Goal: Task Accomplishment & Management: Complete application form

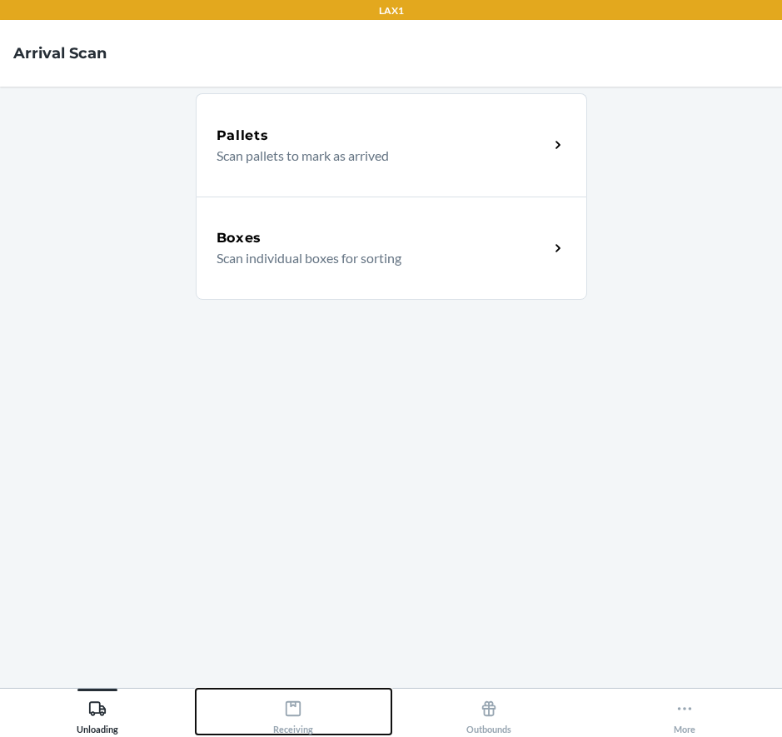
click at [309, 709] on div "Receiving" at bounding box center [293, 714] width 40 height 42
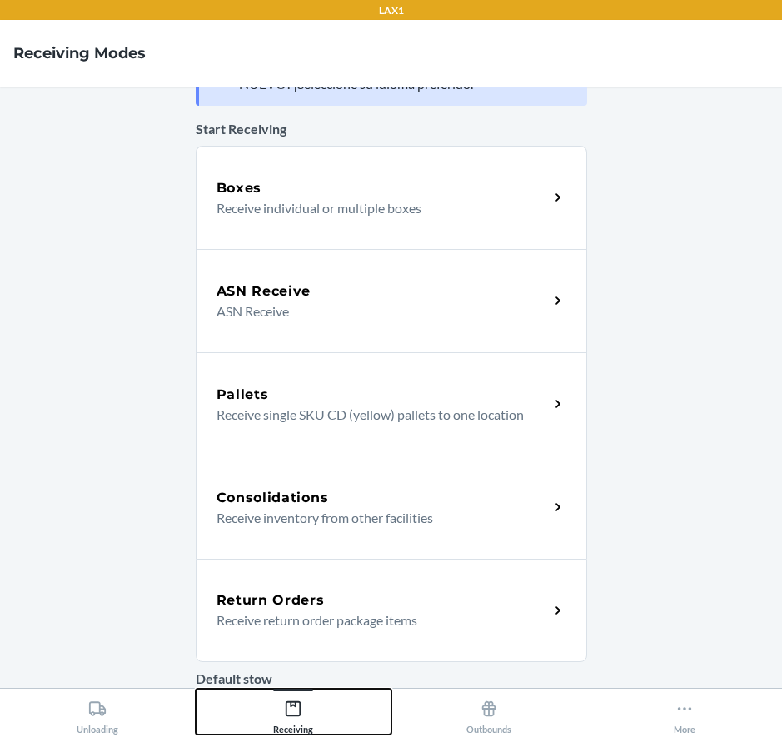
scroll to position [83, 0]
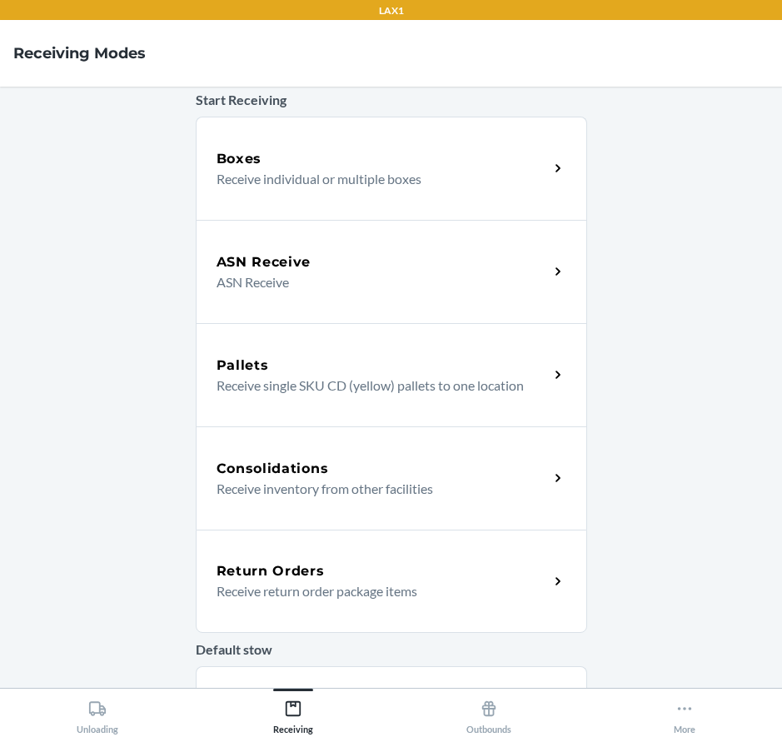
click at [314, 555] on div "Return Orders Receive return order package items" at bounding box center [391, 581] width 391 height 103
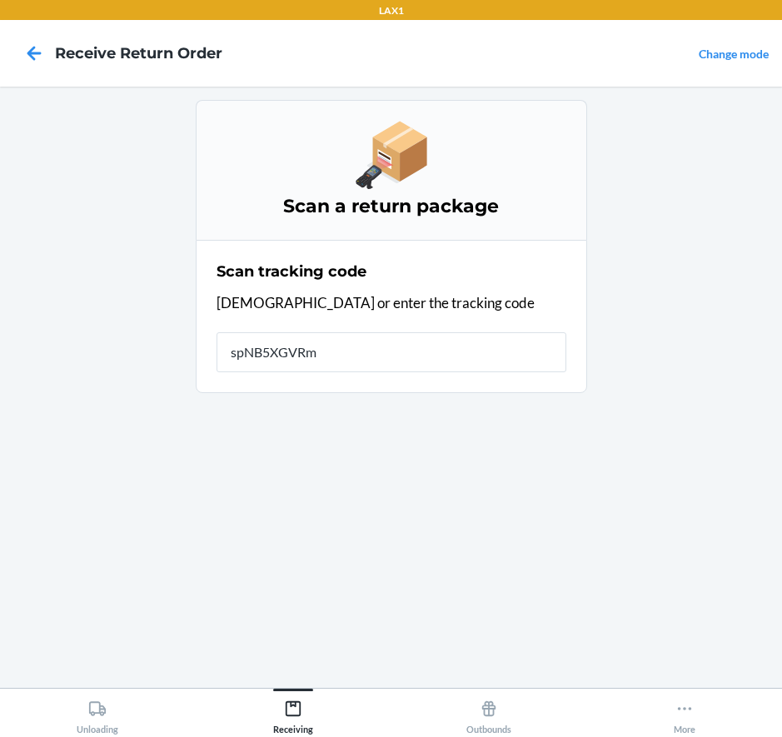
type input "spNB5XGVRm5"
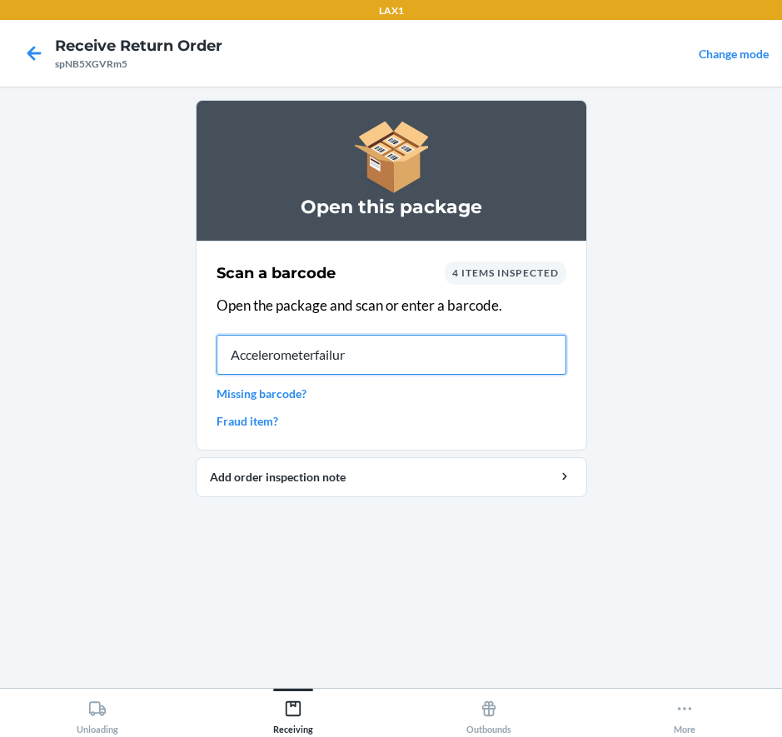
type input "Accelerometerfailure"
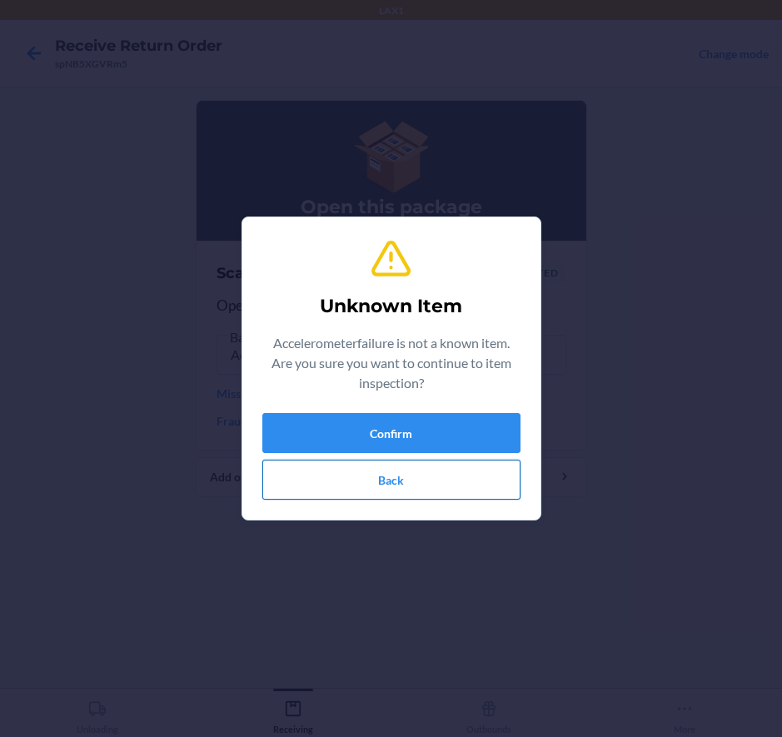
click at [305, 492] on button "Back" at bounding box center [391, 480] width 258 height 40
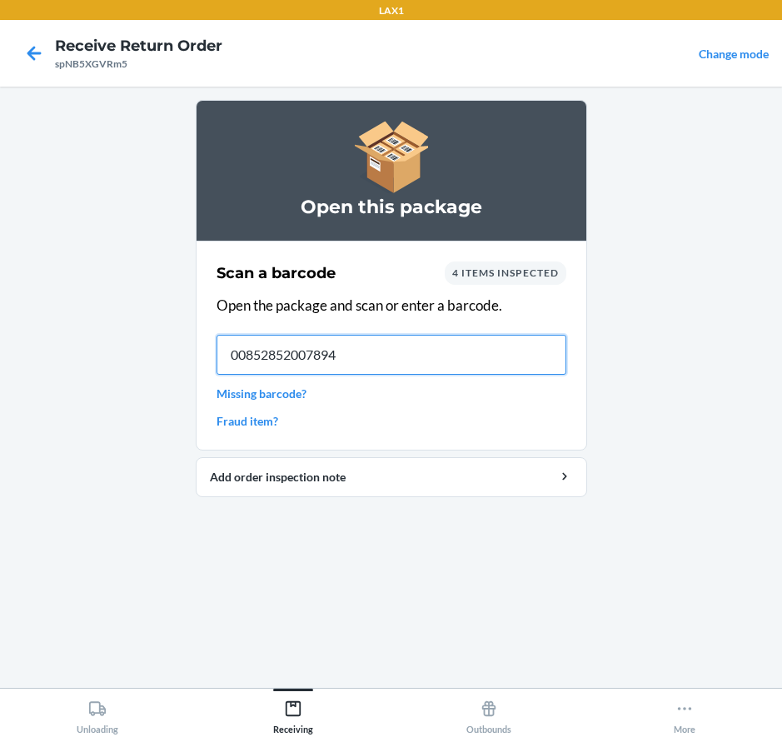
type input "00852852007894"
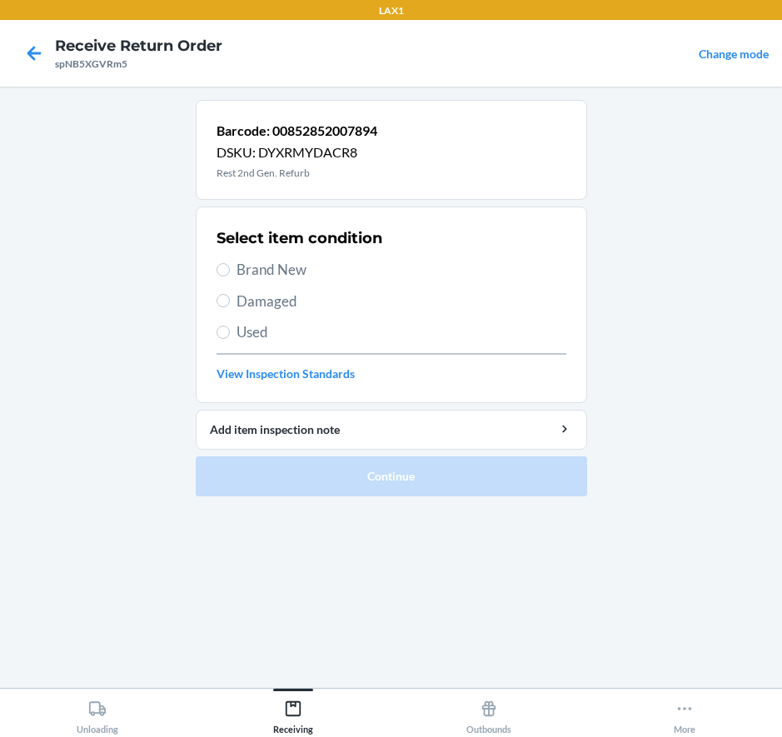
click at [277, 297] on span "Damaged" at bounding box center [402, 302] width 330 height 22
click at [230, 297] on input "Damaged" at bounding box center [223, 300] width 13 height 13
radio input "true"
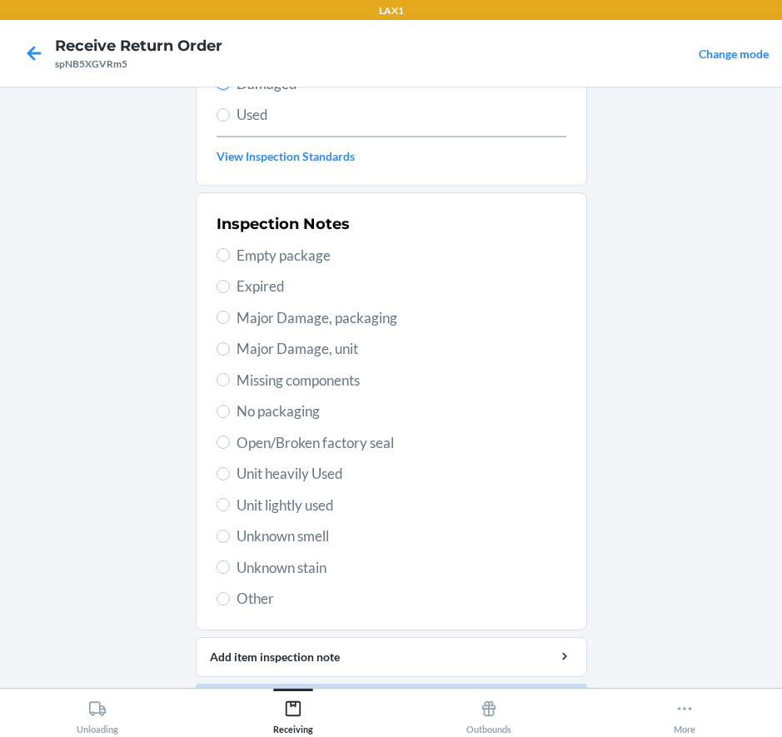
scroll to position [267, 0]
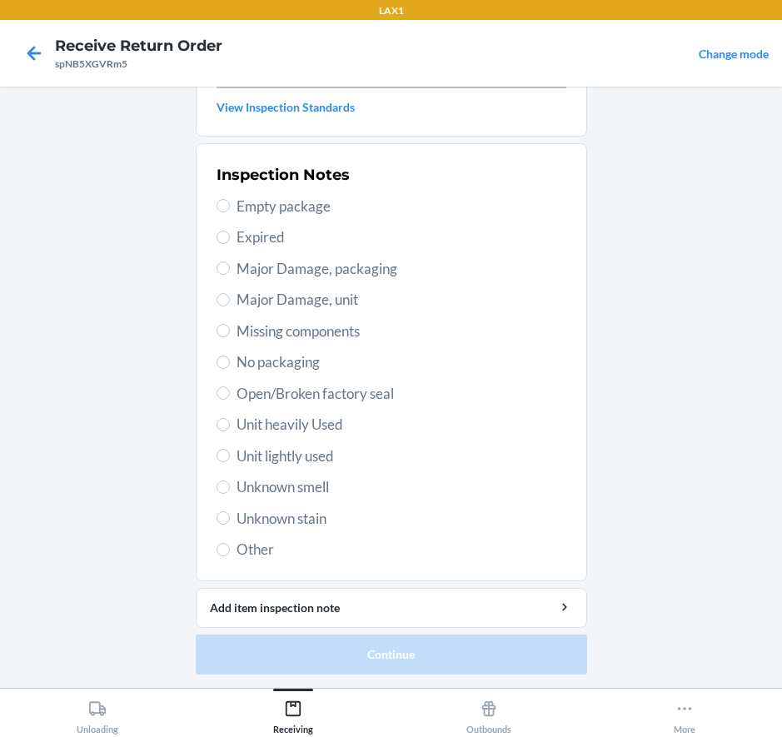
click at [315, 295] on span "Major Damage, unit" at bounding box center [402, 300] width 330 height 22
click at [230, 295] on input "Major Damage, unit" at bounding box center [223, 299] width 13 height 13
radio input "true"
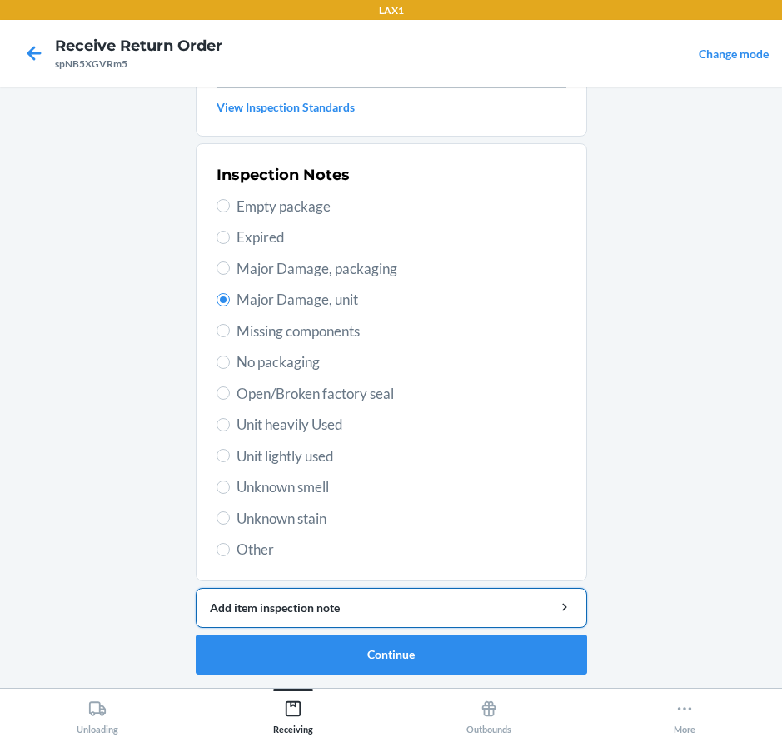
click at [344, 610] on div "Add item inspection note" at bounding box center [391, 607] width 363 height 17
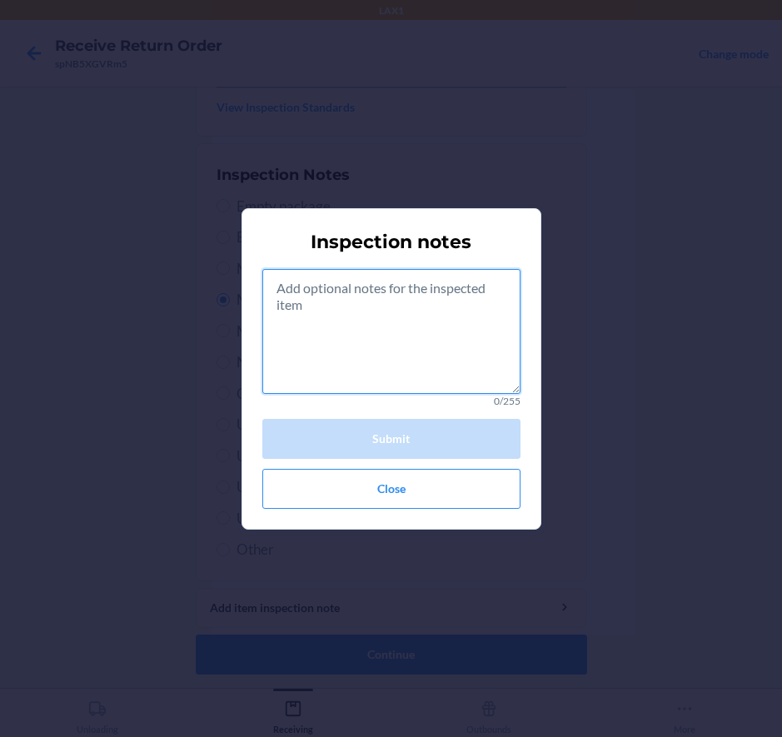
click at [366, 336] on textarea at bounding box center [391, 331] width 258 height 125
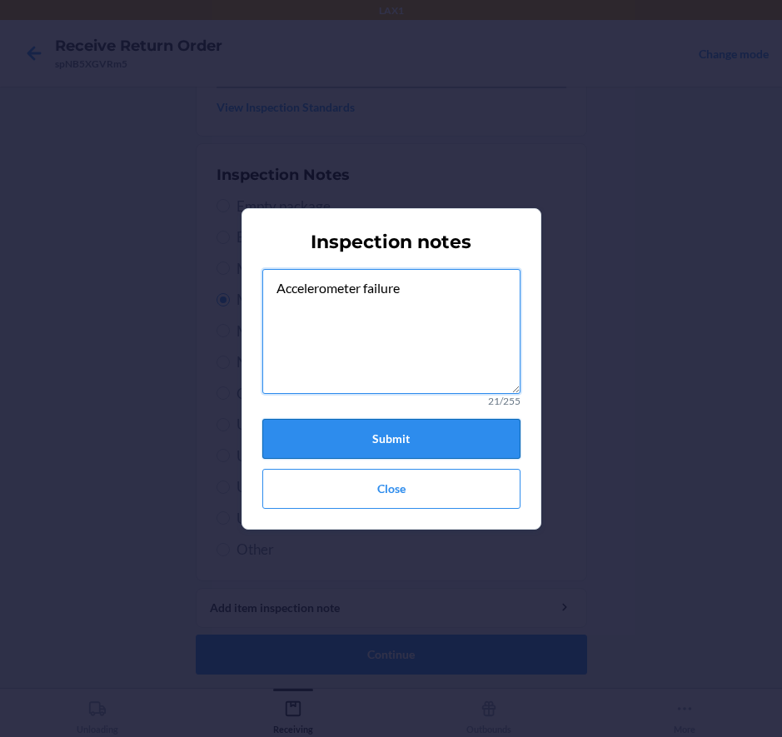
type textarea "Accelerometer failure"
click at [371, 436] on button "Submit" at bounding box center [391, 439] width 258 height 40
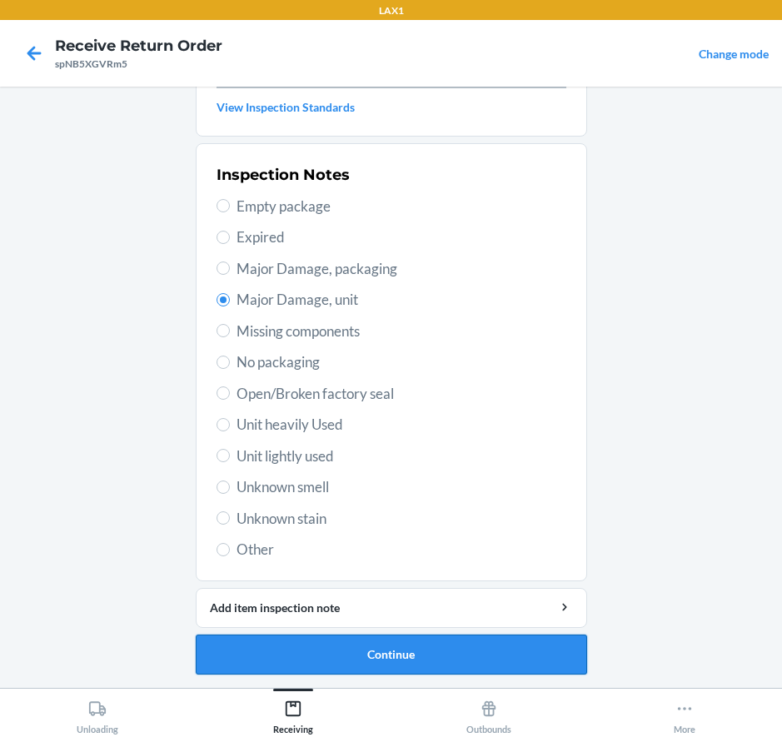
click at [420, 659] on button "Continue" at bounding box center [391, 655] width 391 height 40
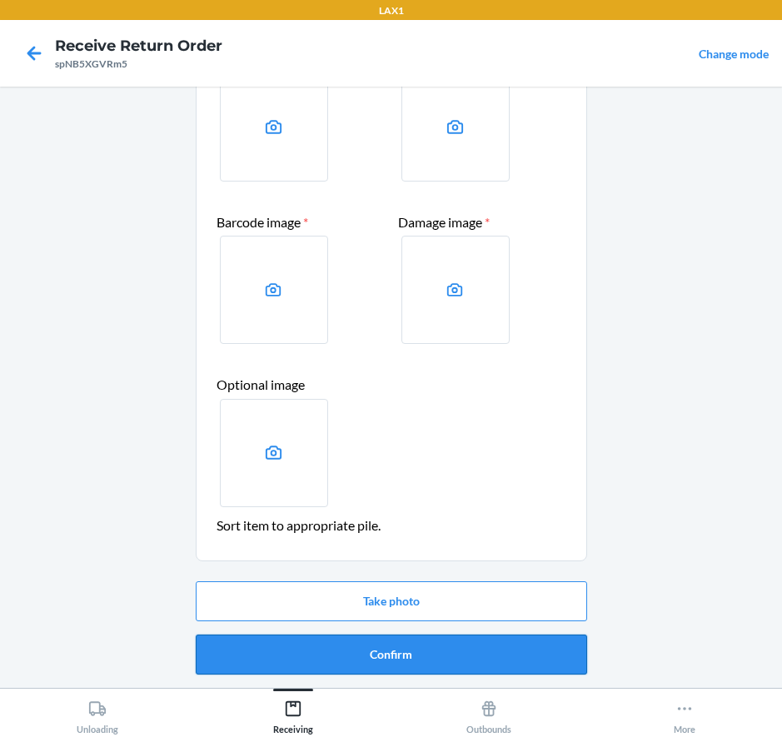
click at [407, 652] on button "Confirm" at bounding box center [391, 655] width 391 height 40
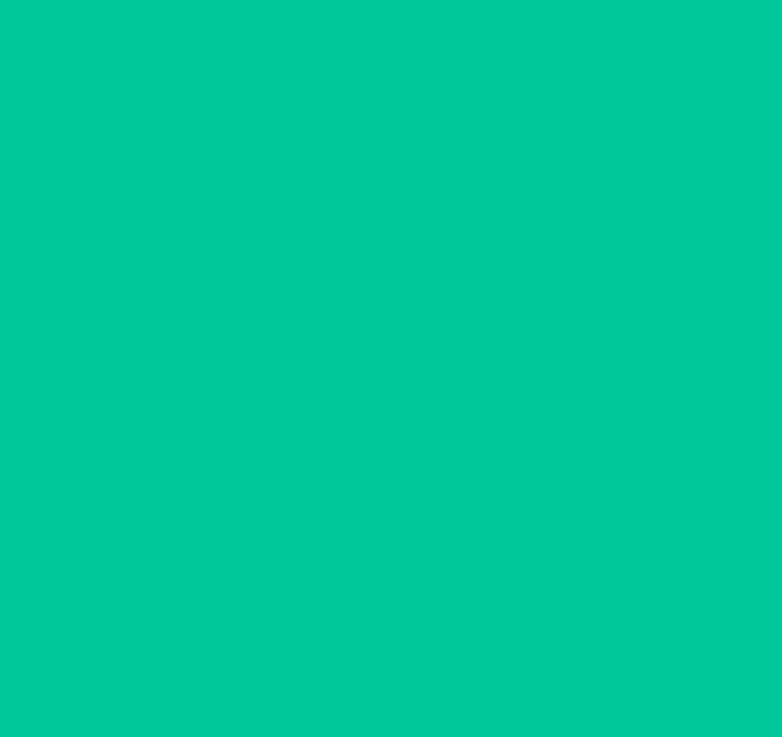
scroll to position [0, 0]
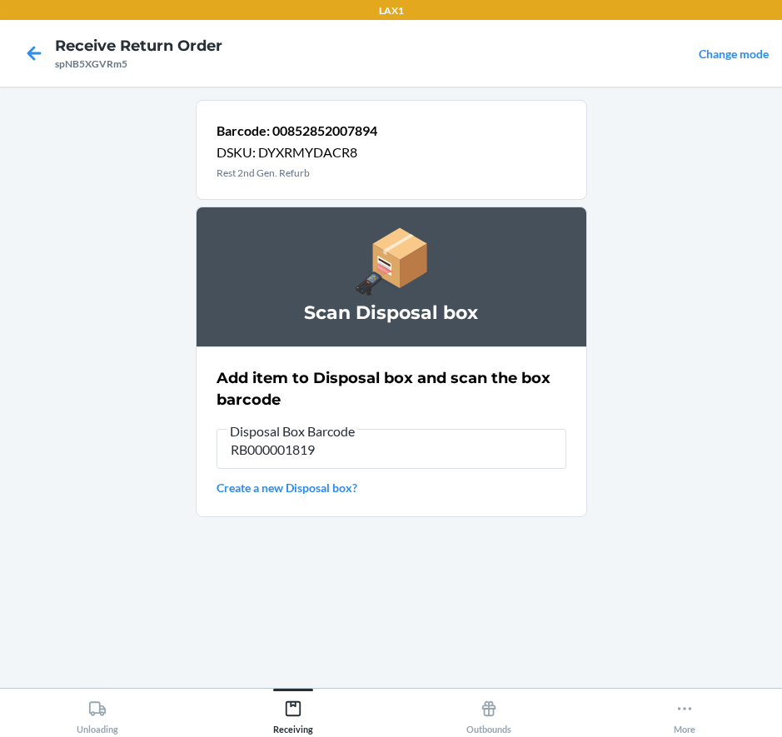
type input "RB000001819"
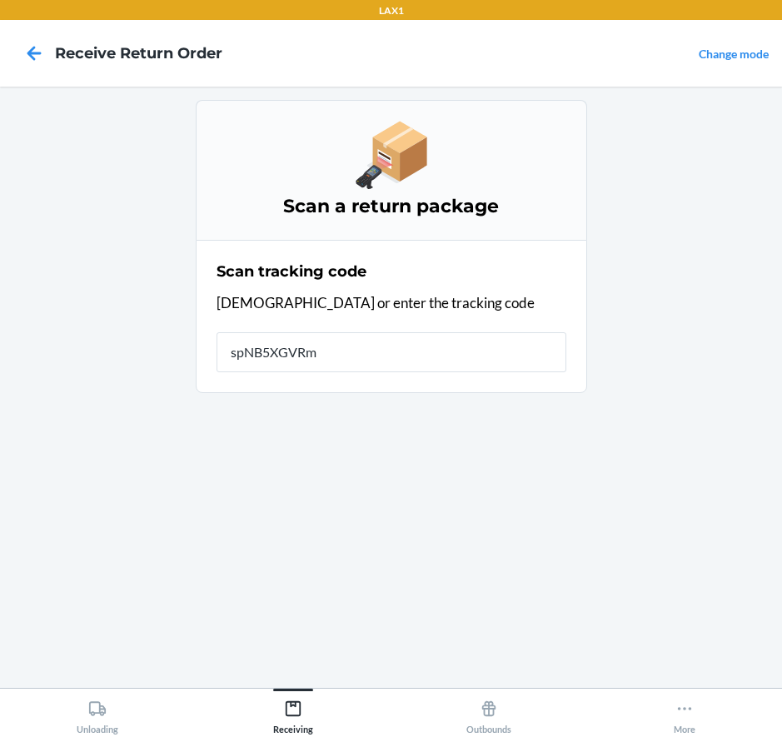
type input "spNB5XGVRm5"
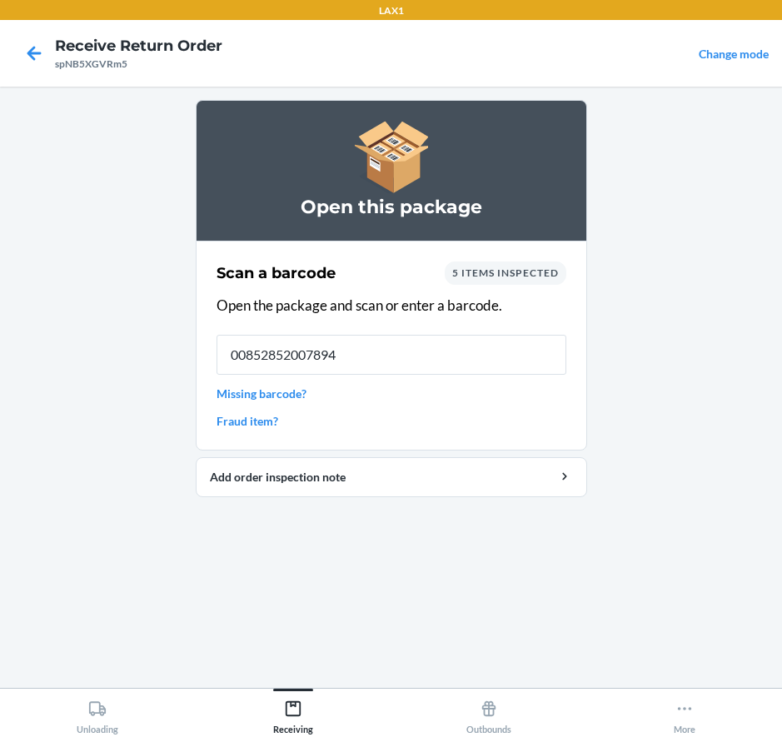
type input "00852852007894"
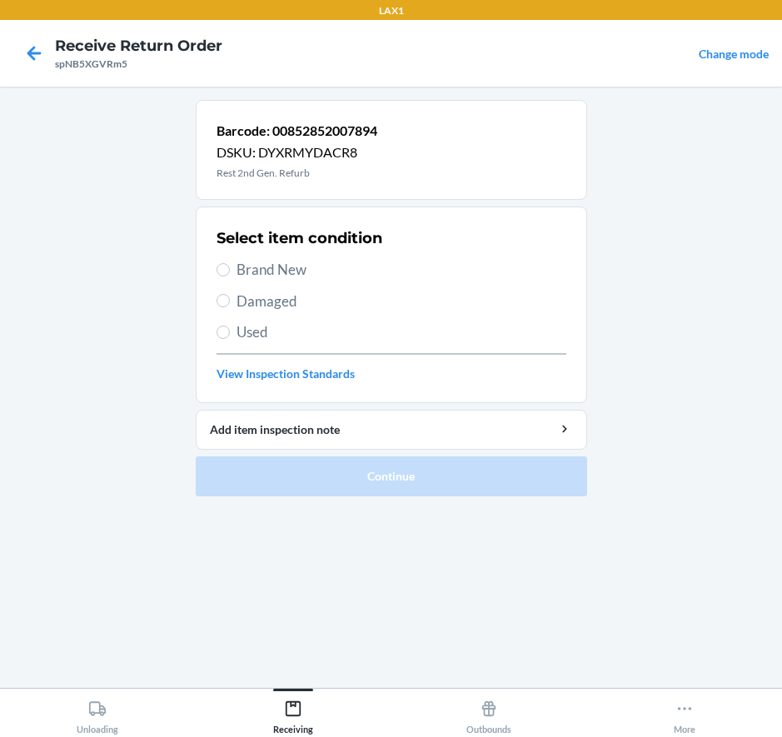
click at [302, 274] on span "Brand New" at bounding box center [402, 270] width 330 height 22
click at [230, 274] on input "Brand New" at bounding box center [223, 269] width 13 height 13
radio input "true"
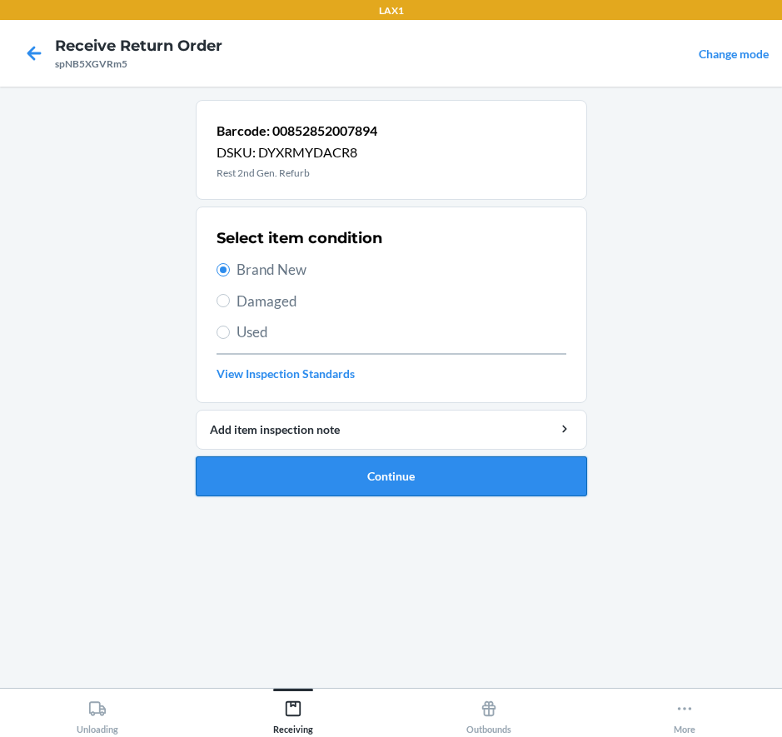
click at [443, 484] on button "Continue" at bounding box center [391, 476] width 391 height 40
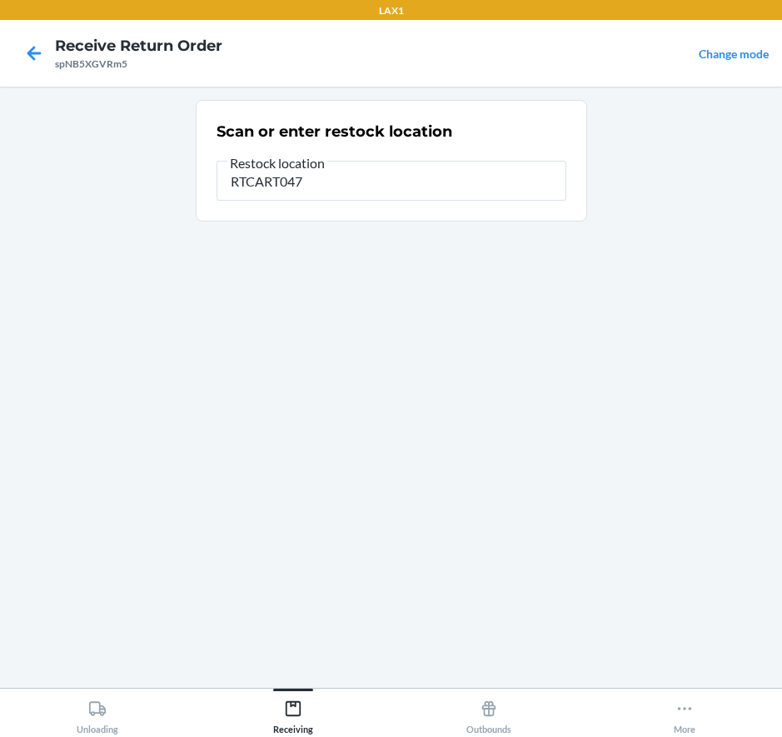
type input "RTCART047"
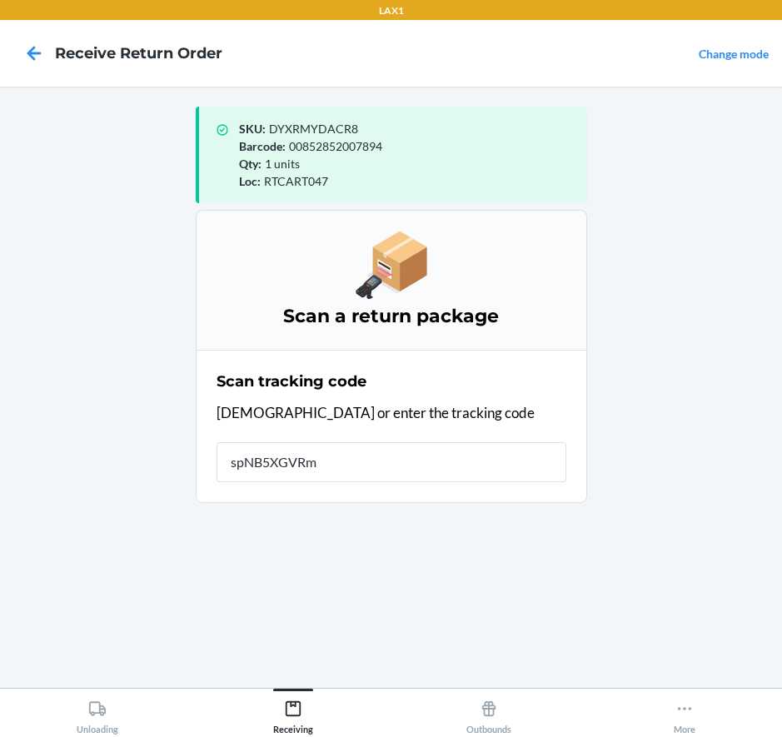
type input "spNB5XGVRm5"
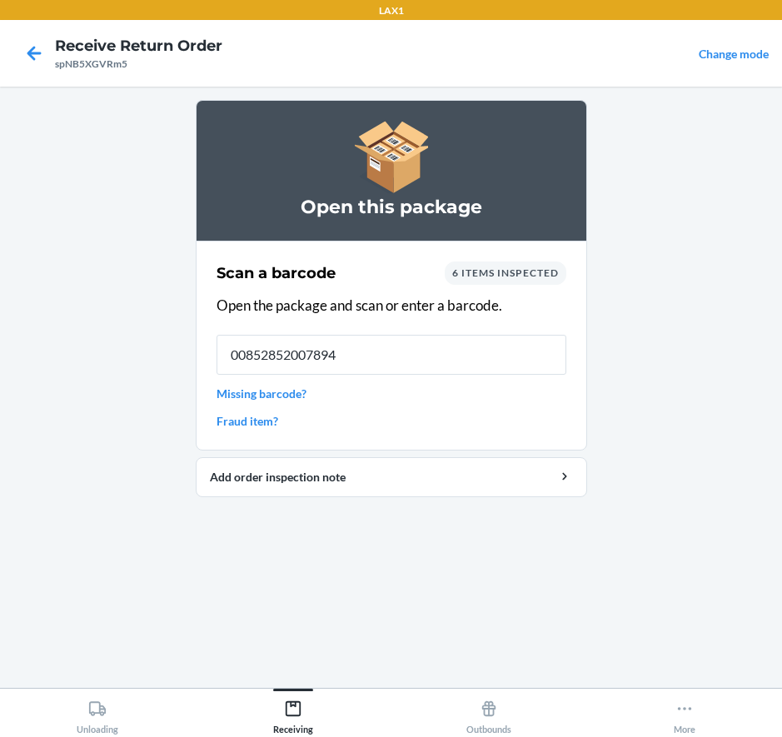
type input "00852852007894"
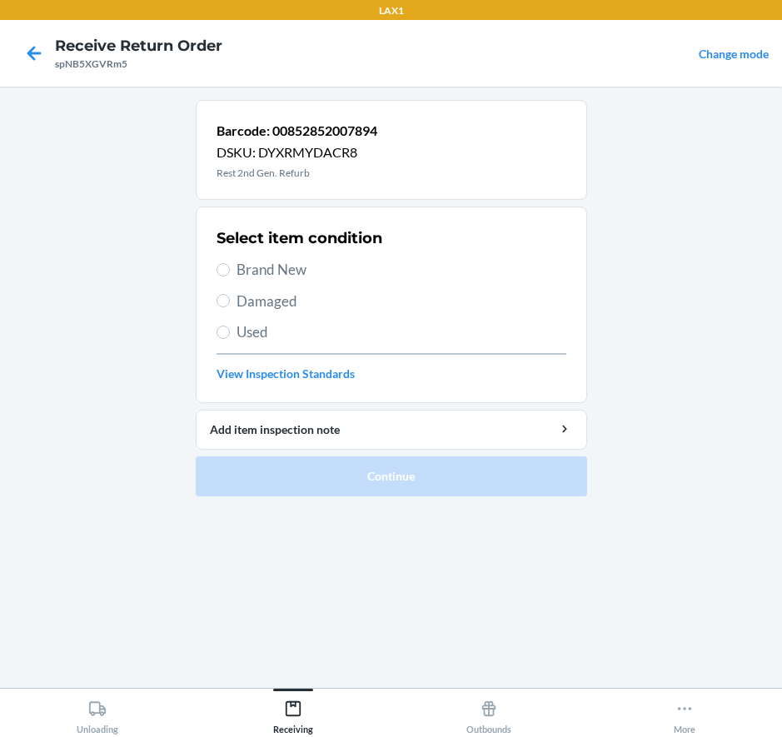
click at [286, 293] on span "Damaged" at bounding box center [402, 302] width 330 height 22
click at [230, 294] on input "Damaged" at bounding box center [223, 300] width 13 height 13
radio input "true"
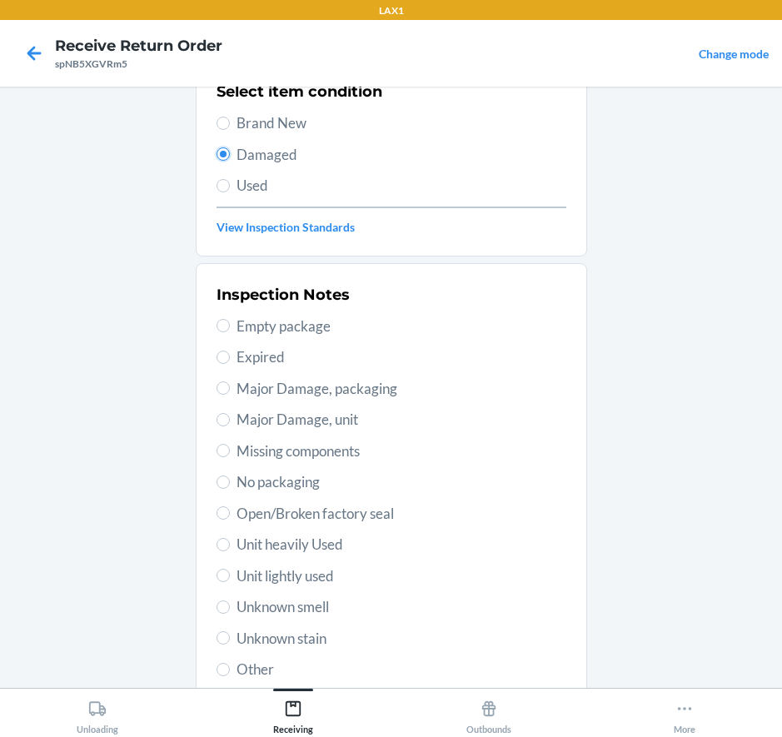
scroll to position [267, 0]
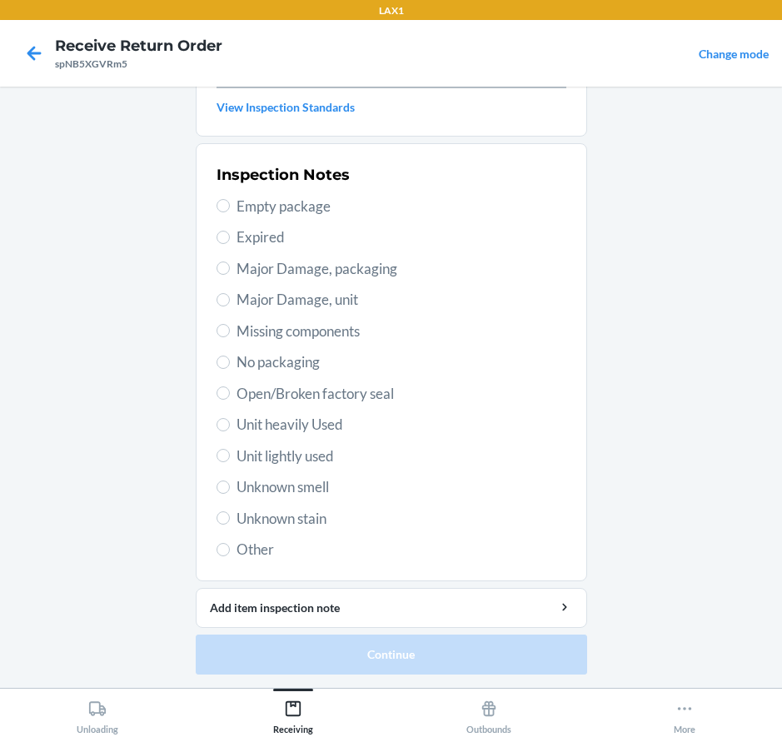
click at [321, 299] on span "Major Damage, unit" at bounding box center [402, 300] width 330 height 22
click at [230, 299] on input "Major Damage, unit" at bounding box center [223, 299] width 13 height 13
radio input "true"
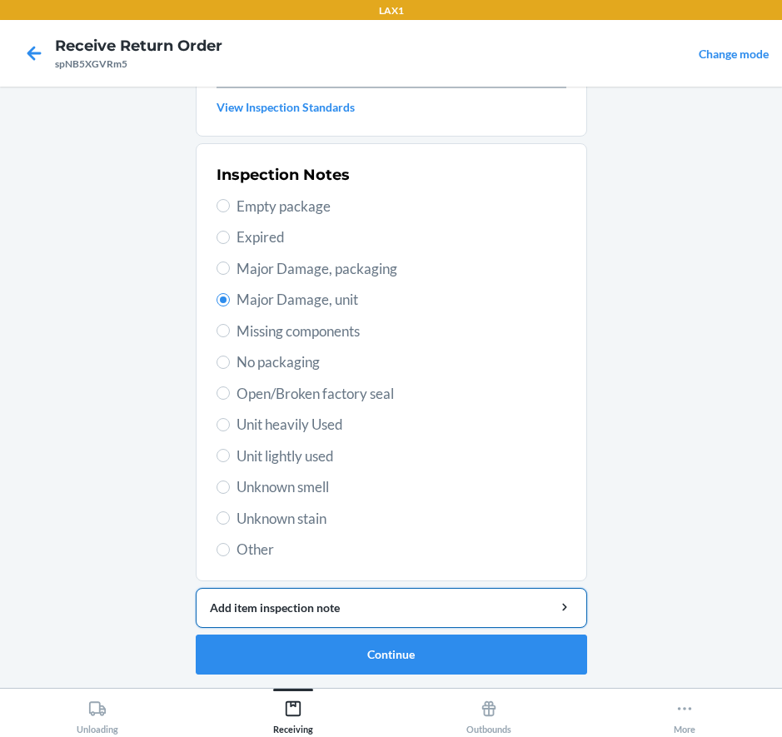
click at [363, 605] on div "Add item inspection note" at bounding box center [391, 607] width 363 height 17
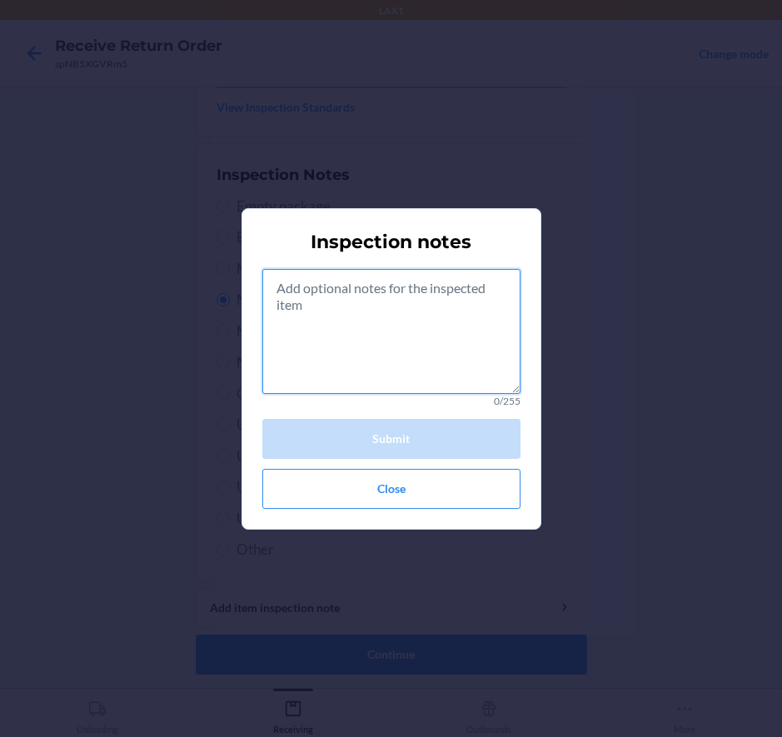
click at [406, 343] on textarea at bounding box center [391, 331] width 258 height 125
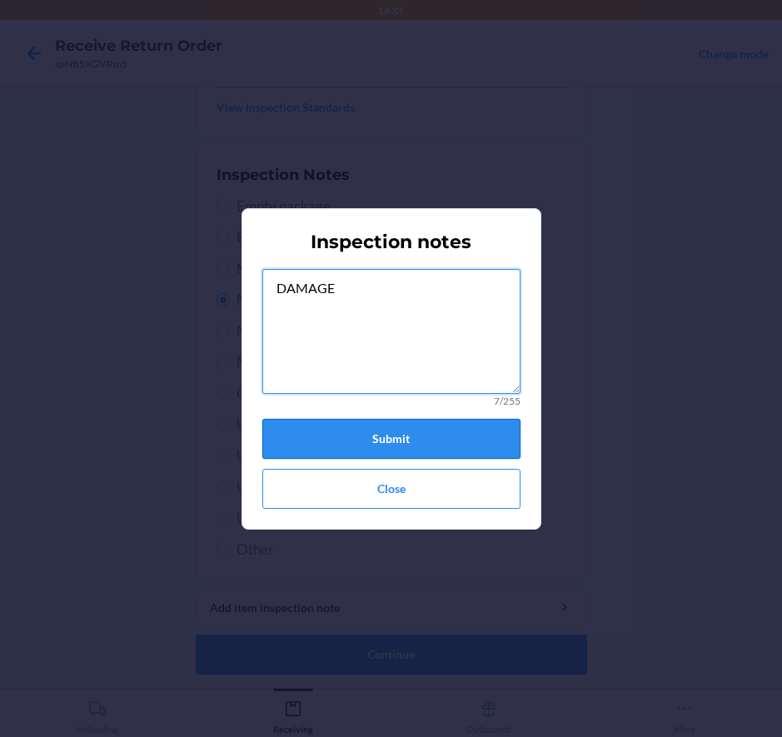
type textarea "DAMAGE"
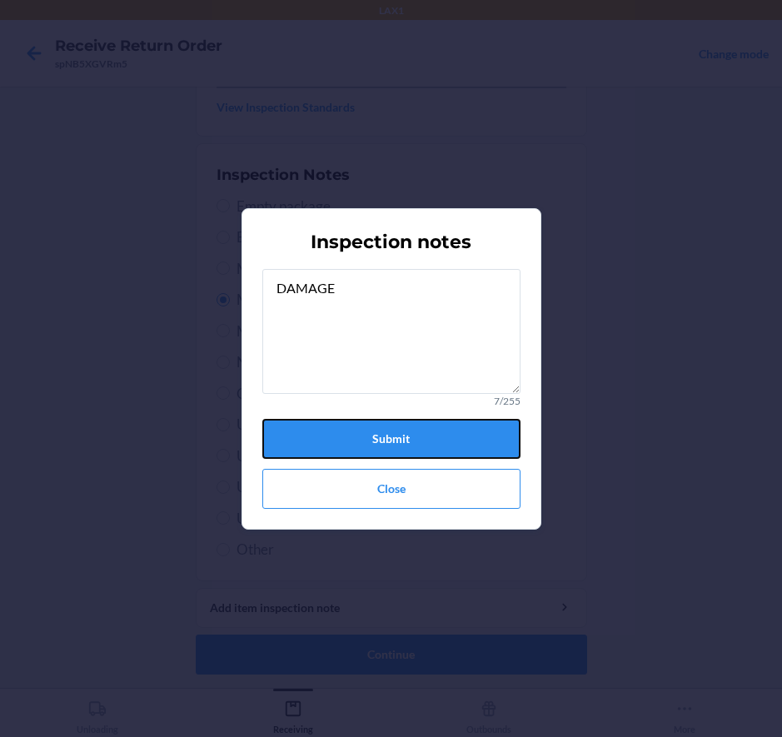
click at [360, 436] on button "Submit" at bounding box center [391, 439] width 258 height 40
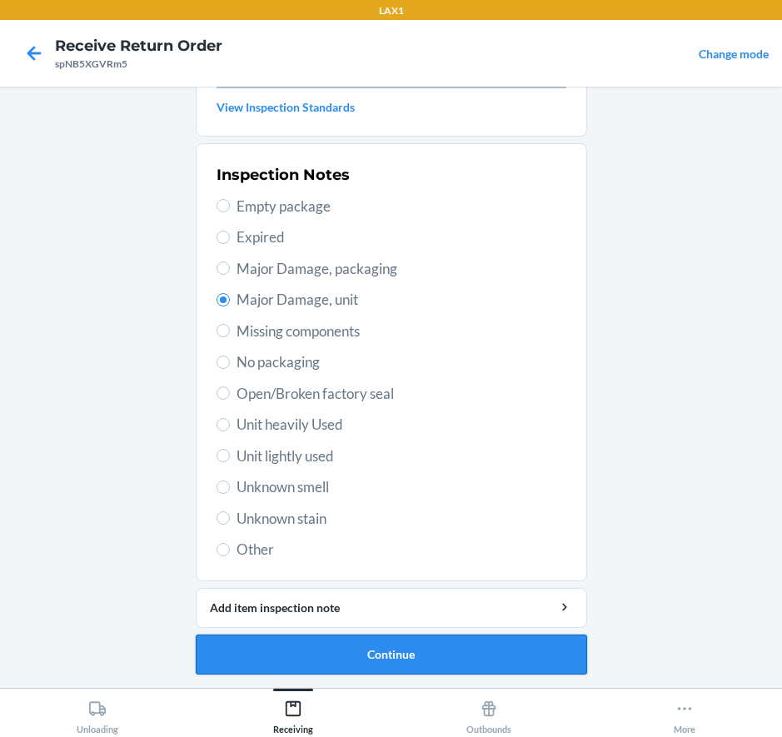
click at [435, 650] on button "Continue" at bounding box center [391, 655] width 391 height 40
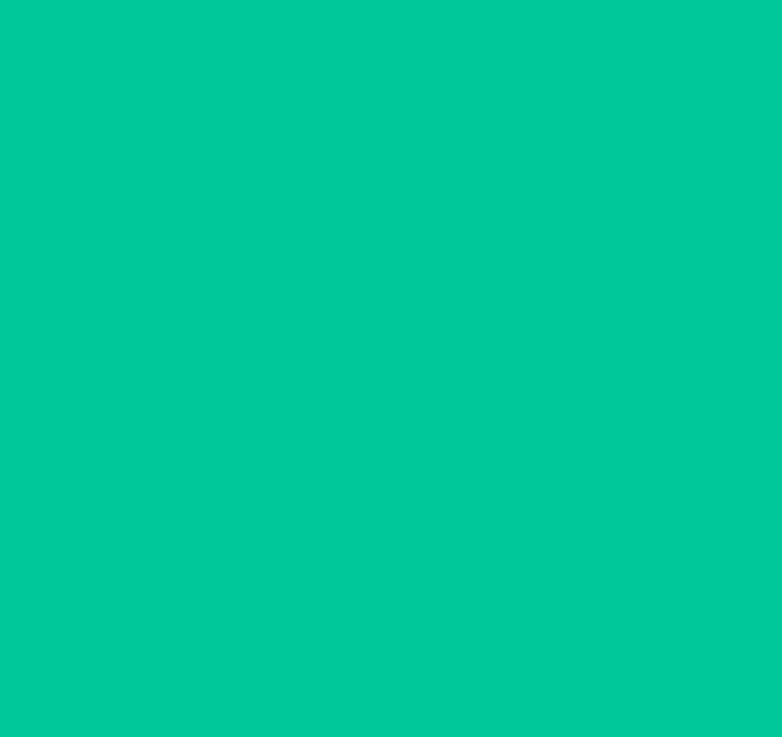
scroll to position [129, 0]
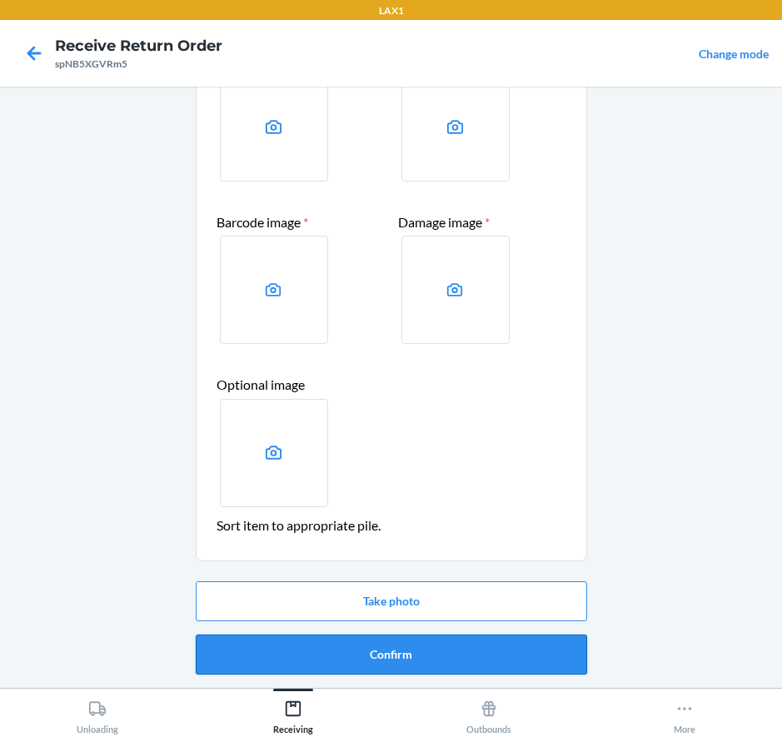
click at [369, 658] on button "Confirm" at bounding box center [391, 655] width 391 height 40
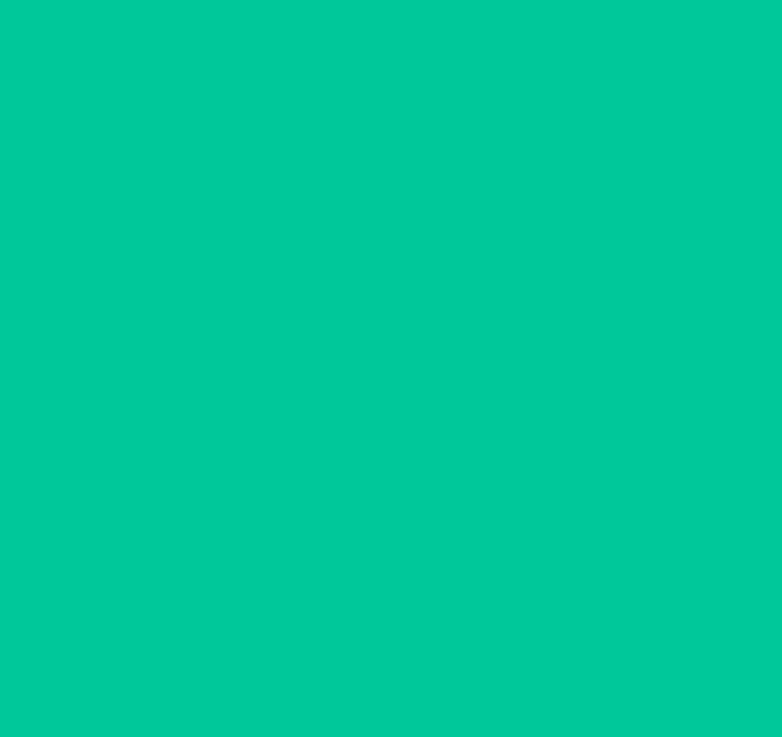
scroll to position [0, 0]
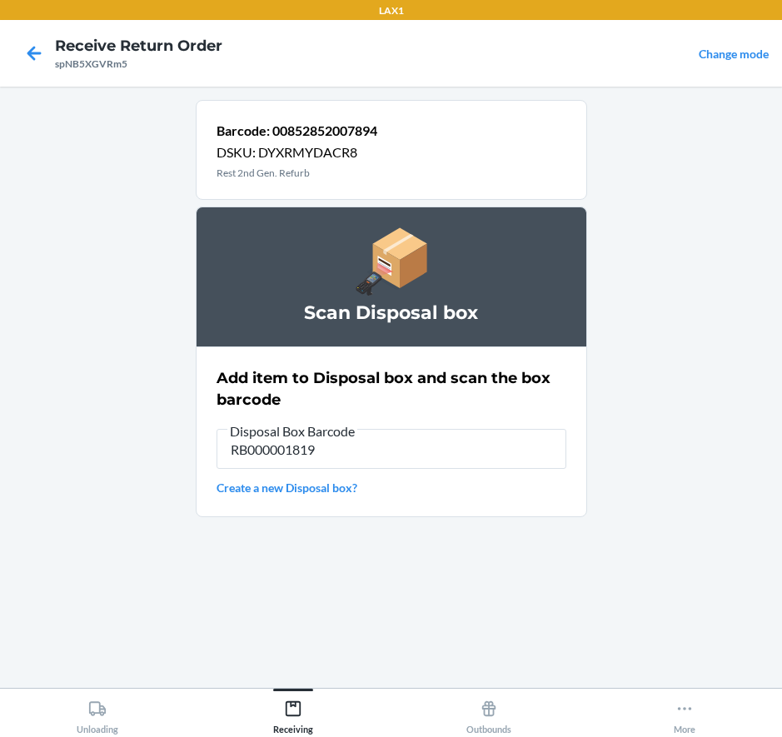
type input "RB000001819"
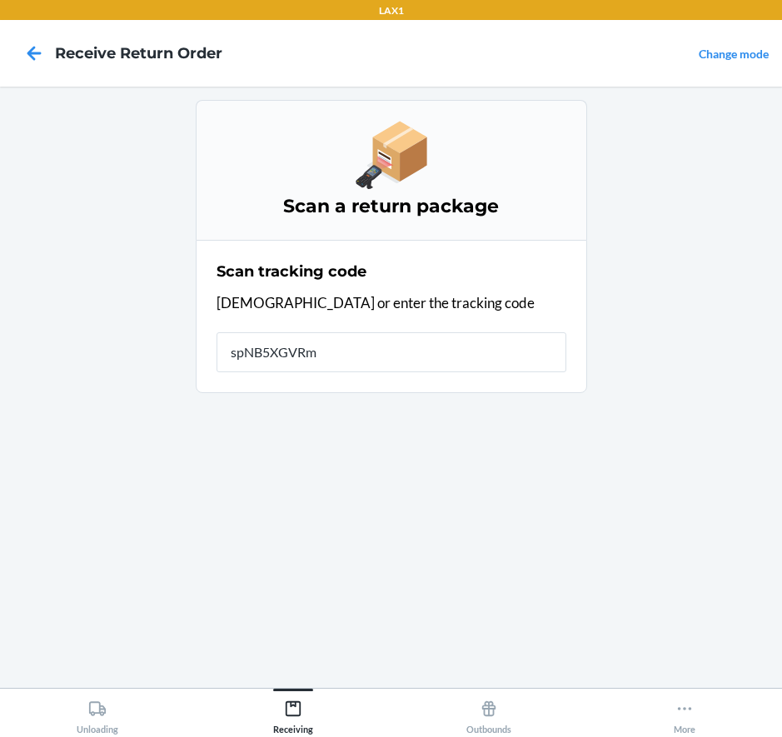
type input "spNB5XGVRm5"
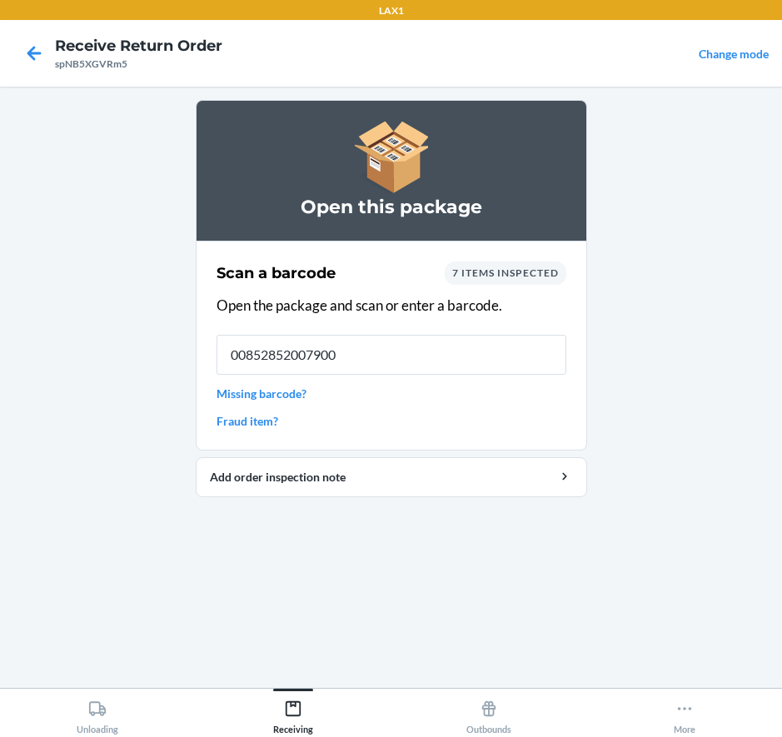
type input "00852852007900"
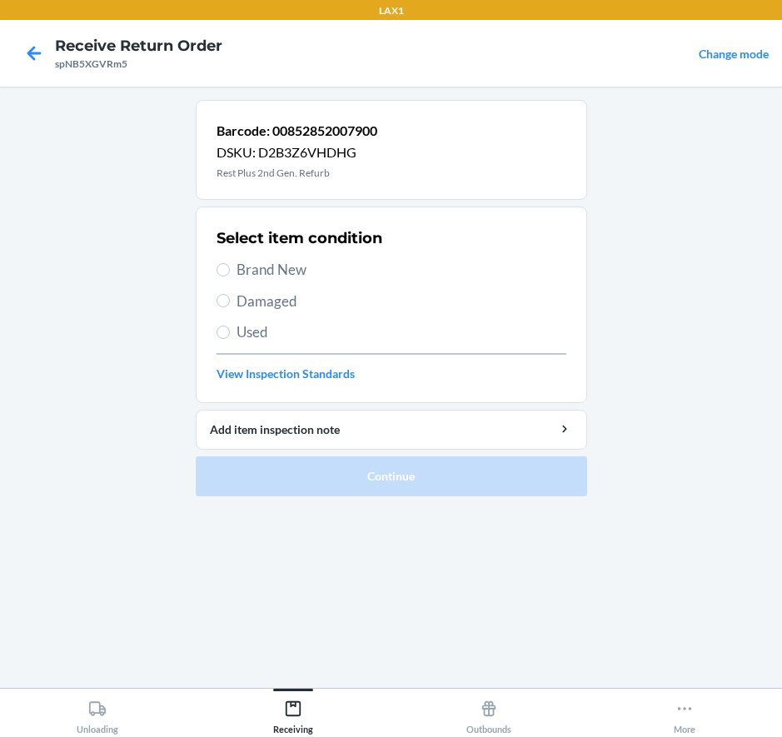
click at [276, 304] on span "Damaged" at bounding box center [402, 302] width 330 height 22
click at [230, 304] on input "Damaged" at bounding box center [223, 300] width 13 height 13
radio input "true"
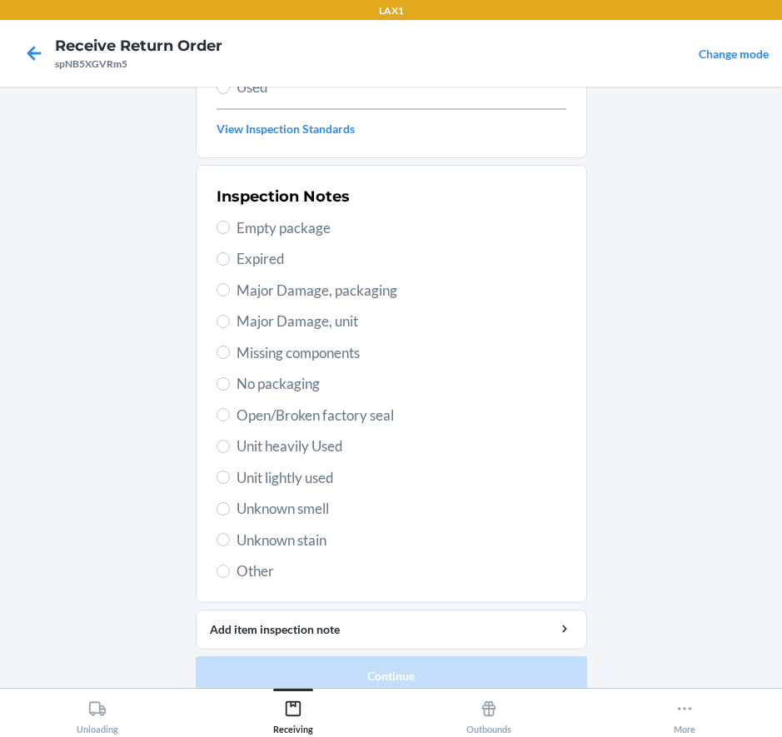
scroll to position [250, 0]
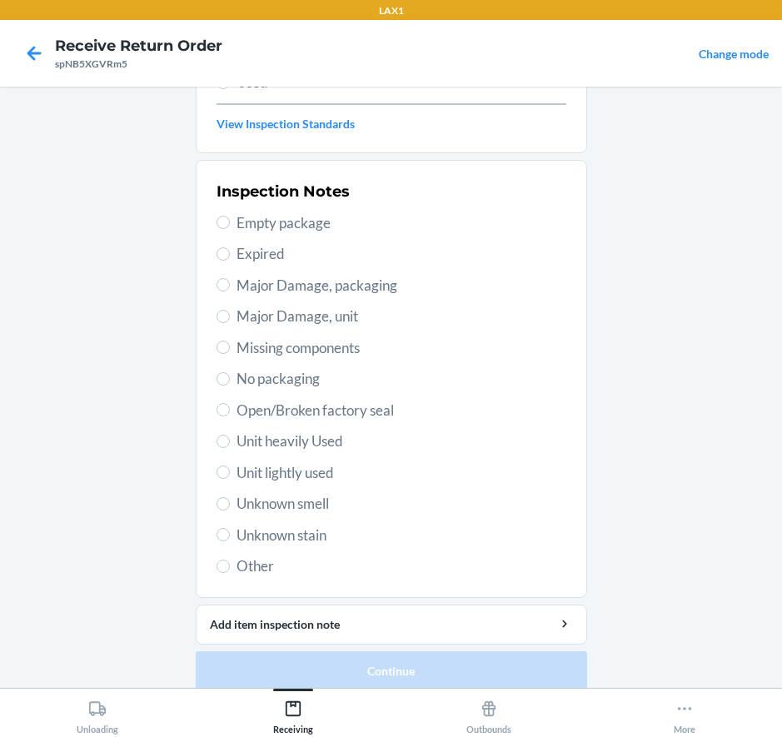
click at [266, 316] on span "Major Damage, unit" at bounding box center [402, 317] width 330 height 22
click at [230, 316] on input "Major Damage, unit" at bounding box center [223, 316] width 13 height 13
radio input "true"
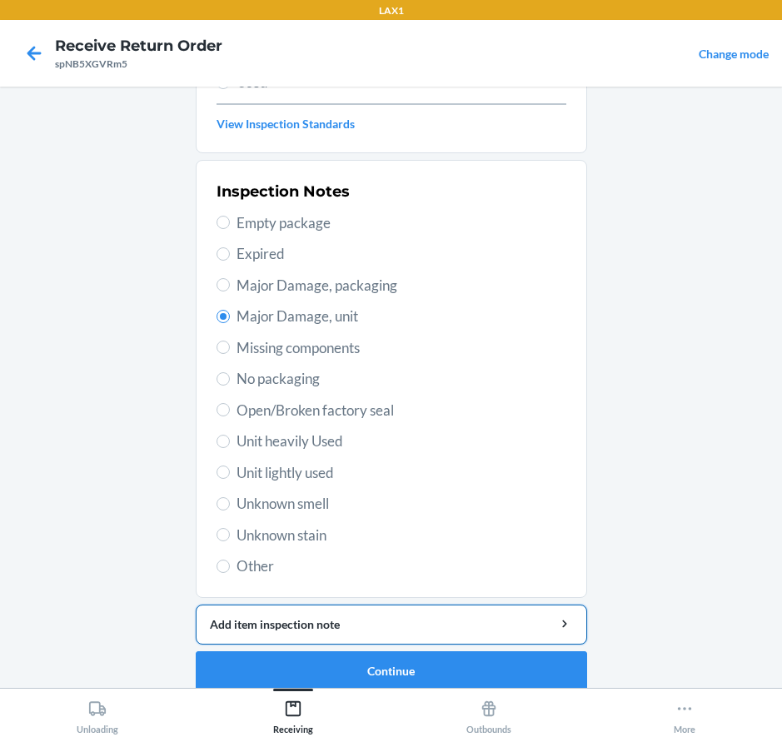
click at [413, 635] on button "Add item inspection note" at bounding box center [391, 625] width 391 height 40
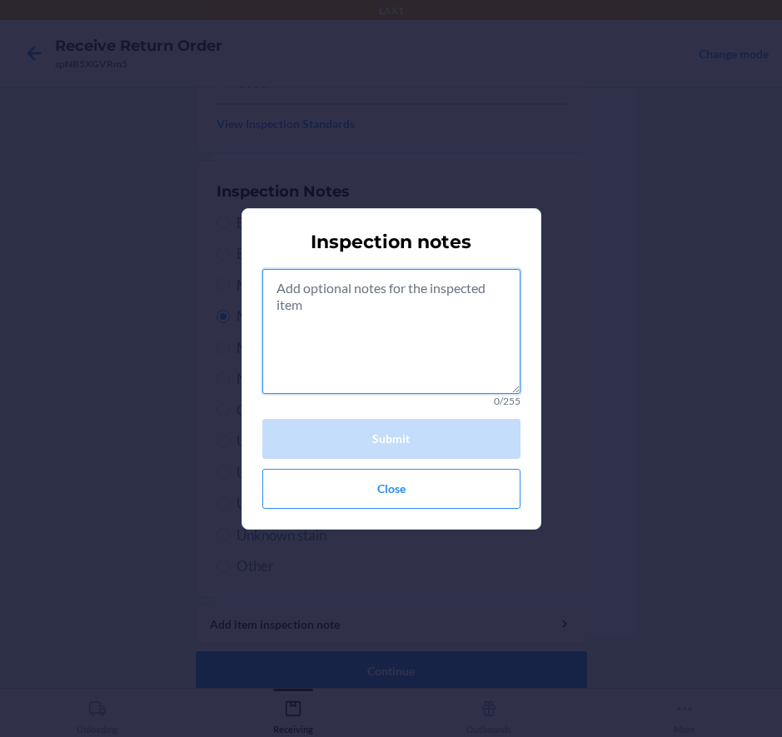
click at [426, 328] on textarea at bounding box center [391, 331] width 258 height 125
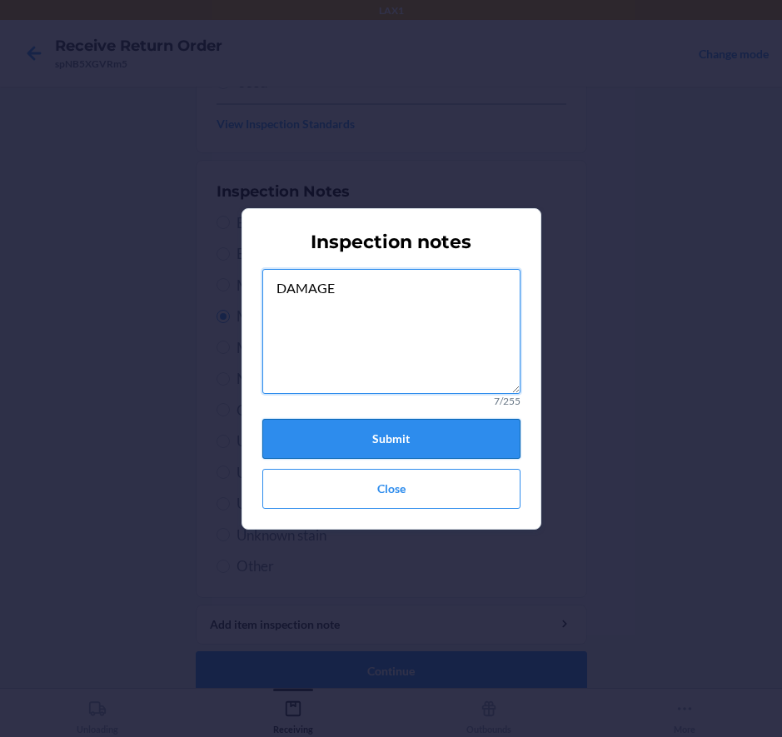
type textarea "DAMAGE"
click at [332, 433] on button "Submit" at bounding box center [391, 439] width 258 height 40
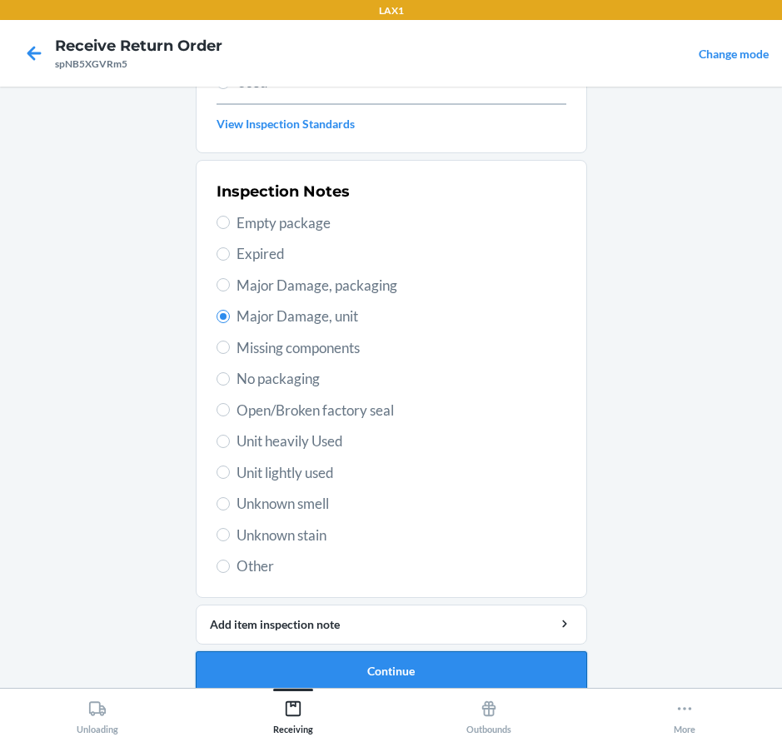
click at [359, 660] on button "Continue" at bounding box center [391, 671] width 391 height 40
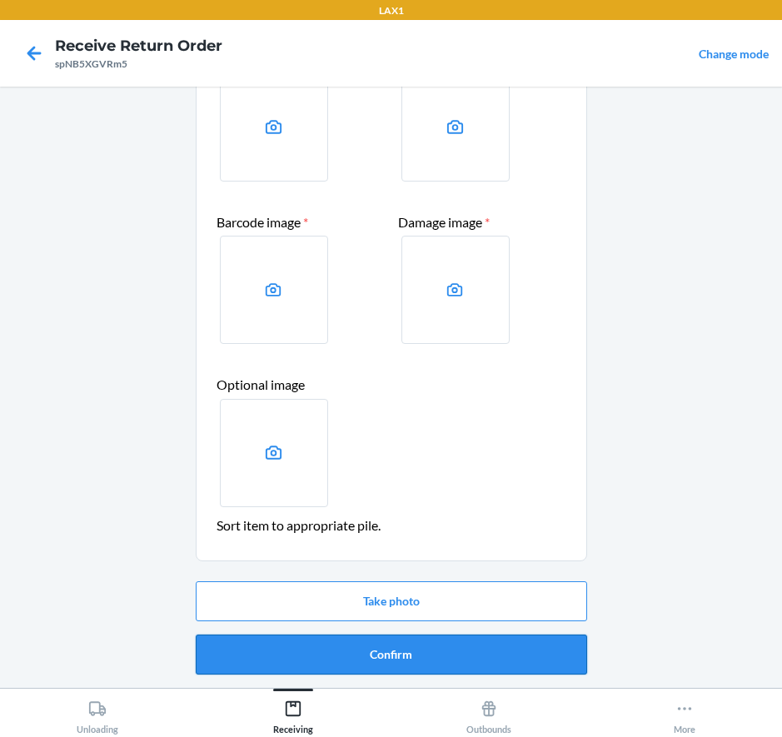
click at [380, 652] on button "Confirm" at bounding box center [391, 655] width 391 height 40
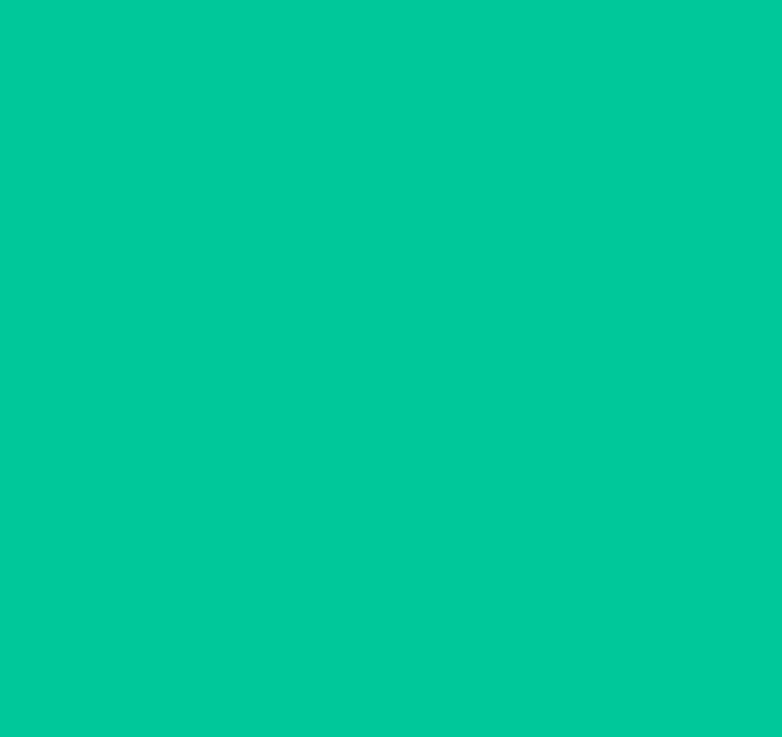
scroll to position [0, 0]
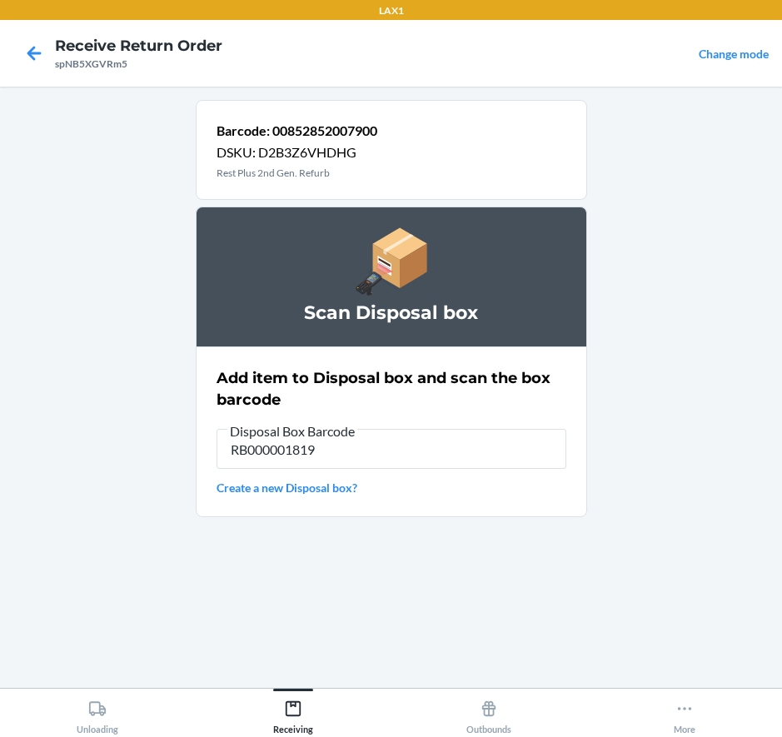
type input "RB000001819"
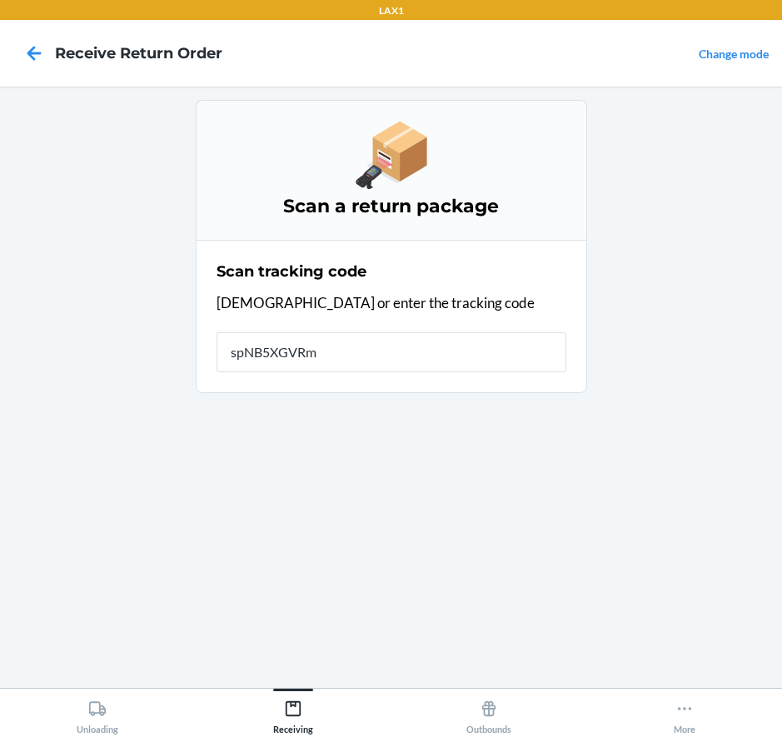
type input "spNB5XGVRm5"
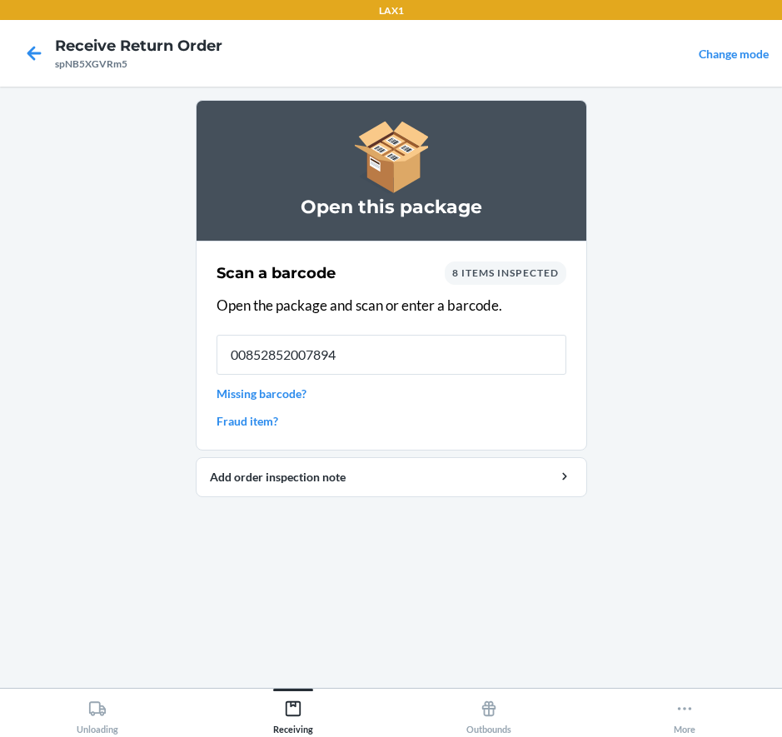
type input "00852852007894"
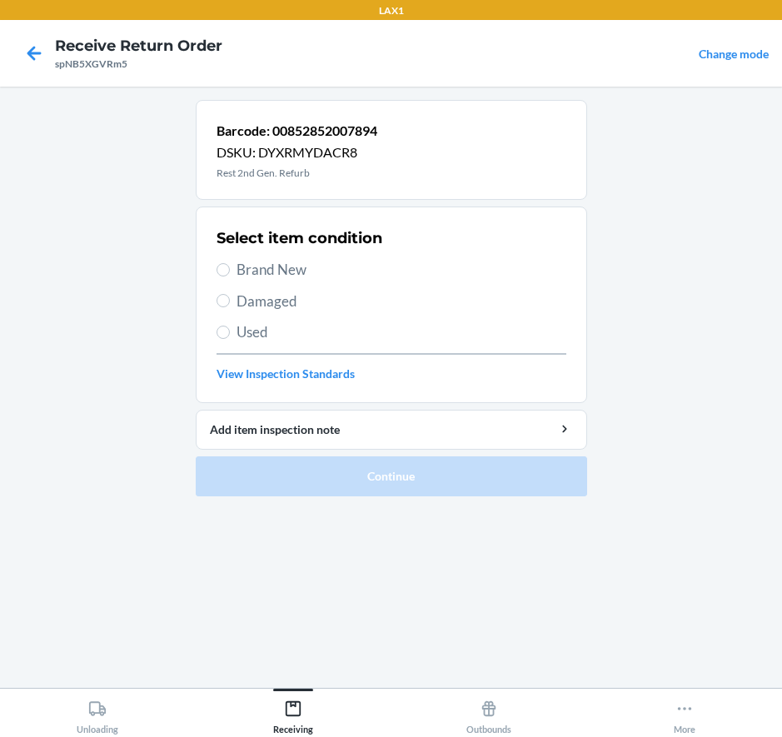
click at [272, 297] on span "Damaged" at bounding box center [402, 302] width 330 height 22
click at [230, 297] on input "Damaged" at bounding box center [223, 300] width 13 height 13
radio input "true"
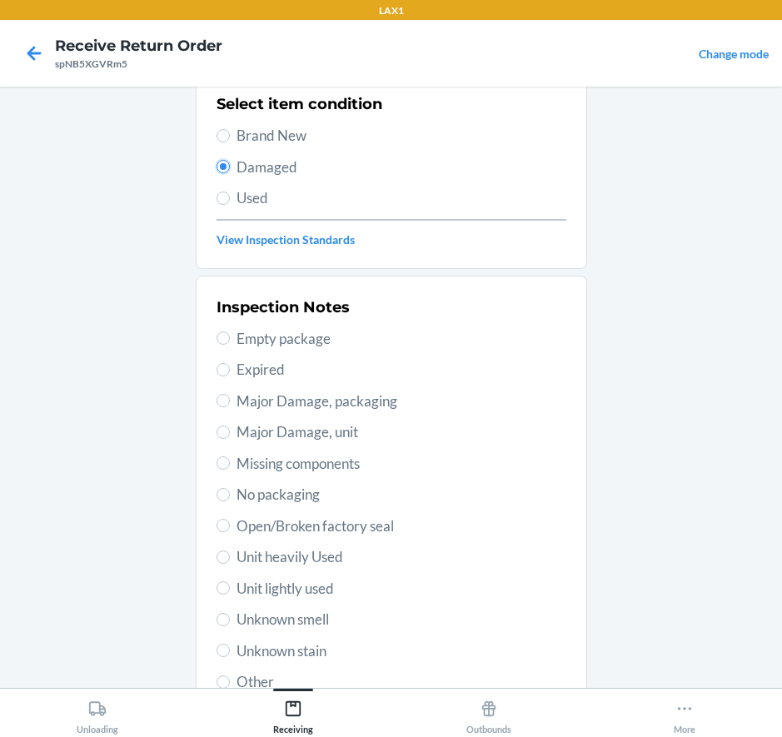
scroll to position [267, 0]
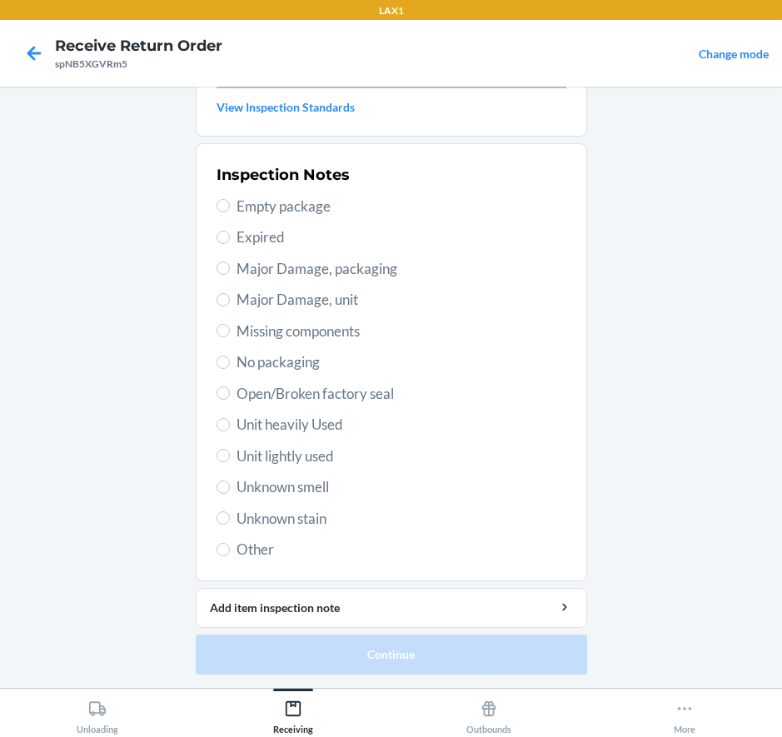
click at [323, 307] on span "Major Damage, unit" at bounding box center [402, 300] width 330 height 22
click at [230, 306] on input "Major Damage, unit" at bounding box center [223, 299] width 13 height 13
radio input "true"
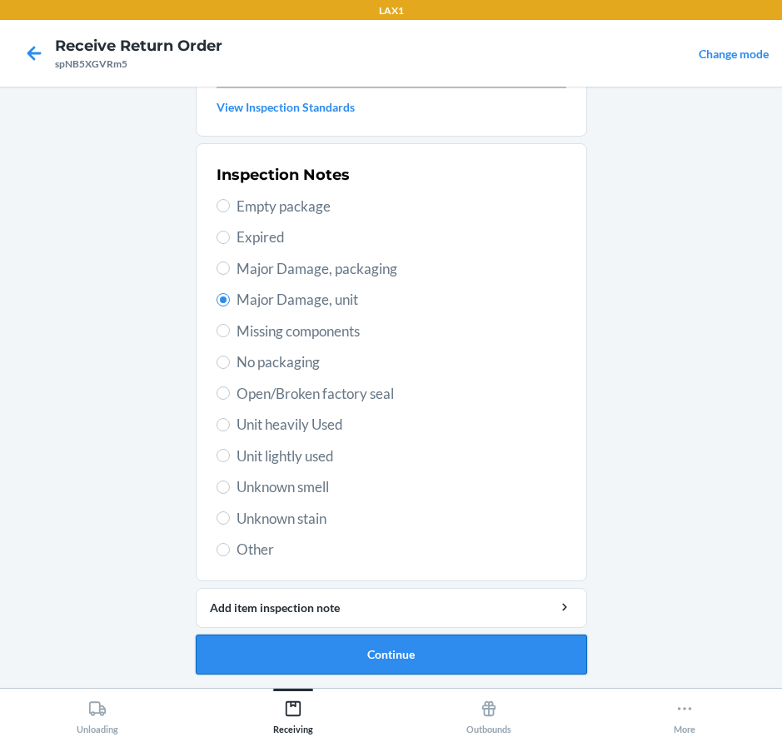
click at [326, 660] on button "Continue" at bounding box center [391, 655] width 391 height 40
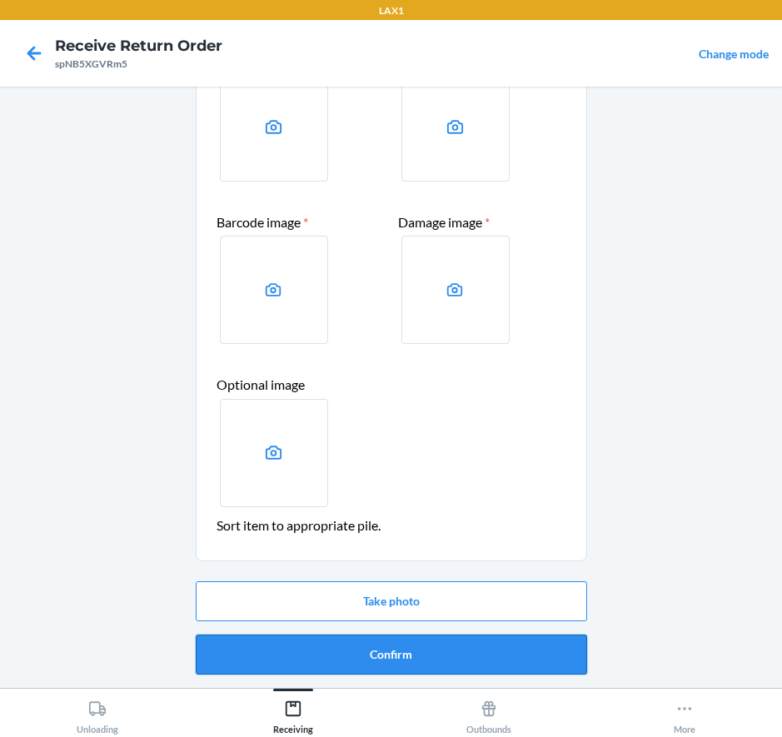
click at [393, 653] on button "Confirm" at bounding box center [391, 655] width 391 height 40
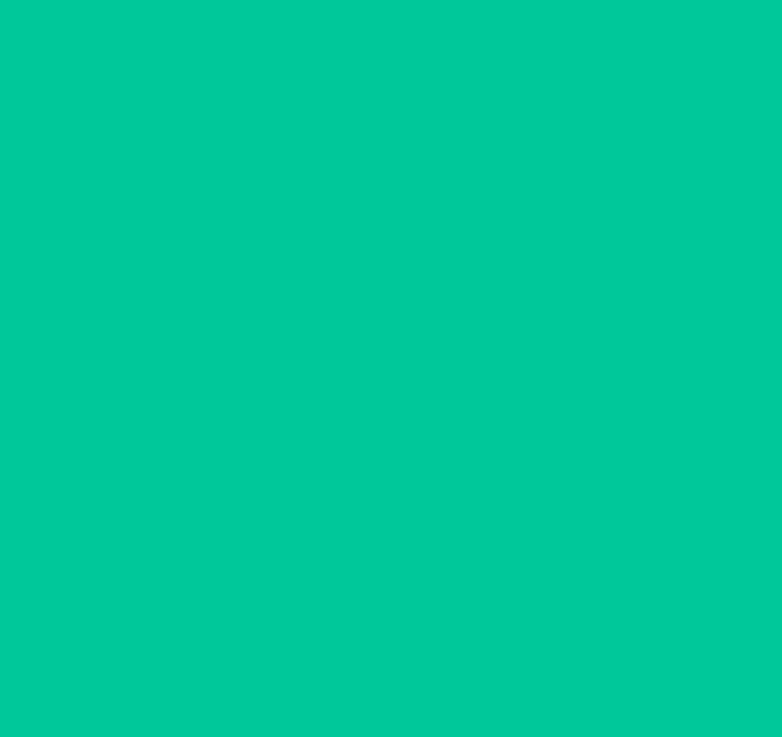
scroll to position [0, 0]
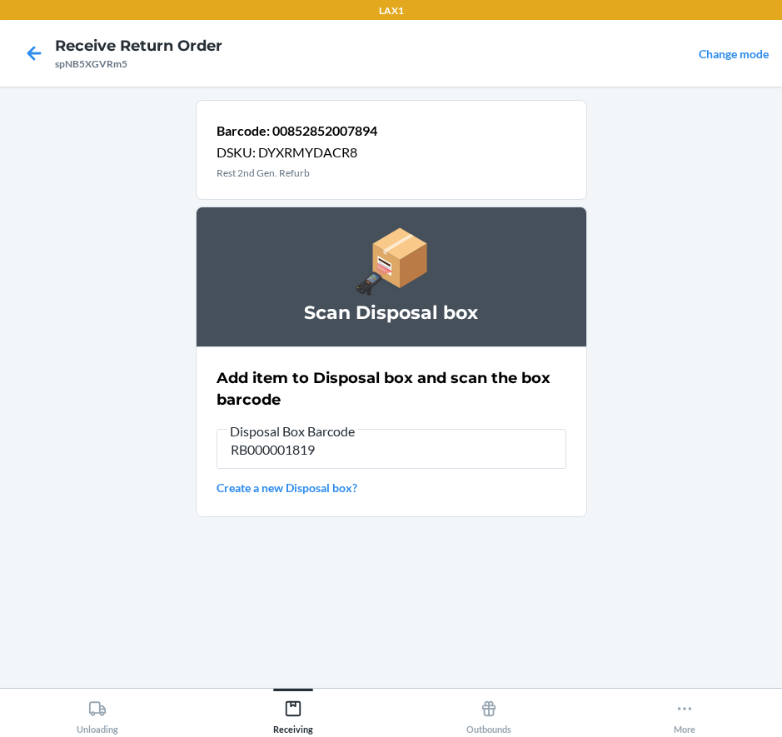
type input "RB000001819"
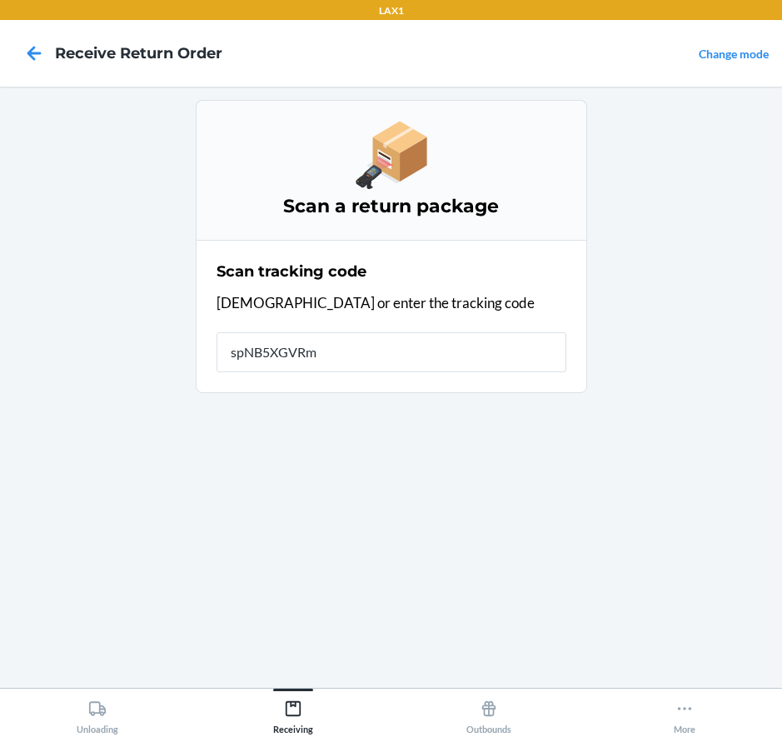
type input "spNB5XGVRm5"
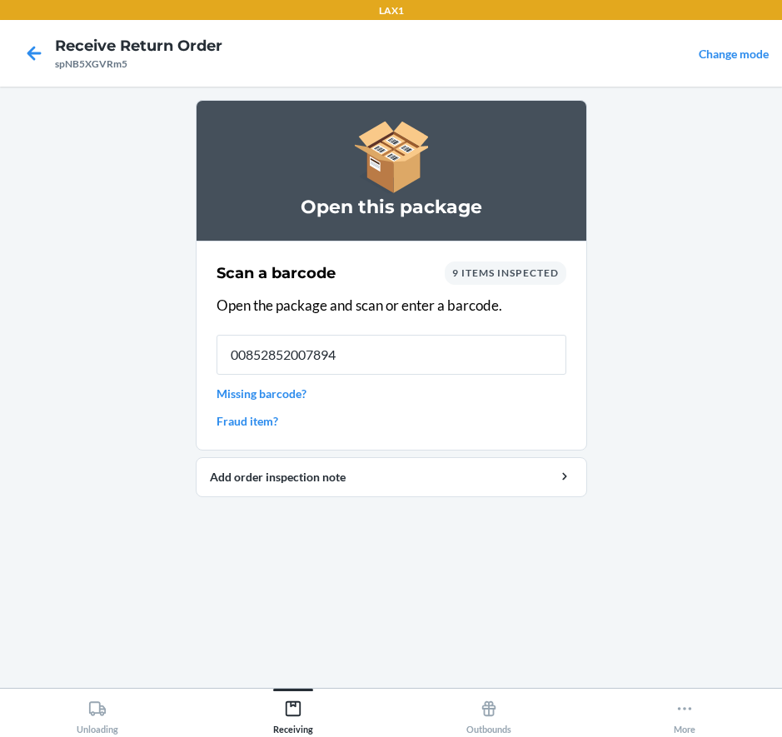
type input "00852852007894"
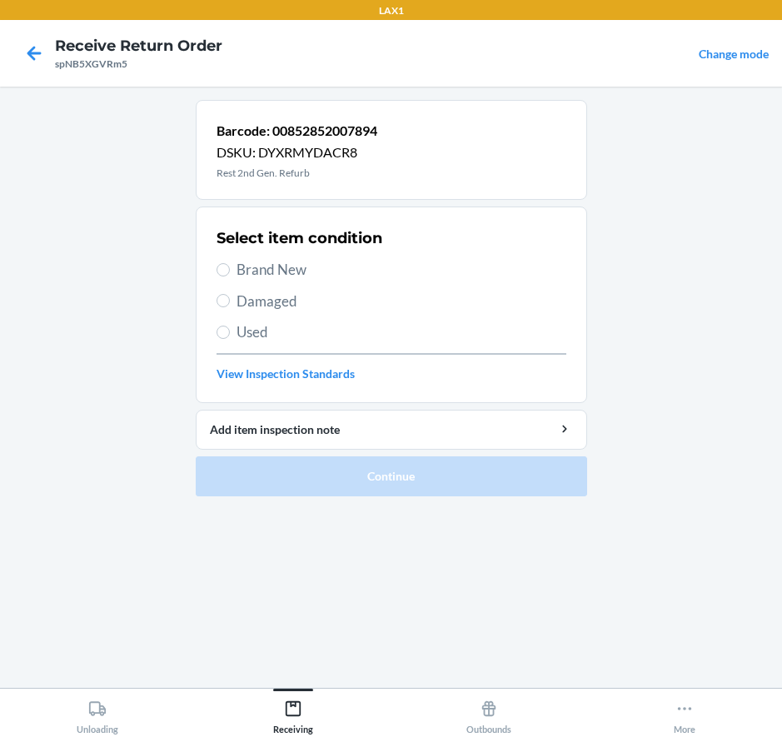
click at [283, 301] on span "Damaged" at bounding box center [402, 302] width 330 height 22
click at [230, 301] on input "Damaged" at bounding box center [223, 300] width 13 height 13
radio input "true"
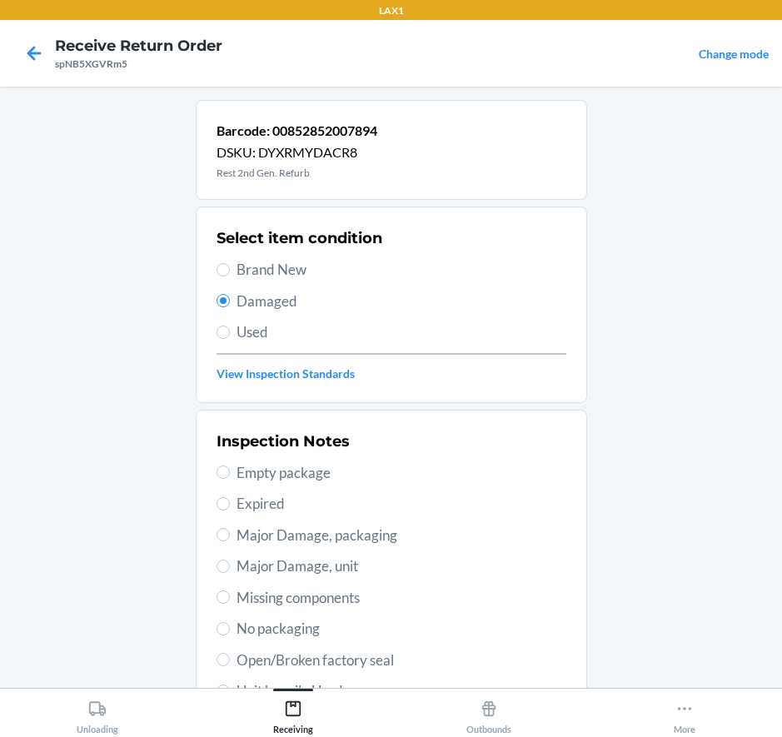
click at [313, 563] on span "Major Damage, unit" at bounding box center [402, 567] width 330 height 22
click at [230, 563] on input "Major Damage, unit" at bounding box center [223, 566] width 13 height 13
radio input "true"
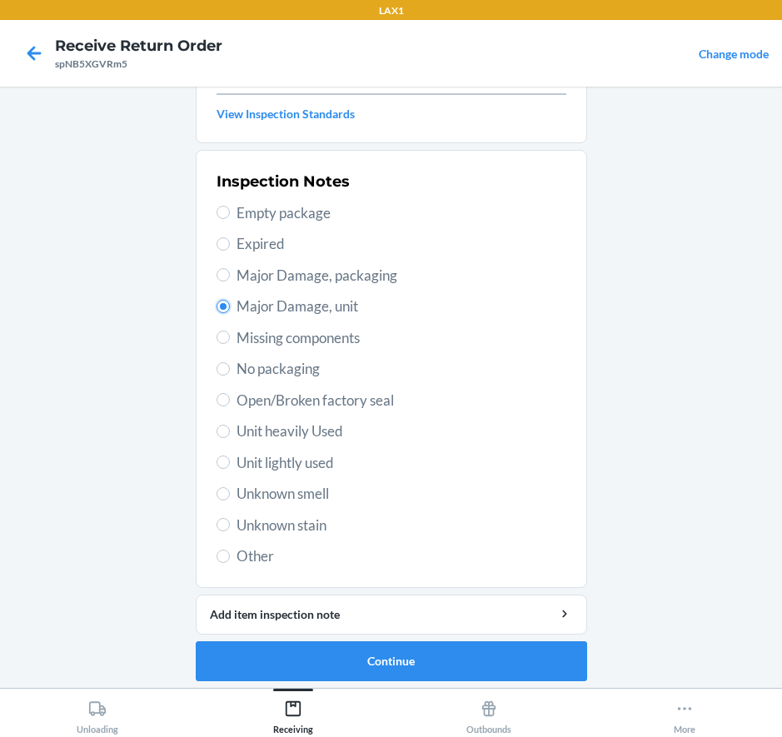
scroll to position [267, 0]
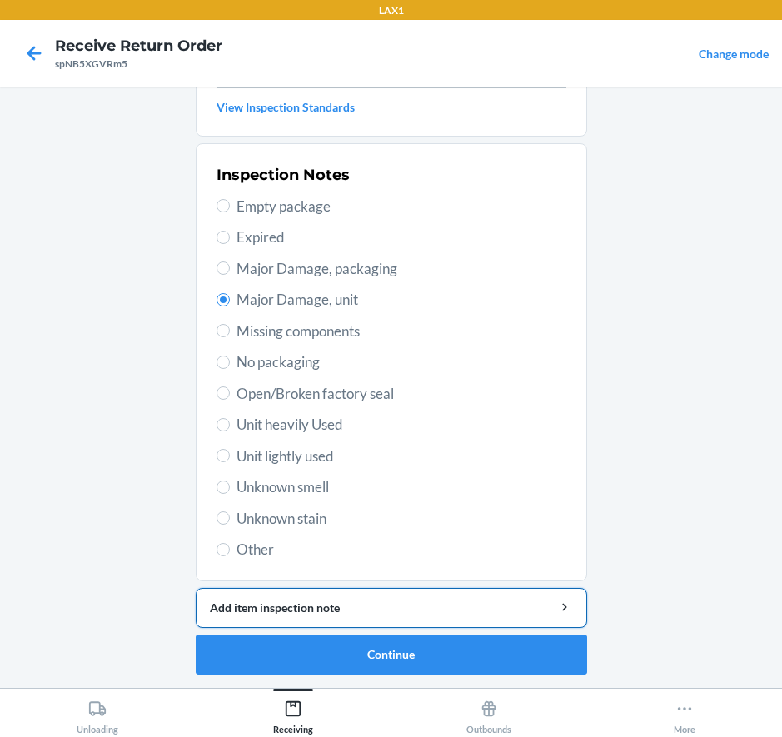
click at [323, 609] on div "Add item inspection note" at bounding box center [391, 607] width 363 height 17
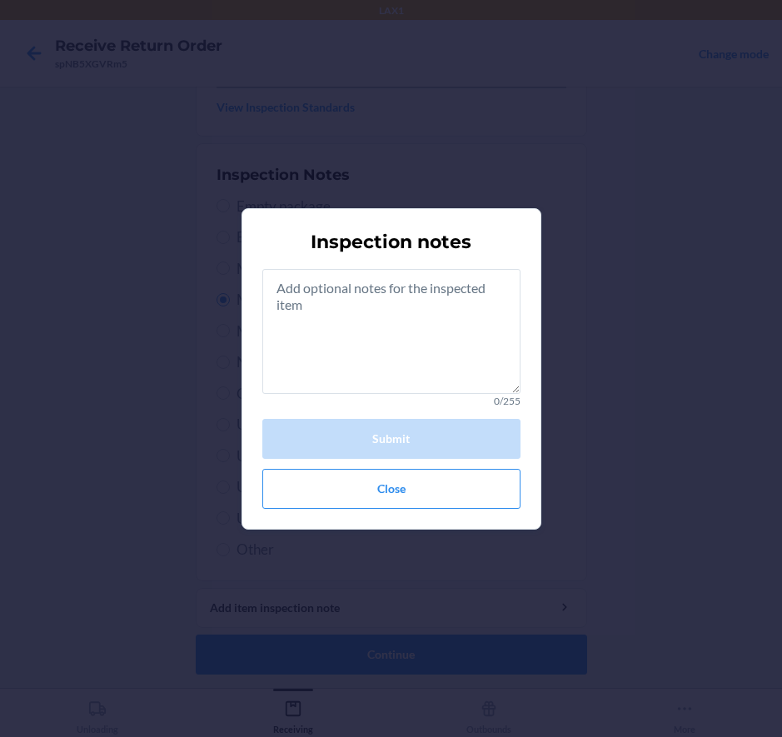
click at [352, 394] on p "0/255" at bounding box center [391, 401] width 258 height 15
click at [412, 380] on textarea at bounding box center [391, 331] width 258 height 125
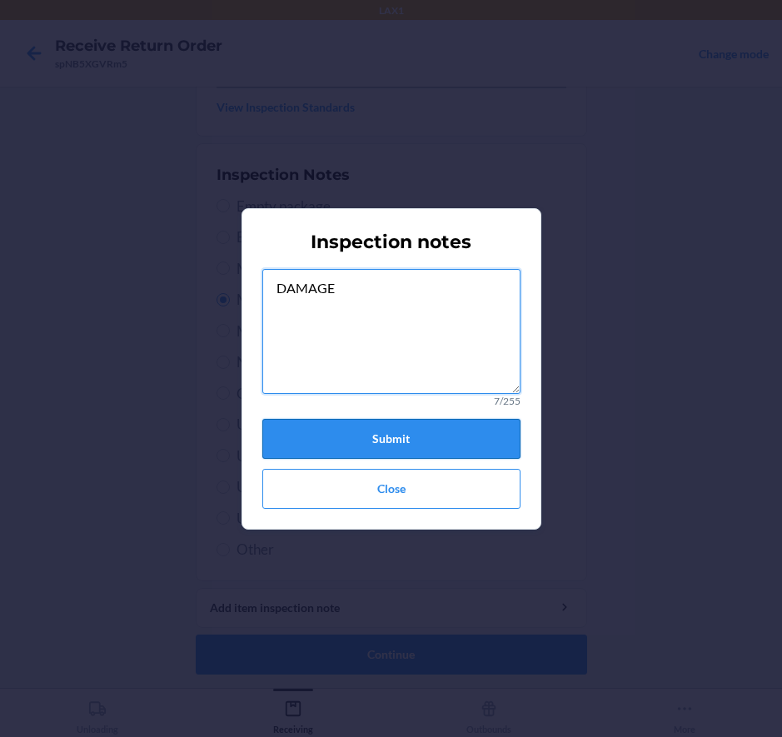
type textarea "DAMAGE"
click at [378, 431] on button "Submit" at bounding box center [391, 439] width 258 height 40
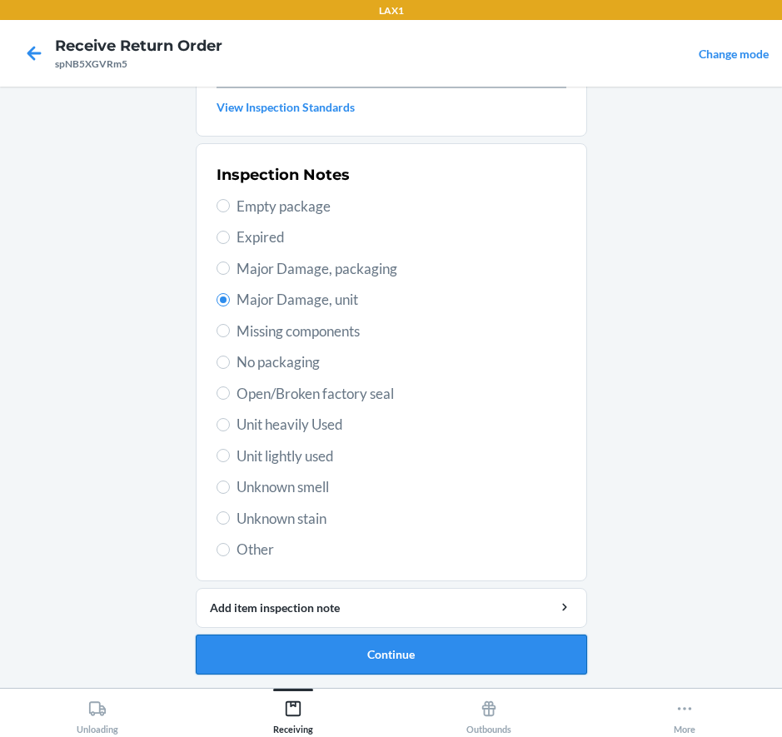
click at [398, 659] on button "Continue" at bounding box center [391, 655] width 391 height 40
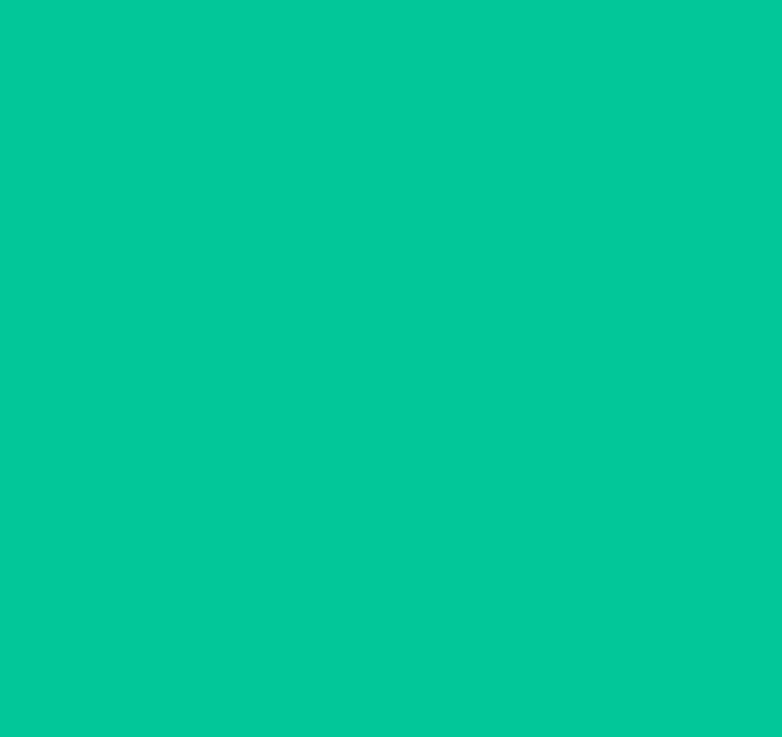
scroll to position [129, 0]
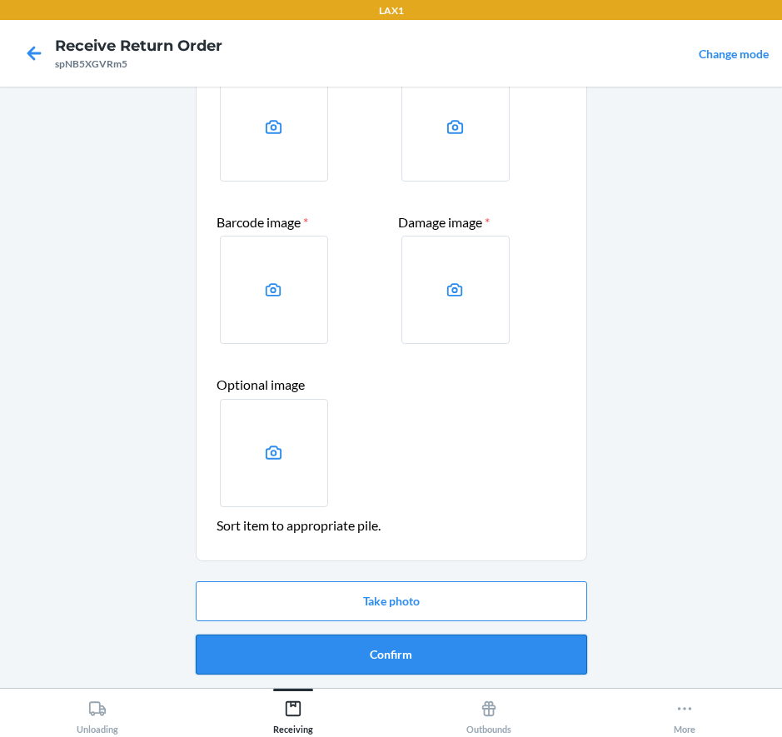
click at [349, 667] on button "Confirm" at bounding box center [391, 655] width 391 height 40
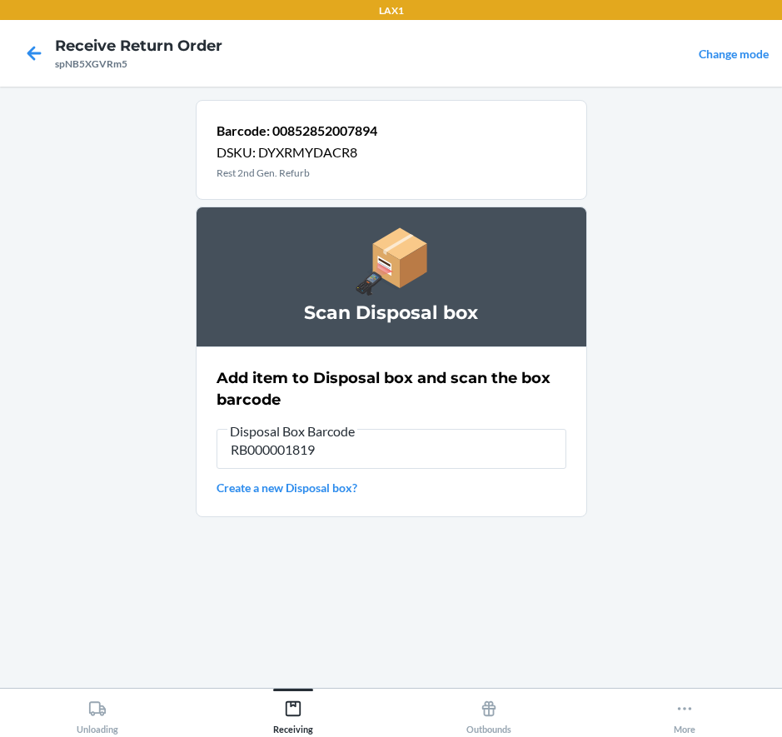
type input "RB000001819"
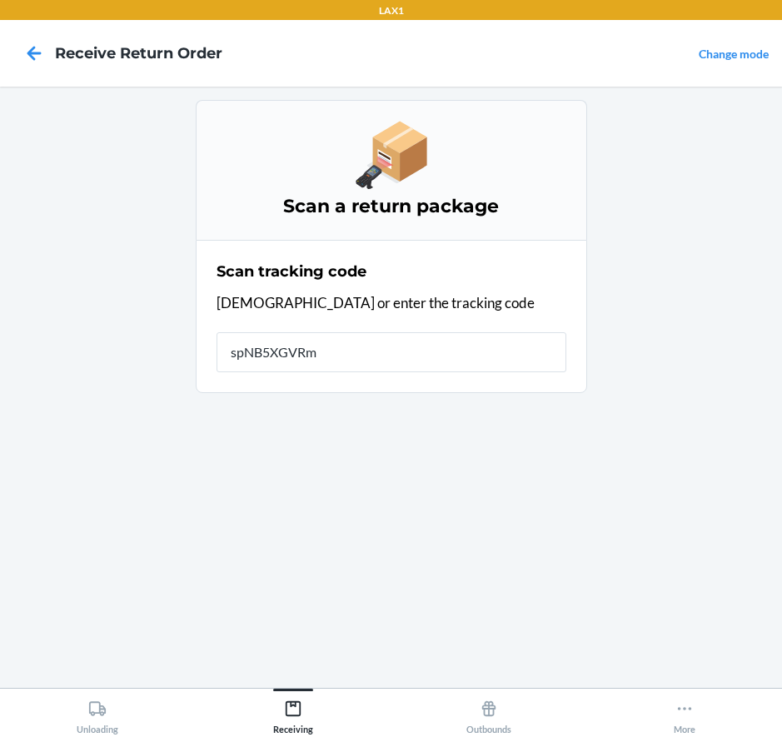
type input "spNB5XGVRm5"
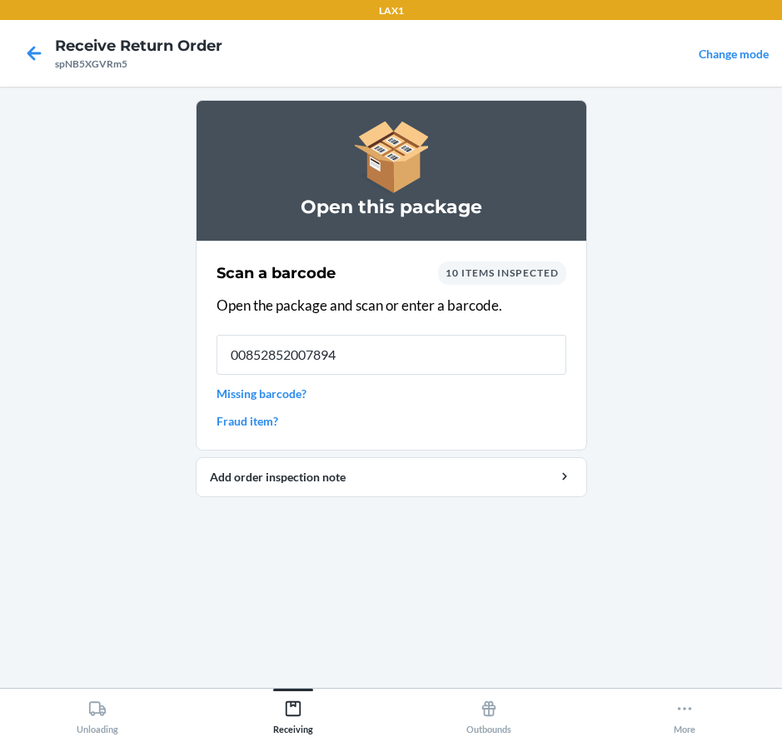
type input "00852852007894"
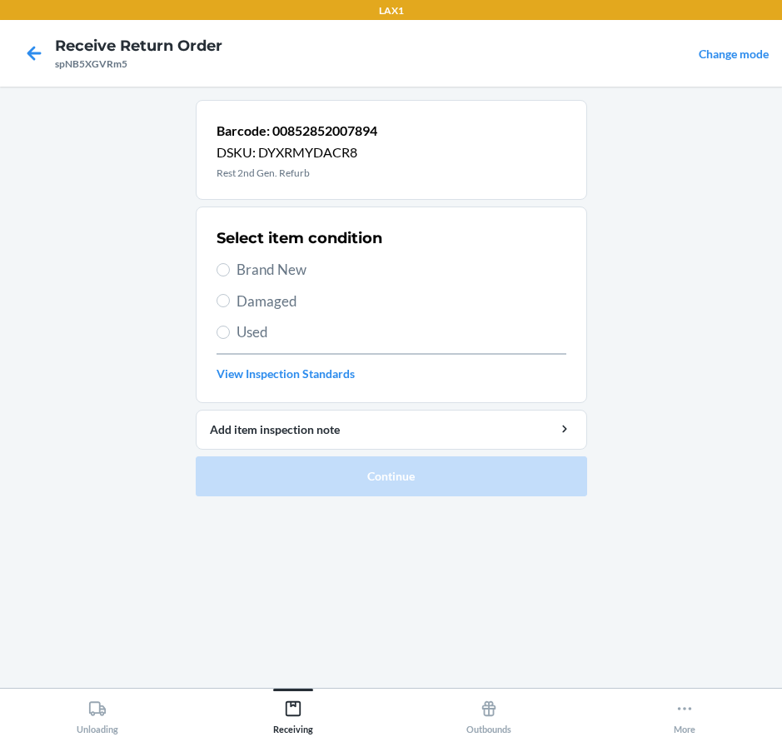
click at [258, 307] on span "Damaged" at bounding box center [402, 302] width 330 height 22
click at [230, 307] on input "Damaged" at bounding box center [223, 300] width 13 height 13
radio input "true"
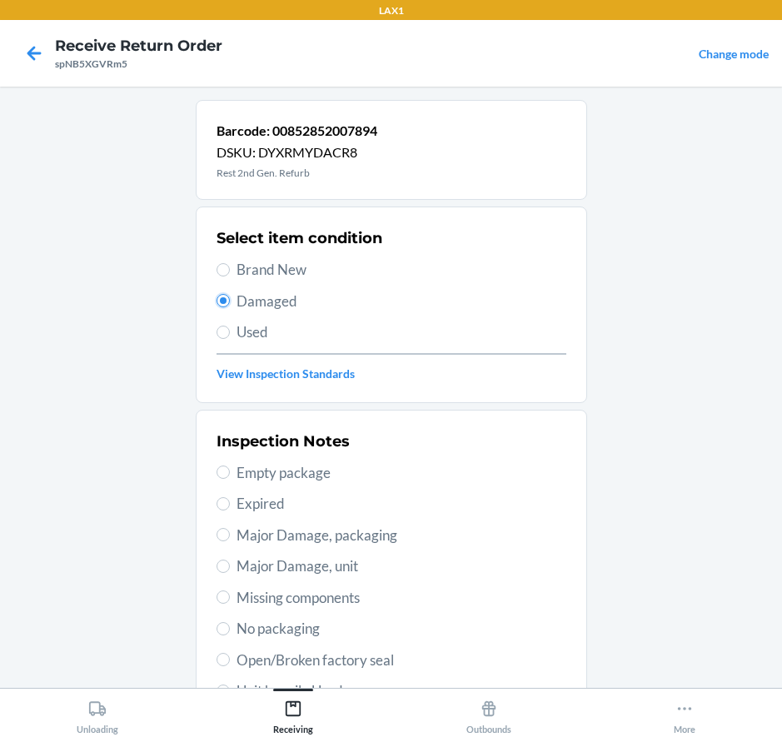
scroll to position [167, 0]
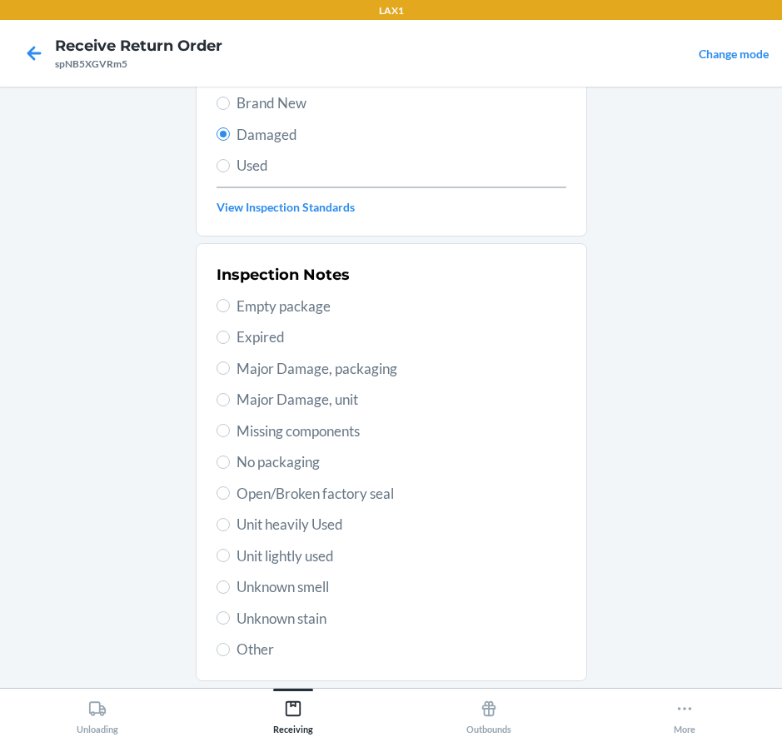
click at [335, 394] on span "Major Damage, unit" at bounding box center [402, 400] width 330 height 22
click at [230, 394] on input "Major Damage, unit" at bounding box center [223, 399] width 13 height 13
radio input "true"
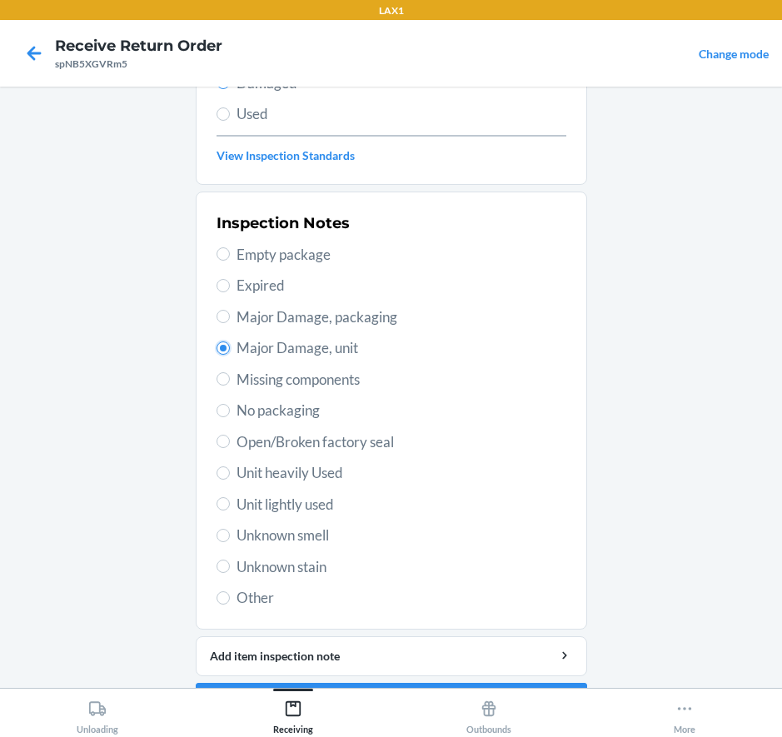
scroll to position [267, 0]
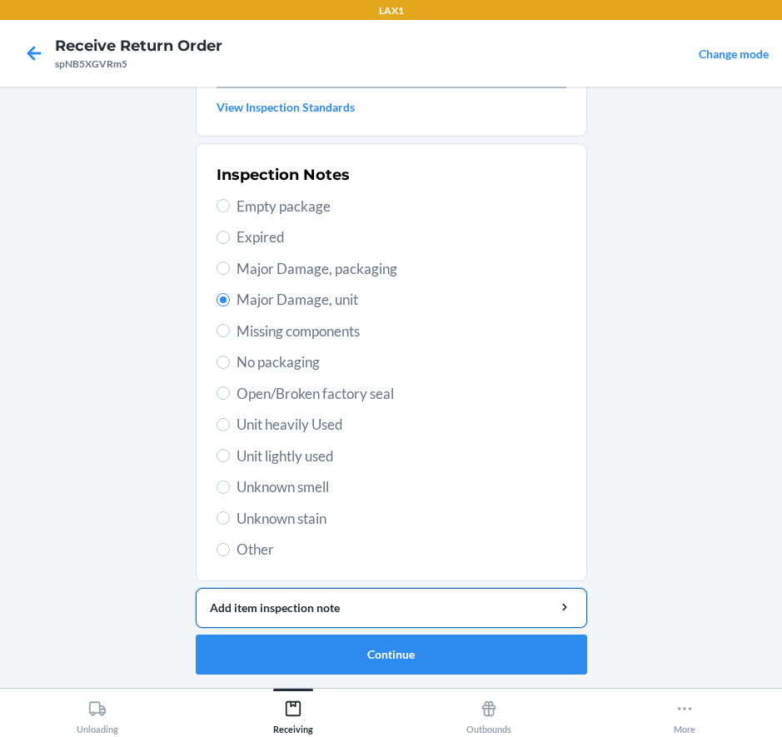
click at [381, 615] on div "Add item inspection note" at bounding box center [391, 607] width 363 height 17
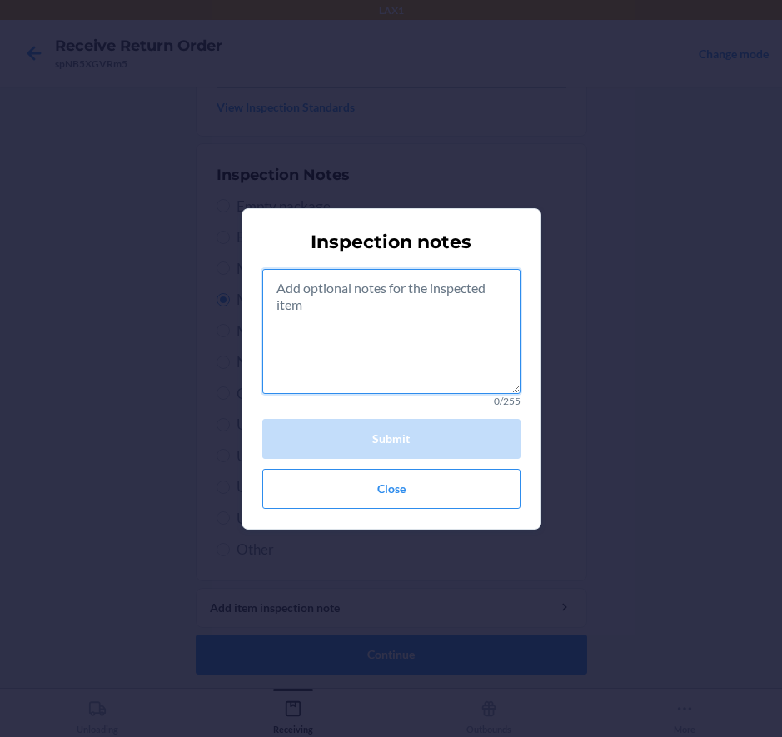
click at [372, 352] on textarea at bounding box center [391, 331] width 258 height 125
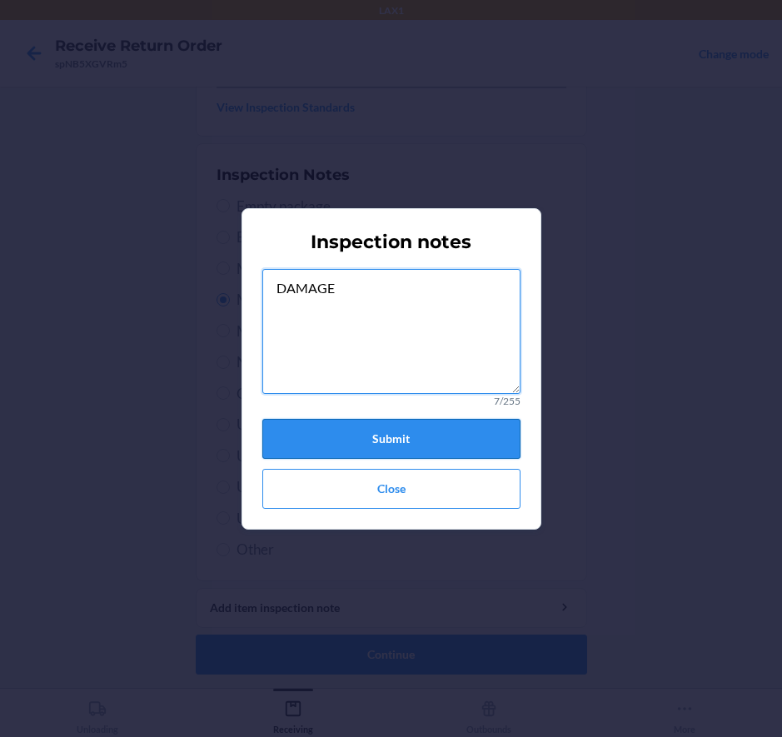
type textarea "DAMAGE"
click at [493, 438] on button "Submit" at bounding box center [391, 439] width 258 height 40
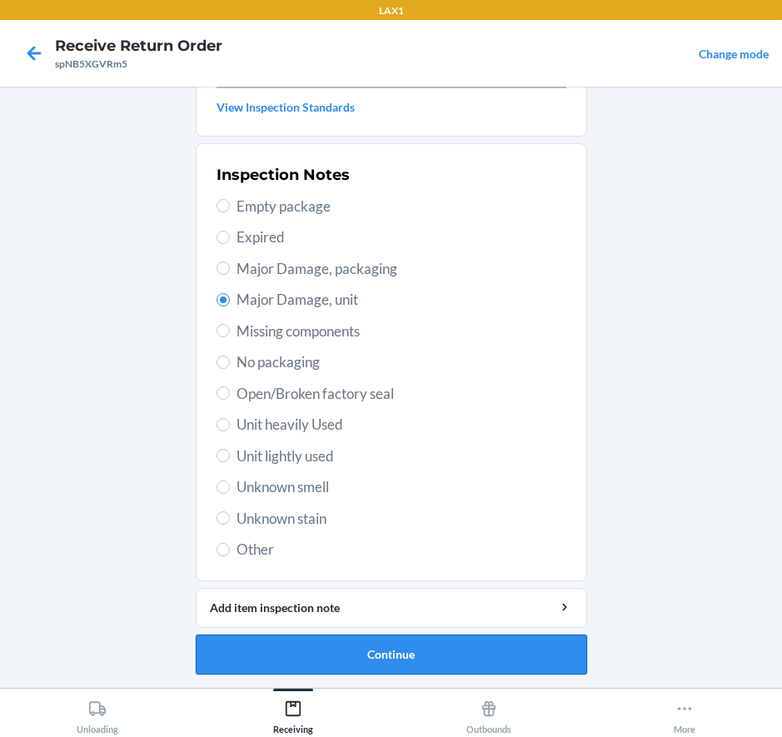
click at [376, 651] on button "Continue" at bounding box center [391, 655] width 391 height 40
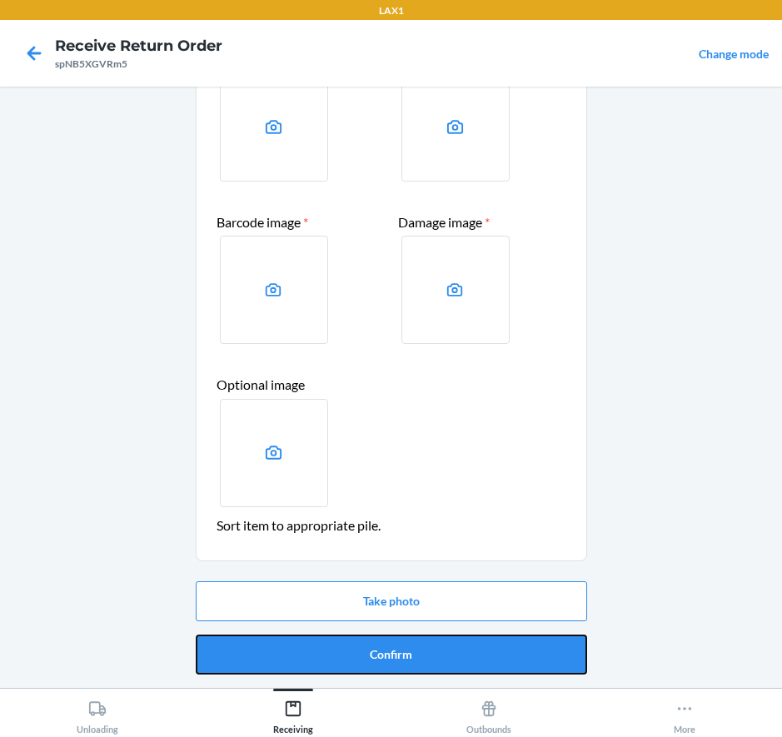
click at [386, 654] on button "Confirm" at bounding box center [391, 655] width 391 height 40
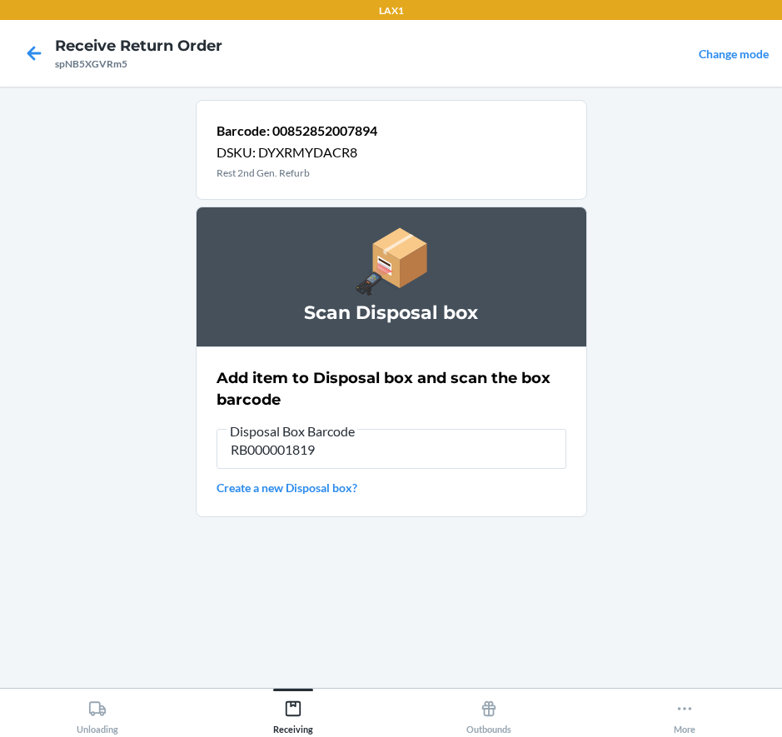
type input "RB000001819"
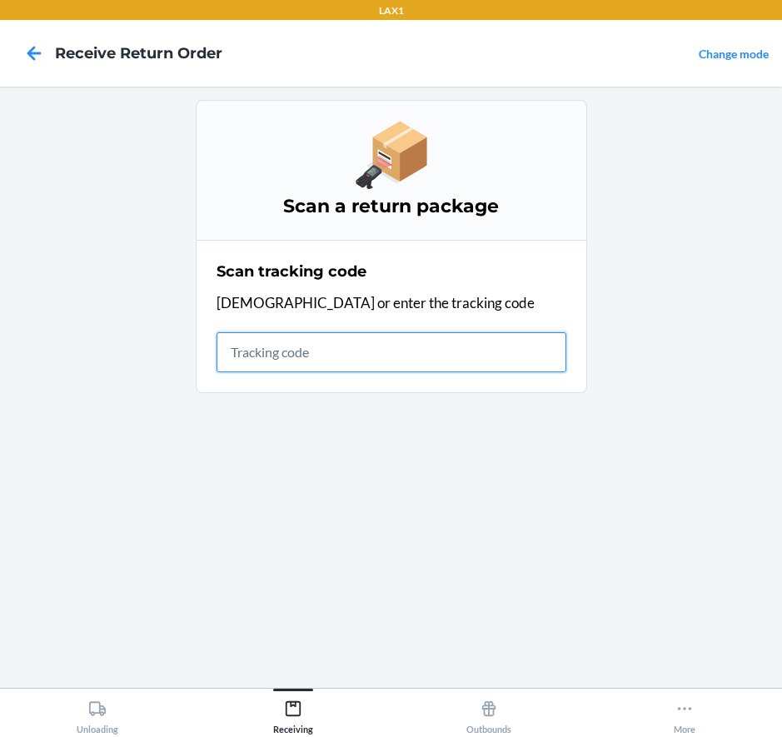
click at [314, 365] on input "text" at bounding box center [392, 352] width 350 height 40
type input "spNB5XGVRm5"
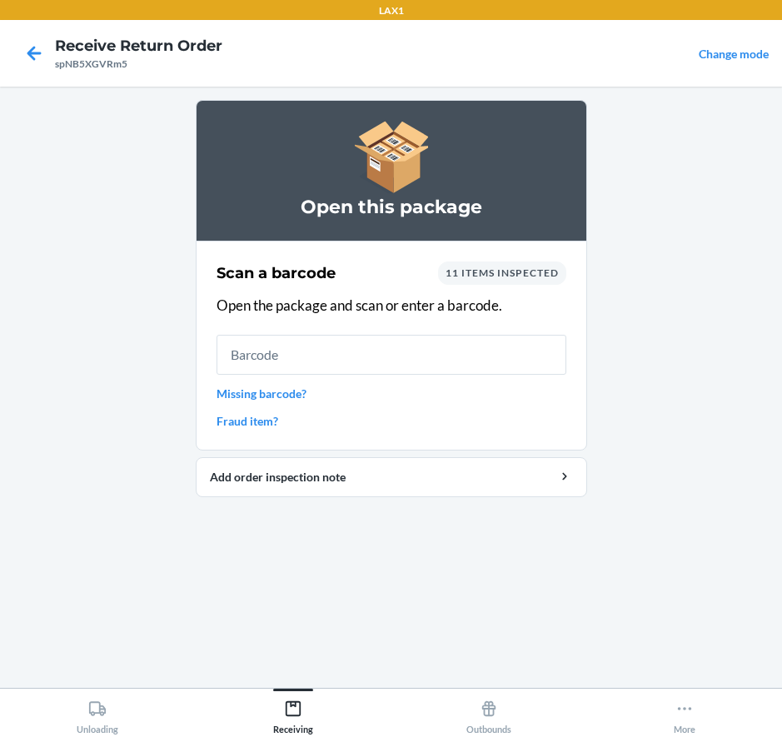
drag, startPoint x: 430, startPoint y: 213, endPoint x: 732, endPoint y: 138, distance: 311.5
click at [732, 138] on main "Open this package Scan a barcode 11 items inspected Open the package and scan o…" at bounding box center [391, 387] width 782 height 601
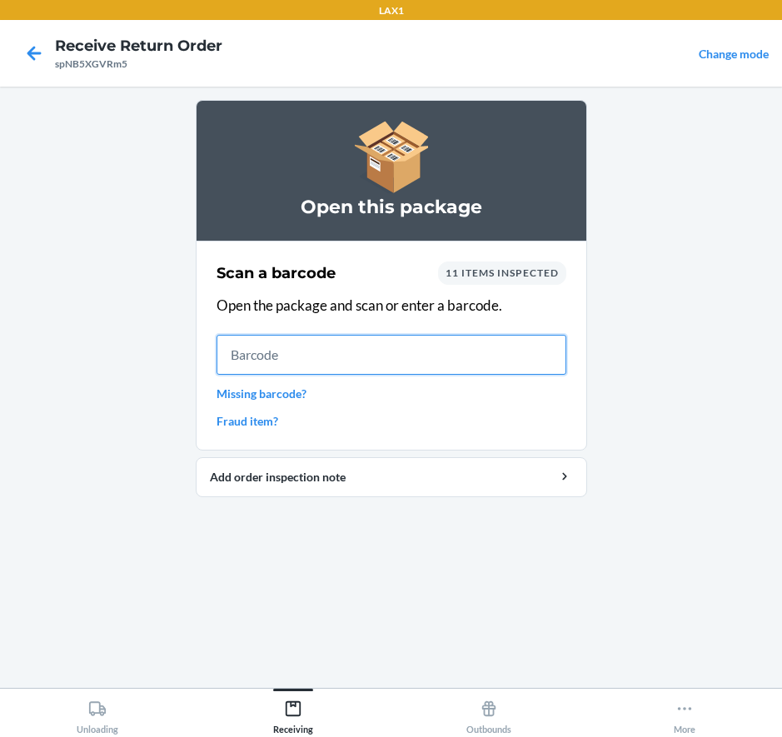
drag, startPoint x: 418, startPoint y: 347, endPoint x: 555, endPoint y: 295, distance: 146.3
click at [481, 321] on div "Scan a barcode 11 items inspected Open the package and scan or enter a barcode.…" at bounding box center [392, 346] width 350 height 178
type input "00852852007894"
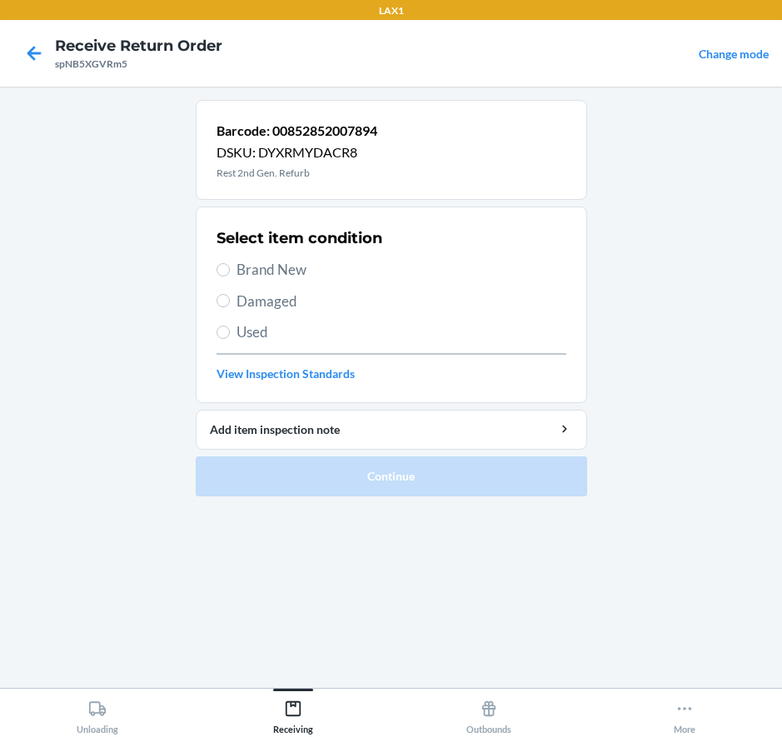
click at [279, 304] on span "Damaged" at bounding box center [402, 302] width 330 height 22
click at [230, 304] on input "Damaged" at bounding box center [223, 300] width 13 height 13
radio input "true"
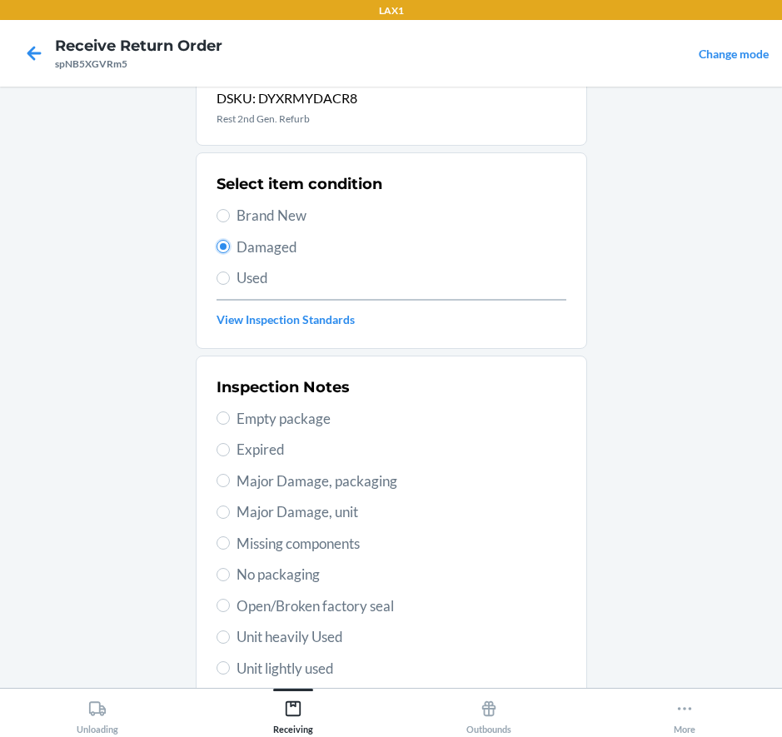
scroll to position [83, 0]
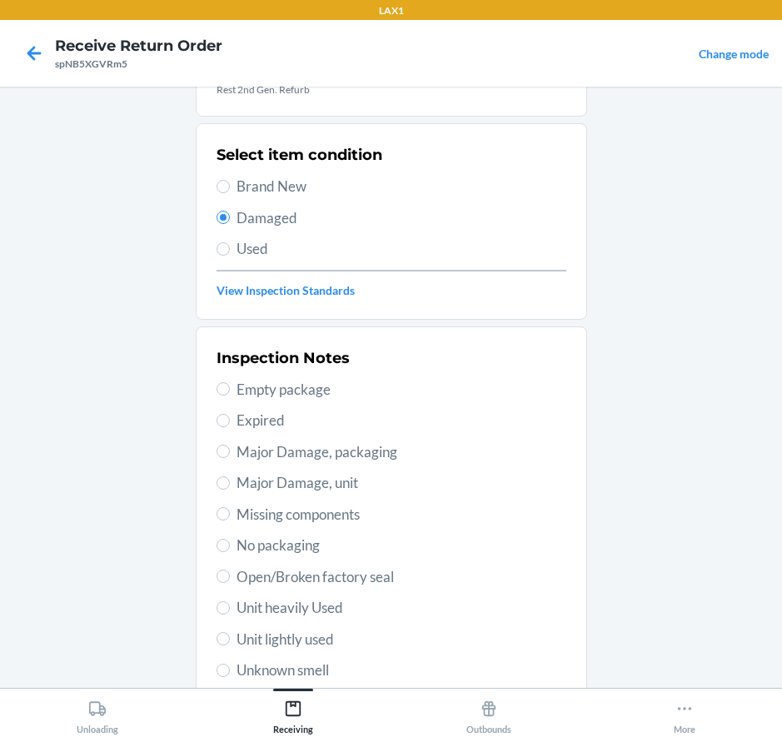
click at [339, 482] on span "Major Damage, unit" at bounding box center [402, 483] width 330 height 22
click at [230, 482] on input "Major Damage, unit" at bounding box center [223, 482] width 13 height 13
radio input "true"
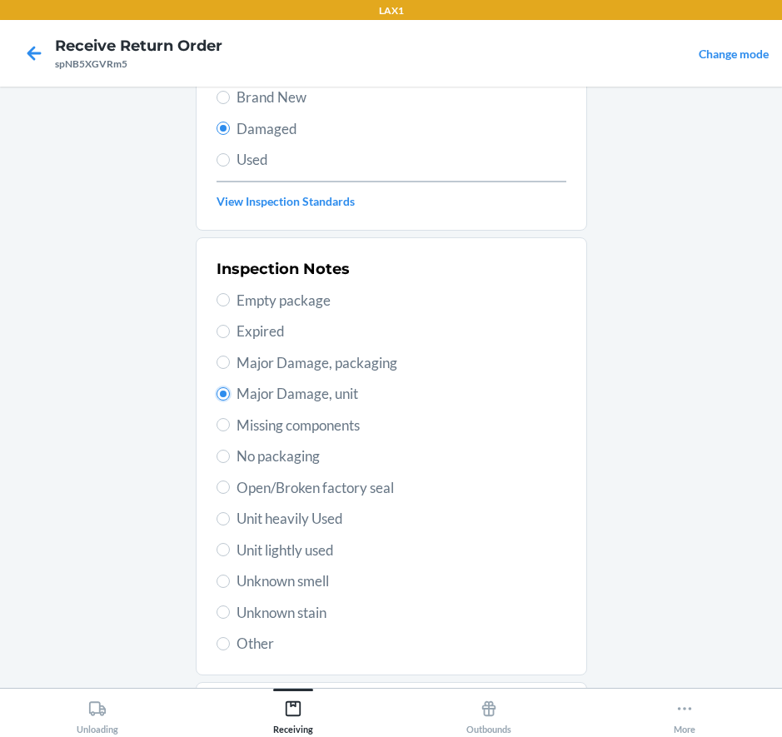
scroll to position [267, 0]
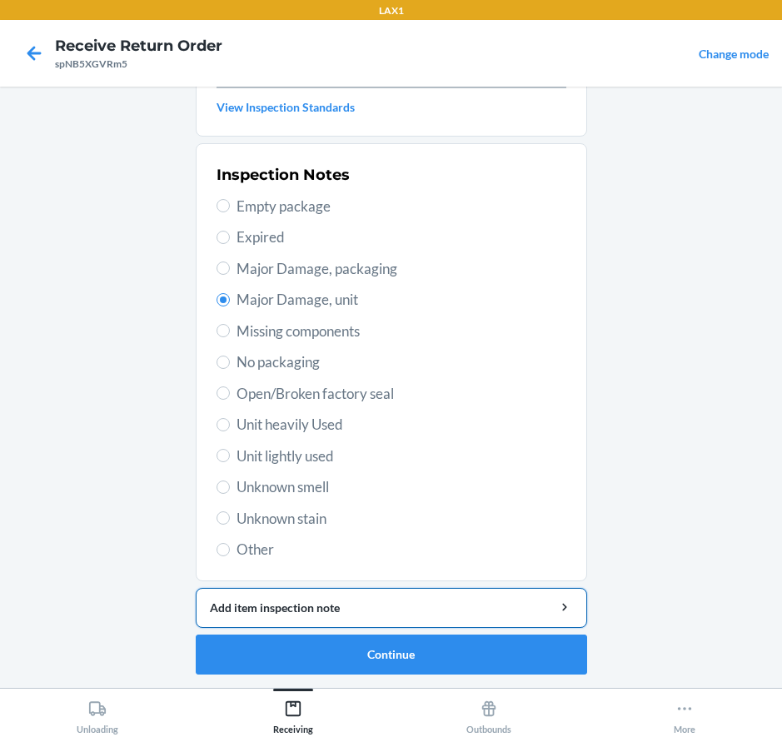
click at [268, 605] on div "Add item inspection note" at bounding box center [391, 607] width 363 height 17
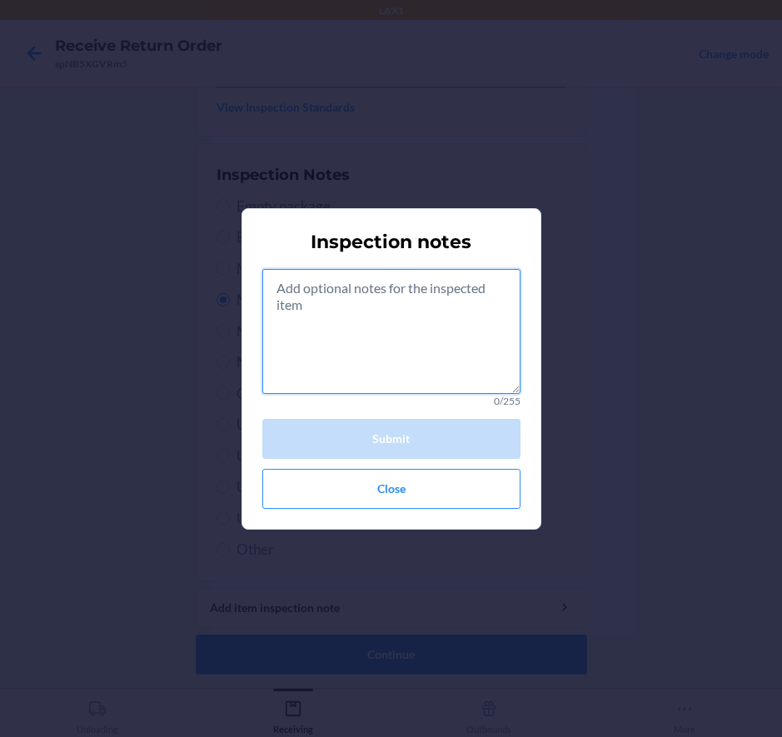
drag, startPoint x: 360, startPoint y: 378, endPoint x: 277, endPoint y: 237, distance: 164.3
click at [352, 358] on textarea at bounding box center [391, 331] width 258 height 125
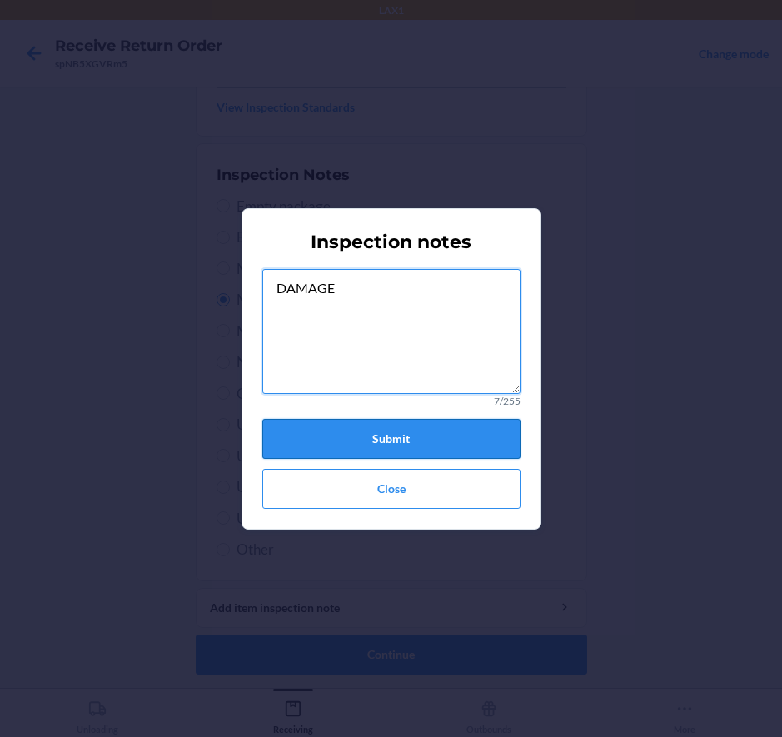
type textarea "DAMAGE"
click at [393, 425] on button "Submit" at bounding box center [391, 439] width 258 height 40
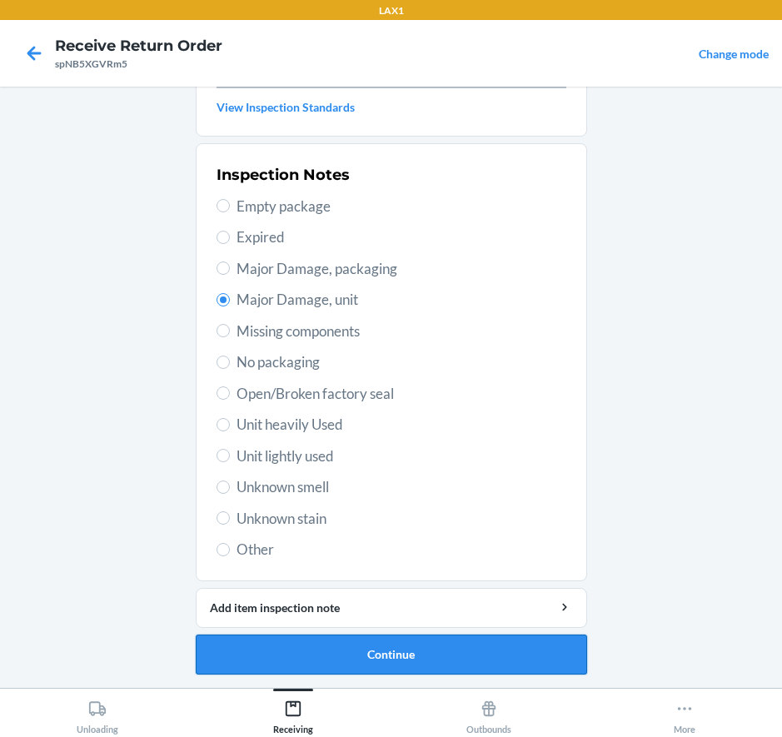
click at [430, 662] on button "Continue" at bounding box center [391, 655] width 391 height 40
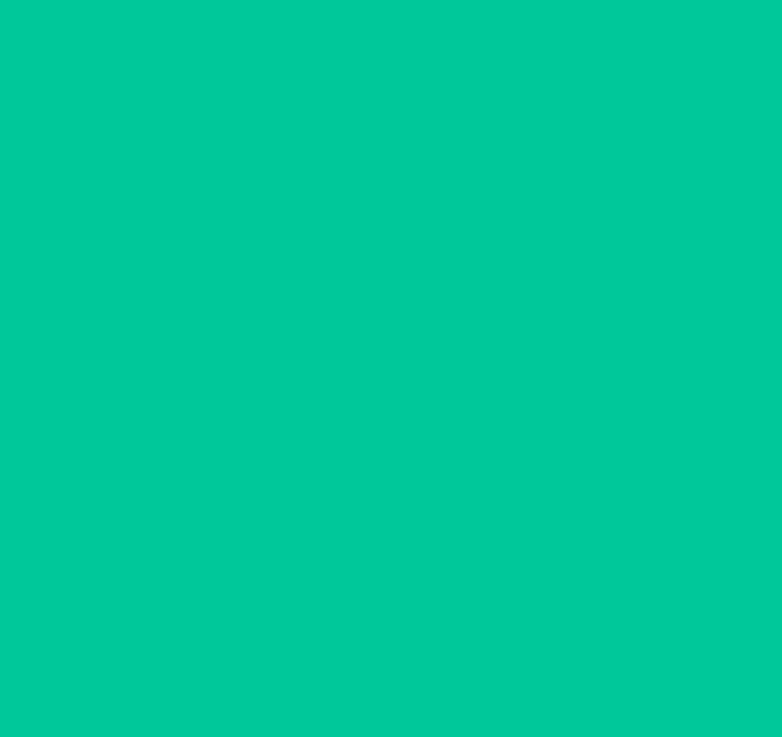
scroll to position [129, 0]
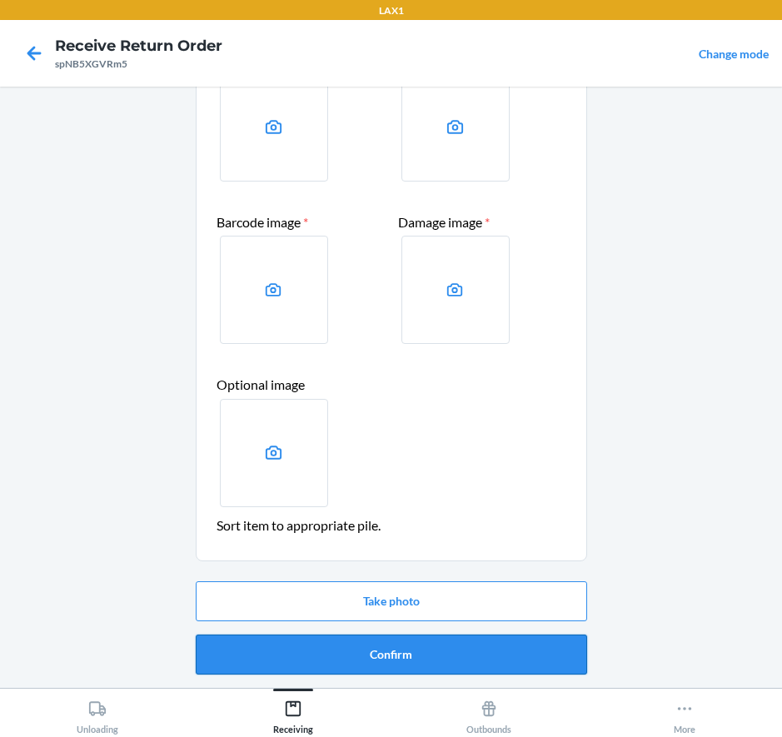
click at [391, 657] on button "Confirm" at bounding box center [391, 655] width 391 height 40
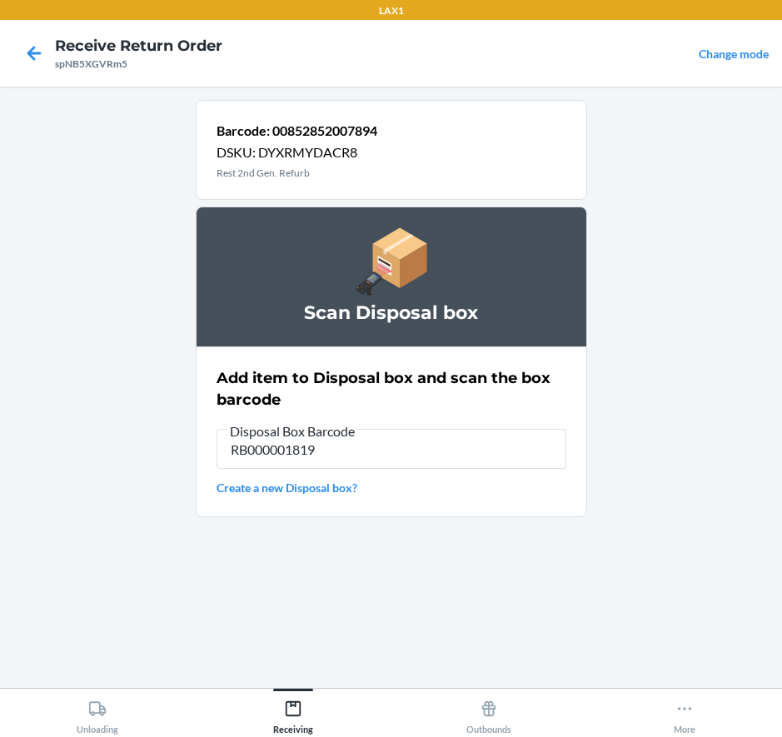
type input "RB000001819"
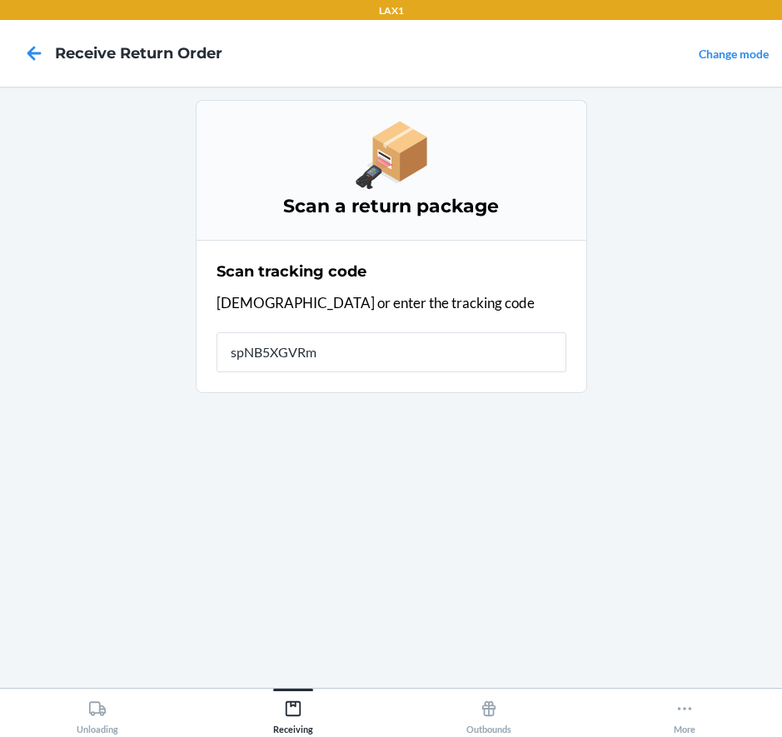
type input "spNB5XGVRm5"
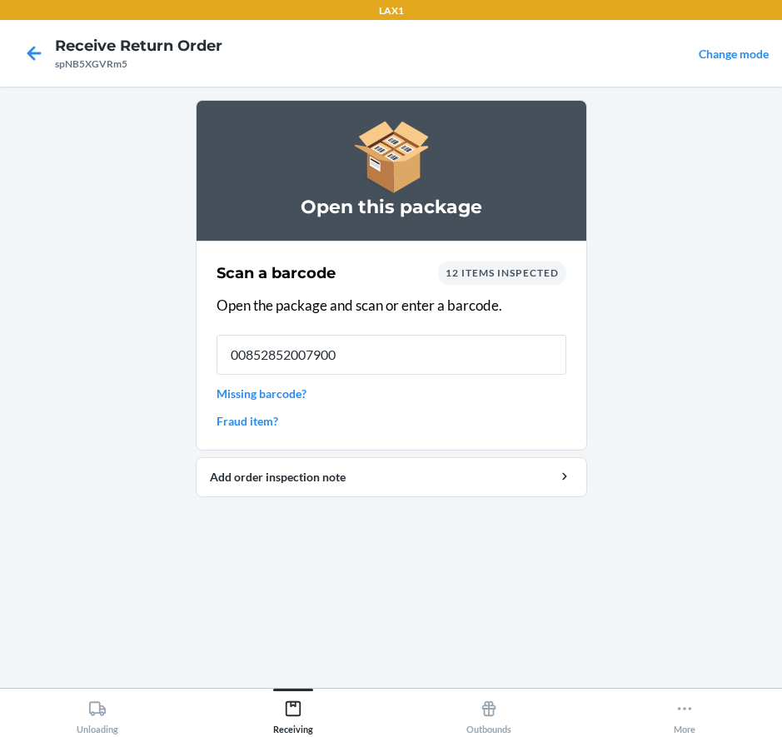
type input "00852852007900"
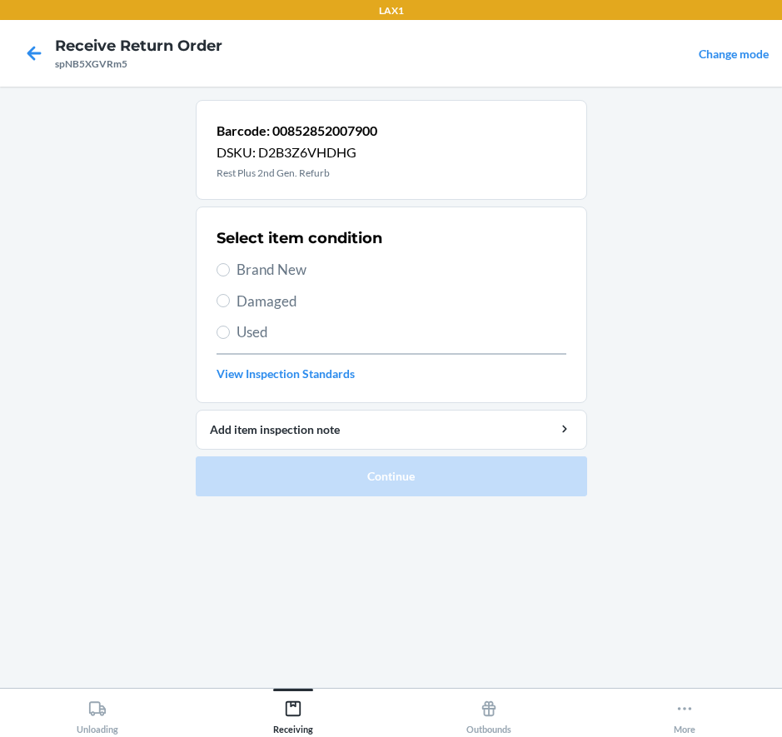
click at [245, 269] on span "Brand New" at bounding box center [402, 270] width 330 height 22
click at [230, 269] on input "Brand New" at bounding box center [223, 269] width 13 height 13
radio input "true"
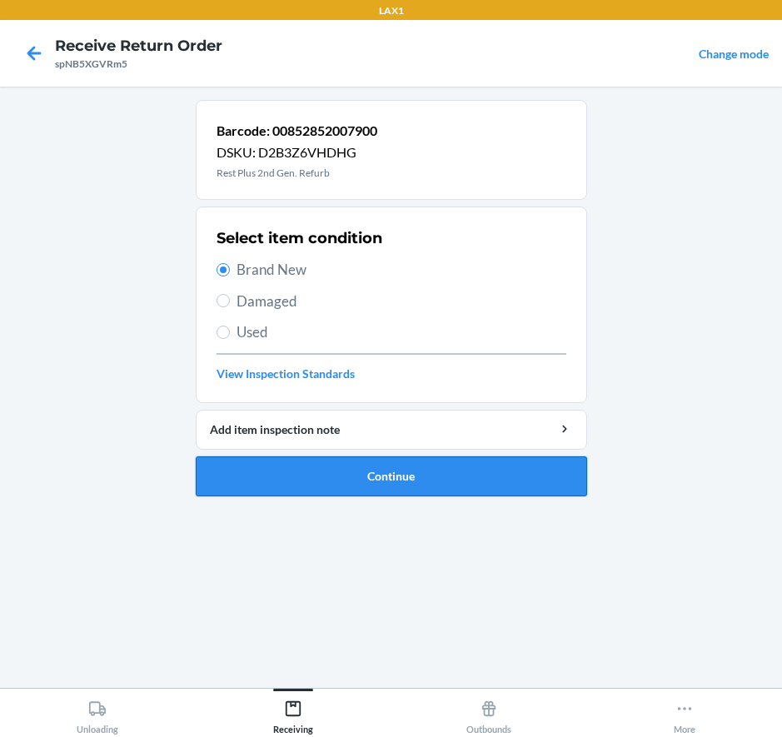
click at [305, 477] on button "Continue" at bounding box center [391, 476] width 391 height 40
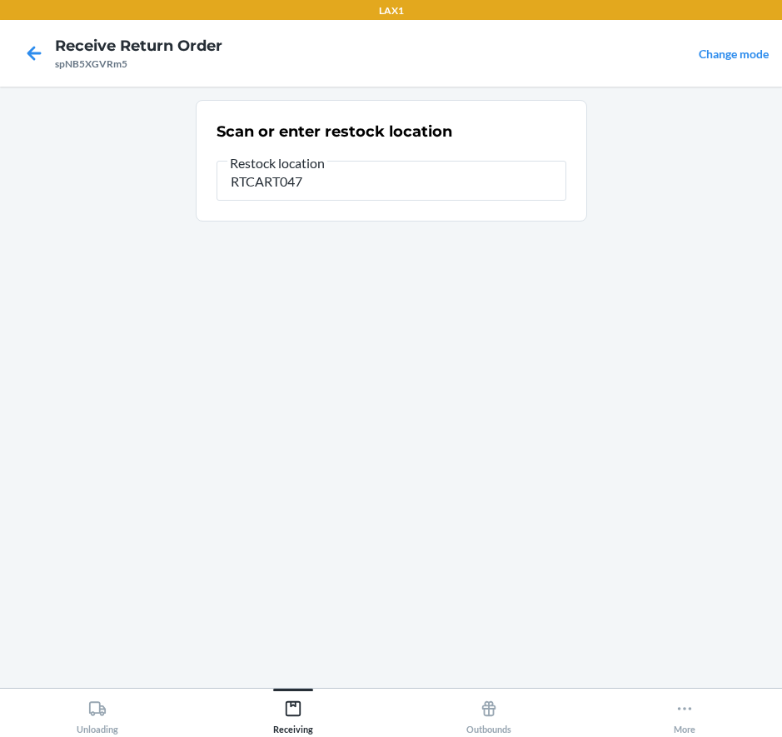
type input "RTCART047"
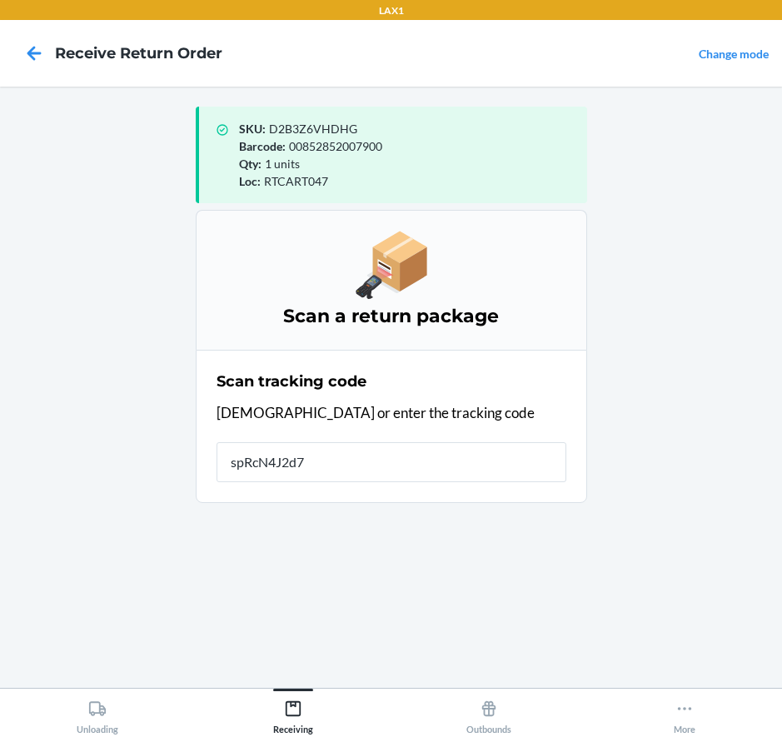
type input "spRcN4J2d7f"
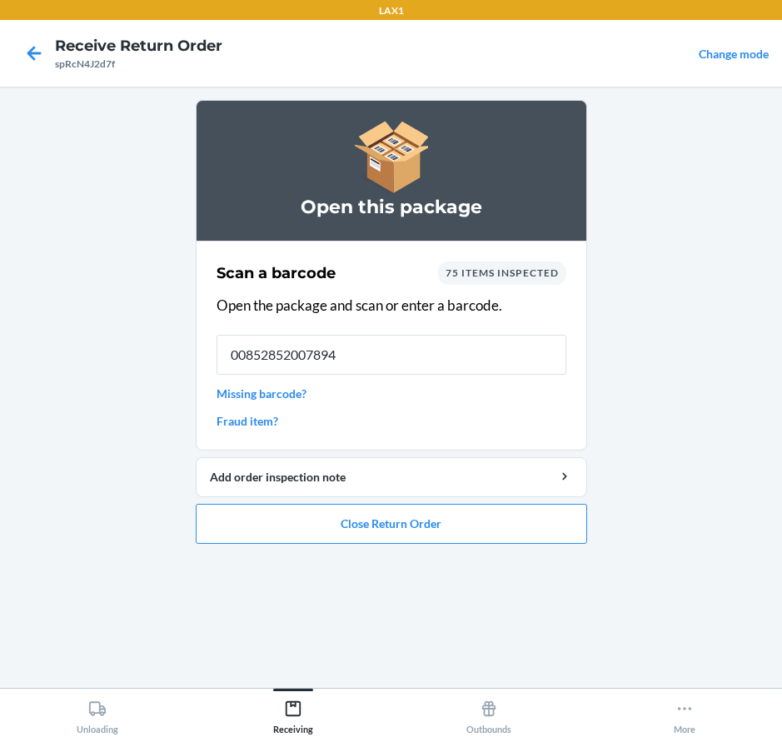
type input "00852852007894"
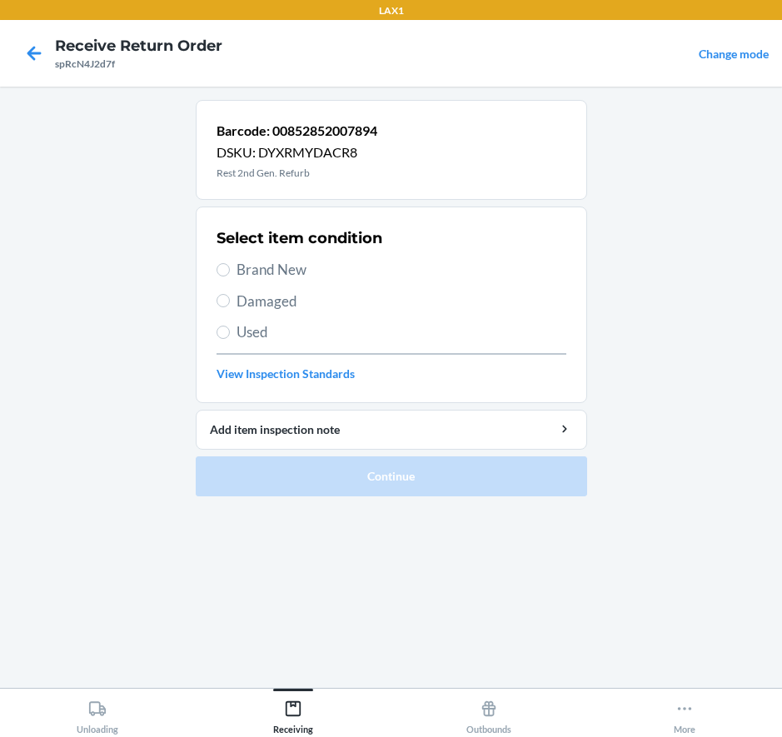
click at [289, 301] on span "Damaged" at bounding box center [402, 302] width 330 height 22
click at [230, 301] on input "Damaged" at bounding box center [223, 300] width 13 height 13
radio input "true"
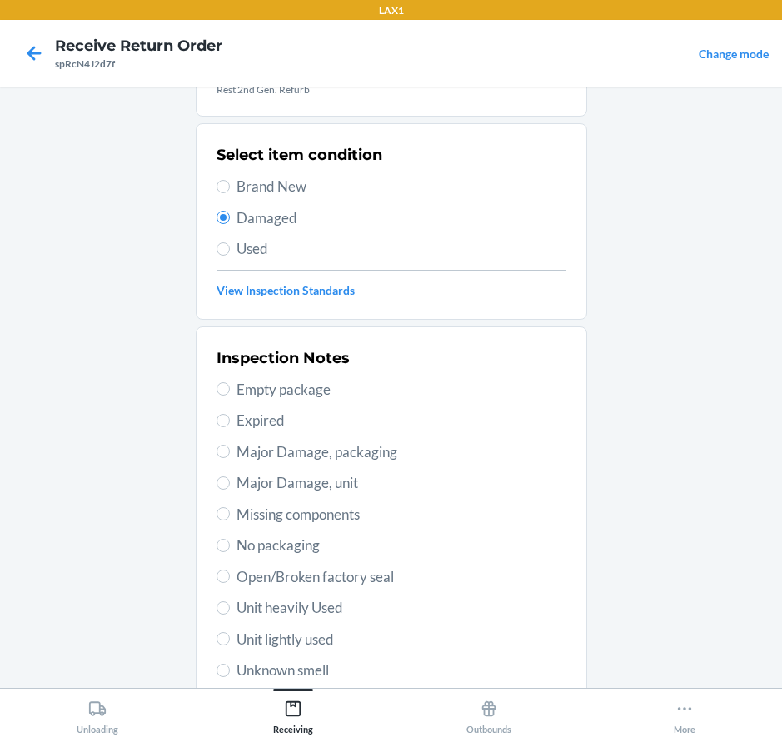
click at [338, 485] on span "Major Damage, unit" at bounding box center [402, 483] width 330 height 22
click at [230, 485] on input "Major Damage, unit" at bounding box center [223, 482] width 13 height 13
radio input "true"
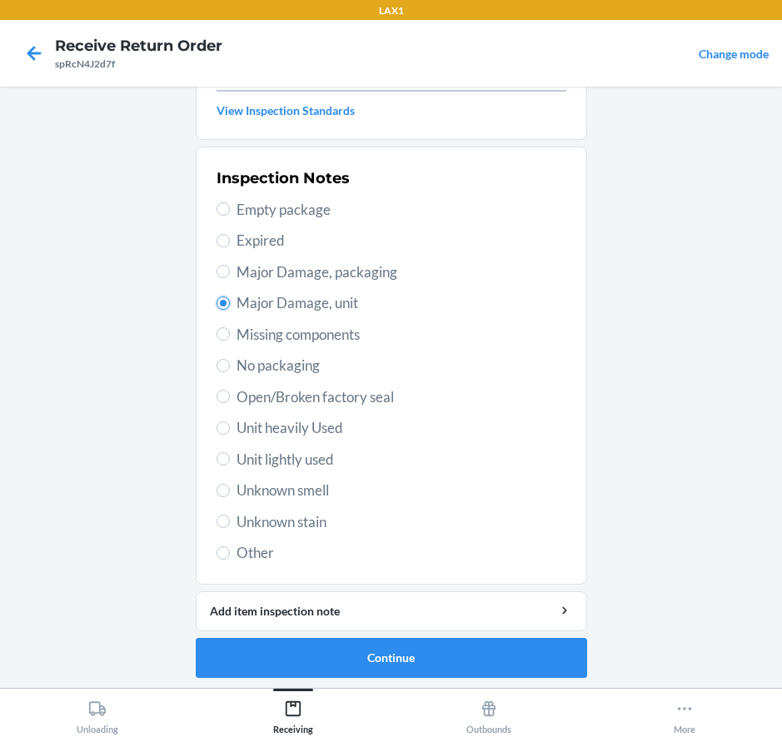
scroll to position [267, 0]
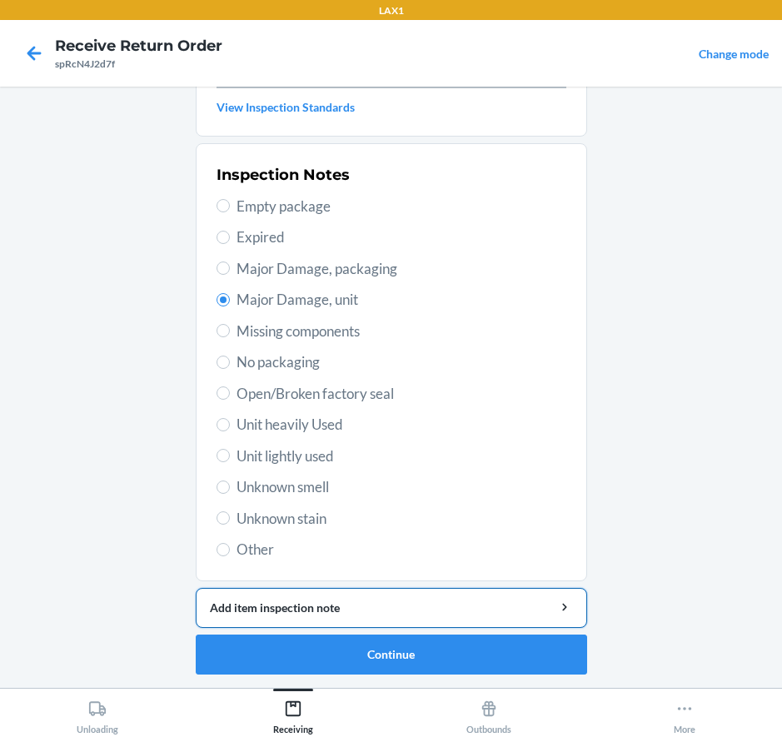
click at [355, 615] on button "Add item inspection note" at bounding box center [391, 608] width 391 height 40
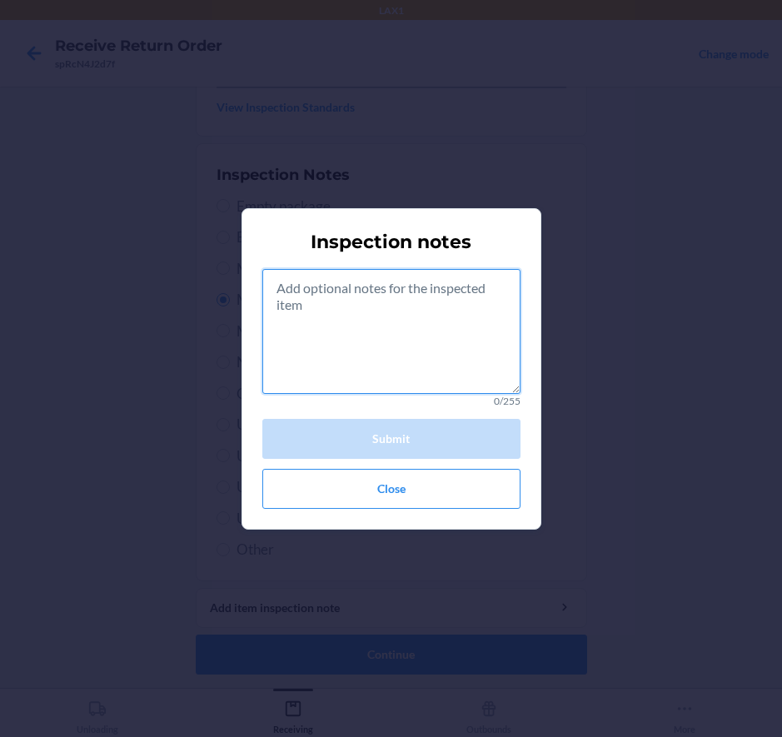
click at [376, 353] on textarea at bounding box center [391, 331] width 258 height 125
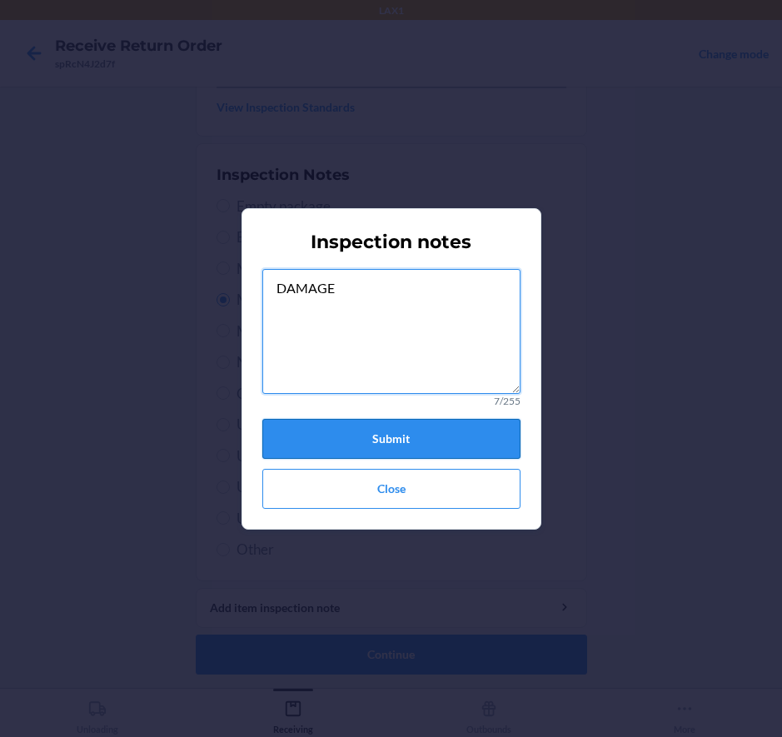
type textarea "DAMAGE"
click at [386, 431] on button "Submit" at bounding box center [391, 439] width 258 height 40
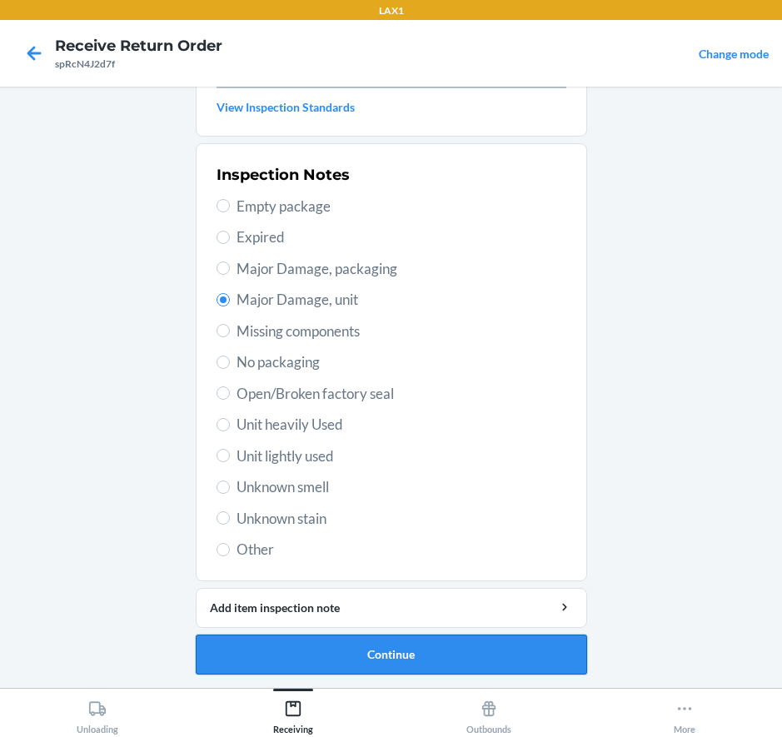
click at [356, 651] on button "Continue" at bounding box center [391, 655] width 391 height 40
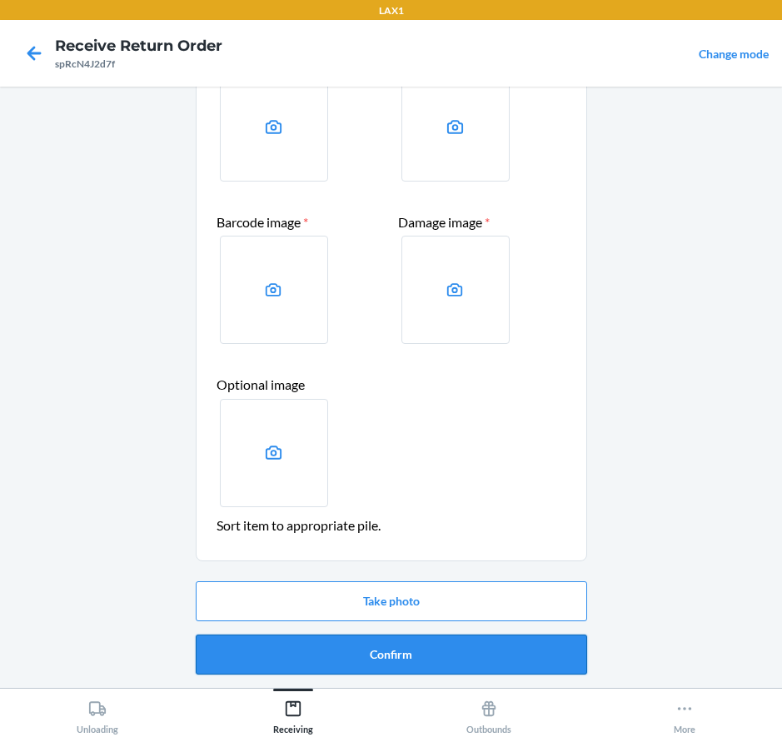
click at [352, 659] on button "Confirm" at bounding box center [391, 655] width 391 height 40
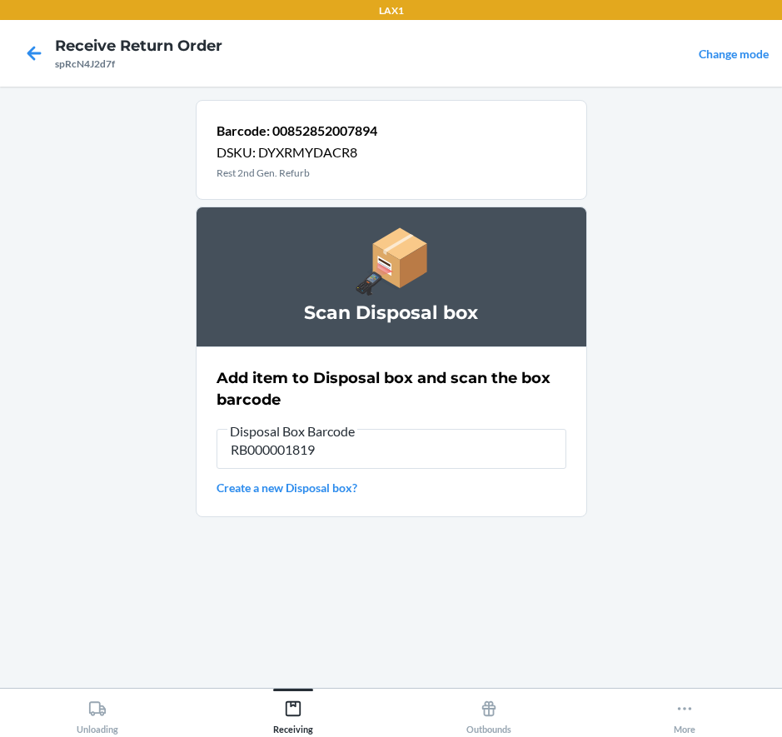
type input "RB000001819"
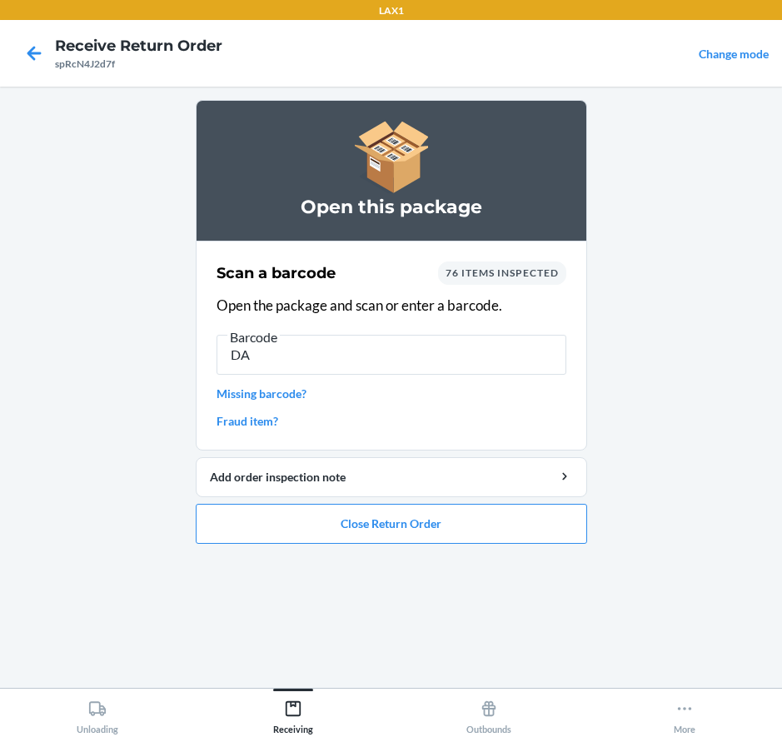
type input "D"
type input "00852852007894"
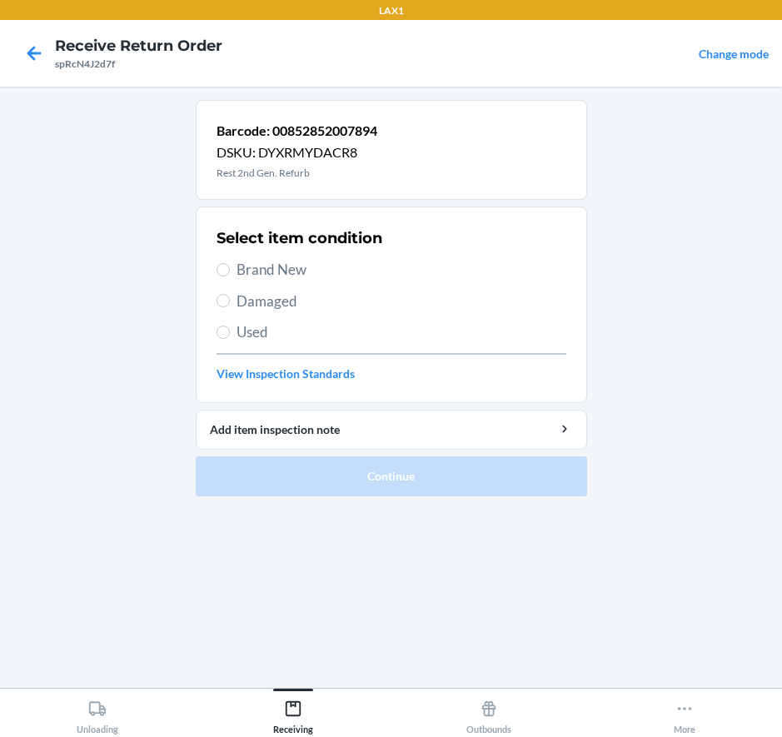
click at [254, 306] on span "Damaged" at bounding box center [402, 302] width 330 height 22
click at [230, 306] on input "Damaged" at bounding box center [223, 300] width 13 height 13
radio input "true"
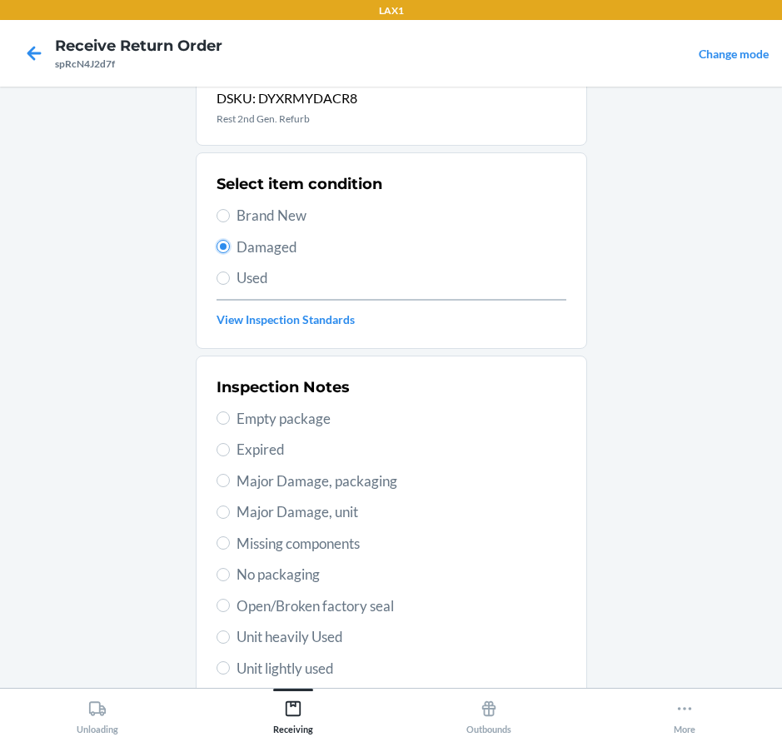
scroll to position [83, 0]
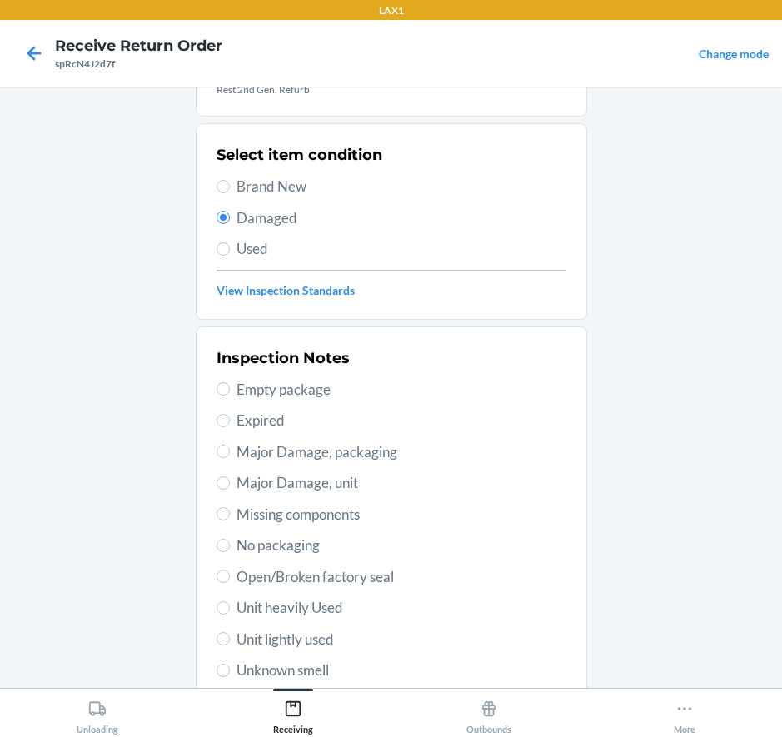
click at [304, 488] on span "Major Damage, unit" at bounding box center [402, 483] width 330 height 22
click at [230, 488] on input "Major Damage, unit" at bounding box center [223, 482] width 13 height 13
radio input "true"
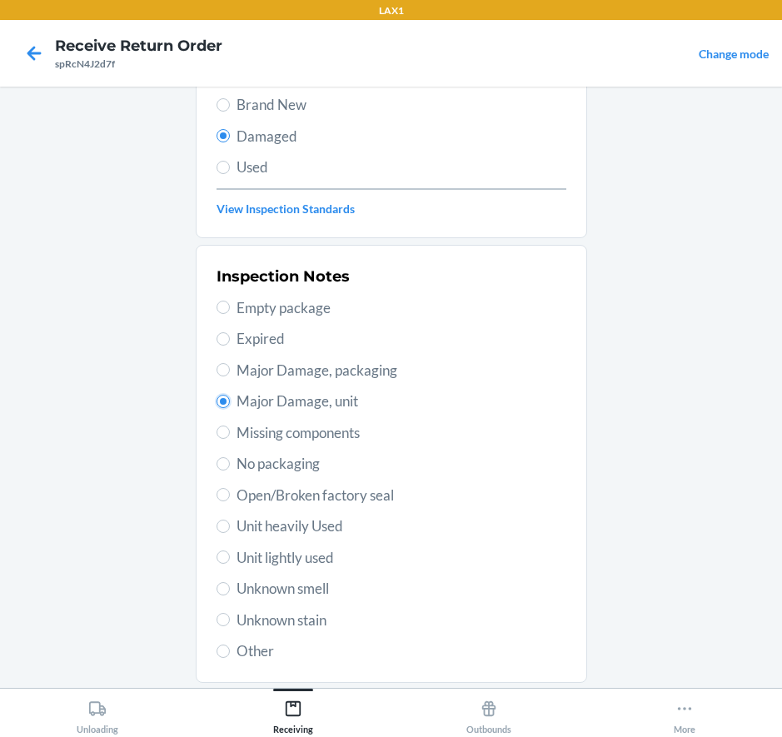
scroll to position [267, 0]
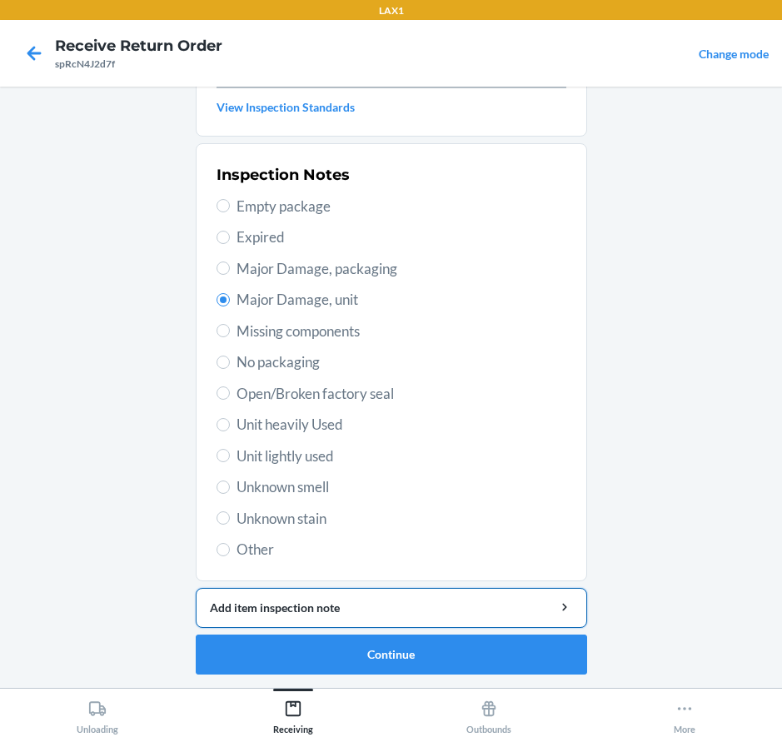
click at [334, 601] on div "Add item inspection note" at bounding box center [391, 607] width 363 height 17
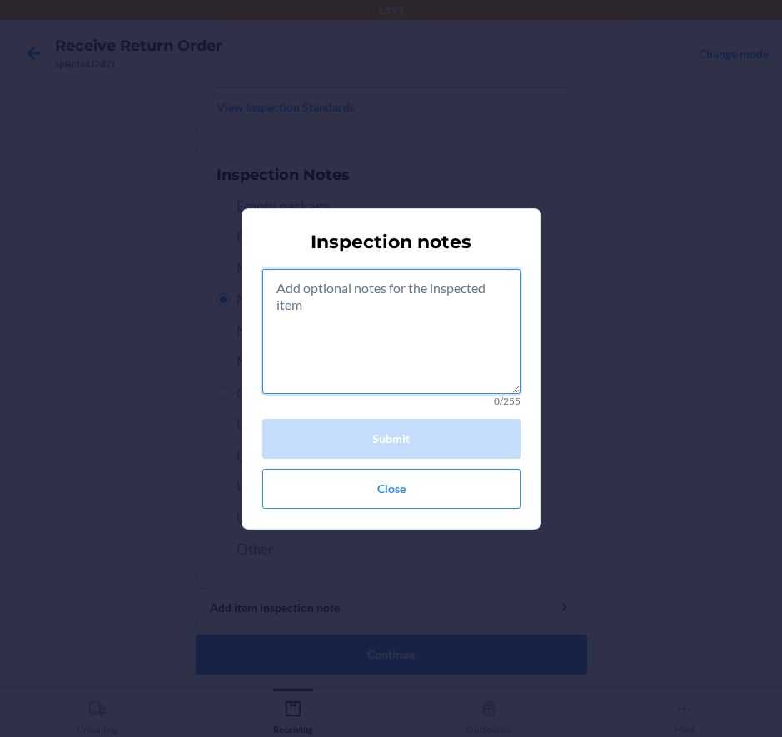
click at [421, 318] on textarea at bounding box center [391, 331] width 258 height 125
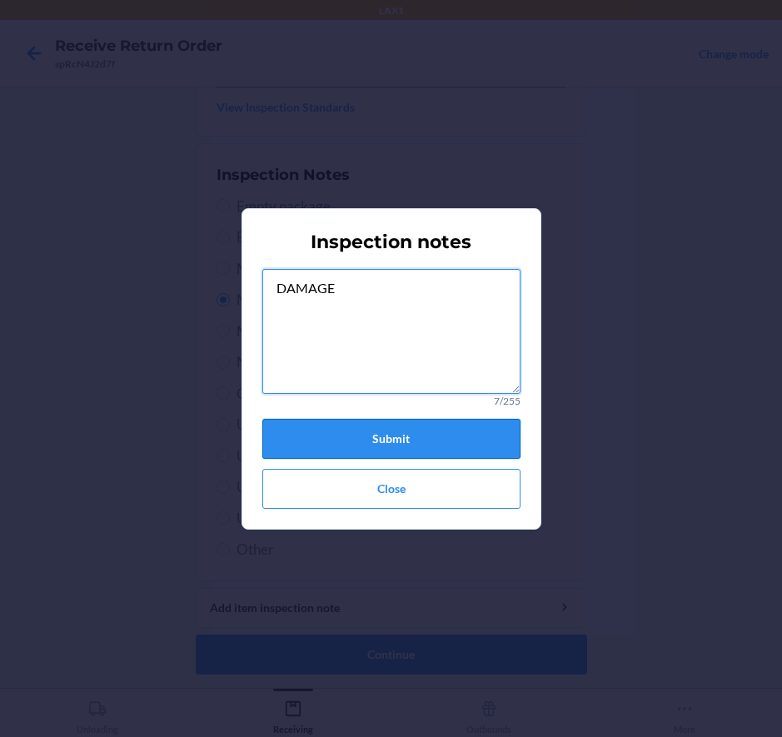
type textarea "DAMAGE"
click at [366, 434] on button "Submit" at bounding box center [391, 439] width 258 height 40
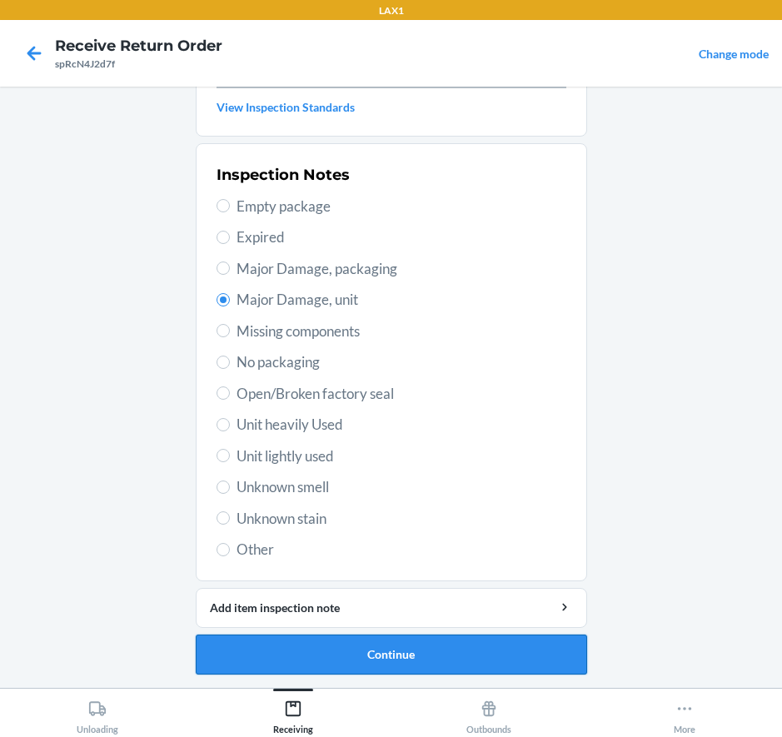
click at [323, 645] on button "Continue" at bounding box center [391, 655] width 391 height 40
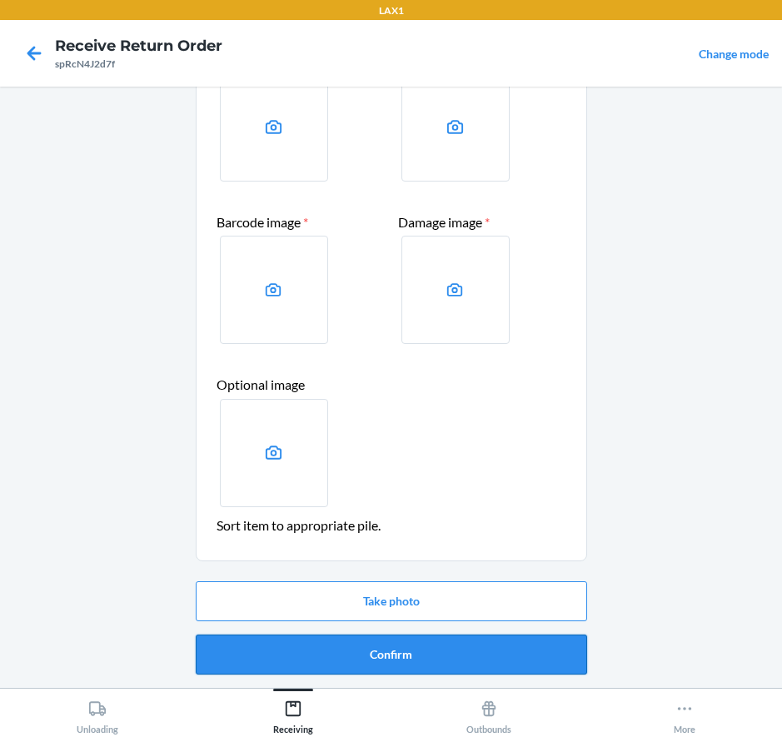
click at [398, 651] on button "Confirm" at bounding box center [391, 655] width 391 height 40
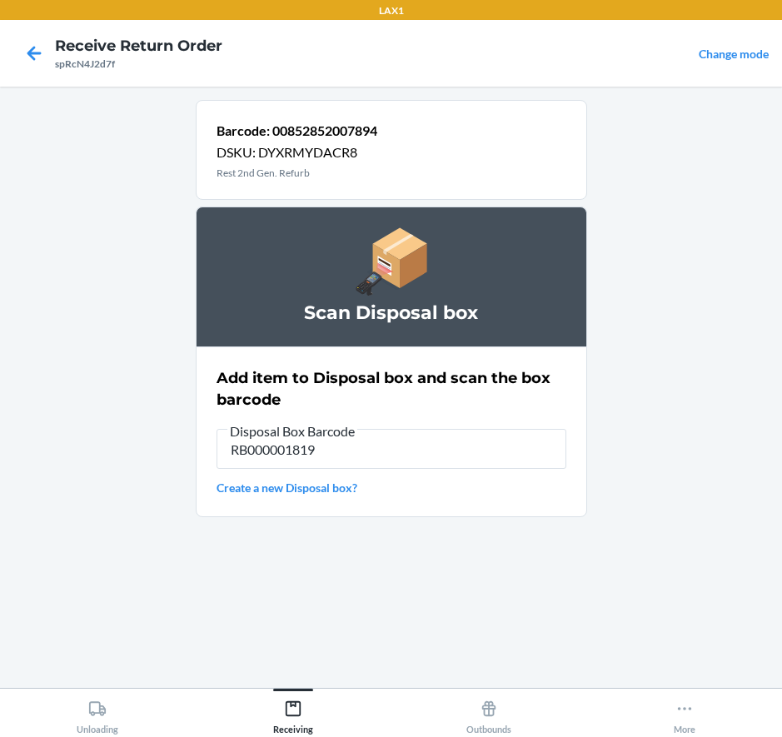
type input "RB000001819"
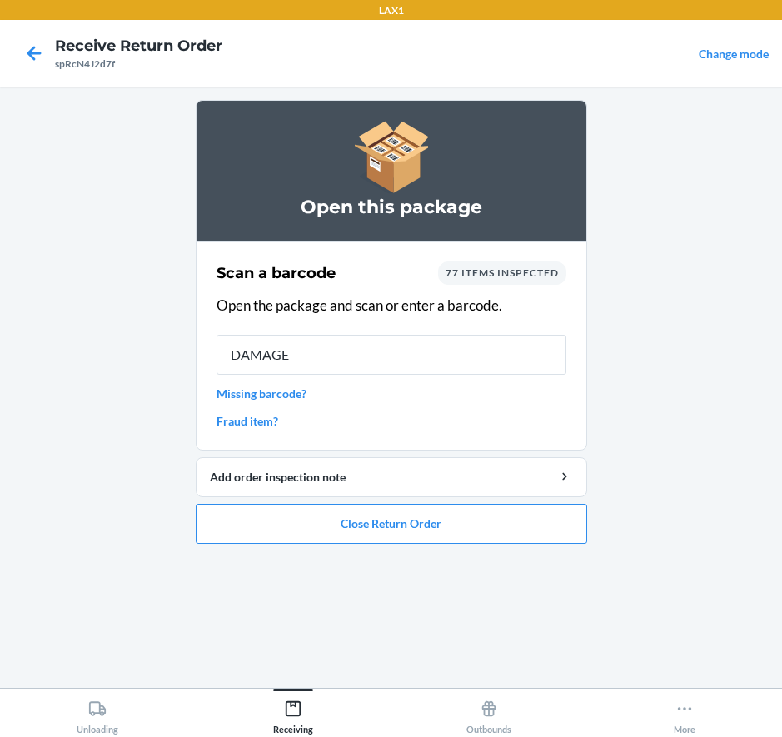
type input "DAMAGE"
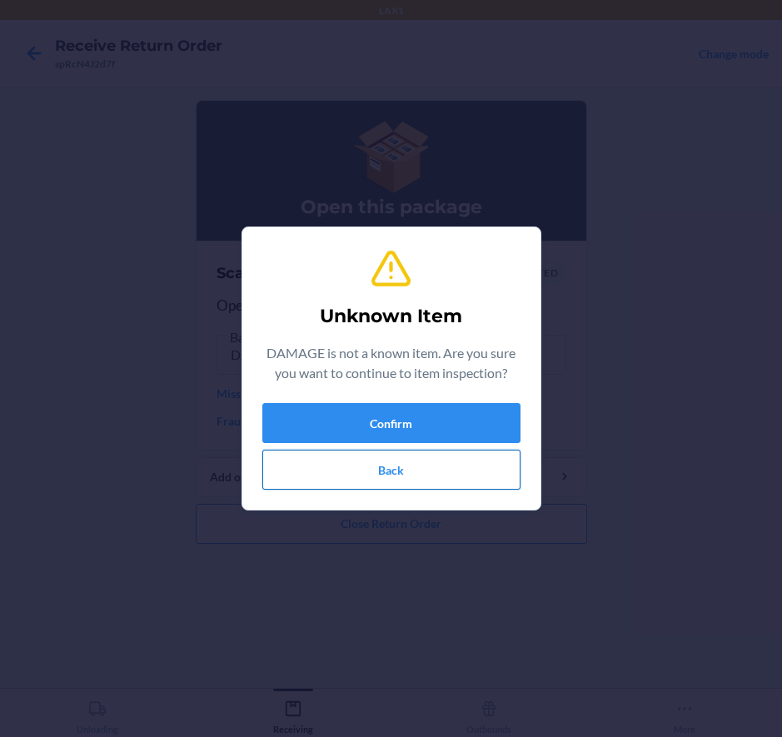
click at [402, 473] on button "Back" at bounding box center [391, 470] width 258 height 40
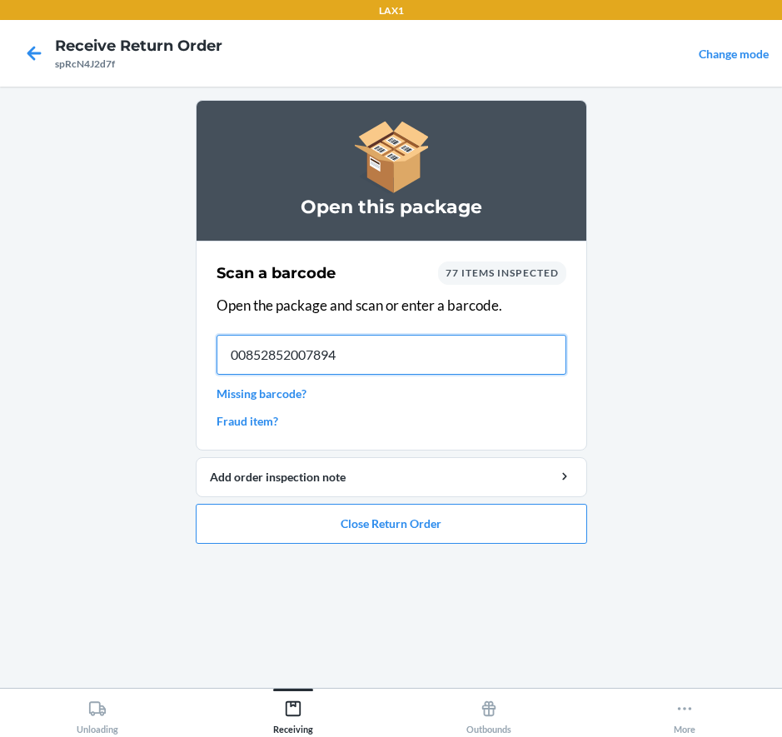
type input "00852852007894"
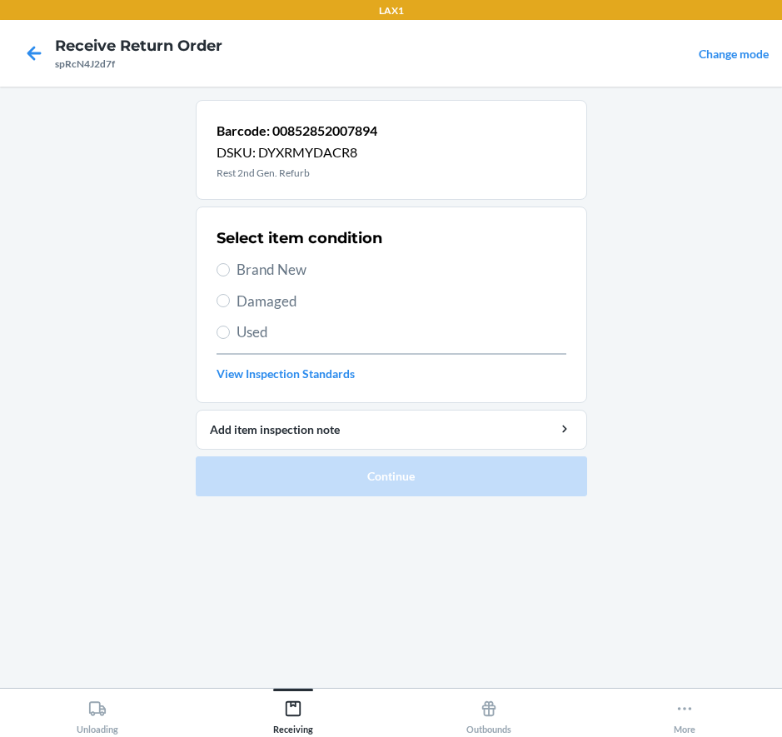
click at [276, 303] on span "Damaged" at bounding box center [402, 302] width 330 height 22
click at [230, 303] on input "Damaged" at bounding box center [223, 300] width 13 height 13
radio input "true"
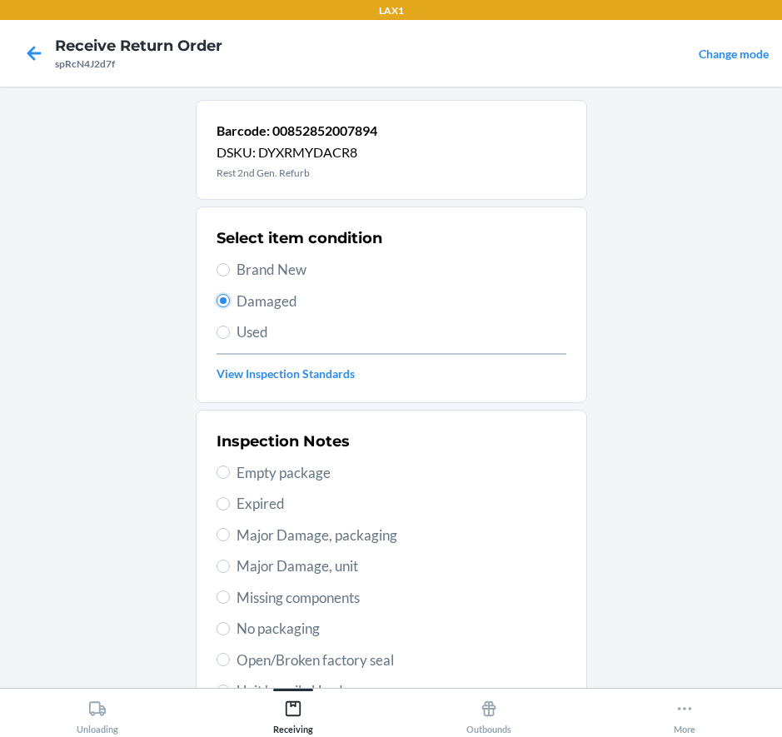
scroll to position [83, 0]
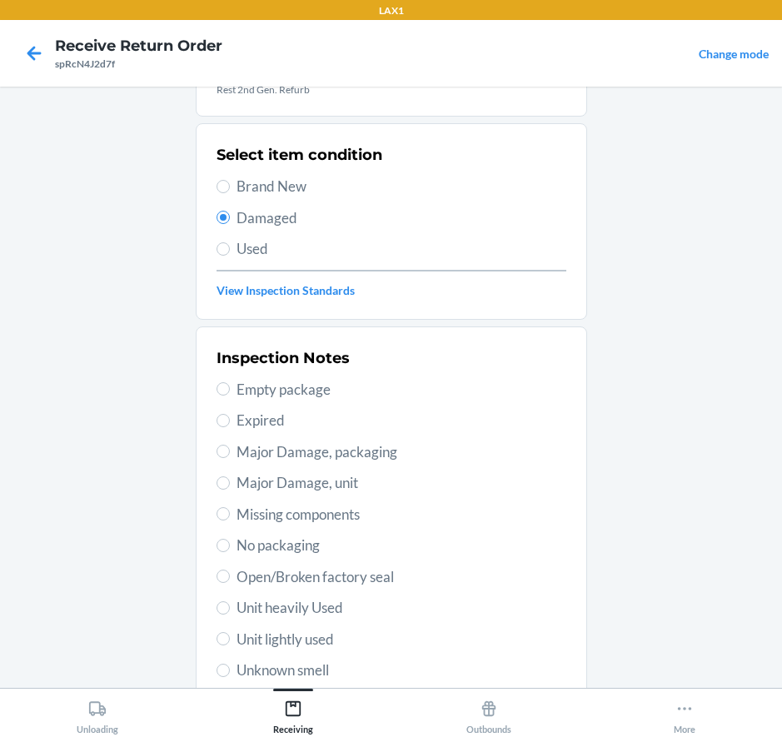
click at [309, 480] on span "Major Damage, unit" at bounding box center [402, 483] width 330 height 22
click at [230, 480] on input "Major Damage, unit" at bounding box center [223, 482] width 13 height 13
radio input "true"
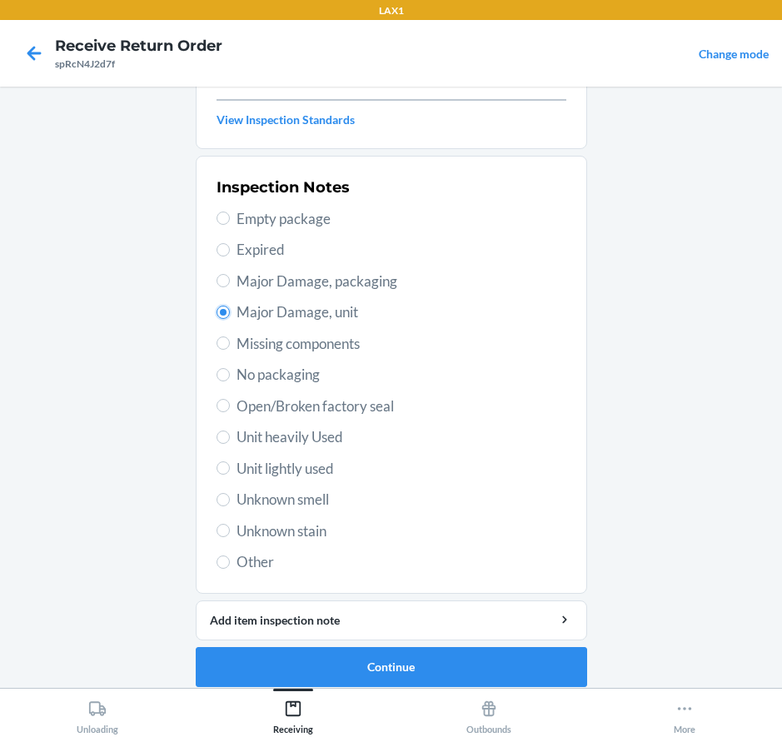
scroll to position [267, 0]
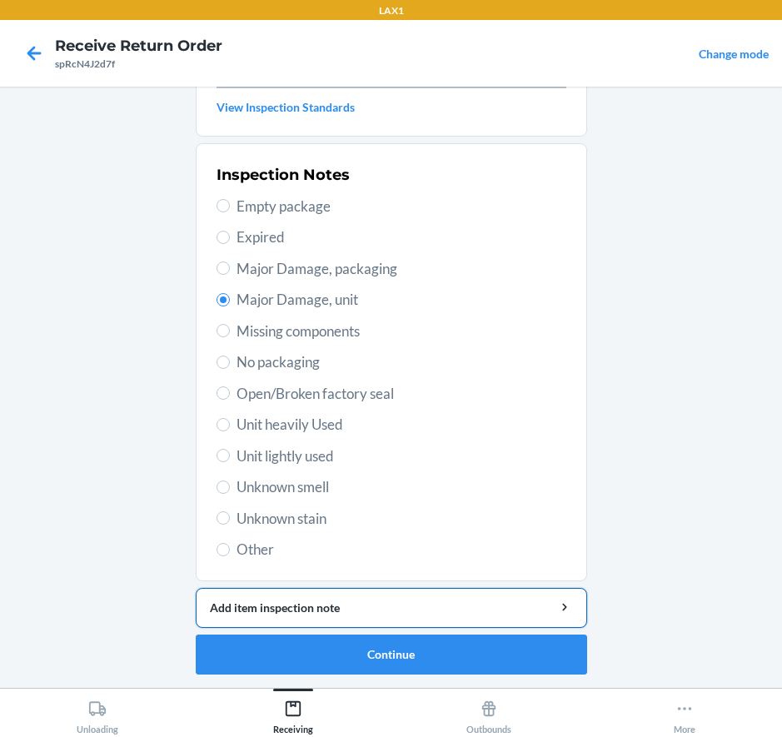
click at [385, 616] on button "Add item inspection note" at bounding box center [391, 608] width 391 height 40
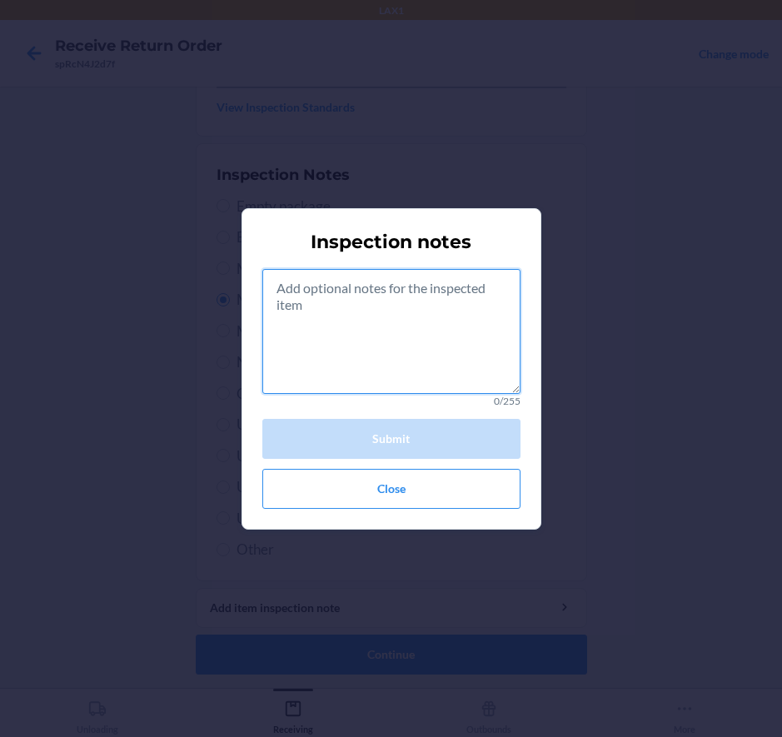
click at [411, 348] on textarea at bounding box center [391, 331] width 258 height 125
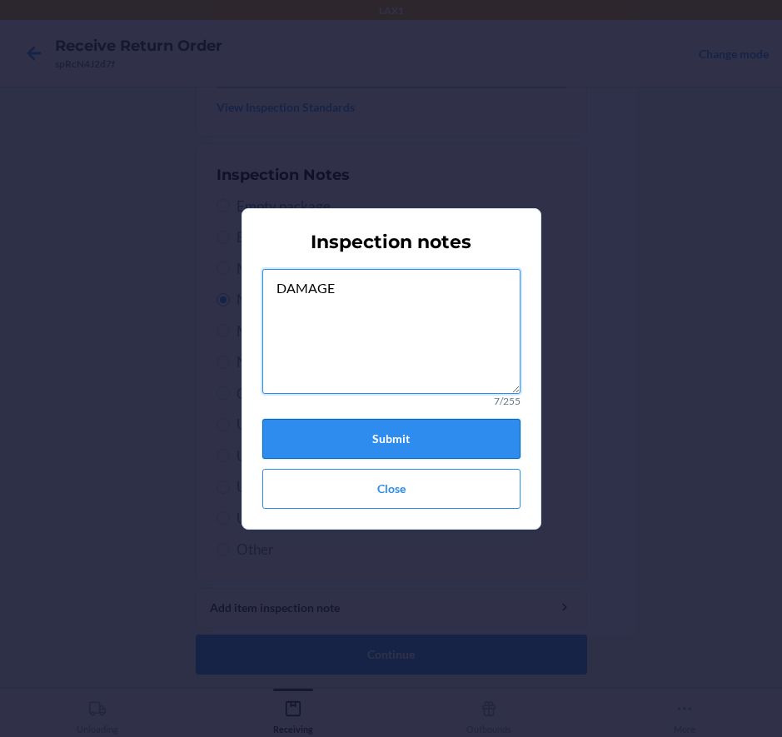
type textarea "DAMAGE"
click at [411, 439] on button "Submit" at bounding box center [391, 439] width 258 height 40
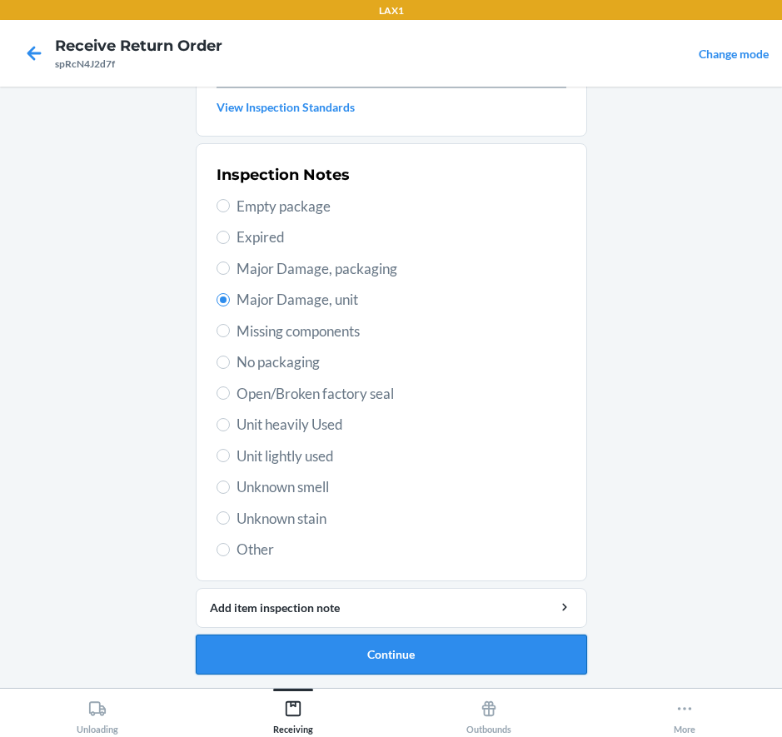
click at [387, 654] on button "Continue" at bounding box center [391, 655] width 391 height 40
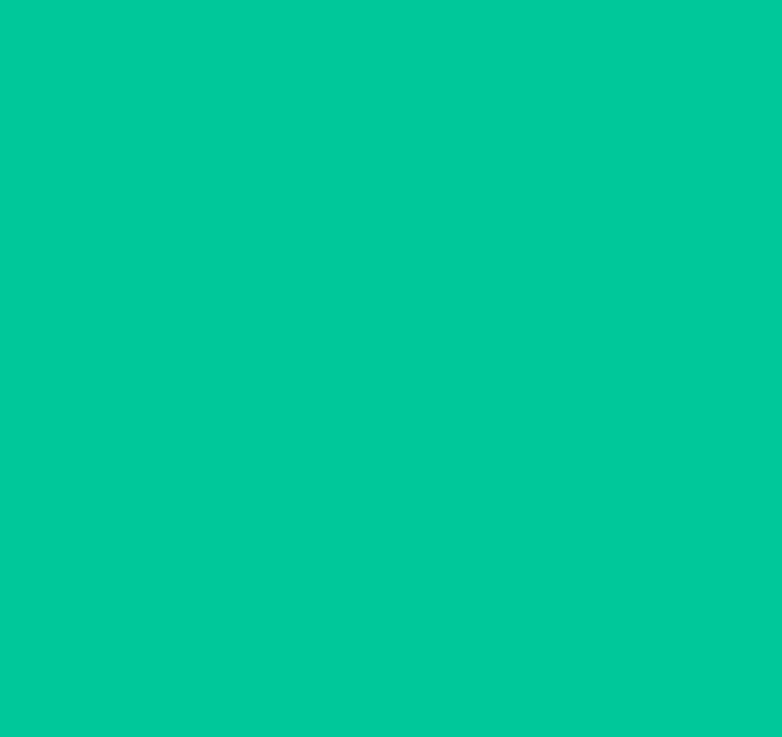
scroll to position [129, 0]
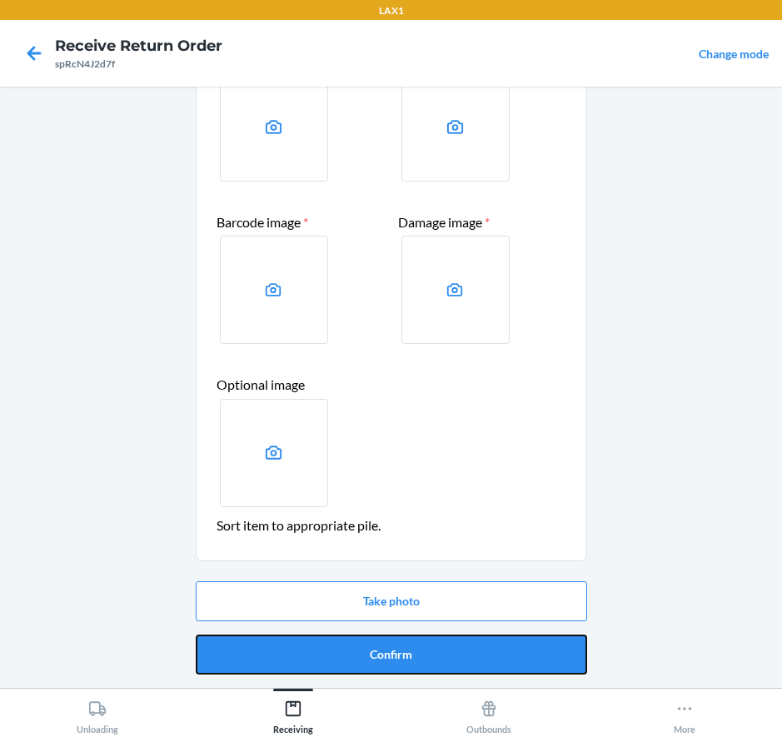
drag, startPoint x: 388, startPoint y: 651, endPoint x: 348, endPoint y: 622, distance: 49.5
click at [386, 650] on button "Confirm" at bounding box center [391, 655] width 391 height 40
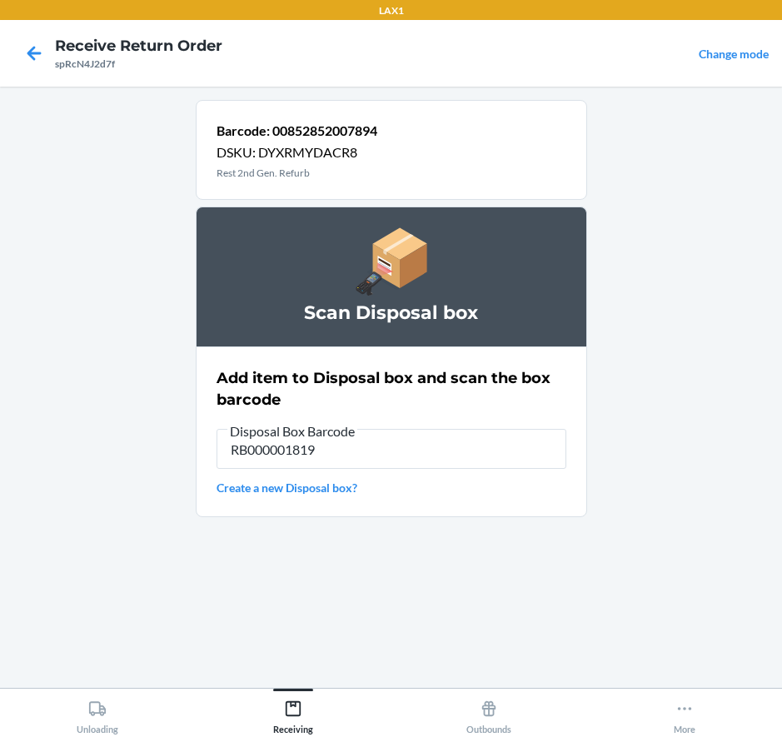
type input "RB000001819"
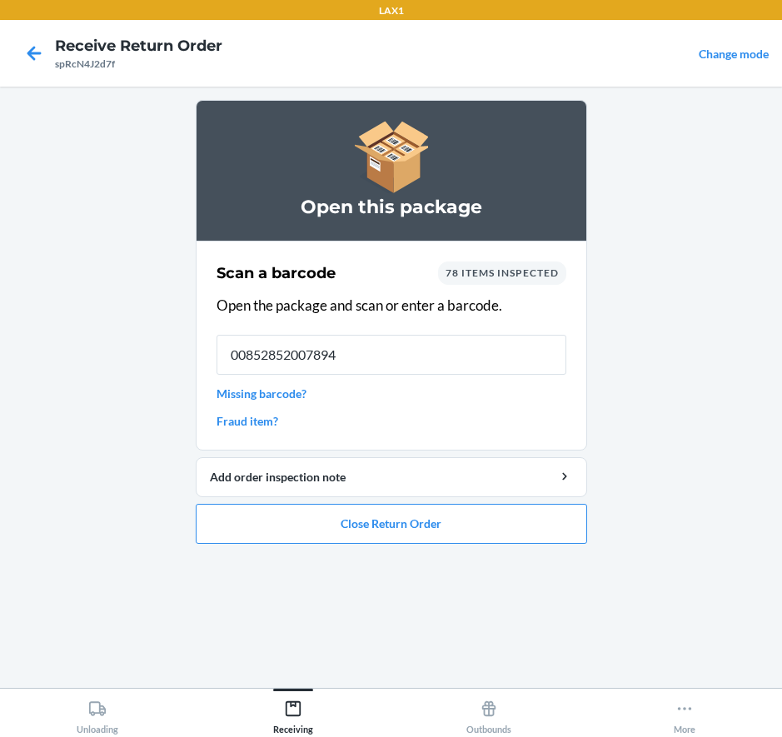
type input "00852852007894"
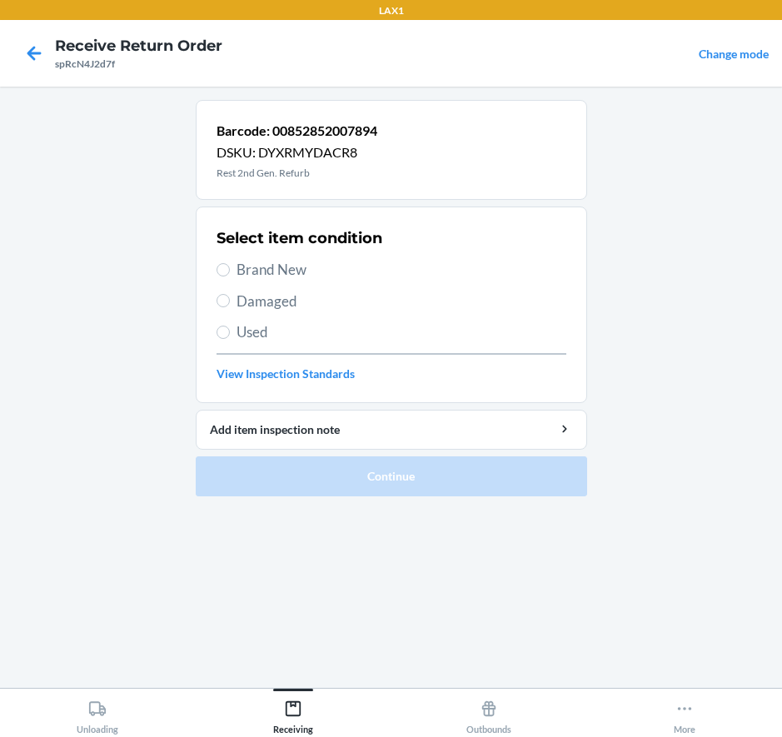
click at [262, 302] on span "Damaged" at bounding box center [402, 302] width 330 height 22
click at [230, 302] on input "Damaged" at bounding box center [223, 300] width 13 height 13
radio input "true"
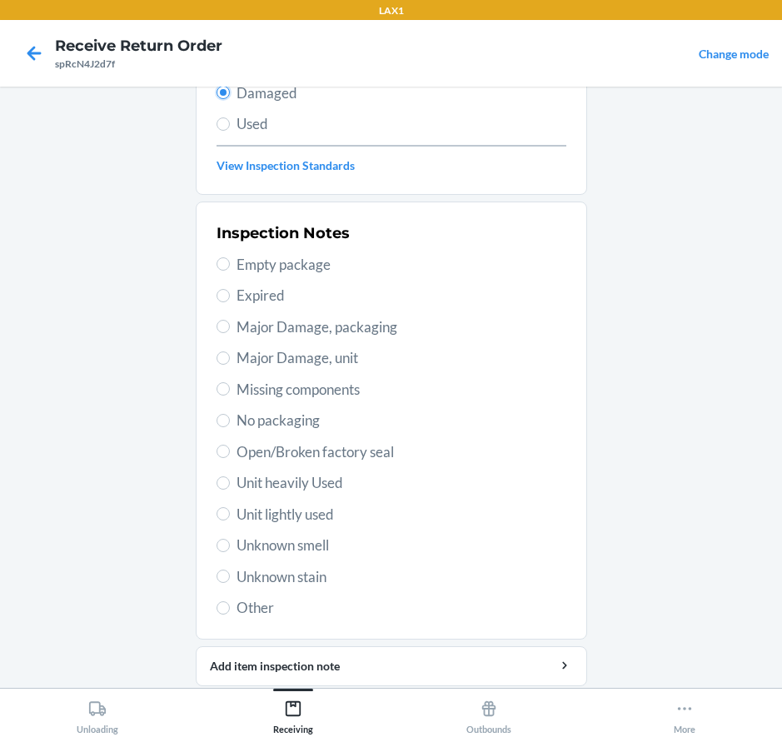
scroll to position [250, 0]
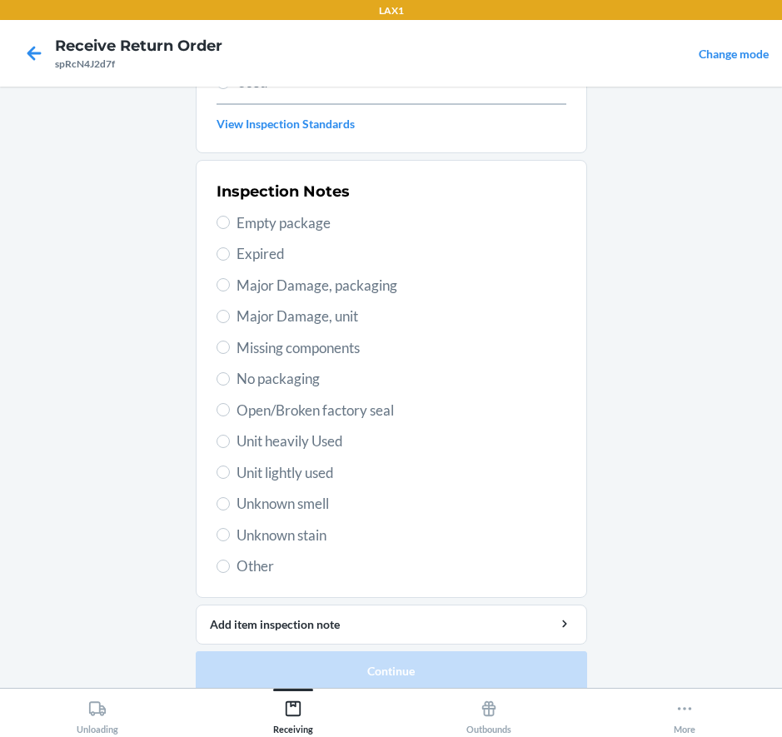
click at [338, 316] on span "Major Damage, unit" at bounding box center [402, 317] width 330 height 22
click at [230, 316] on input "Major Damage, unit" at bounding box center [223, 316] width 13 height 13
radio input "true"
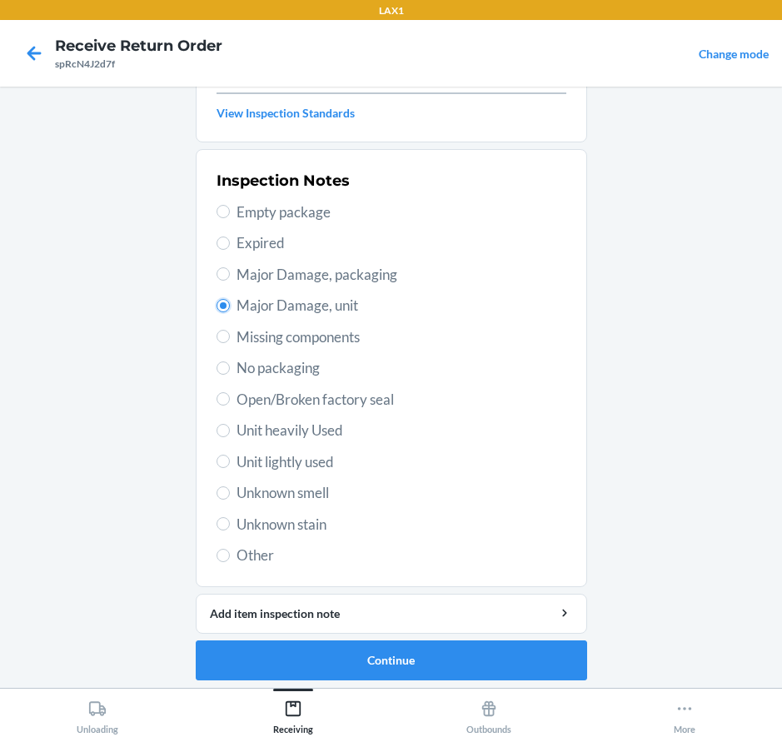
scroll to position [267, 0]
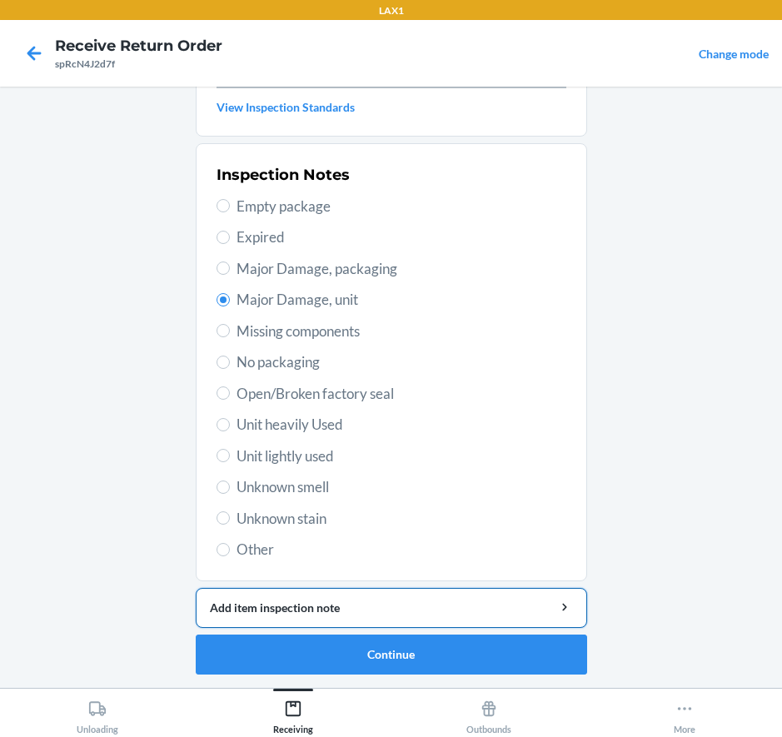
click at [307, 602] on div "Add item inspection note" at bounding box center [391, 607] width 363 height 17
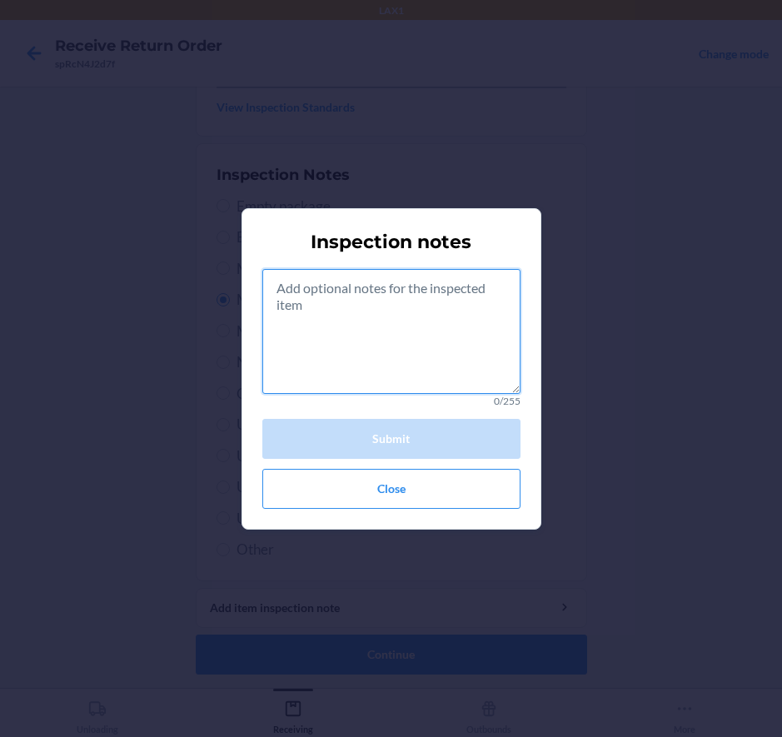
click at [400, 362] on textarea at bounding box center [391, 331] width 258 height 125
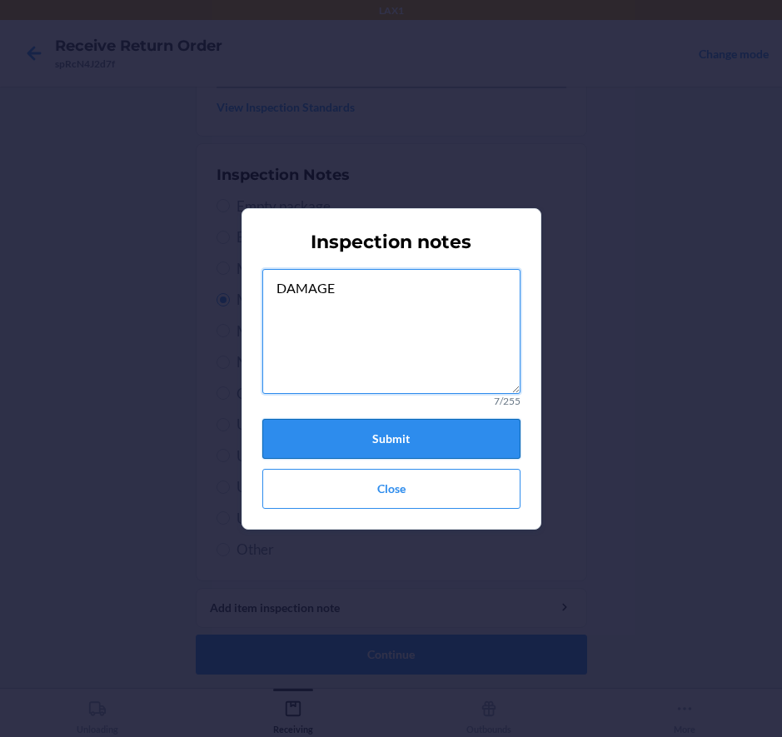
type textarea "DAMAGE"
click at [443, 438] on button "Submit" at bounding box center [391, 439] width 258 height 40
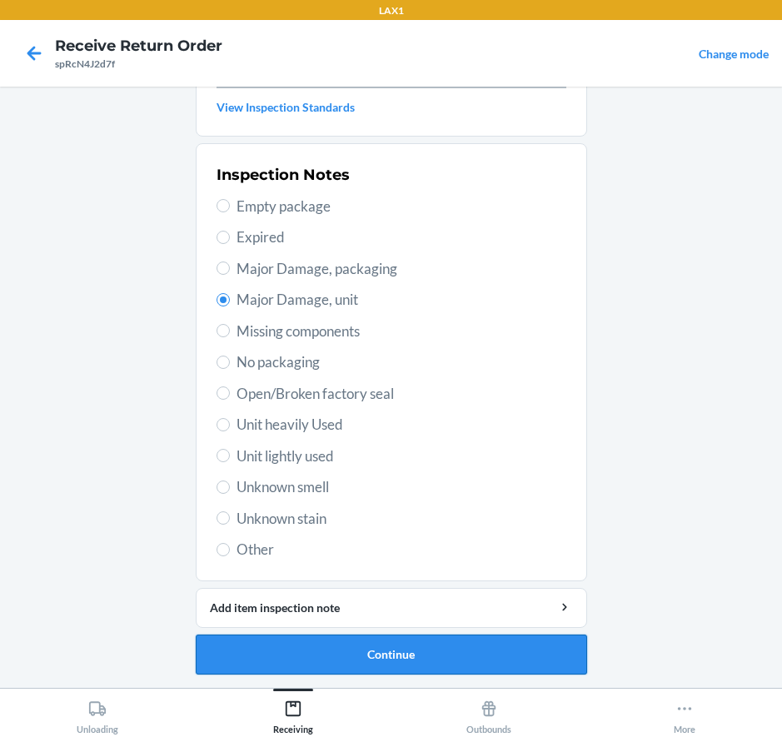
click at [405, 646] on button "Continue" at bounding box center [391, 655] width 391 height 40
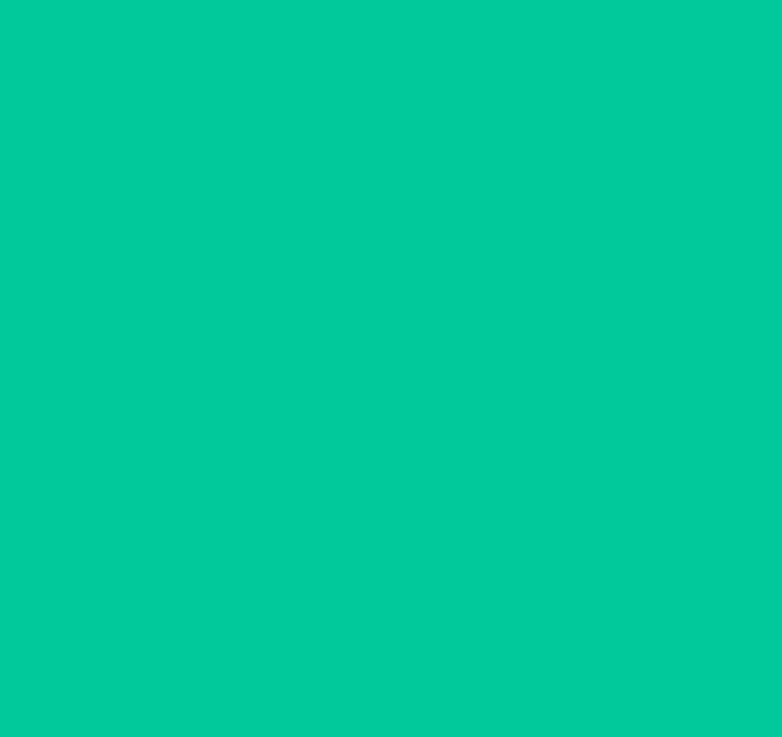
scroll to position [129, 0]
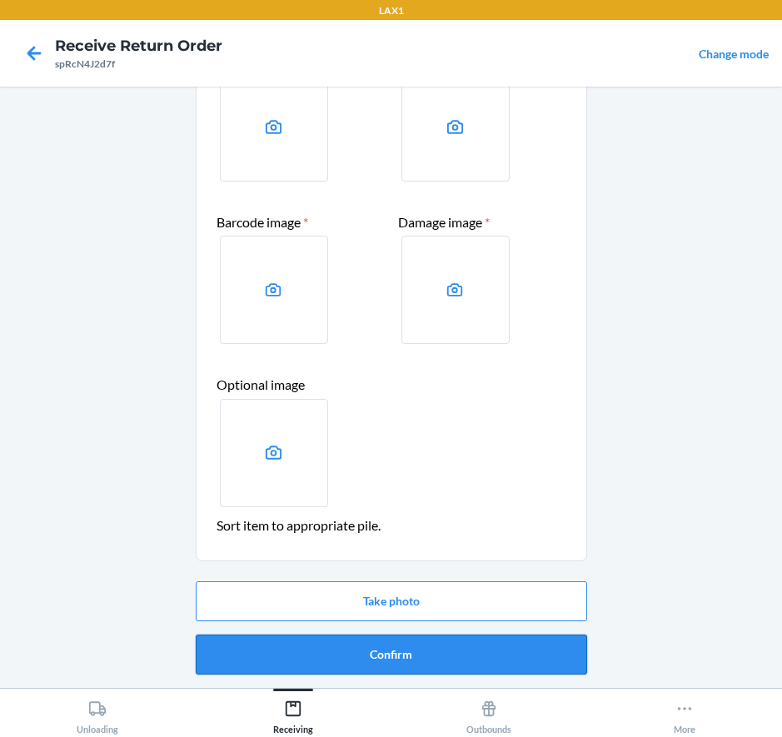
click at [460, 658] on button "Confirm" at bounding box center [391, 655] width 391 height 40
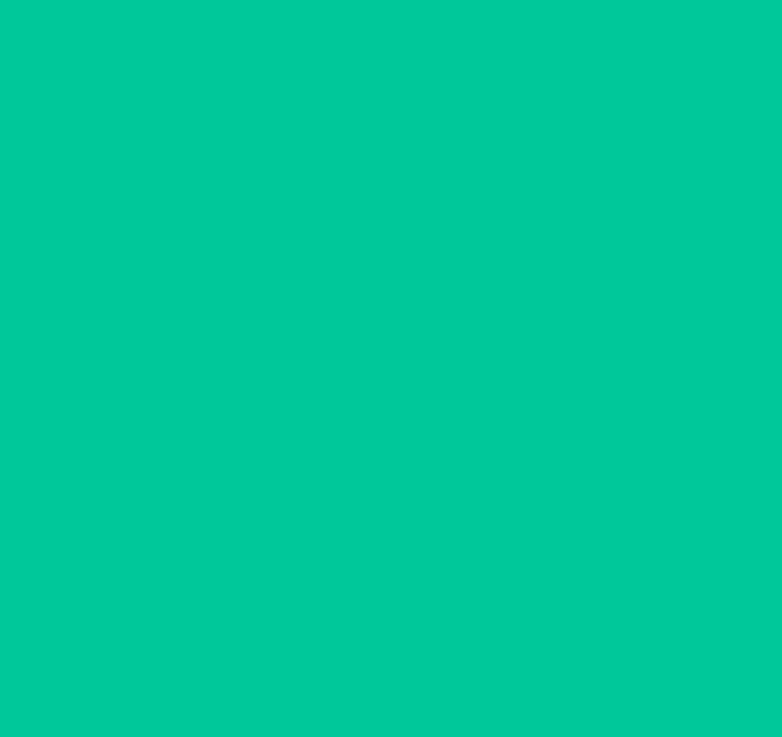
scroll to position [0, 0]
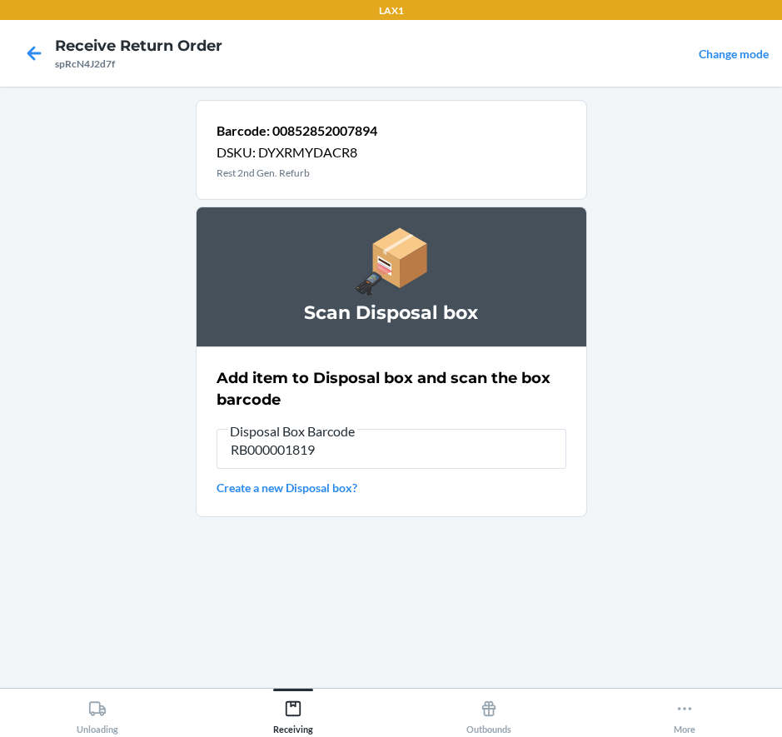
type input "RB000001819"
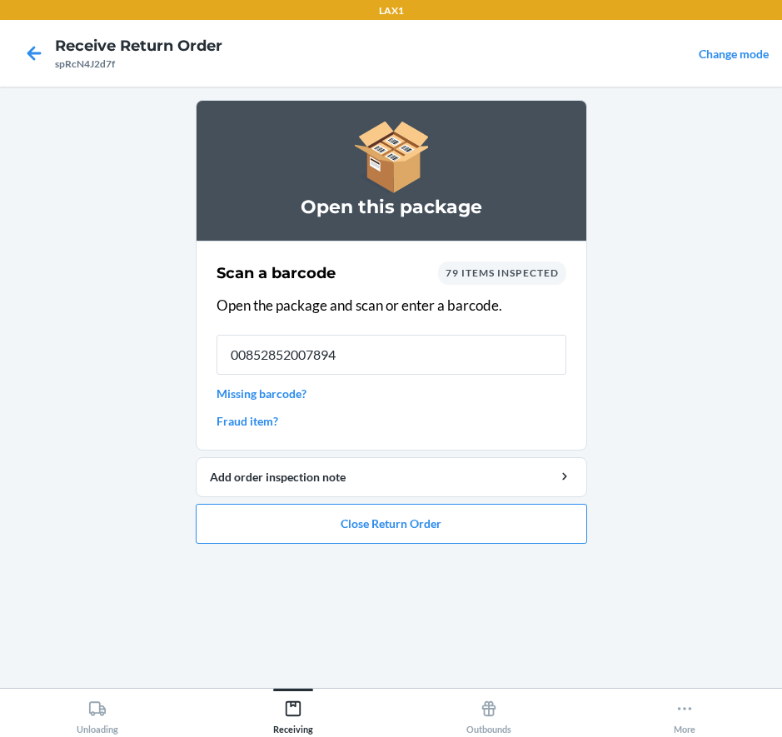
type input "00852852007894"
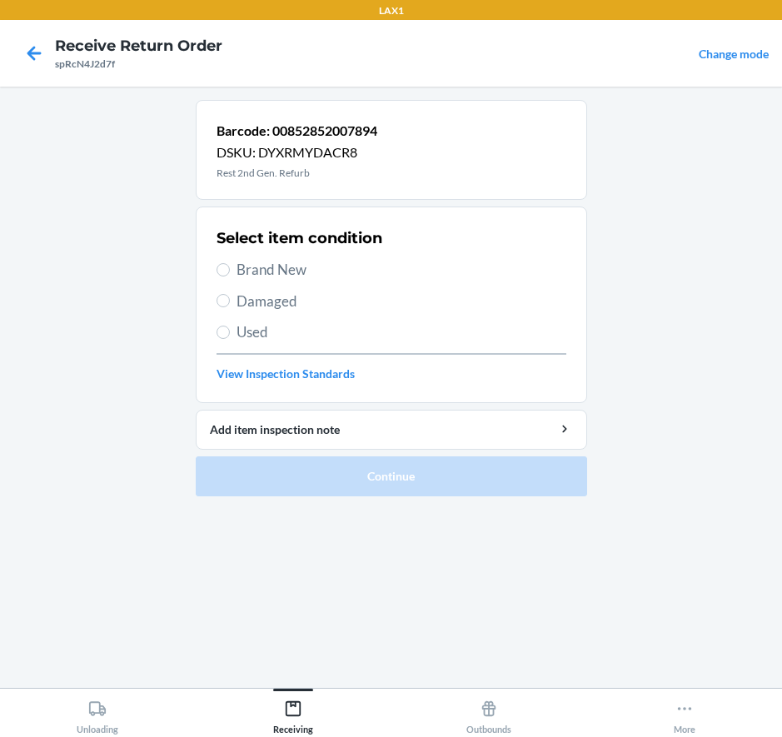
click at [265, 301] on span "Damaged" at bounding box center [402, 302] width 330 height 22
click at [230, 301] on input "Damaged" at bounding box center [223, 300] width 13 height 13
radio input "true"
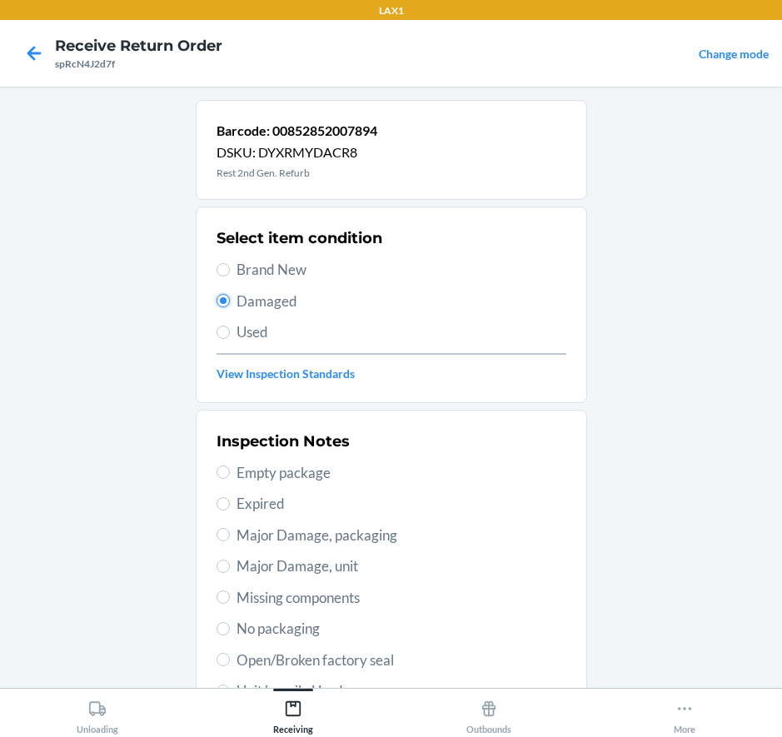
scroll to position [83, 0]
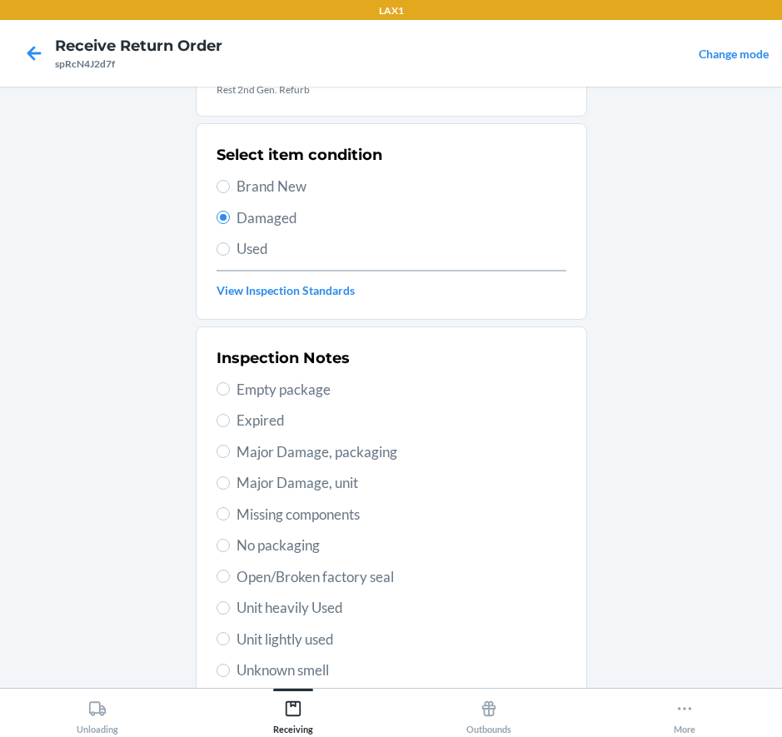
click at [323, 481] on span "Major Damage, unit" at bounding box center [402, 483] width 330 height 22
click at [230, 481] on input "Major Damage, unit" at bounding box center [223, 482] width 13 height 13
radio input "true"
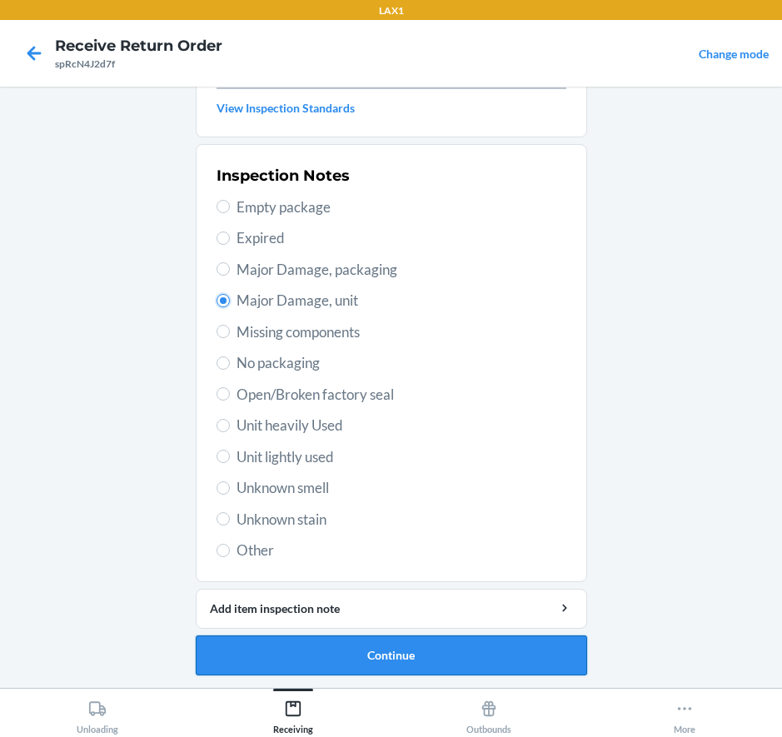
scroll to position [267, 0]
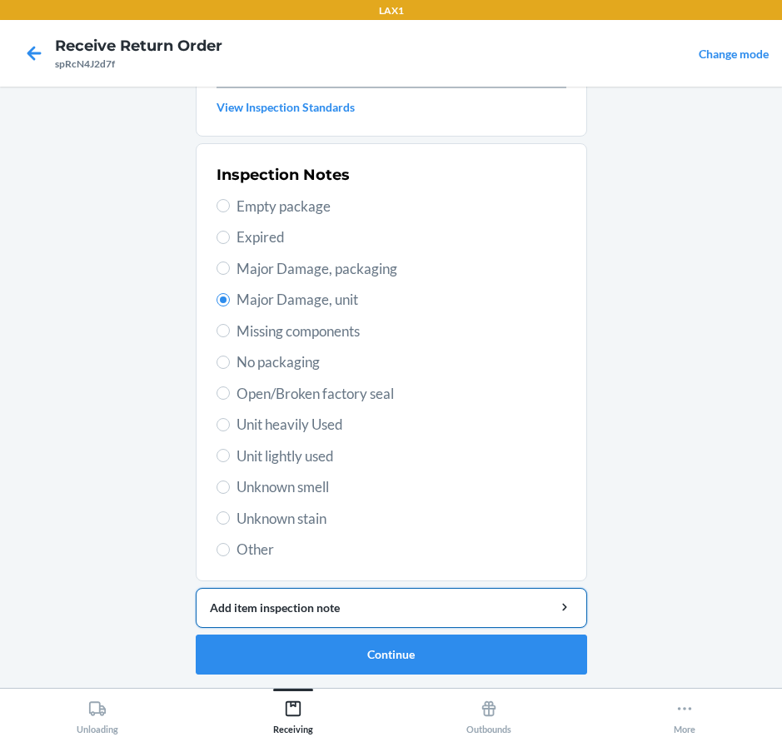
click at [364, 606] on div "Add item inspection note" at bounding box center [391, 607] width 363 height 17
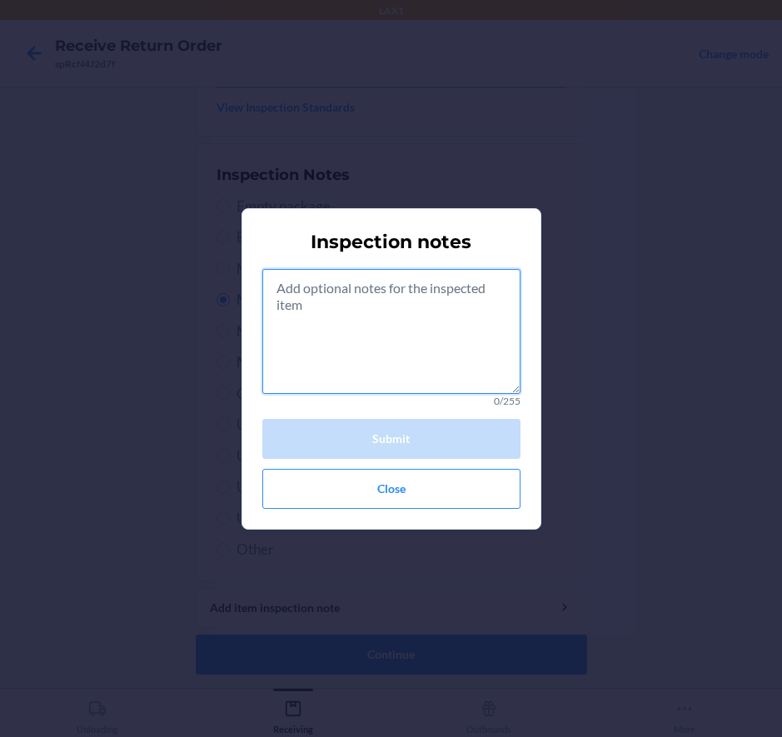
click at [417, 341] on textarea at bounding box center [391, 331] width 258 height 125
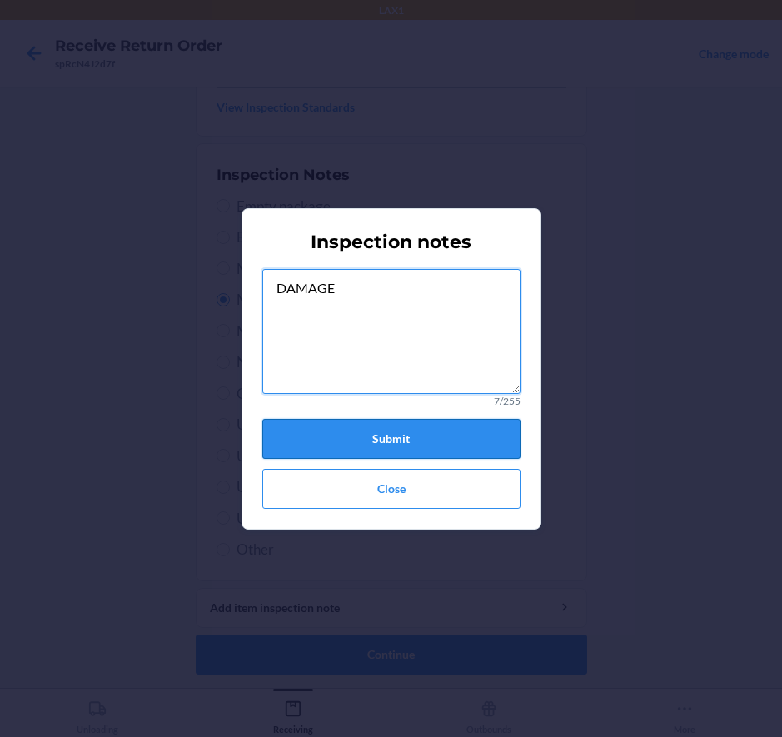
type textarea "DAMAGE"
click at [365, 435] on button "Submit" at bounding box center [391, 439] width 258 height 40
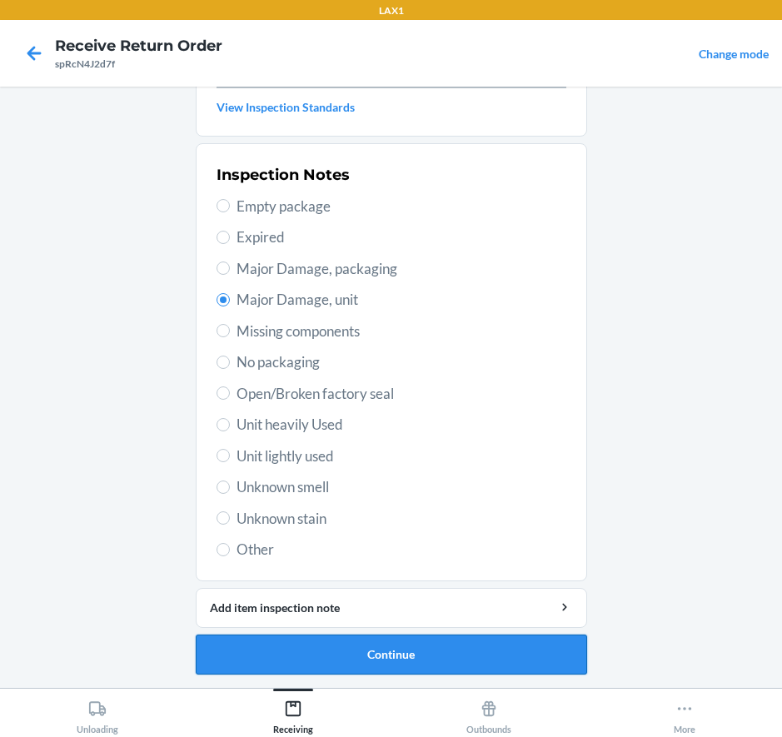
click at [367, 649] on button "Continue" at bounding box center [391, 655] width 391 height 40
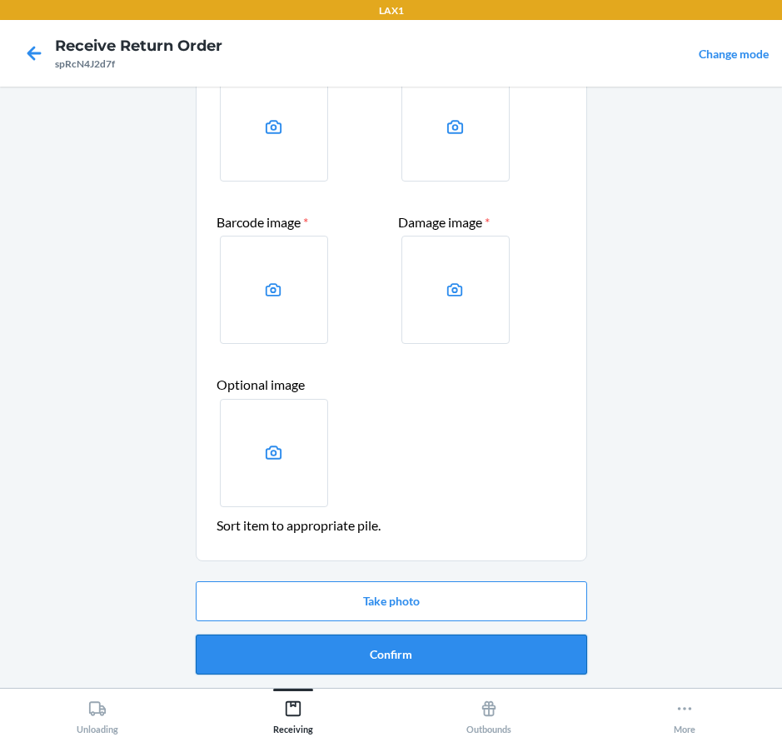
click at [344, 640] on button "Confirm" at bounding box center [391, 655] width 391 height 40
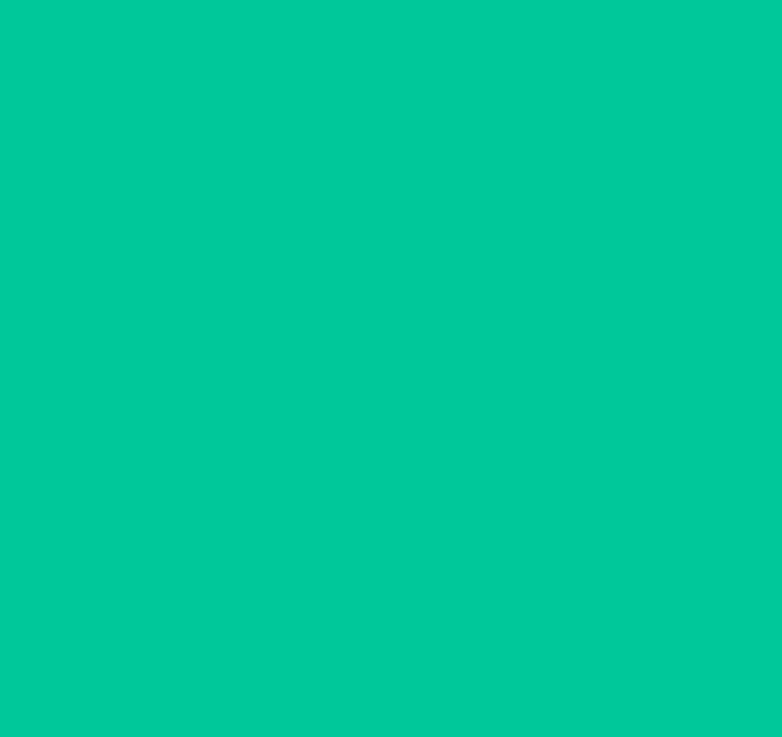
scroll to position [0, 0]
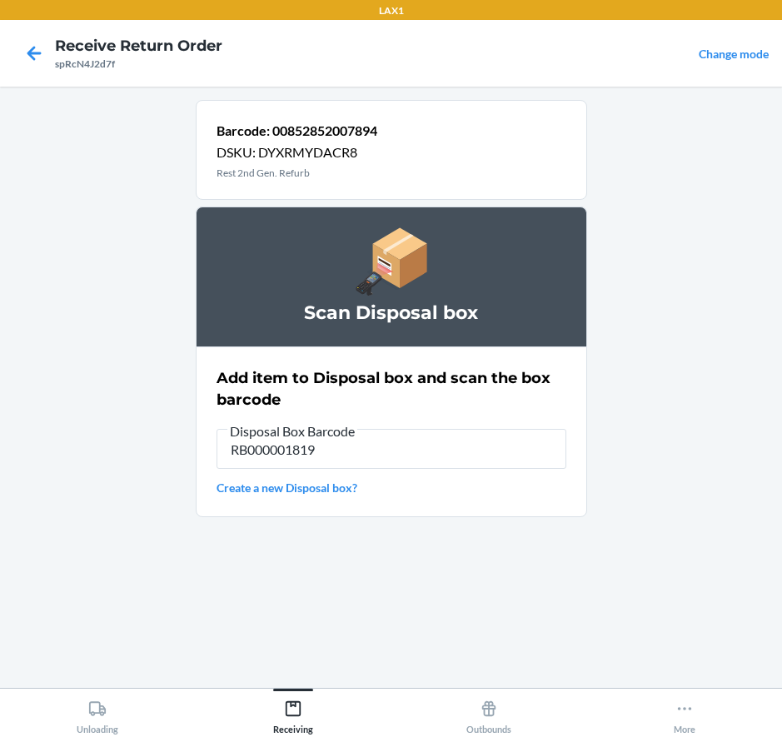
type input "RB000001819"
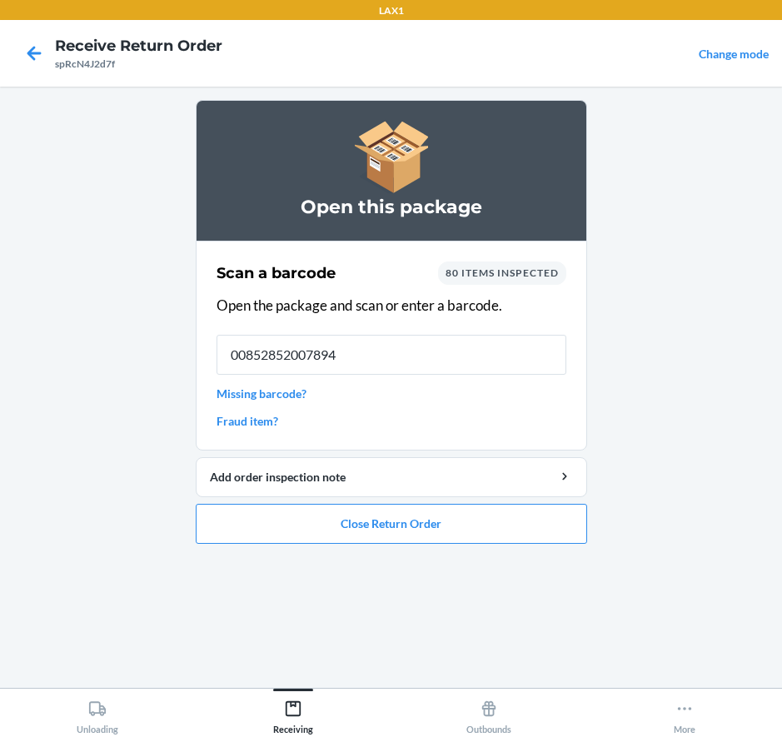
type input "00852852007894"
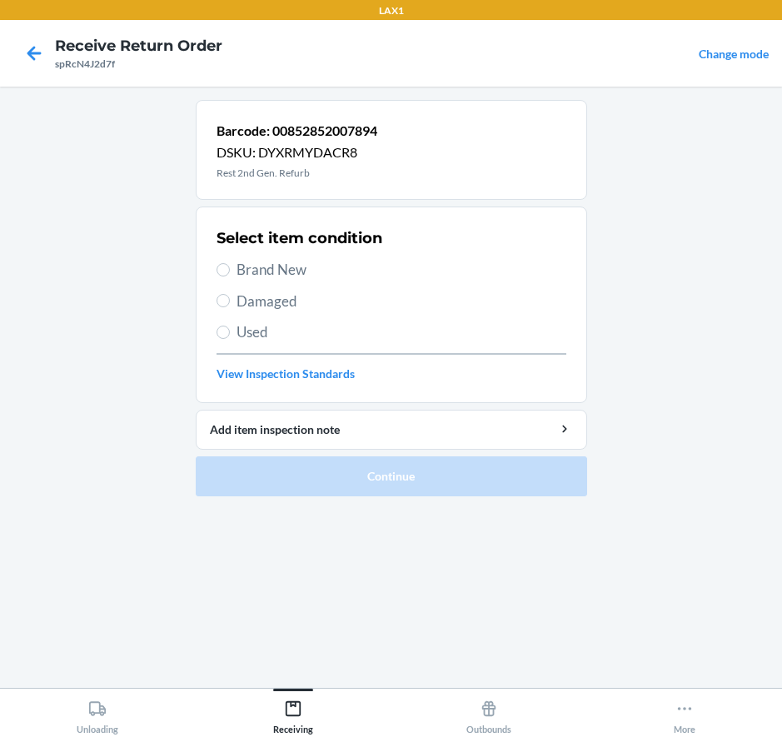
click at [258, 297] on span "Damaged" at bounding box center [402, 302] width 330 height 22
click at [230, 297] on input "Damaged" at bounding box center [223, 300] width 13 height 13
radio input "true"
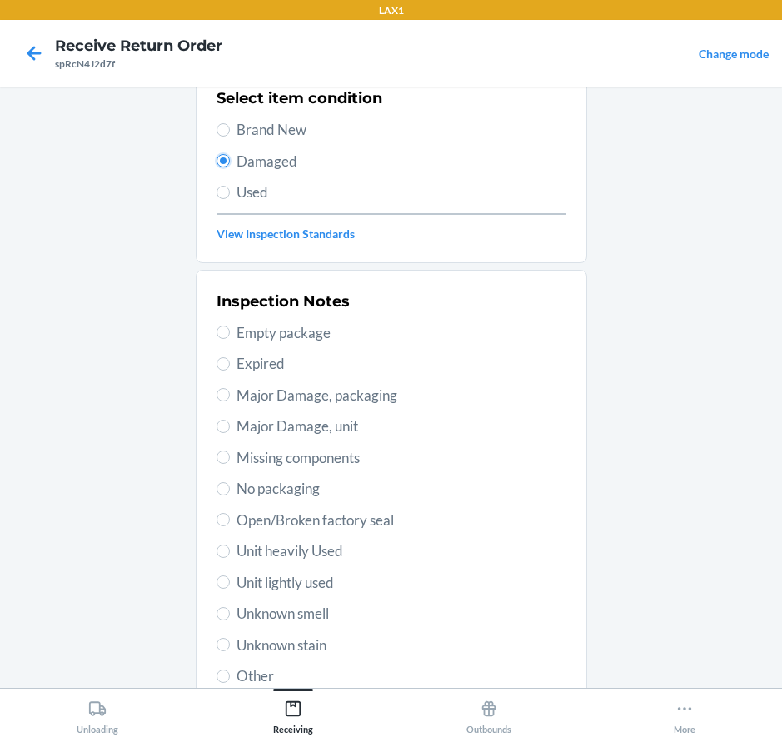
scroll to position [167, 0]
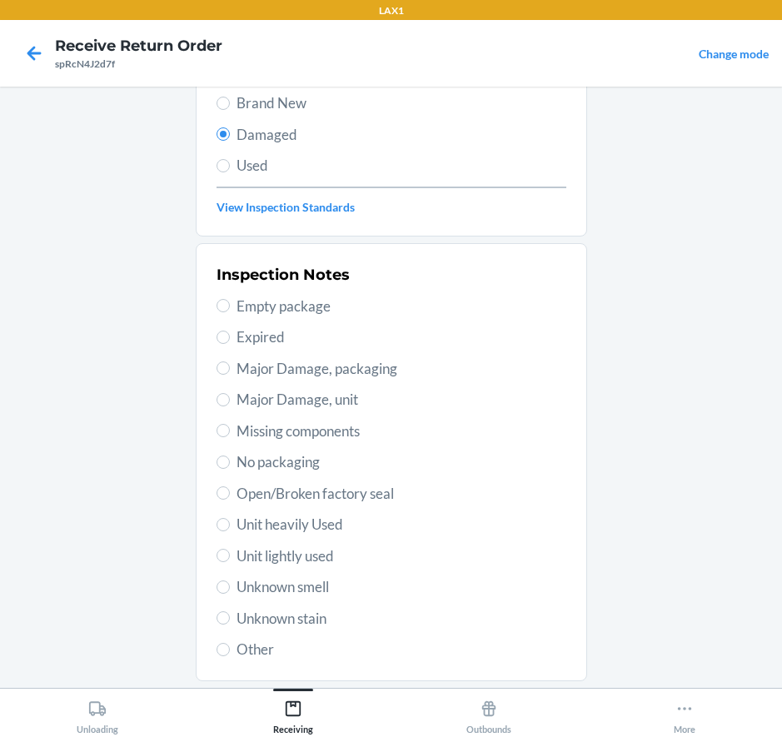
drag, startPoint x: 298, startPoint y: 397, endPoint x: 293, endPoint y: 408, distance: 11.9
click at [298, 400] on span "Major Damage, unit" at bounding box center [402, 400] width 330 height 22
click at [230, 400] on input "Major Damage, unit" at bounding box center [223, 399] width 13 height 13
radio input "true"
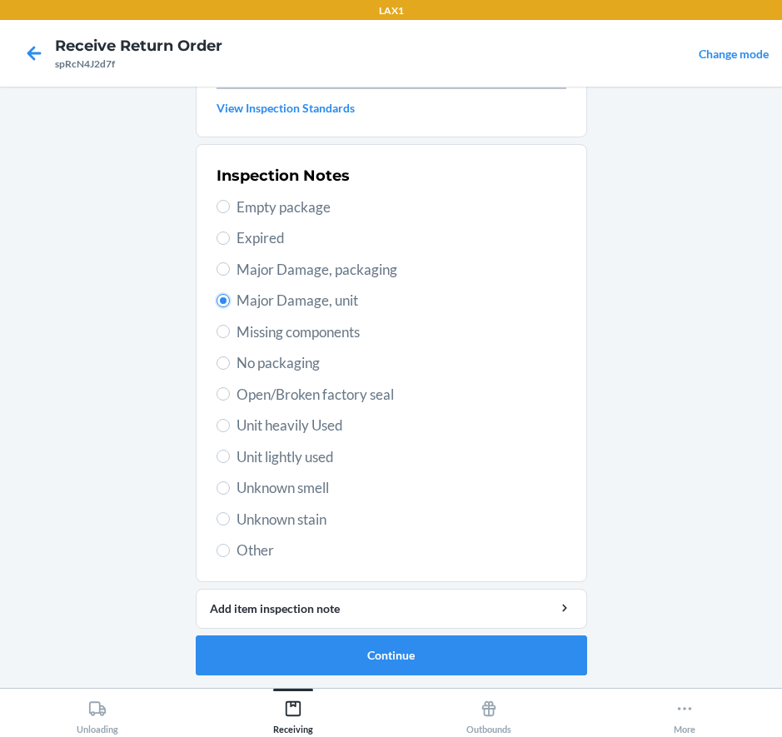
scroll to position [267, 0]
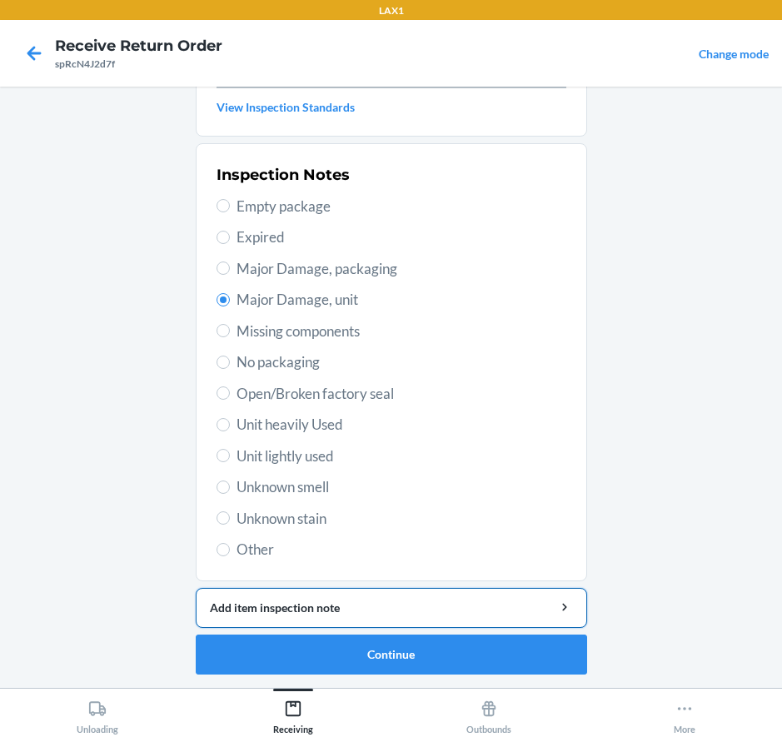
click at [342, 608] on div "Add item inspection note" at bounding box center [391, 607] width 363 height 17
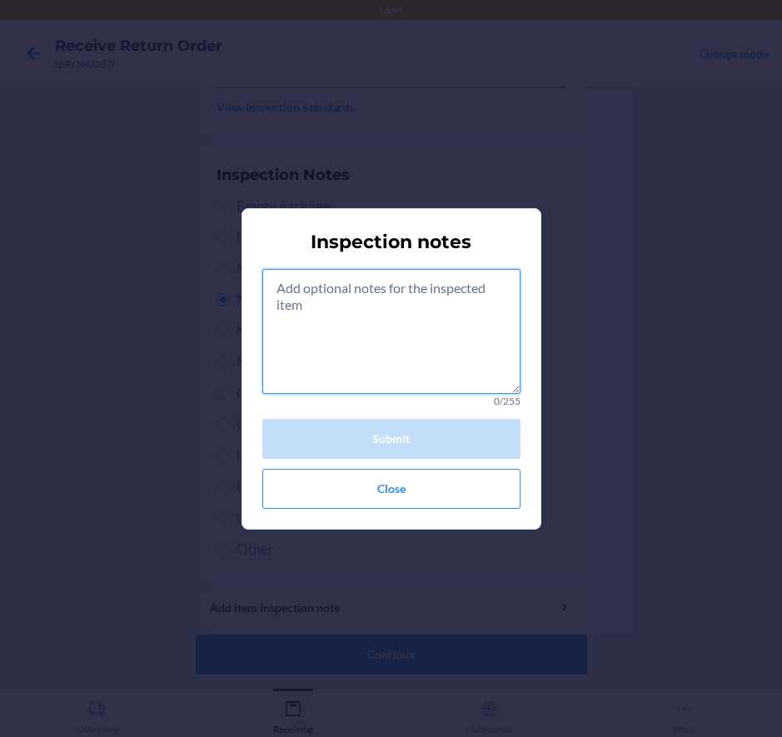
click at [406, 346] on textarea at bounding box center [391, 331] width 258 height 125
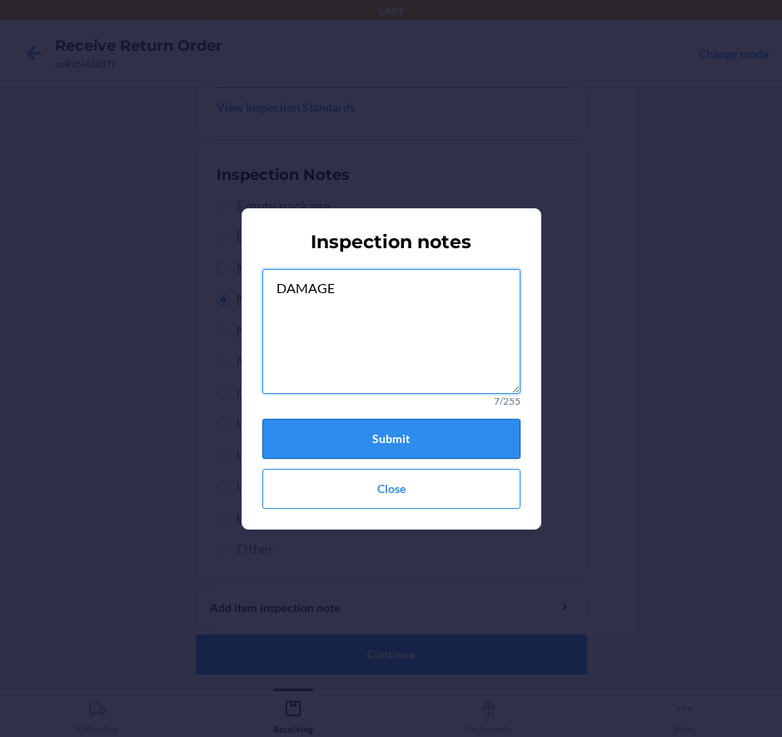
type textarea "DAMAGE"
click at [444, 430] on button "Submit" at bounding box center [391, 439] width 258 height 40
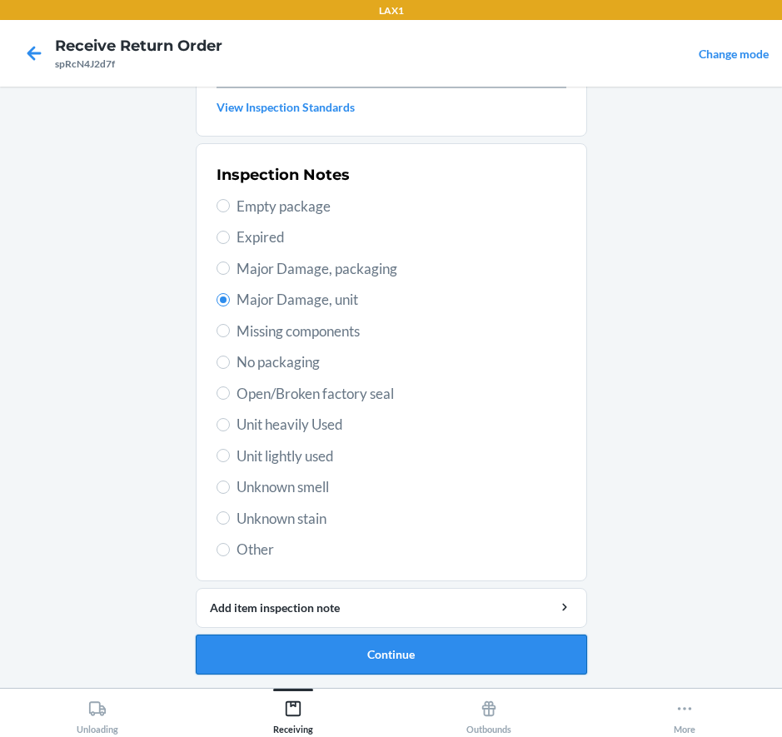
click at [418, 648] on button "Continue" at bounding box center [391, 655] width 391 height 40
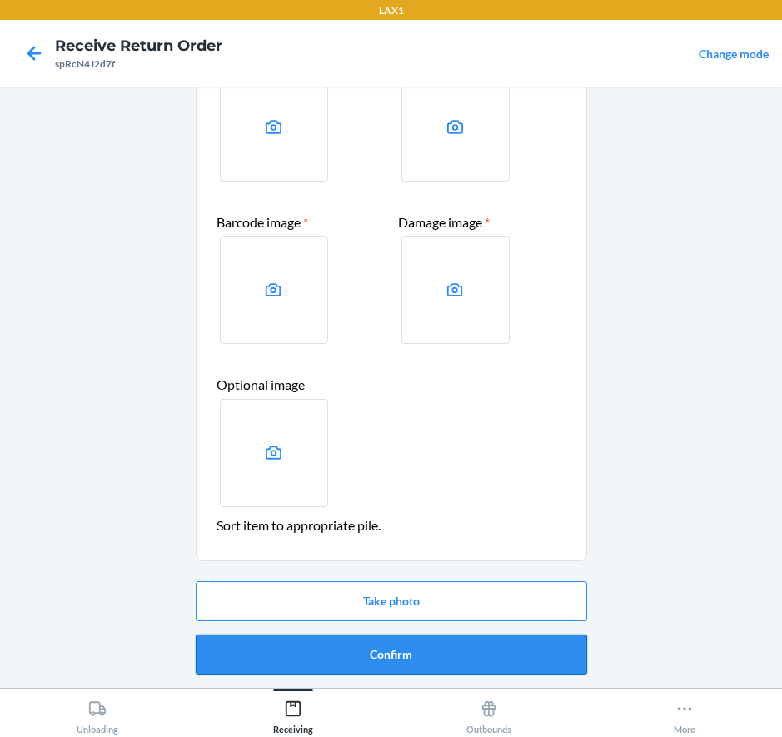
click at [366, 655] on button "Confirm" at bounding box center [391, 655] width 391 height 40
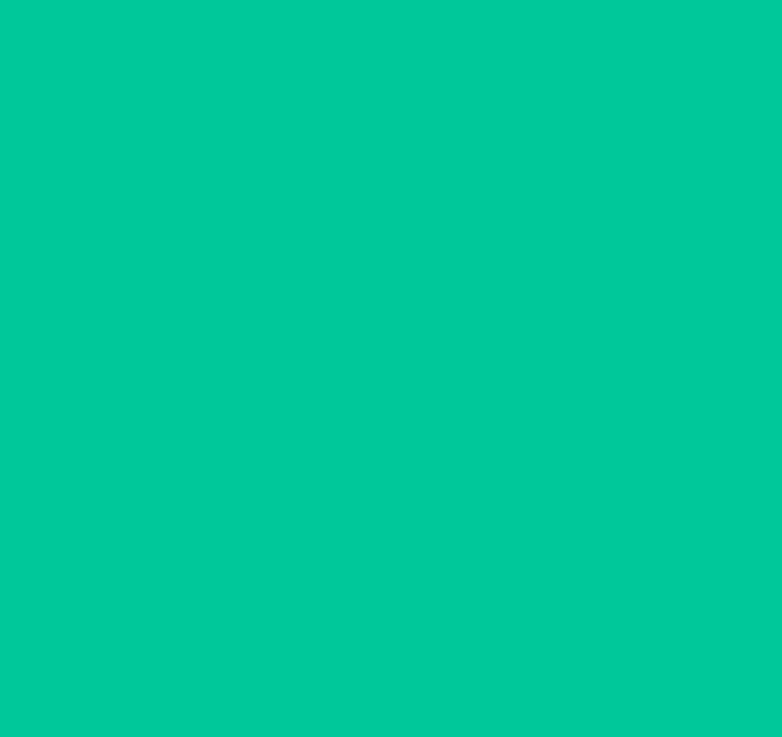
scroll to position [0, 0]
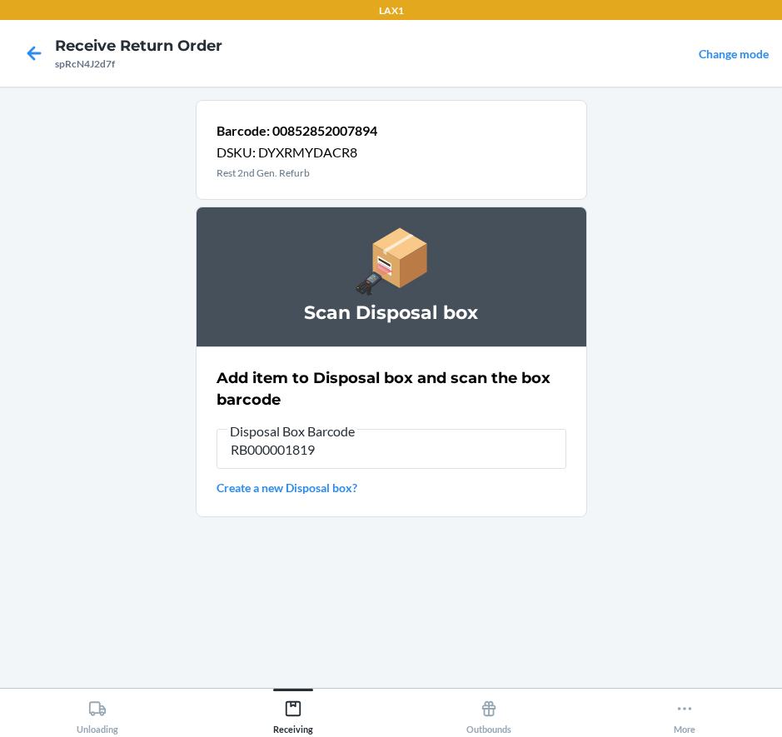
type input "RB000001819"
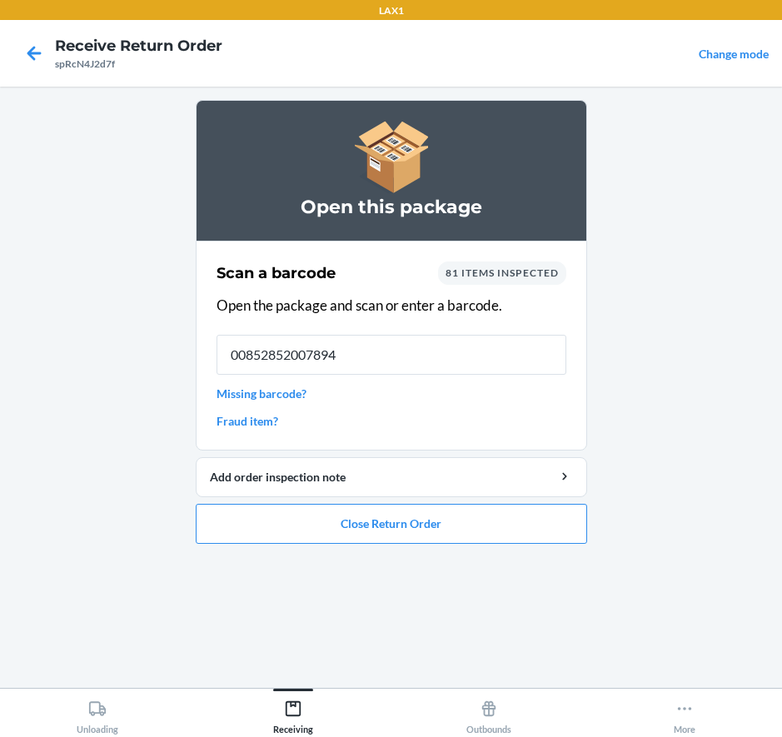
type input "00852852007894"
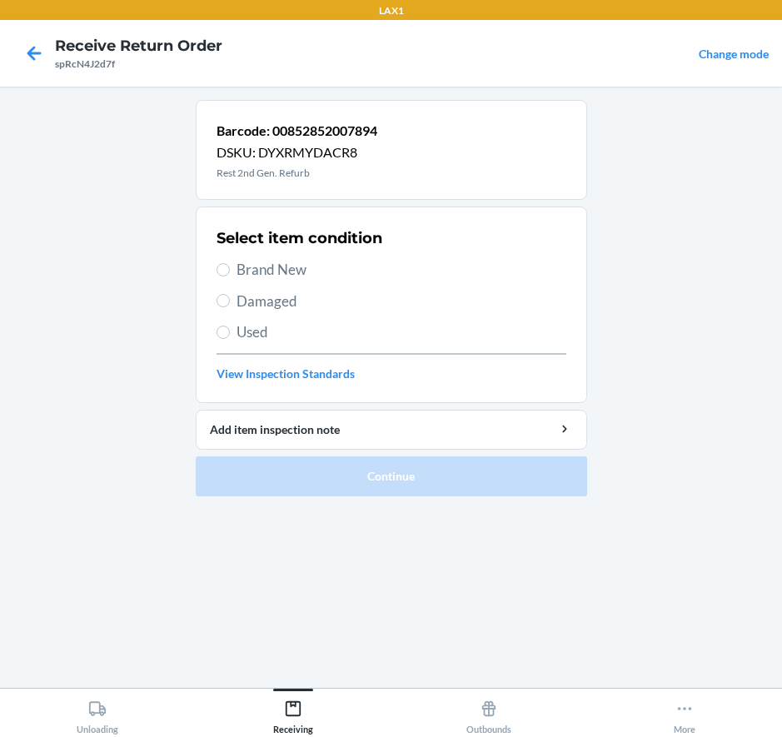
click at [270, 301] on span "Damaged" at bounding box center [402, 302] width 330 height 22
click at [230, 301] on input "Damaged" at bounding box center [223, 300] width 13 height 13
radio input "true"
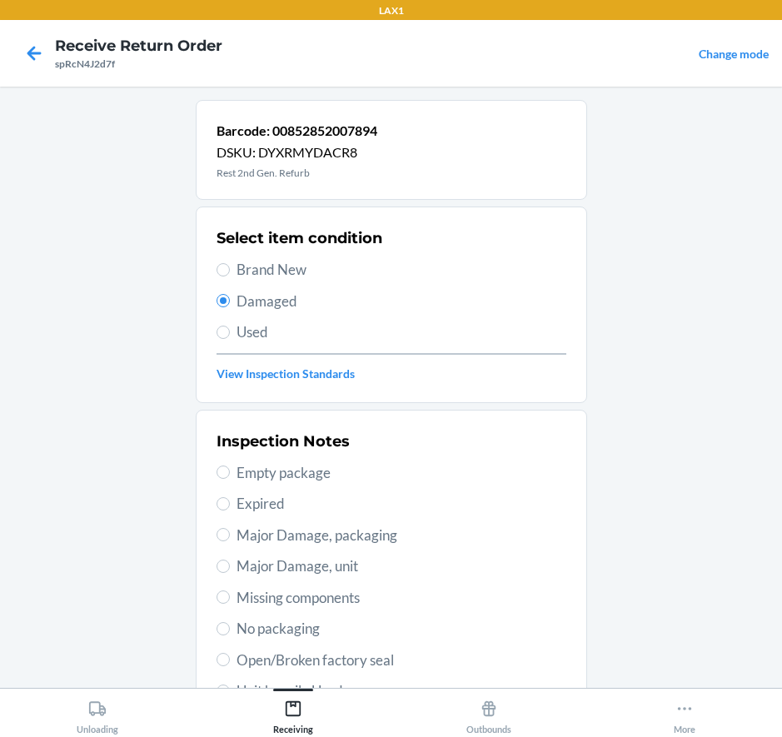
click at [281, 556] on span "Major Damage, unit" at bounding box center [402, 567] width 330 height 22
click at [230, 560] on input "Major Damage, unit" at bounding box center [223, 566] width 13 height 13
radio input "true"
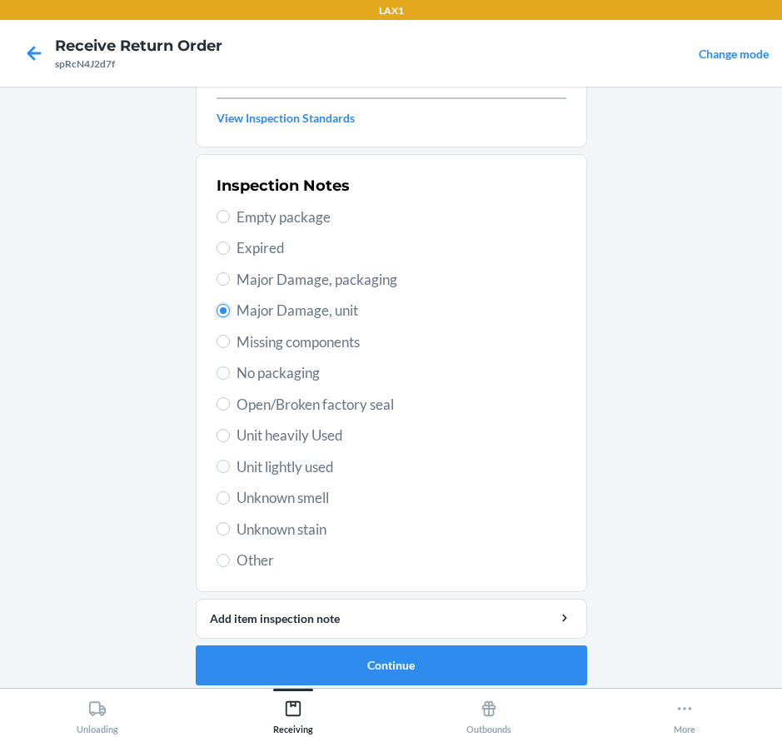
scroll to position [267, 0]
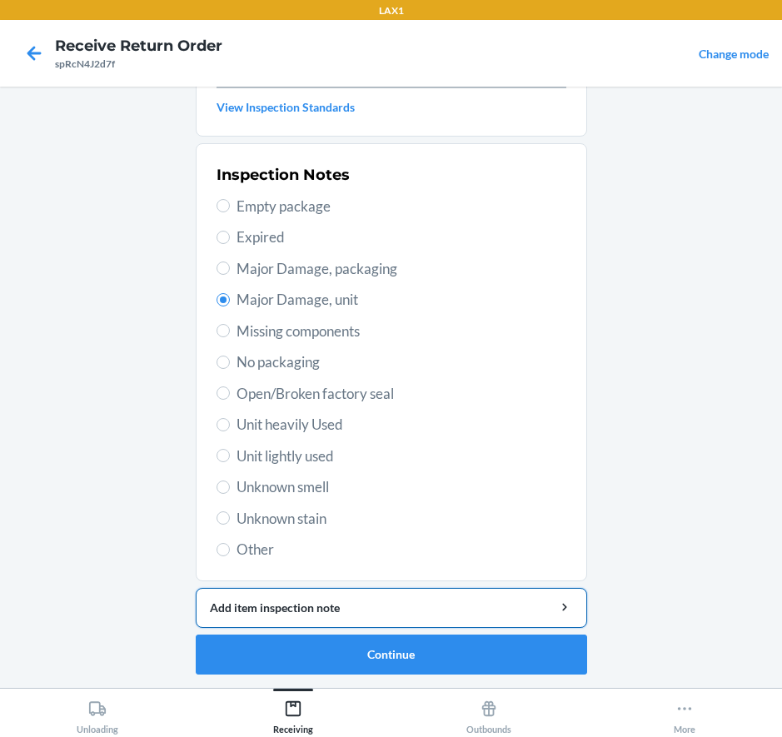
click at [385, 601] on div "Add item inspection note" at bounding box center [391, 607] width 363 height 17
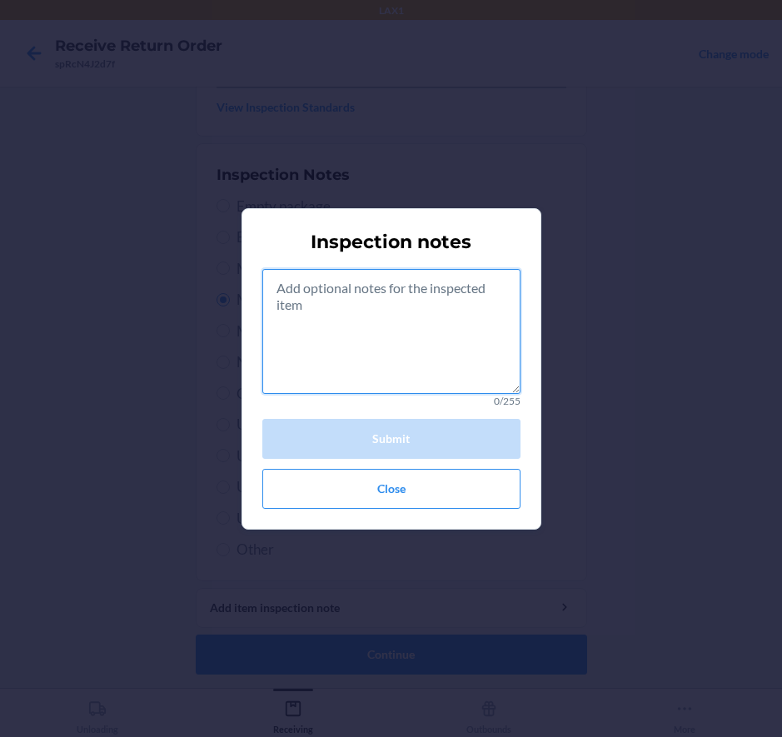
click at [339, 337] on textarea at bounding box center [391, 331] width 258 height 125
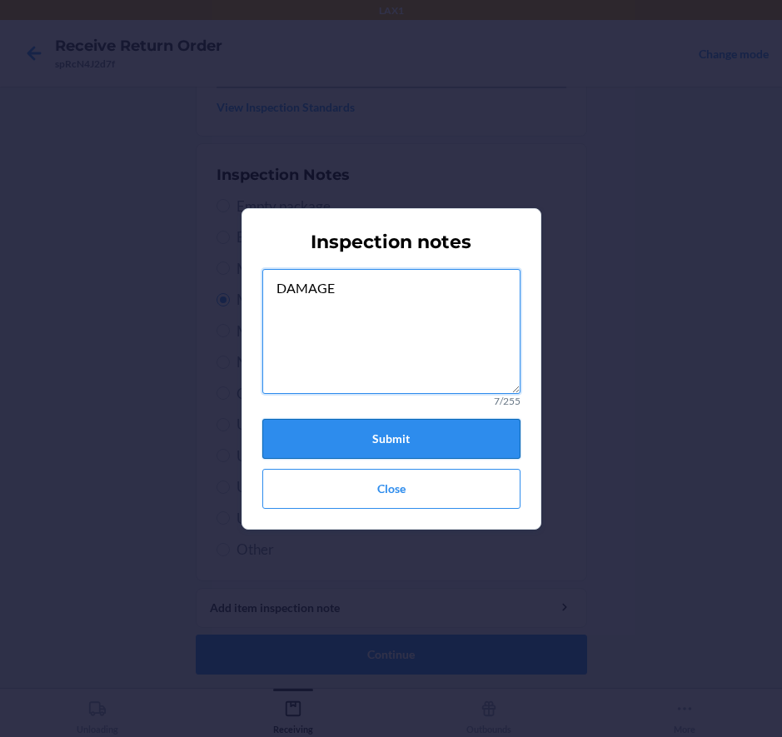
type textarea "DAMAGE"
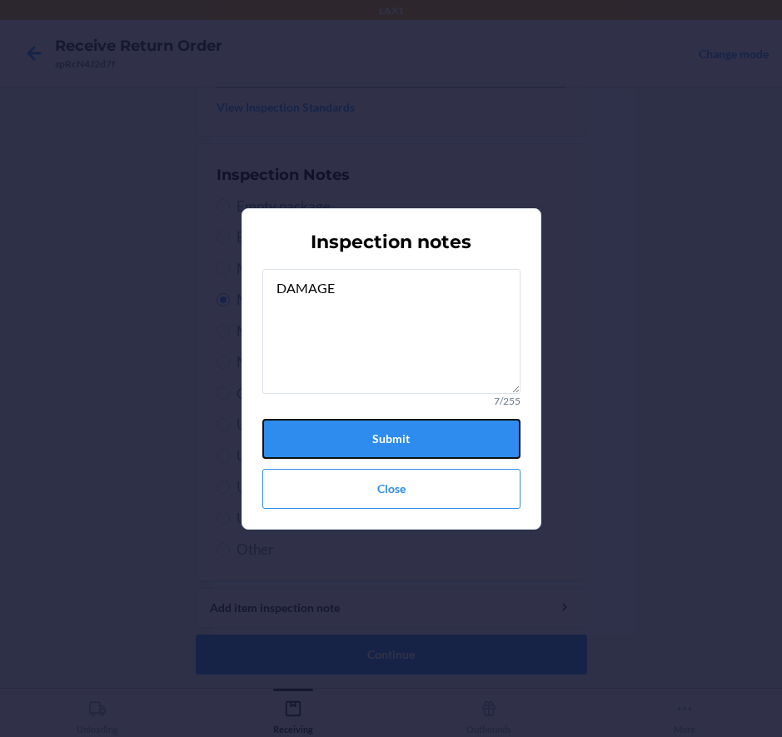
click at [463, 446] on button "Submit" at bounding box center [391, 439] width 258 height 40
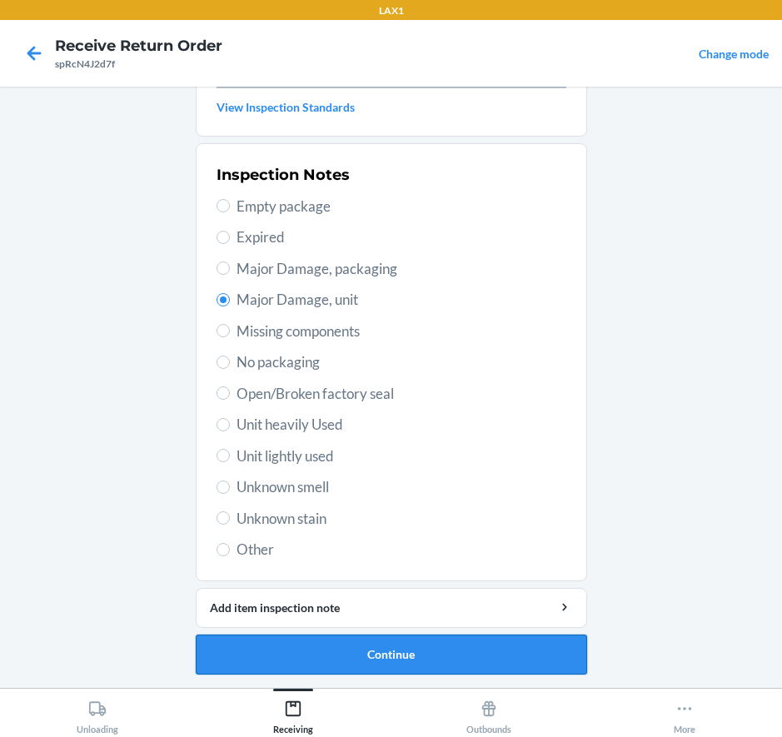
click at [377, 650] on button "Continue" at bounding box center [391, 655] width 391 height 40
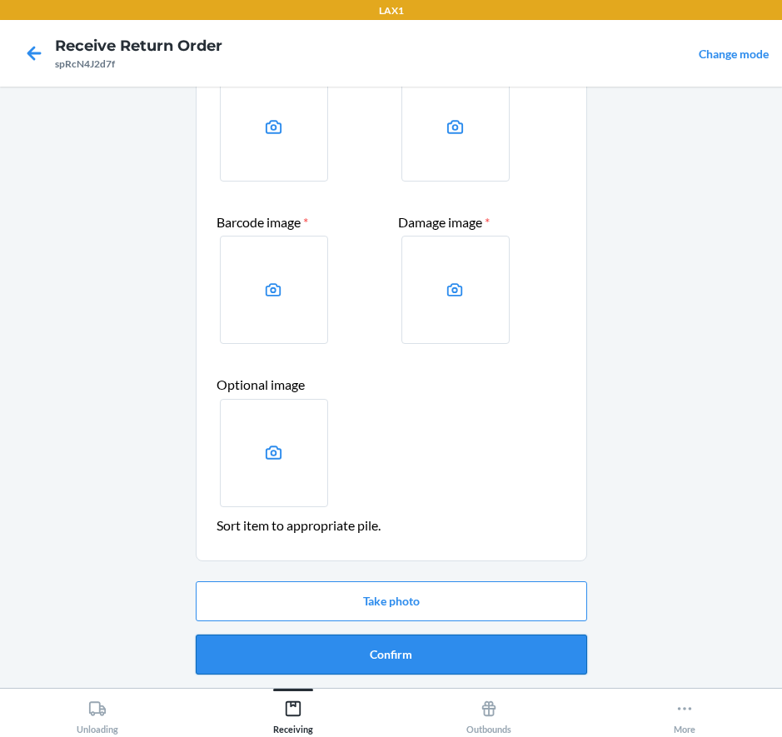
click at [336, 654] on button "Confirm" at bounding box center [391, 655] width 391 height 40
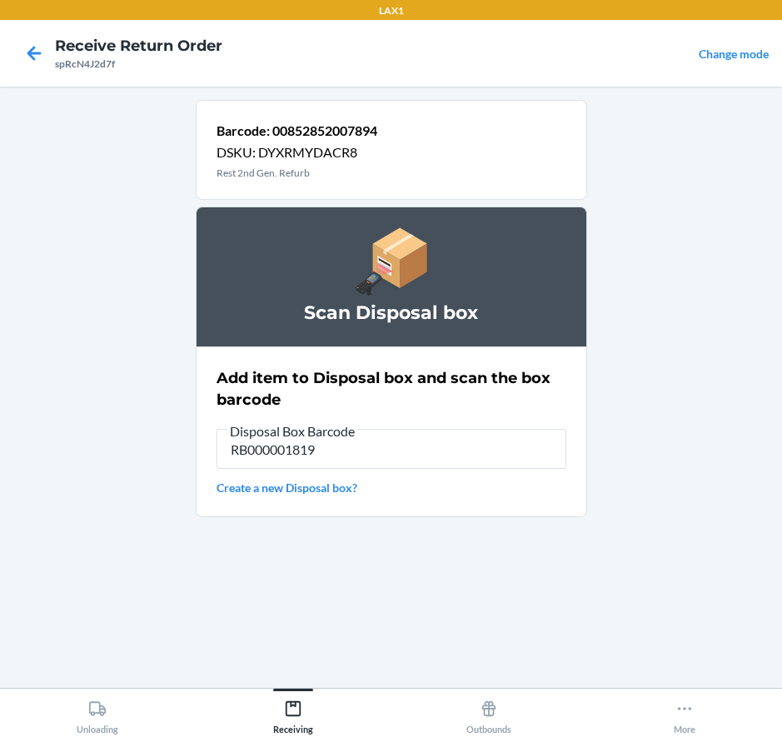
type input "RB000001819"
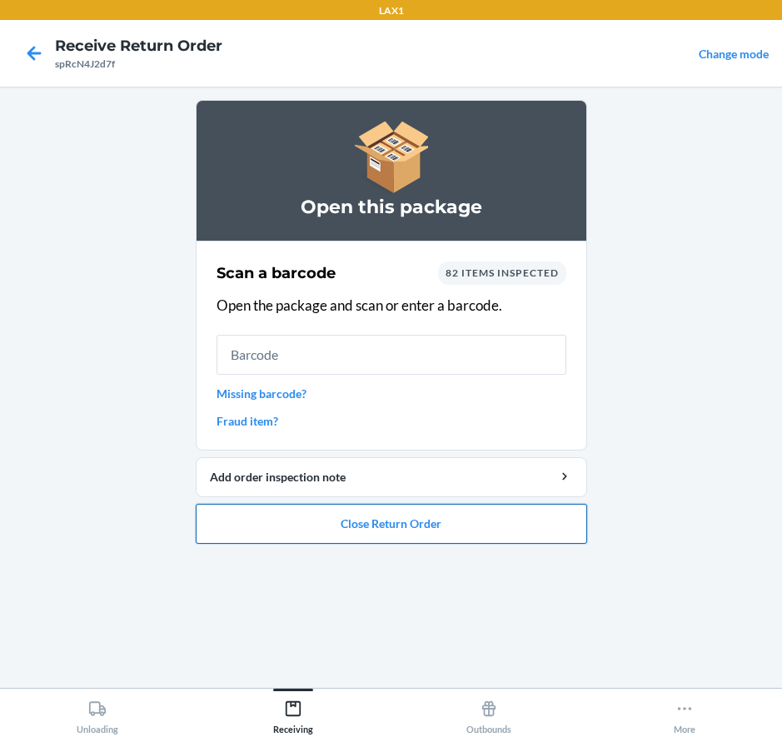
click at [375, 522] on button "Close Return Order" at bounding box center [391, 524] width 391 height 40
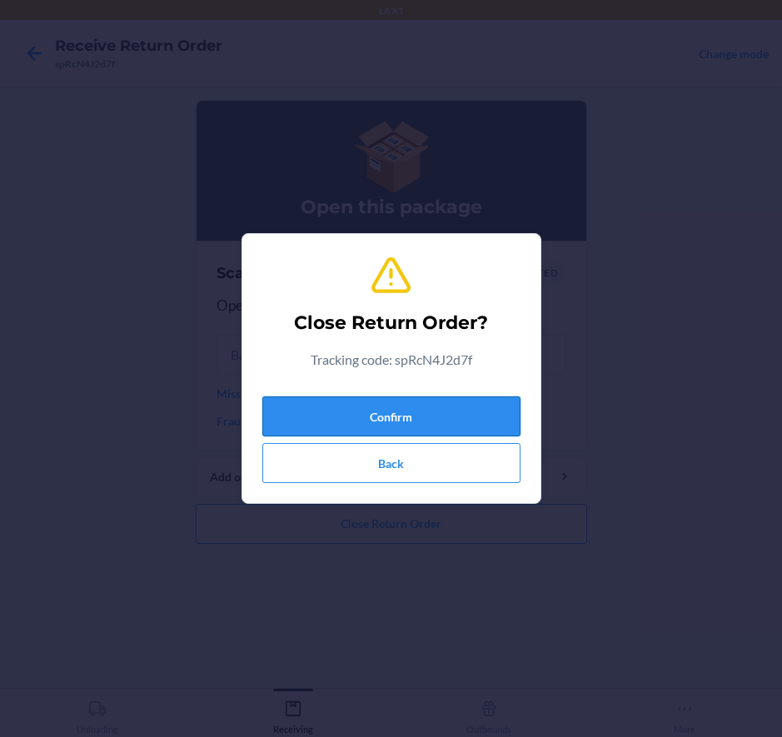
click at [406, 412] on button "Confirm" at bounding box center [391, 416] width 258 height 40
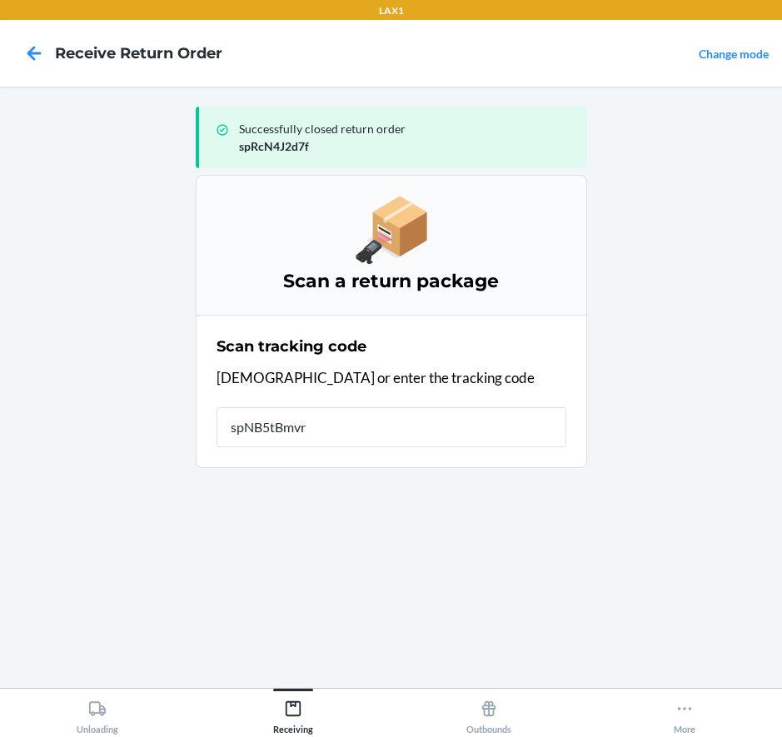
type input "spNB5tBmvr2"
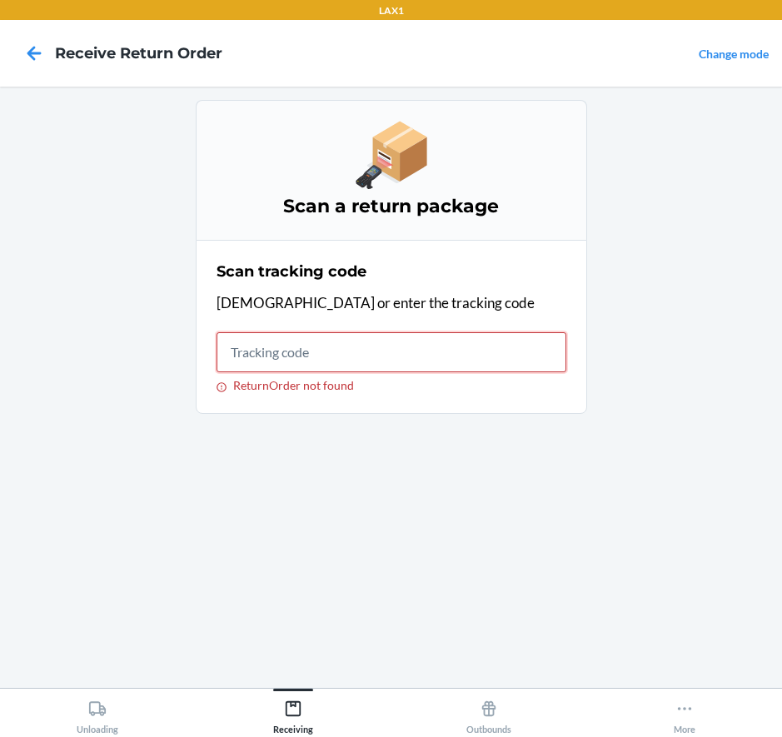
click at [277, 348] on input "ReturnOrder not found" at bounding box center [392, 352] width 350 height 40
type input "spNB5tBmvr2"
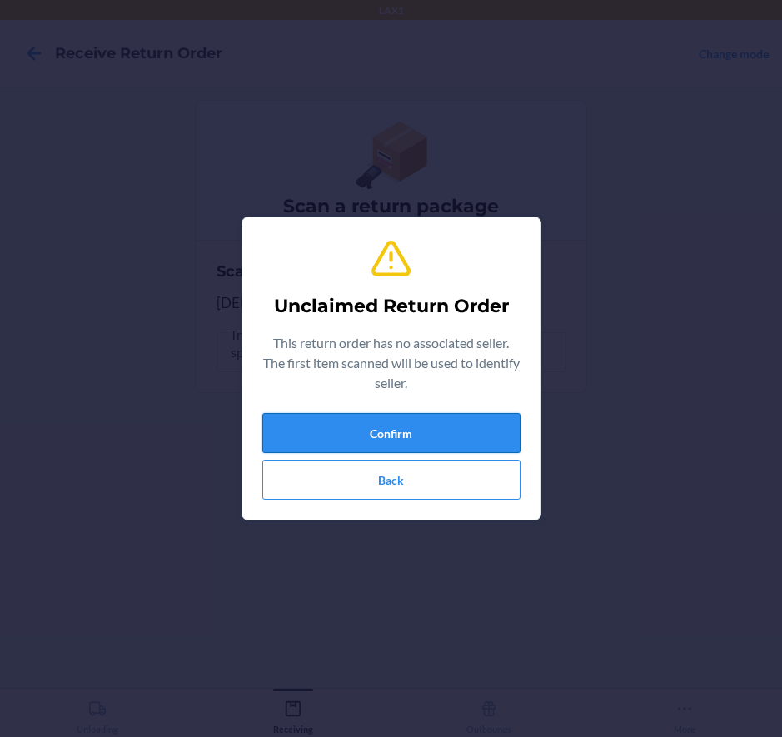
click at [467, 433] on button "Confirm" at bounding box center [391, 433] width 258 height 40
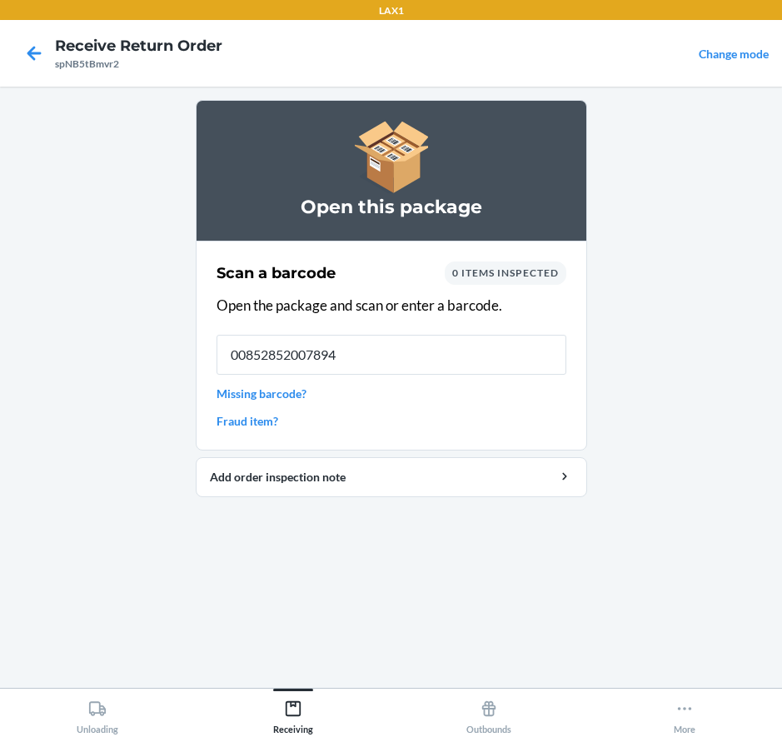
type input "00852852007894"
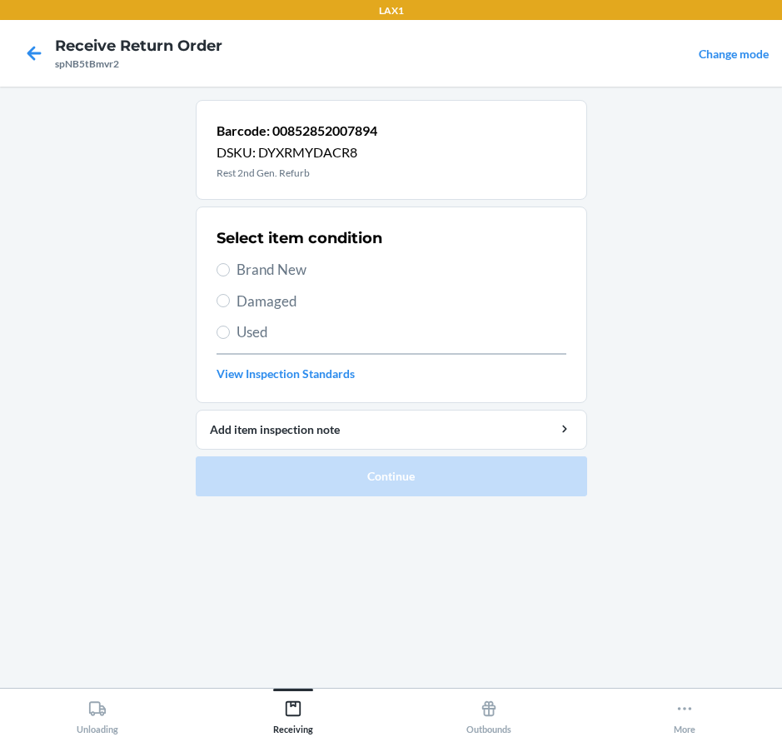
click at [280, 302] on span "Damaged" at bounding box center [402, 302] width 330 height 22
click at [230, 302] on input "Damaged" at bounding box center [223, 300] width 13 height 13
radio input "true"
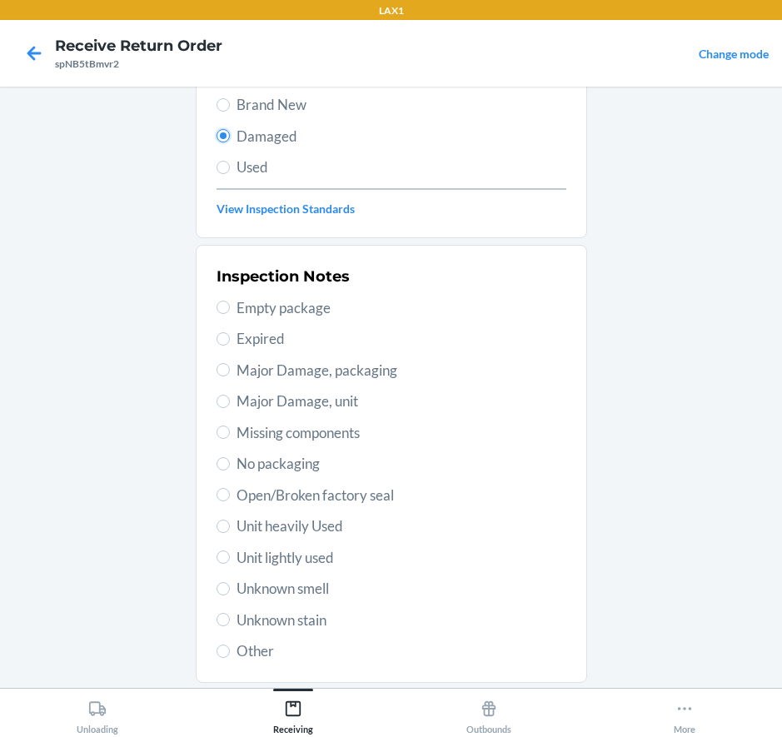
scroll to position [167, 0]
click at [262, 395] on span "Major Damage, unit" at bounding box center [402, 400] width 330 height 22
click at [230, 395] on input "Major Damage, unit" at bounding box center [223, 399] width 13 height 13
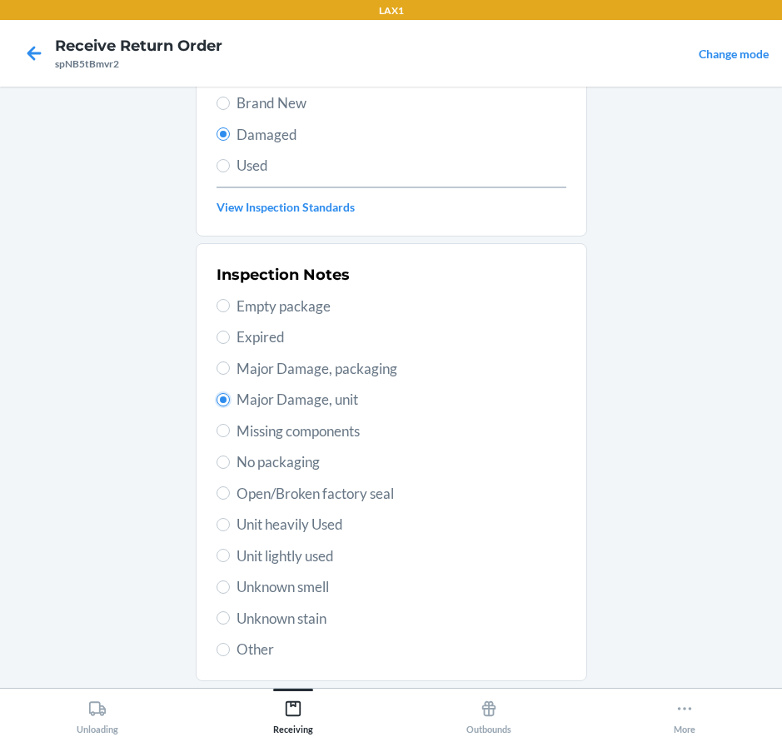
radio input "true"
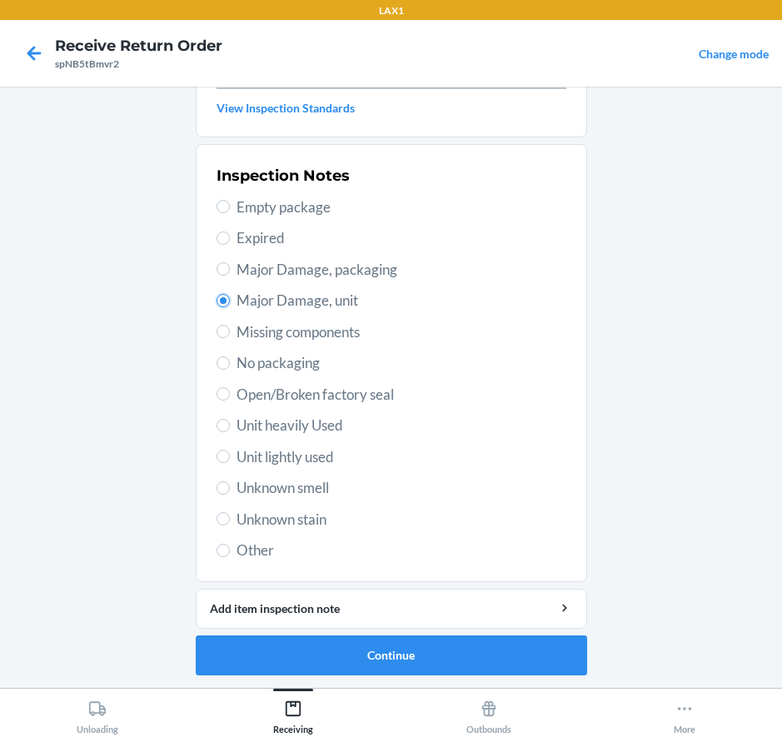
scroll to position [267, 0]
click at [379, 650] on button "Continue" at bounding box center [391, 655] width 391 height 40
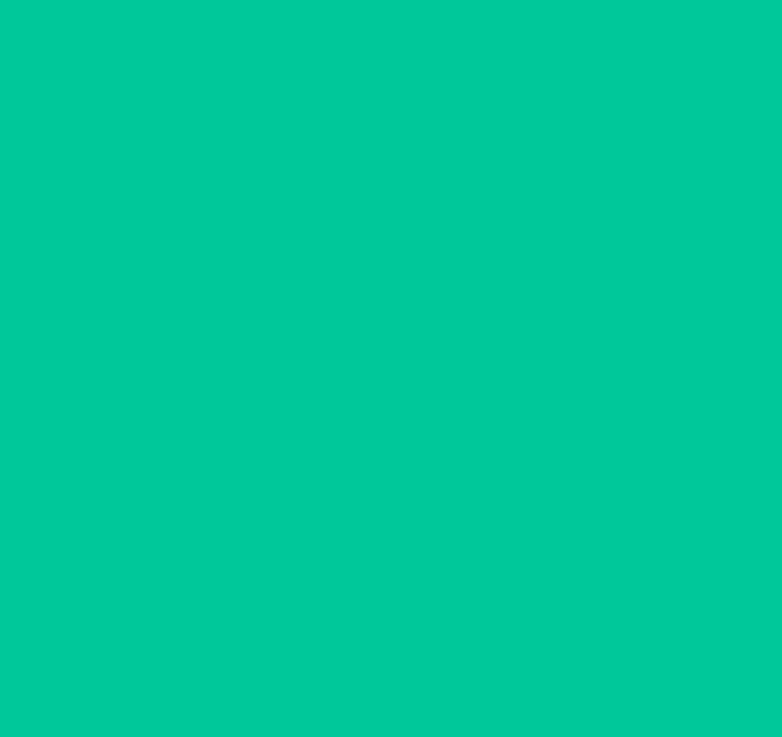
scroll to position [129, 0]
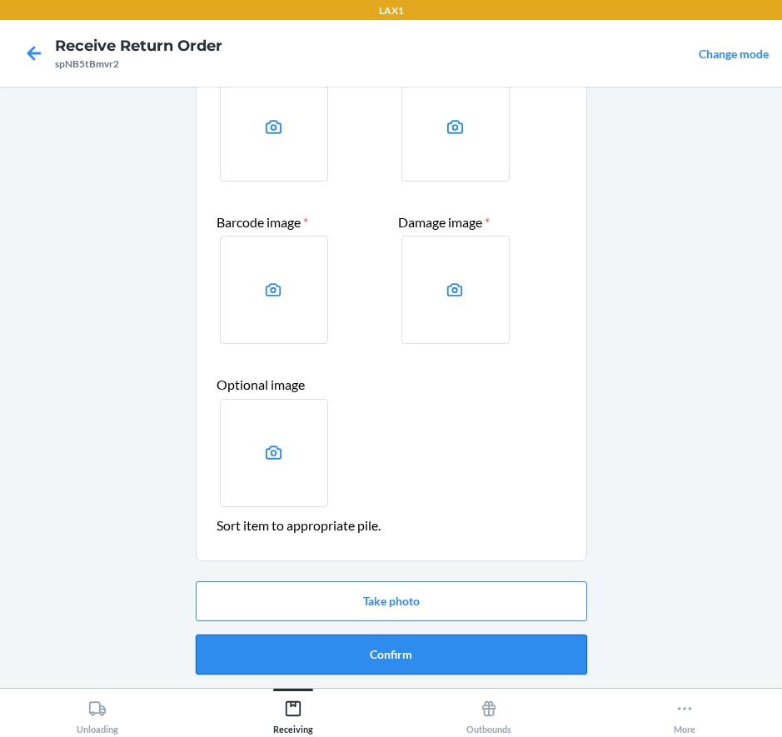
click at [363, 651] on button "Confirm" at bounding box center [391, 655] width 391 height 40
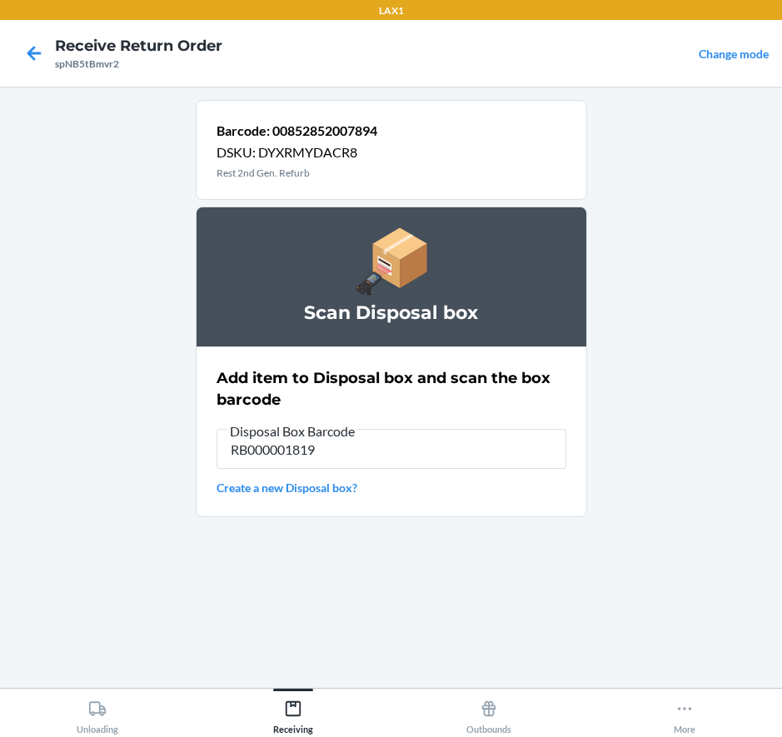
type input "RB000001819"
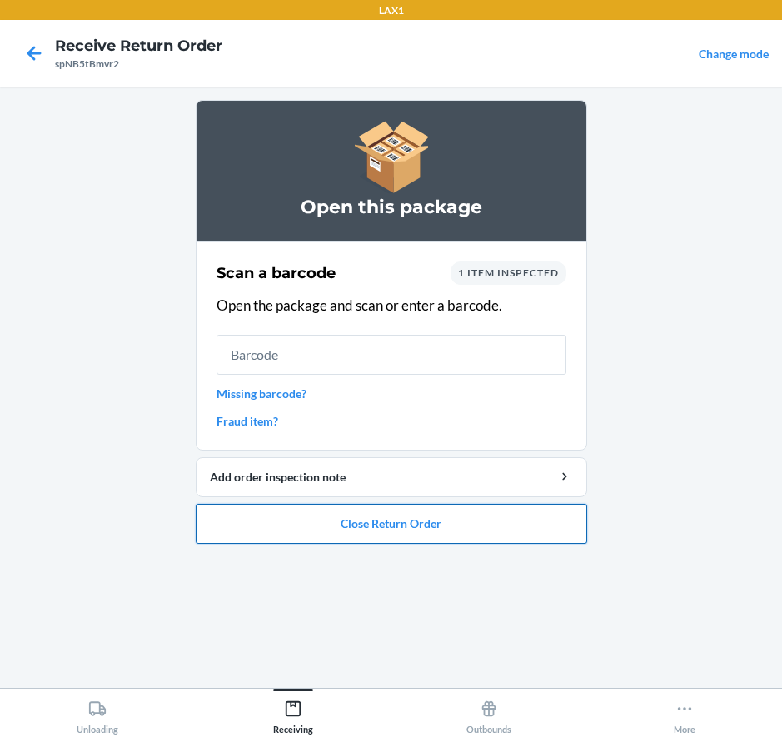
click at [362, 533] on button "Close Return Order" at bounding box center [391, 524] width 391 height 40
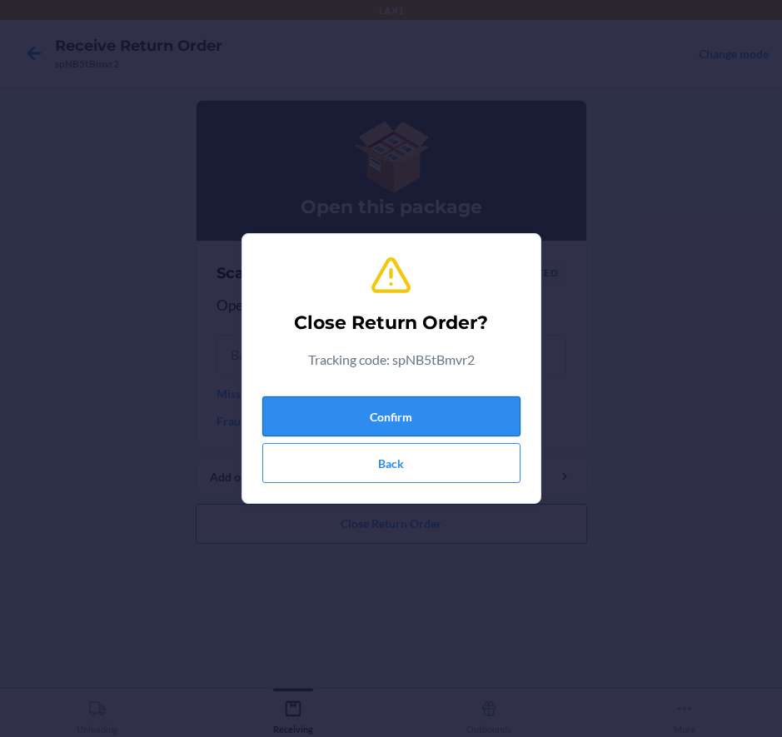
click at [384, 417] on button "Confirm" at bounding box center [391, 416] width 258 height 40
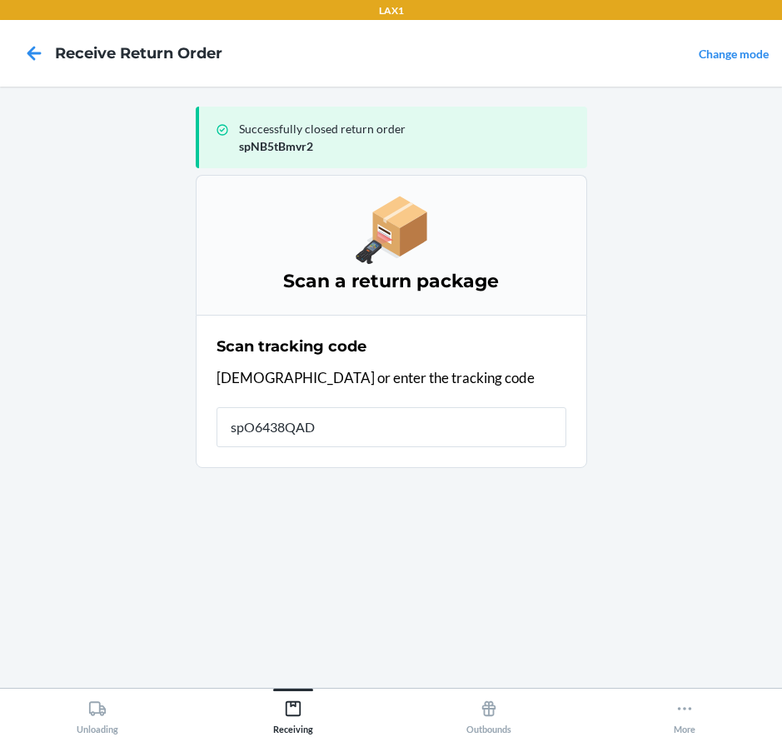
type input "spO6438QAD2"
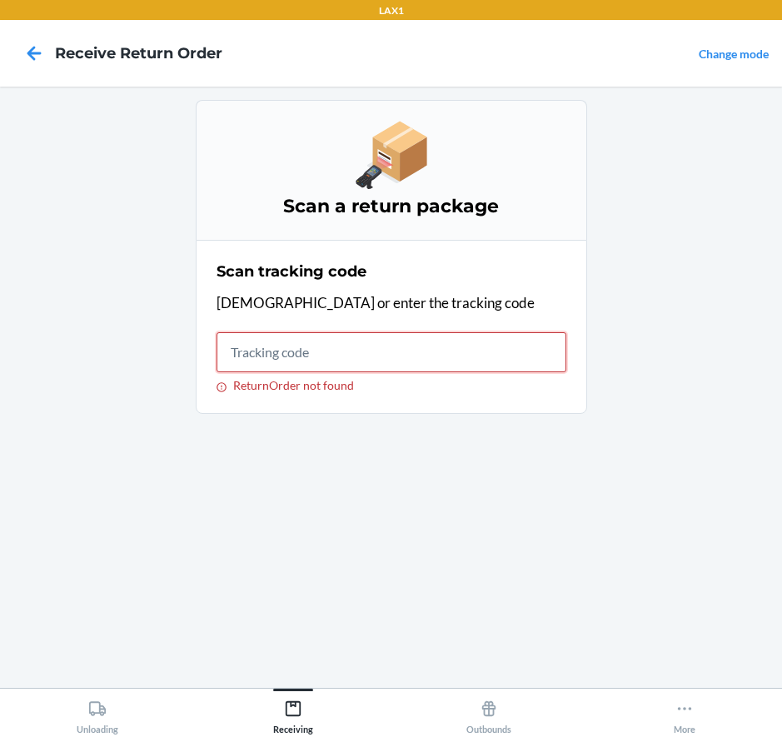
click at [371, 336] on input "ReturnOrder not found" at bounding box center [392, 352] width 350 height 40
type input "spO6438QAD2"
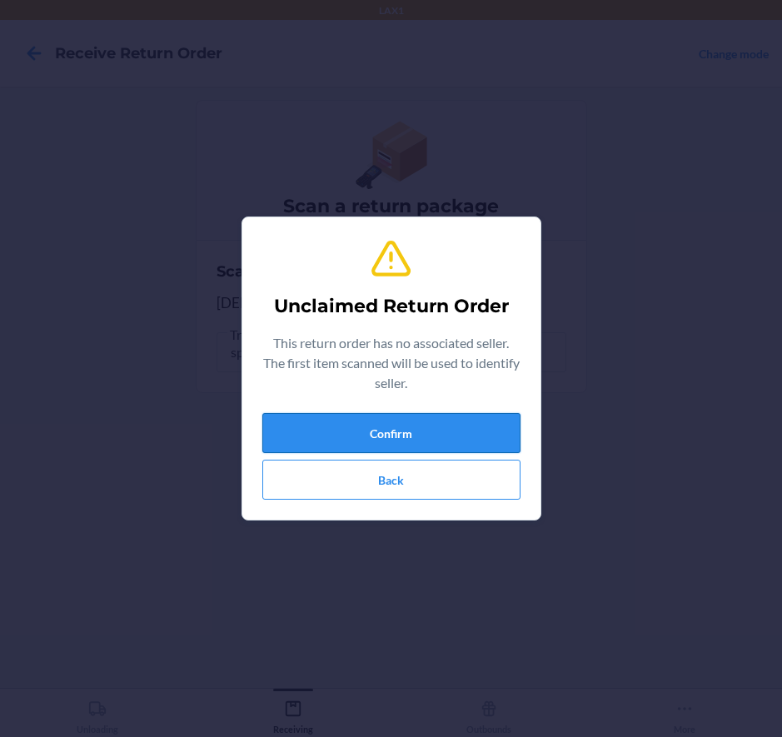
click at [356, 424] on button "Confirm" at bounding box center [391, 433] width 258 height 40
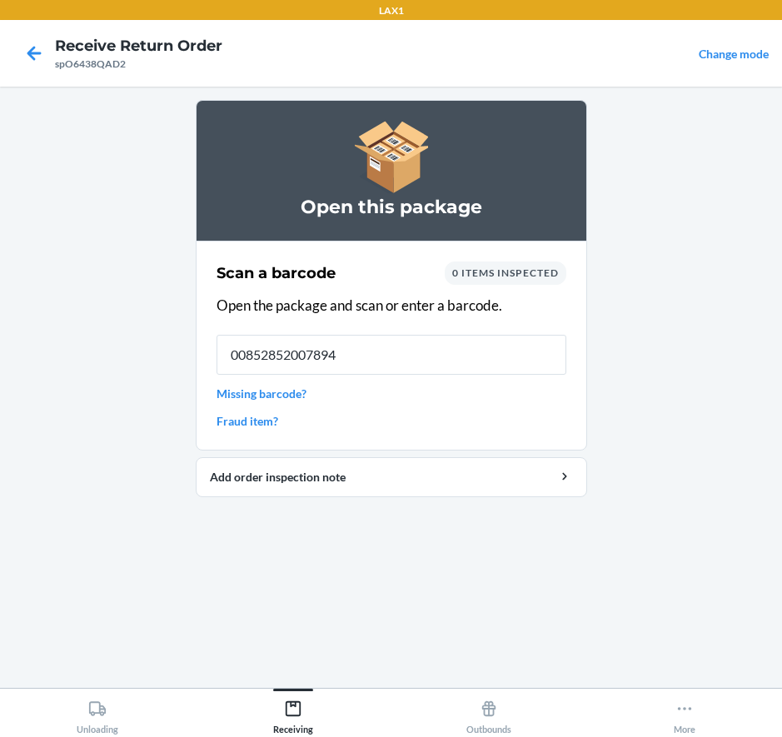
type input "00852852007894"
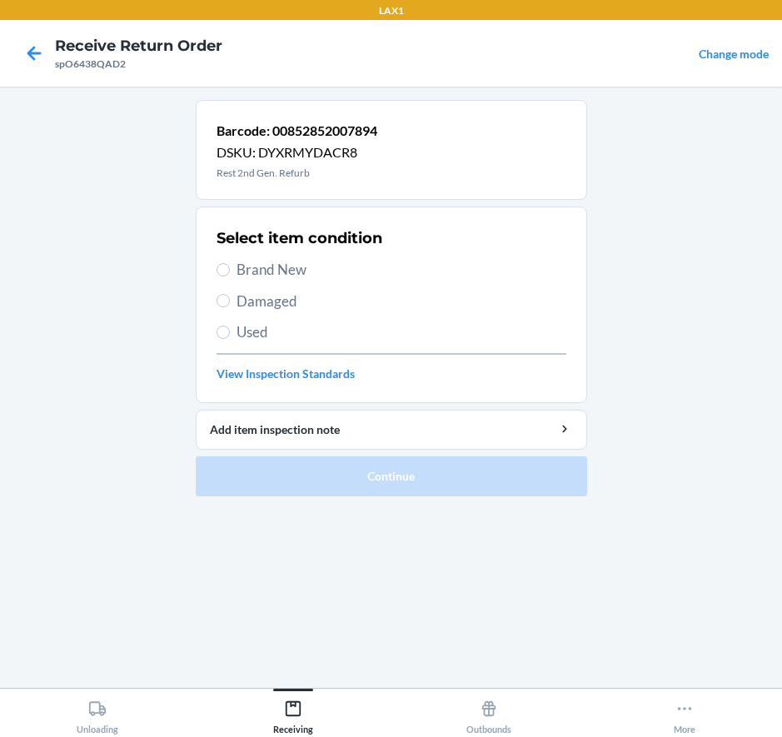
click at [242, 296] on span "Damaged" at bounding box center [402, 302] width 330 height 22
click at [230, 296] on input "Damaged" at bounding box center [223, 300] width 13 height 13
radio input "true"
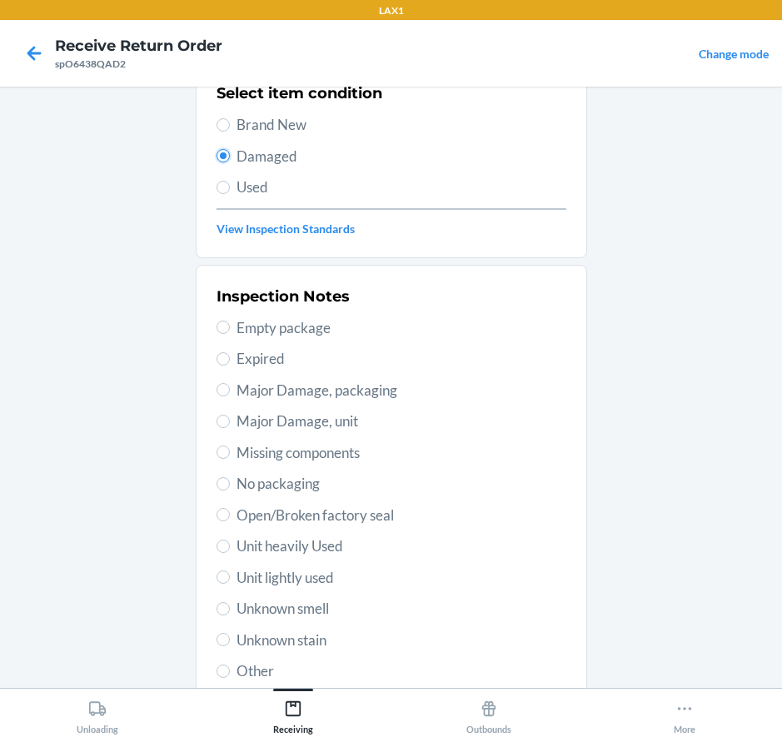
scroll to position [167, 0]
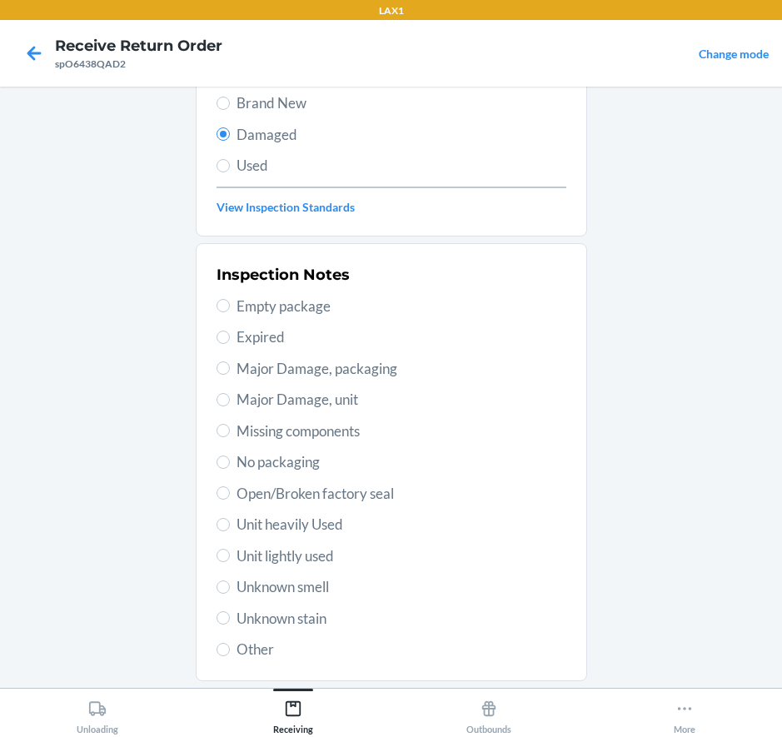
click at [320, 392] on span "Major Damage, unit" at bounding box center [402, 400] width 330 height 22
click at [230, 393] on input "Major Damage, unit" at bounding box center [223, 399] width 13 height 13
radio input "true"
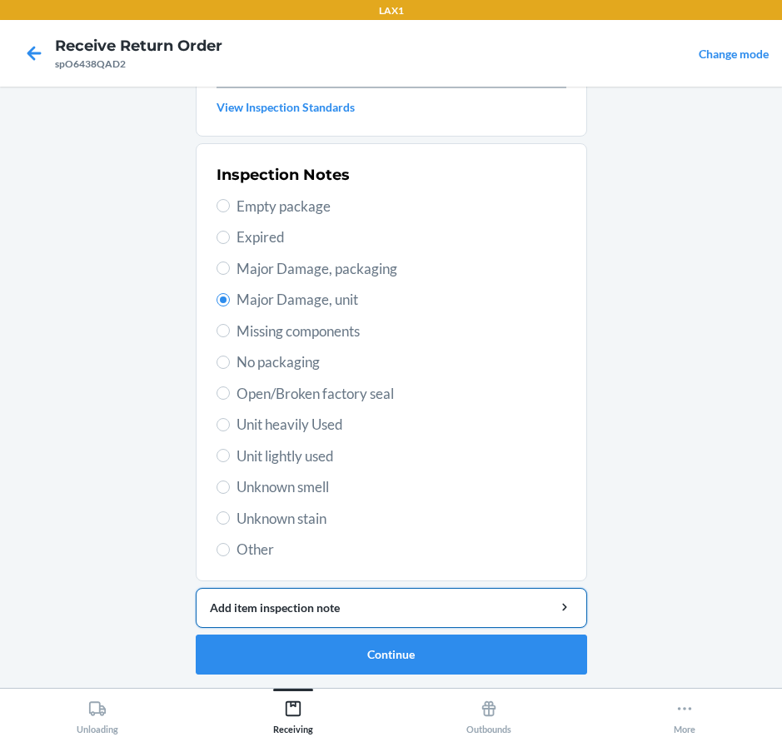
click at [348, 602] on div "Add item inspection note" at bounding box center [391, 607] width 363 height 17
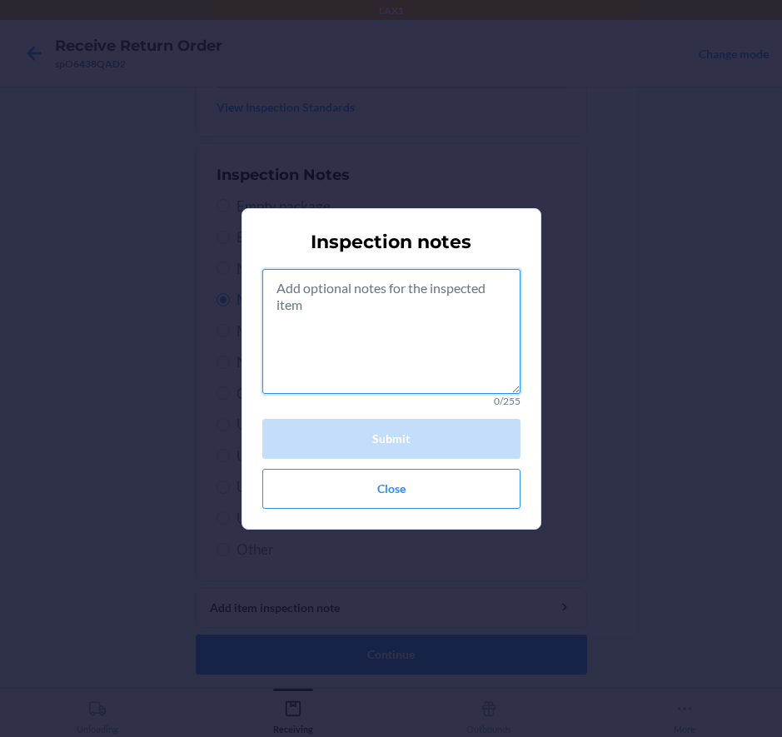
click at [396, 336] on textarea at bounding box center [391, 331] width 258 height 125
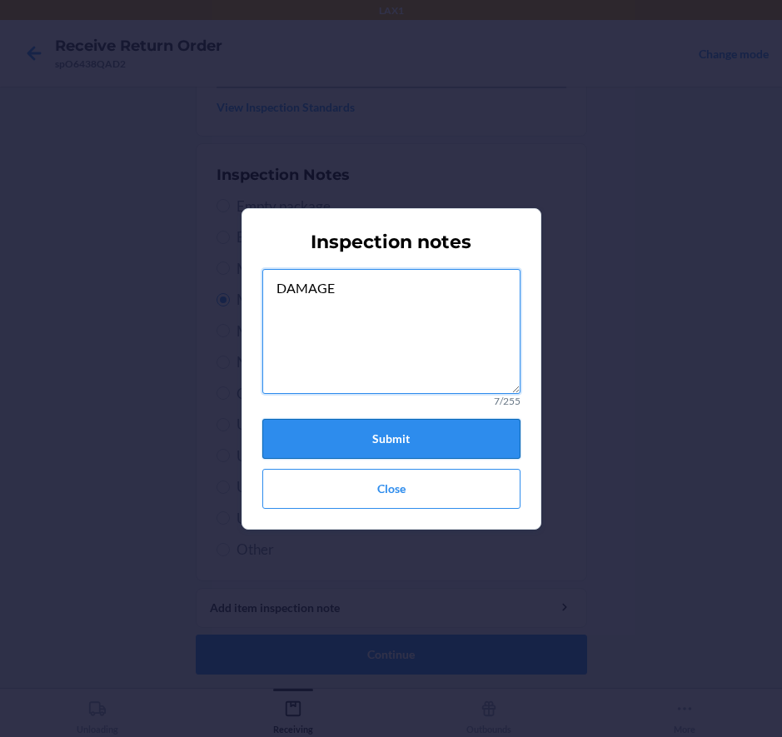
type textarea "DAMAGE"
drag, startPoint x: 389, startPoint y: 429, endPoint x: 394, endPoint y: 421, distance: 9.0
click at [394, 422] on button "Submit" at bounding box center [391, 439] width 258 height 40
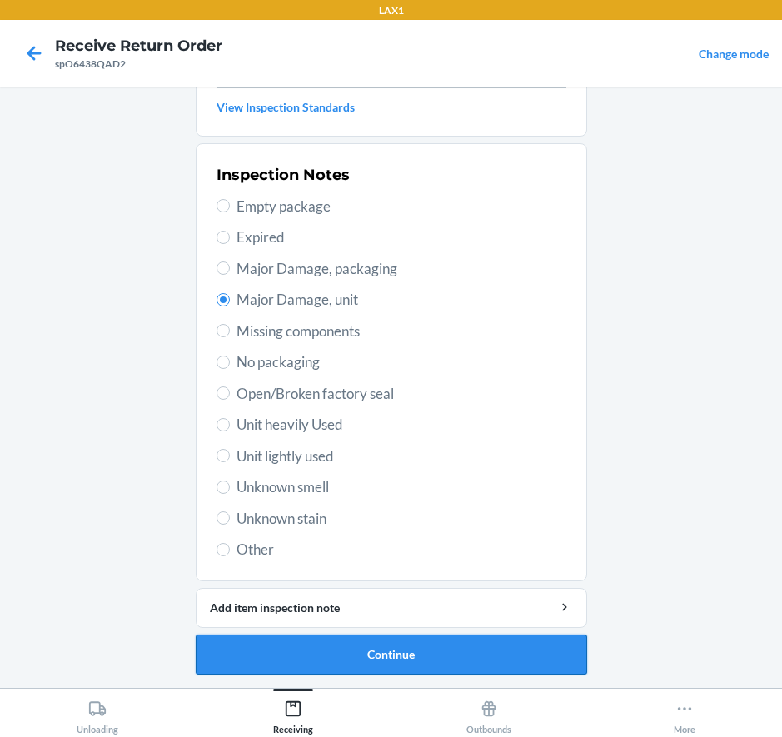
click at [357, 647] on button "Continue" at bounding box center [391, 655] width 391 height 40
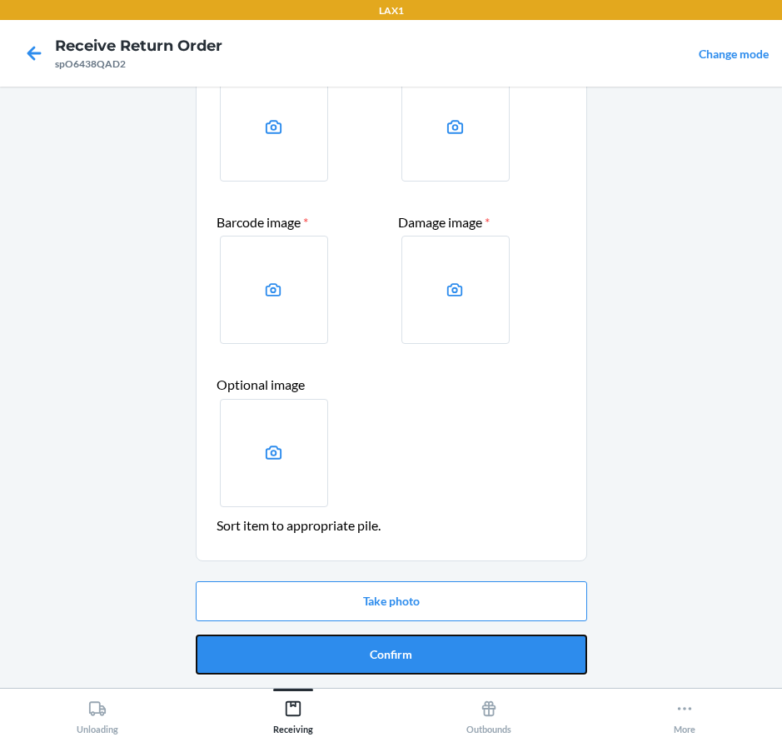
click at [406, 652] on button "Confirm" at bounding box center [391, 655] width 391 height 40
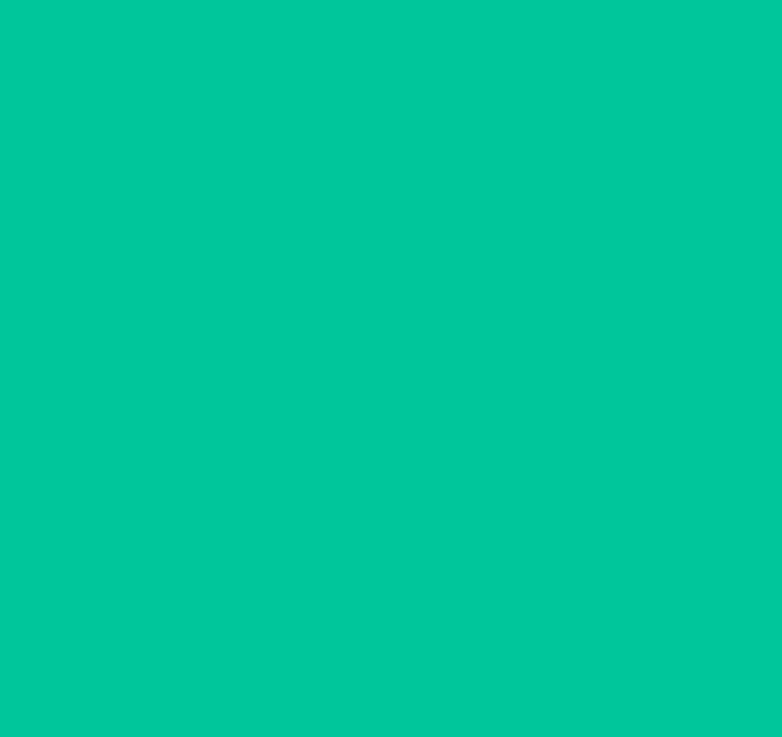
scroll to position [0, 0]
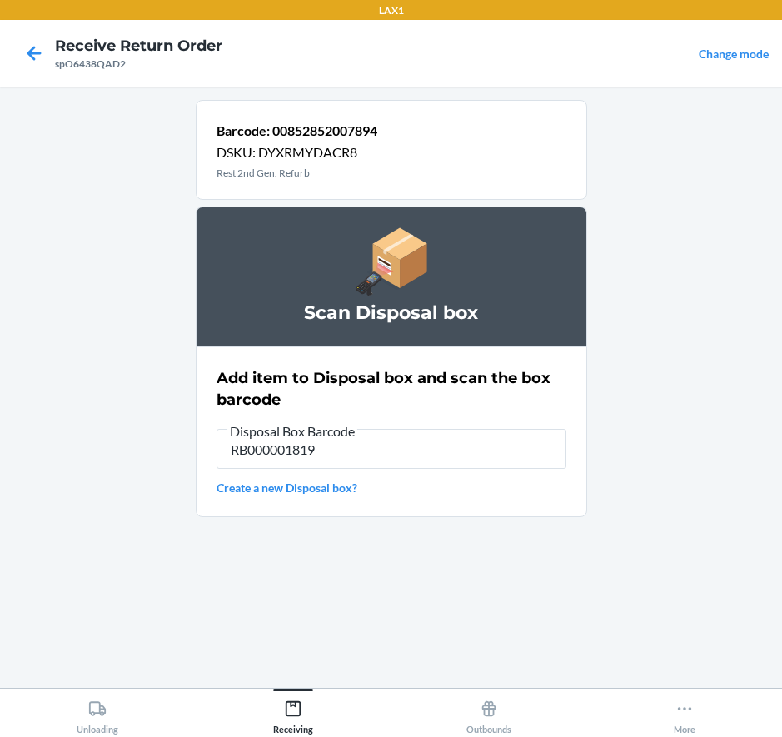
type input "RB000001819"
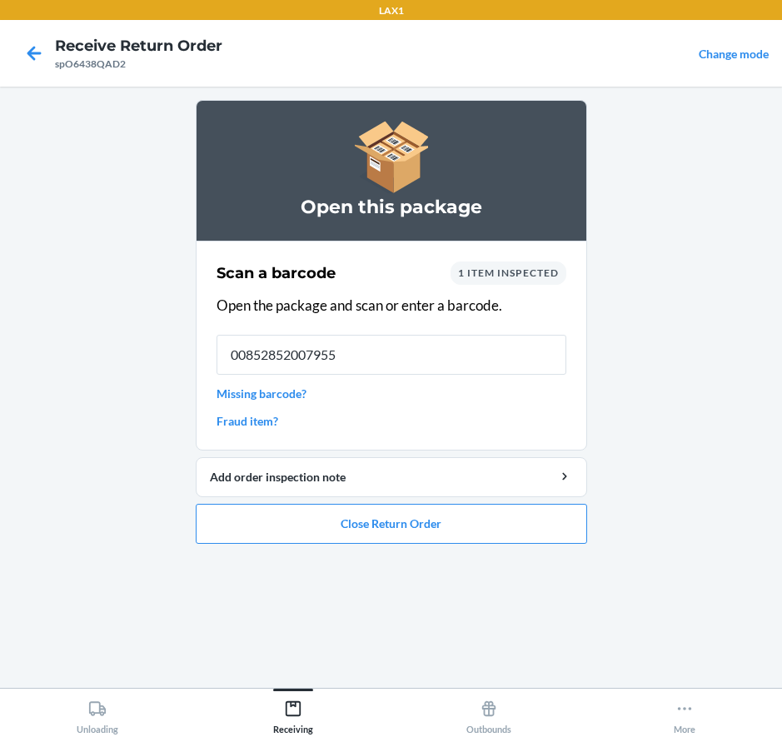
type input "00852852007955"
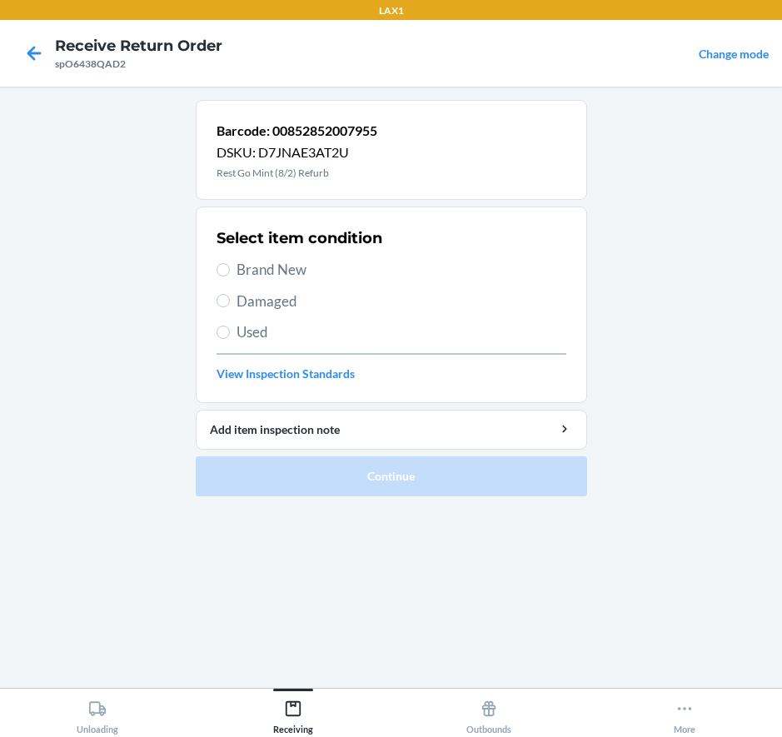
click at [238, 299] on span "Damaged" at bounding box center [402, 302] width 330 height 22
click at [230, 299] on input "Damaged" at bounding box center [223, 300] width 13 height 13
radio input "true"
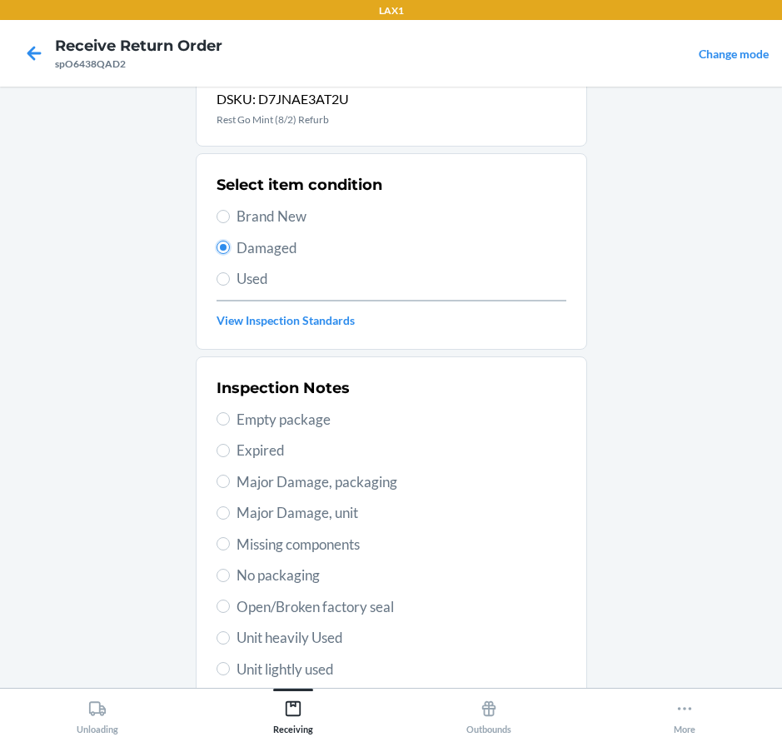
scroll to position [83, 0]
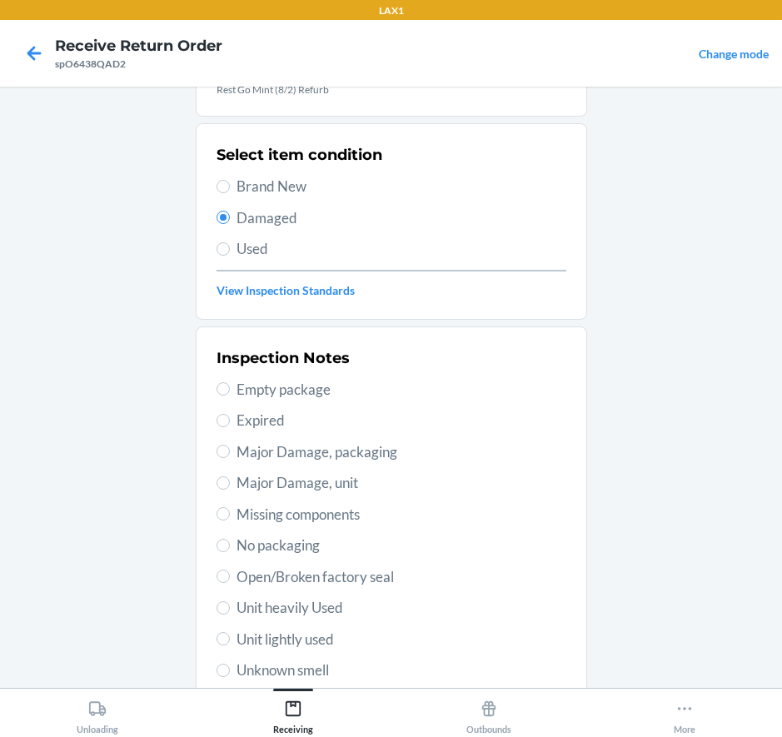
click at [258, 573] on span "Open/Broken factory seal" at bounding box center [402, 577] width 330 height 22
click at [230, 573] on input "Open/Broken factory seal" at bounding box center [223, 576] width 13 height 13
radio input "true"
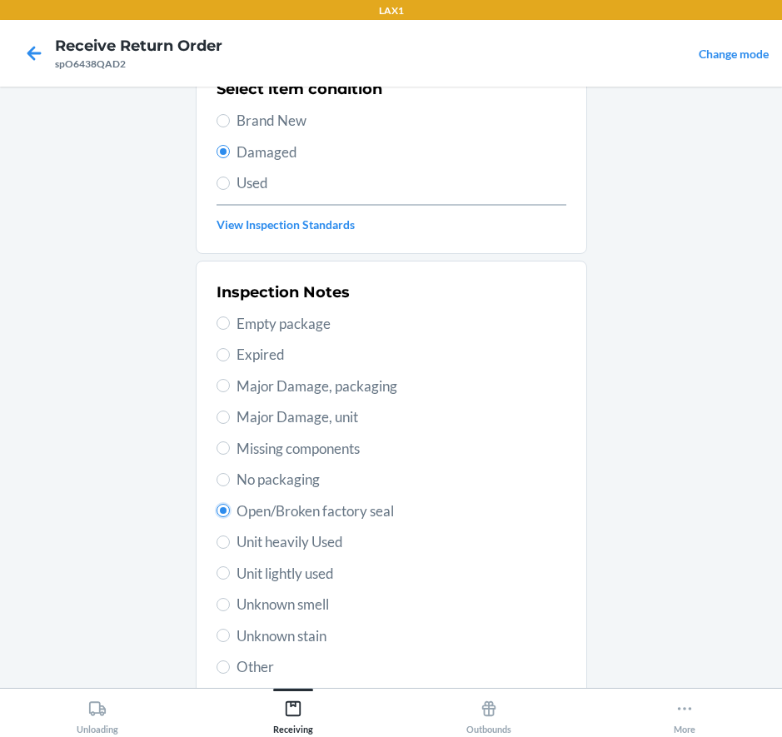
scroll to position [267, 0]
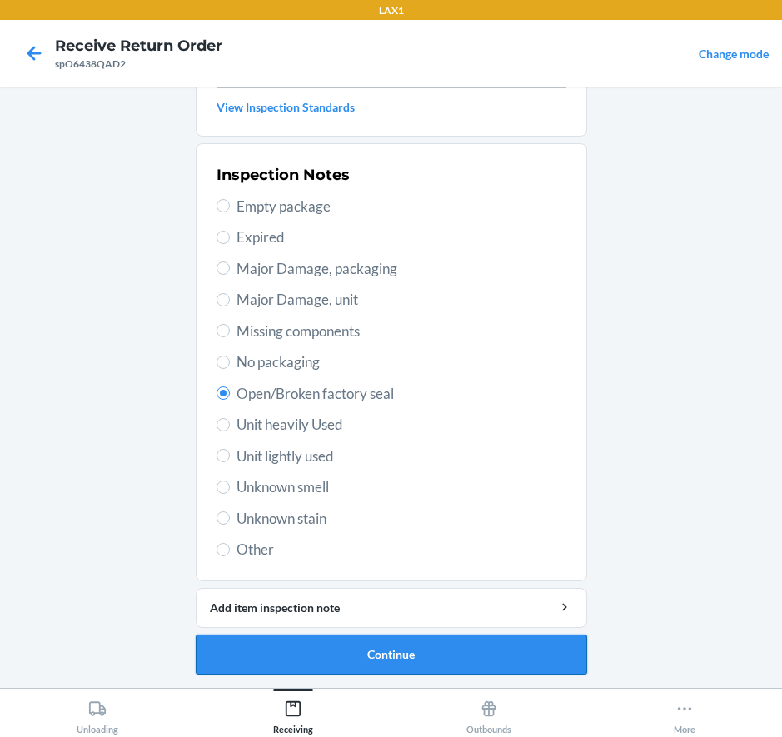
click at [320, 643] on button "Continue" at bounding box center [391, 655] width 391 height 40
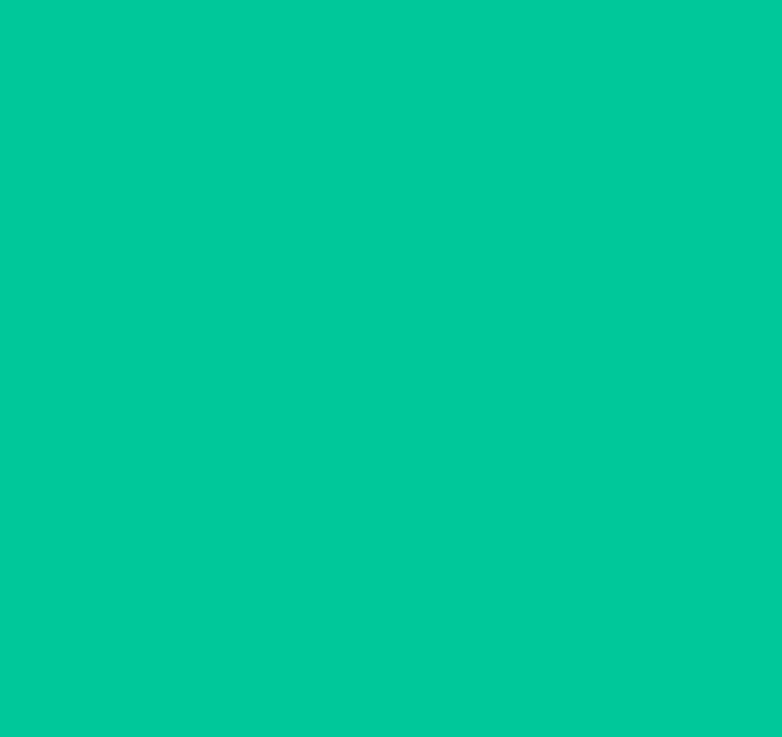
scroll to position [129, 0]
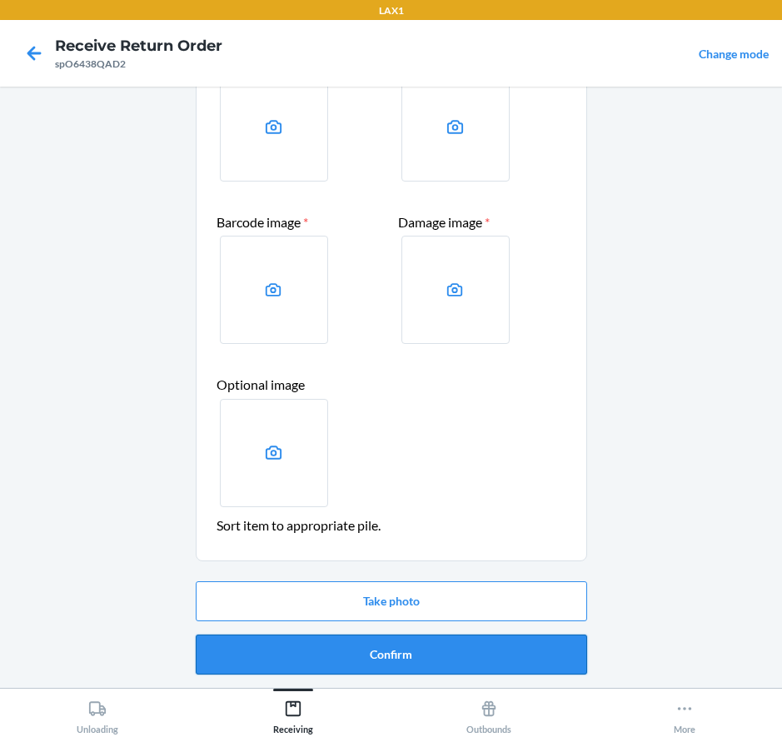
click at [334, 646] on button "Confirm" at bounding box center [391, 655] width 391 height 40
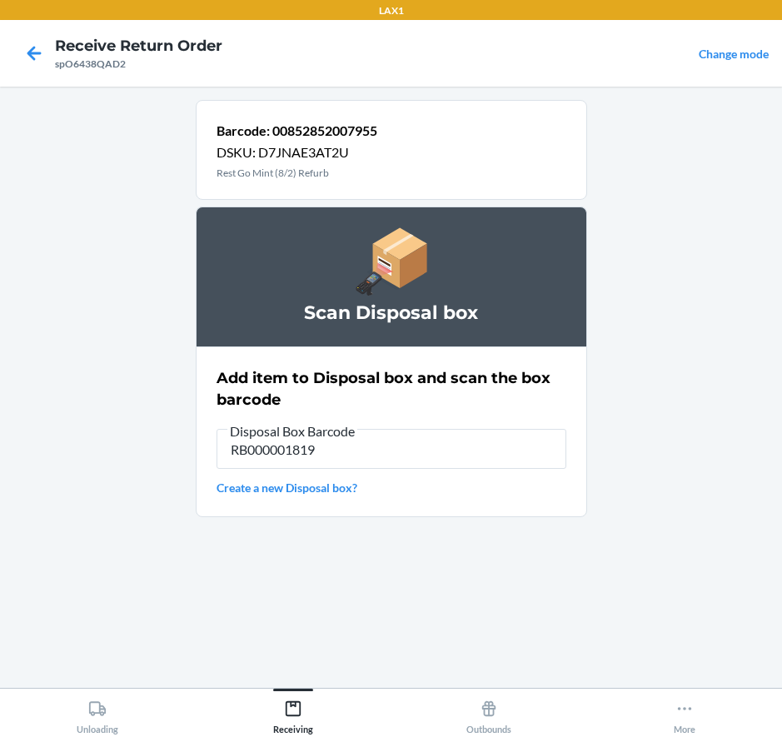
type input "RB000001819"
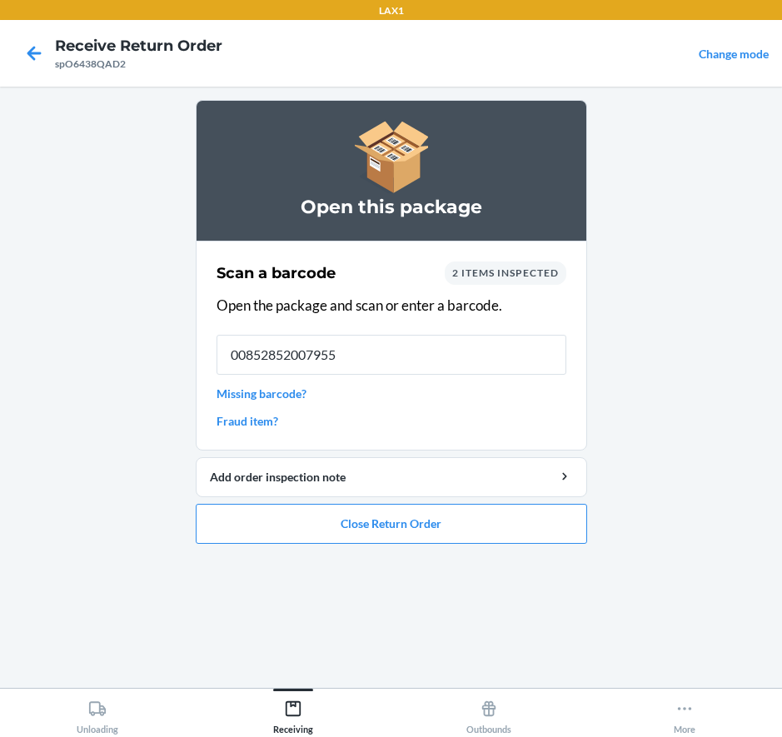
type input "00852852007955"
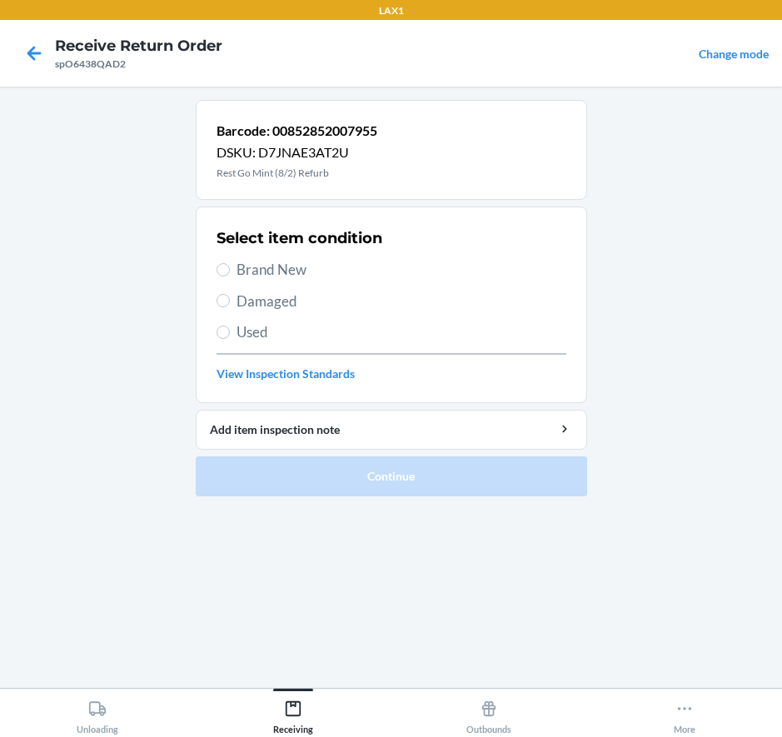
click at [247, 303] on span "Damaged" at bounding box center [402, 302] width 330 height 22
click at [230, 303] on input "Damaged" at bounding box center [223, 300] width 13 height 13
radio input "true"
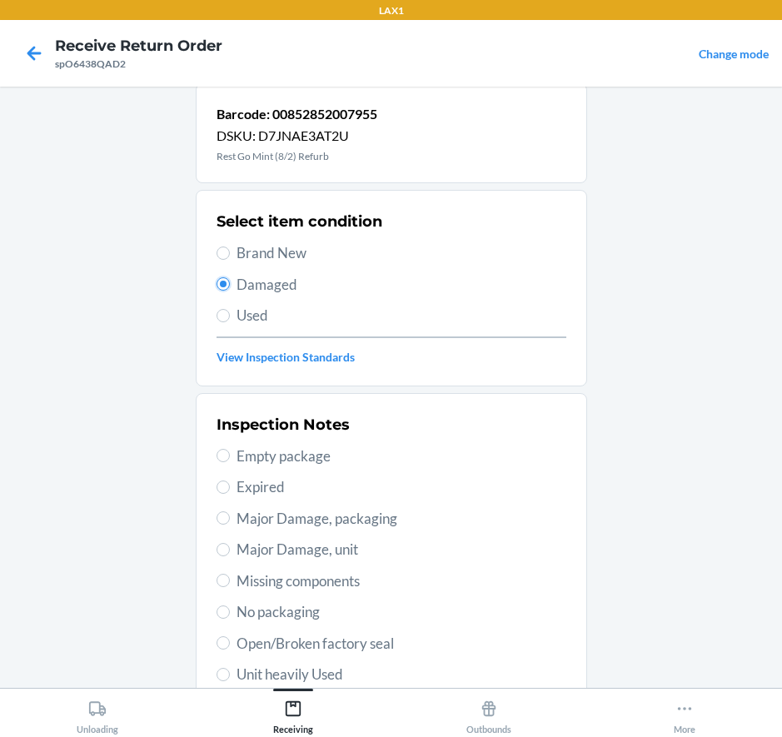
scroll to position [100, 0]
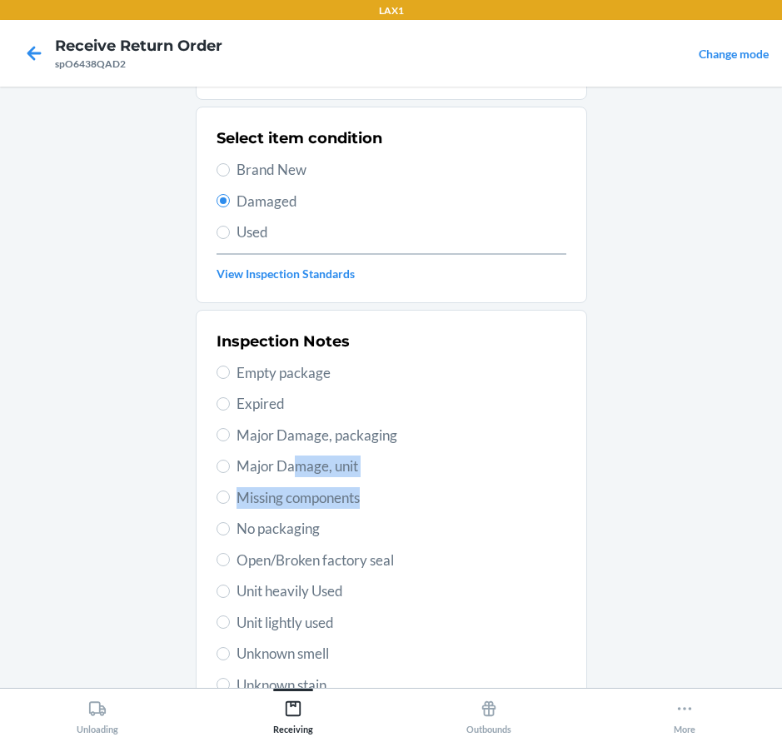
drag, startPoint x: 291, startPoint y: 465, endPoint x: 551, endPoint y: 513, distance: 264.3
click at [566, 513] on section "Inspection Notes Empty package Expired Major Damage, packaging Major Damage, un…" at bounding box center [391, 529] width 391 height 438
click at [544, 510] on div "Inspection Notes Empty package Expired Major Damage, packaging Major Damage, un…" at bounding box center [392, 529] width 350 height 406
click at [369, 556] on span "Open/Broken factory seal" at bounding box center [402, 561] width 330 height 22
click at [230, 556] on input "Open/Broken factory seal" at bounding box center [223, 559] width 13 height 13
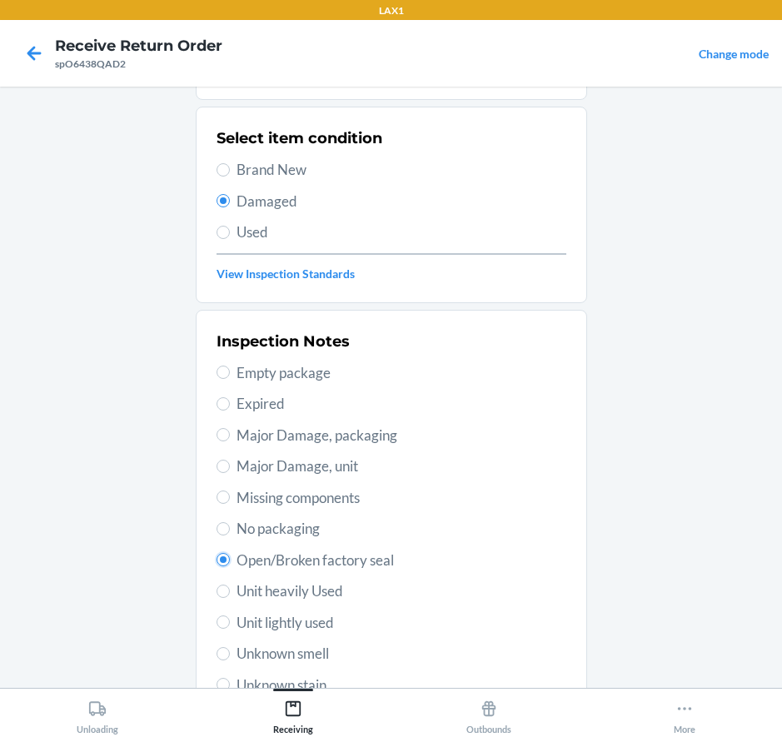
radio input "true"
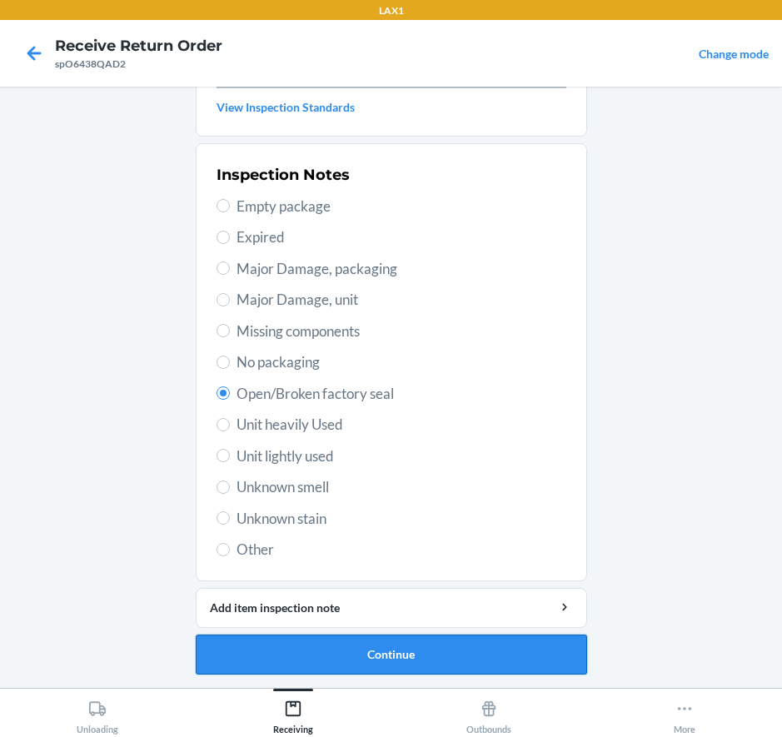
click at [360, 654] on button "Continue" at bounding box center [391, 655] width 391 height 40
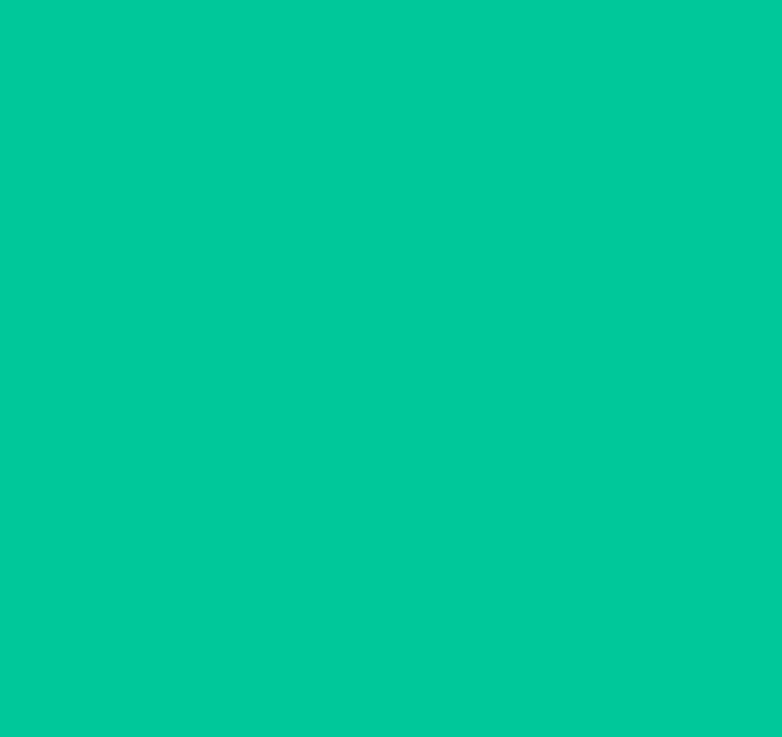
scroll to position [129, 0]
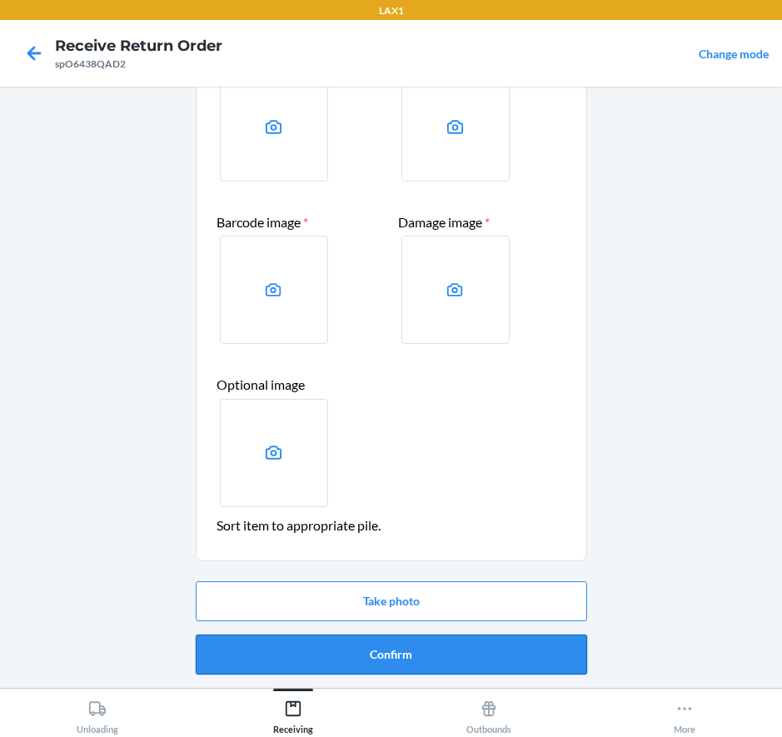
click at [340, 647] on button "Confirm" at bounding box center [391, 655] width 391 height 40
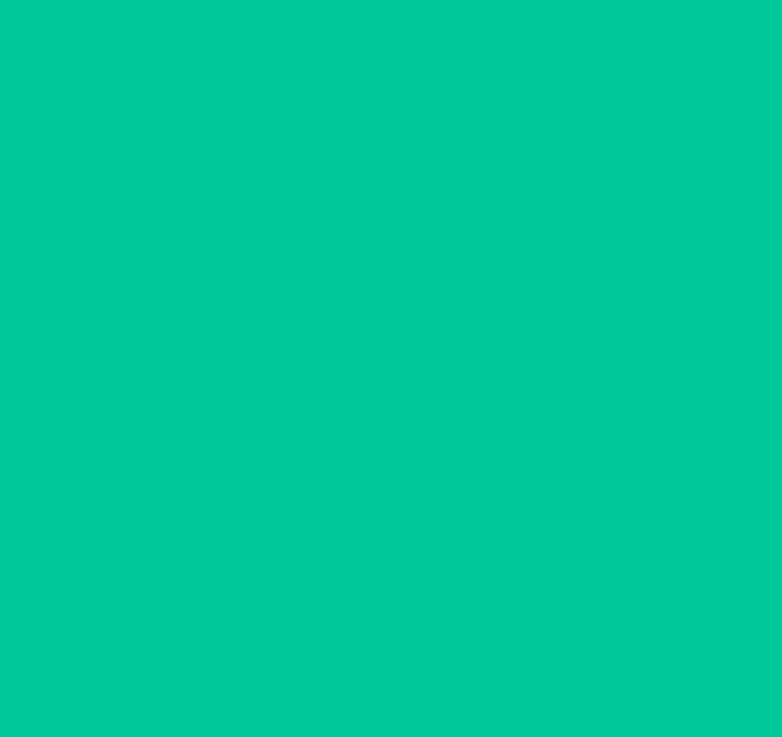
scroll to position [0, 0]
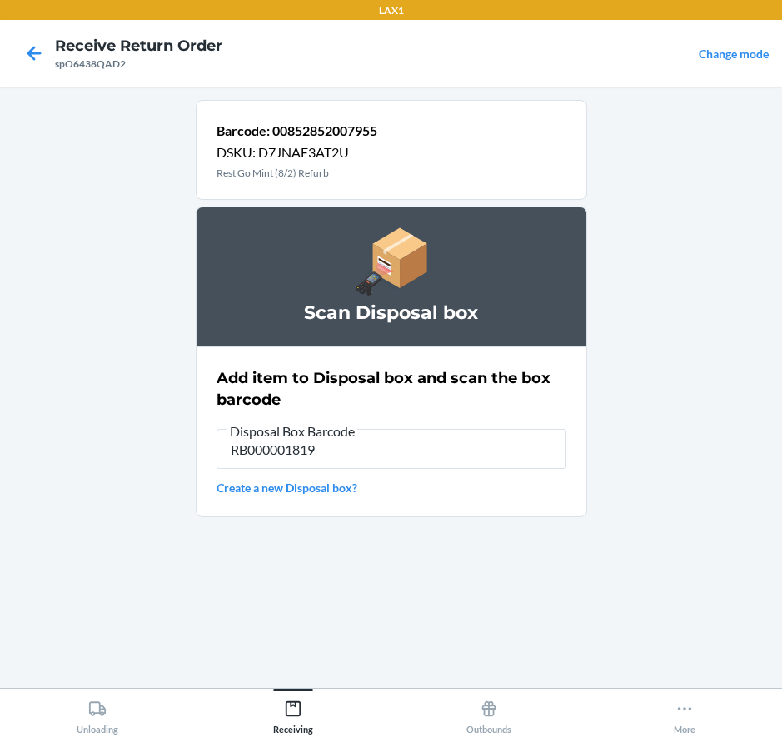
type input "RB000001819"
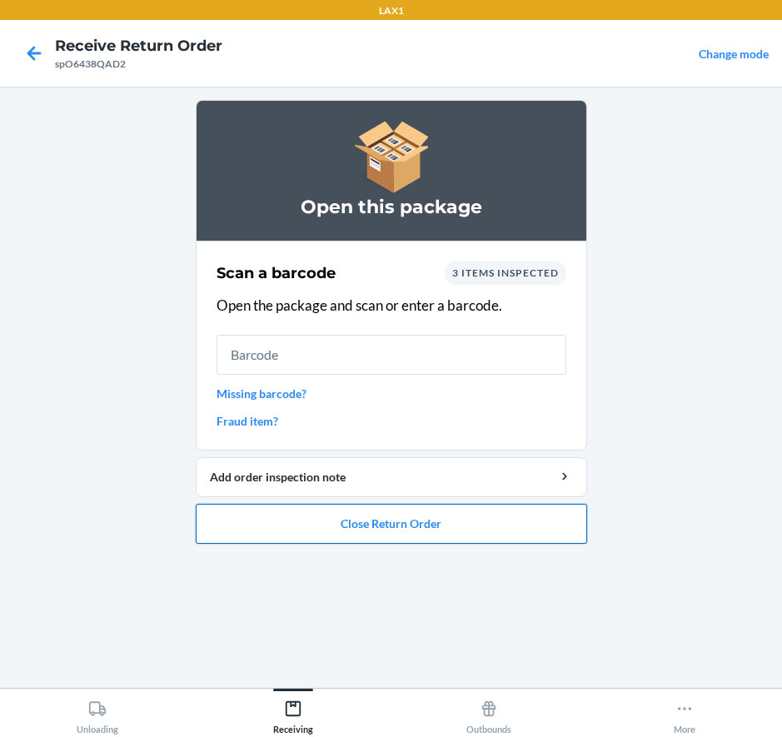
click at [416, 527] on button "Close Return Order" at bounding box center [391, 524] width 391 height 40
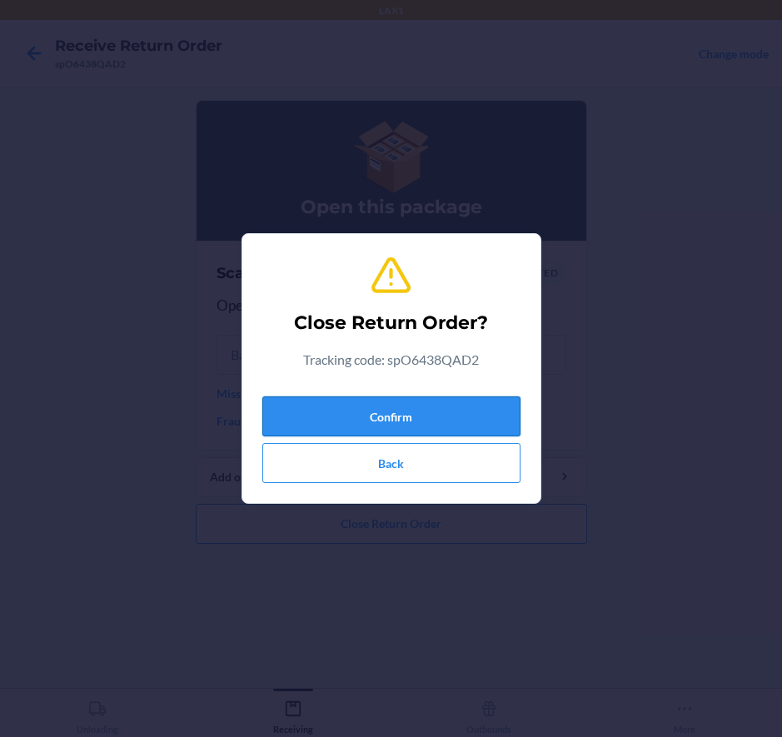
click at [351, 410] on button "Confirm" at bounding box center [391, 416] width 258 height 40
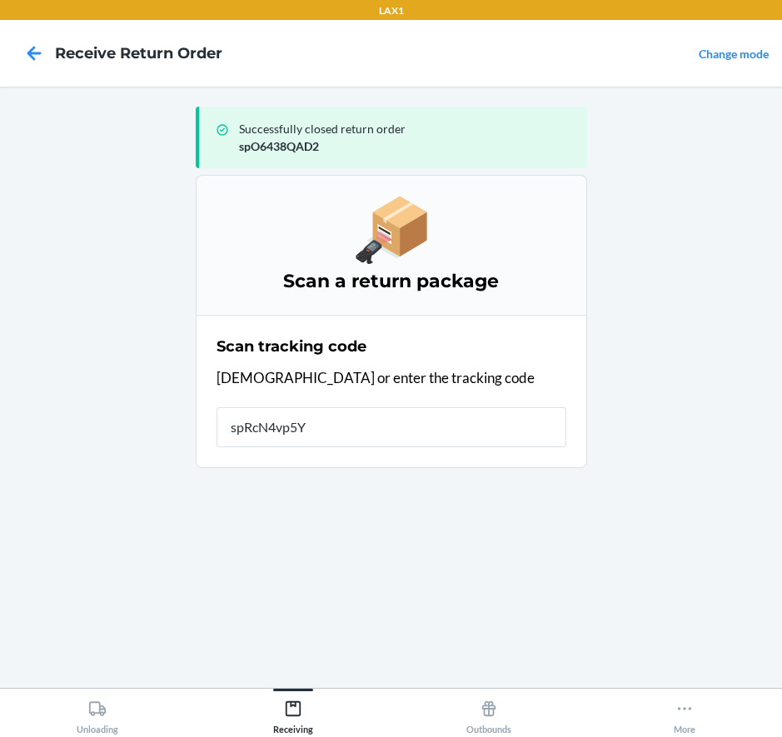
type input "spRcN4vp5Yn"
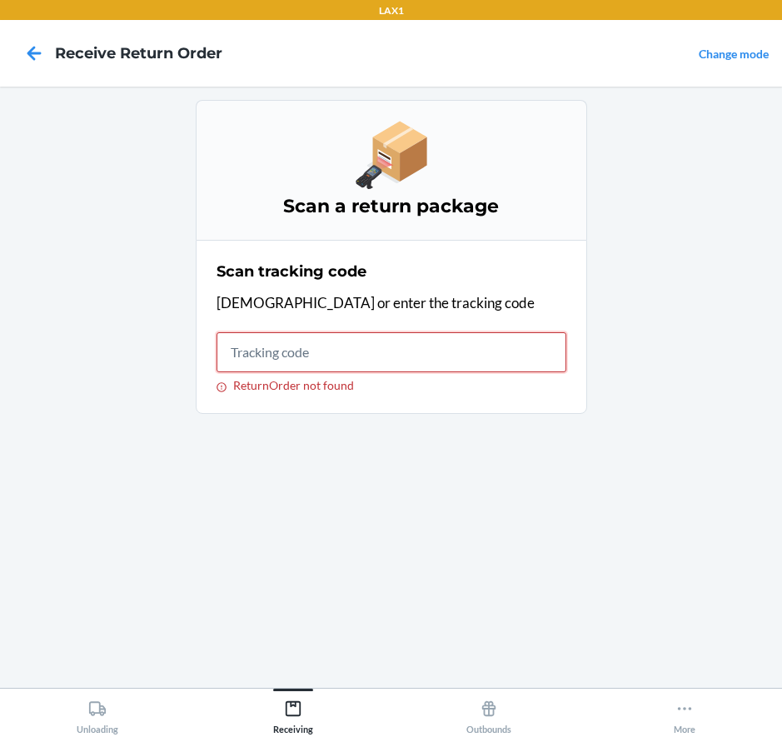
click at [439, 355] on input "ReturnOrder not found" at bounding box center [392, 352] width 350 height 40
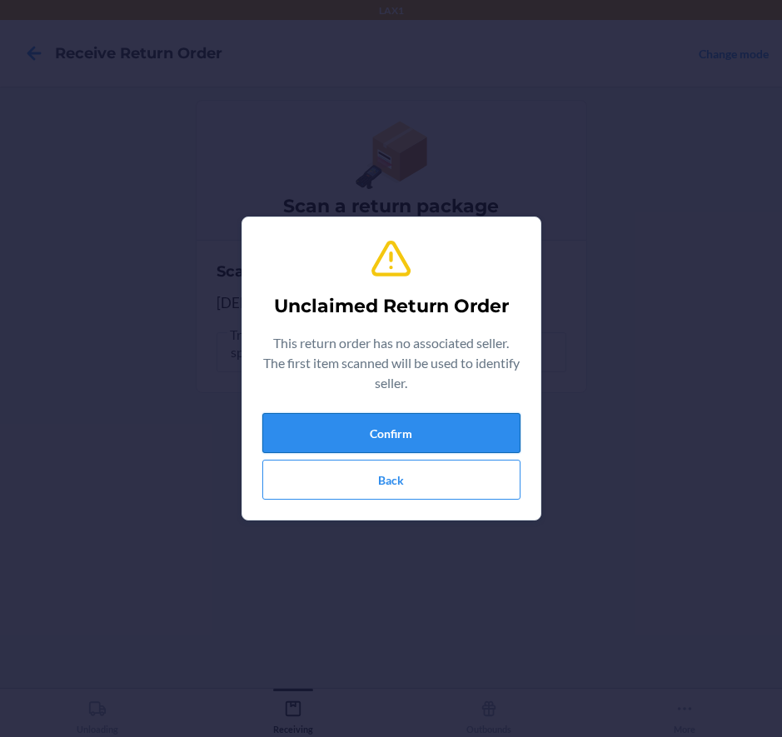
click at [415, 436] on button "Confirm" at bounding box center [391, 433] width 258 height 40
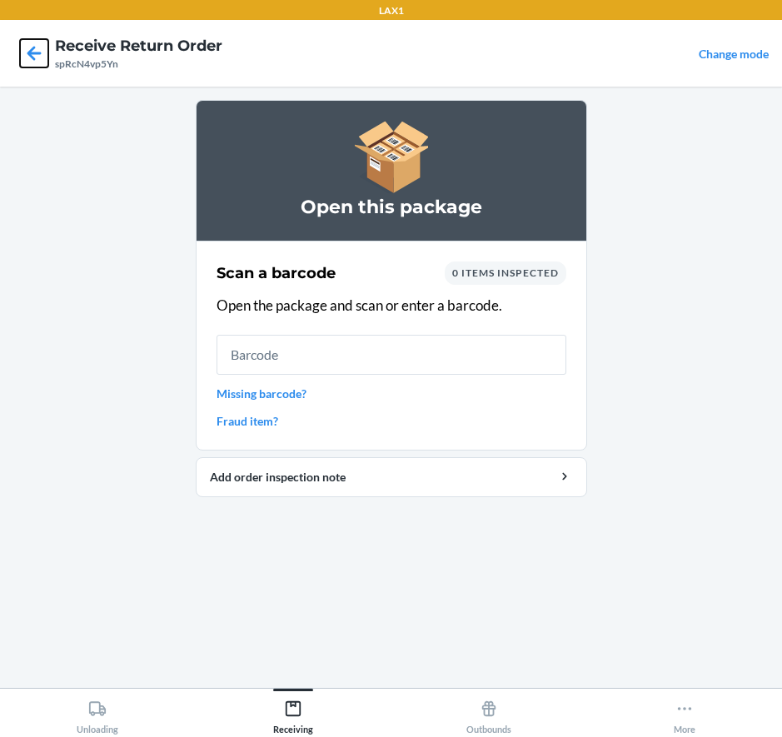
click at [37, 56] on icon at bounding box center [34, 53] width 28 height 28
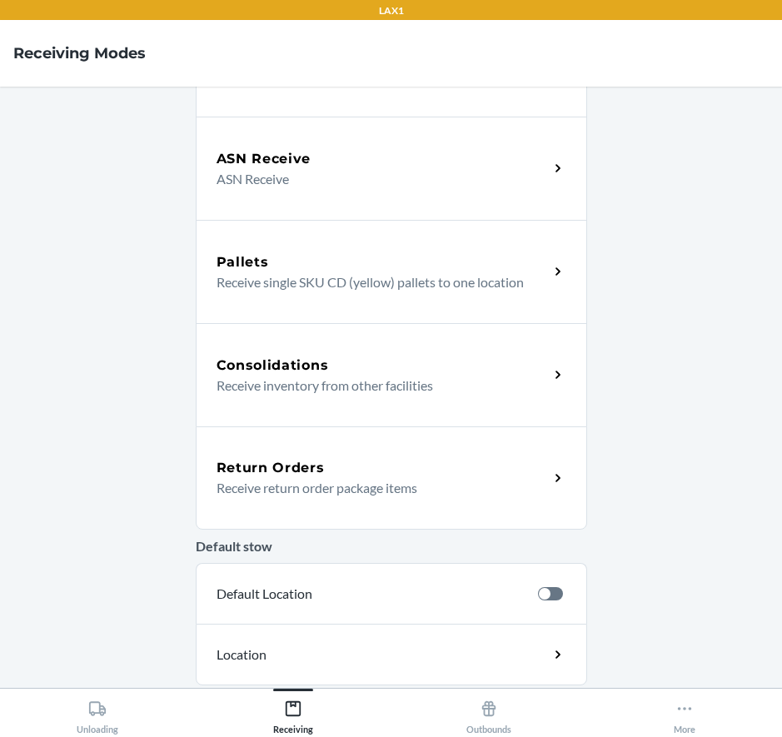
scroll to position [321, 0]
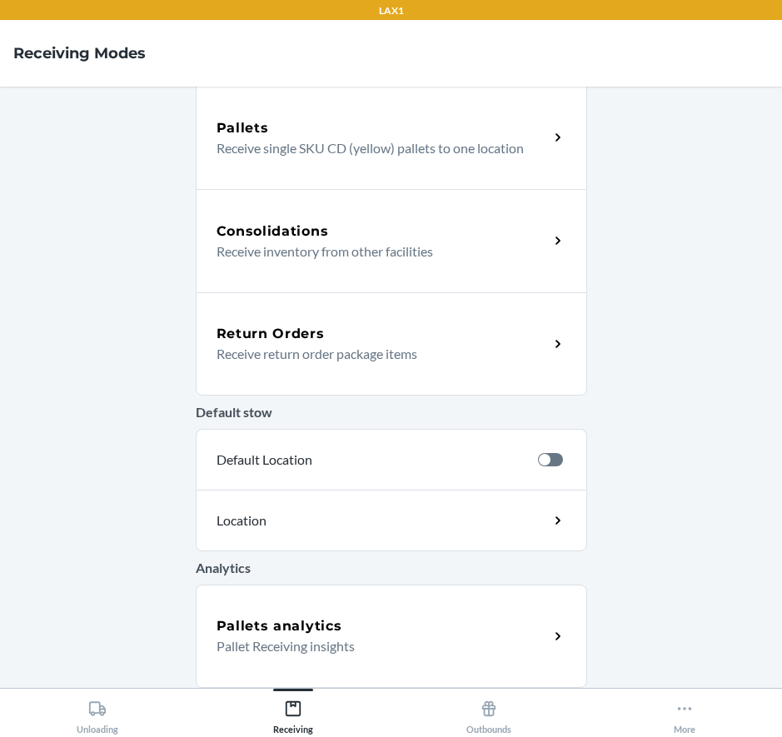
click at [330, 329] on div "Return Orders" at bounding box center [383, 334] width 332 height 20
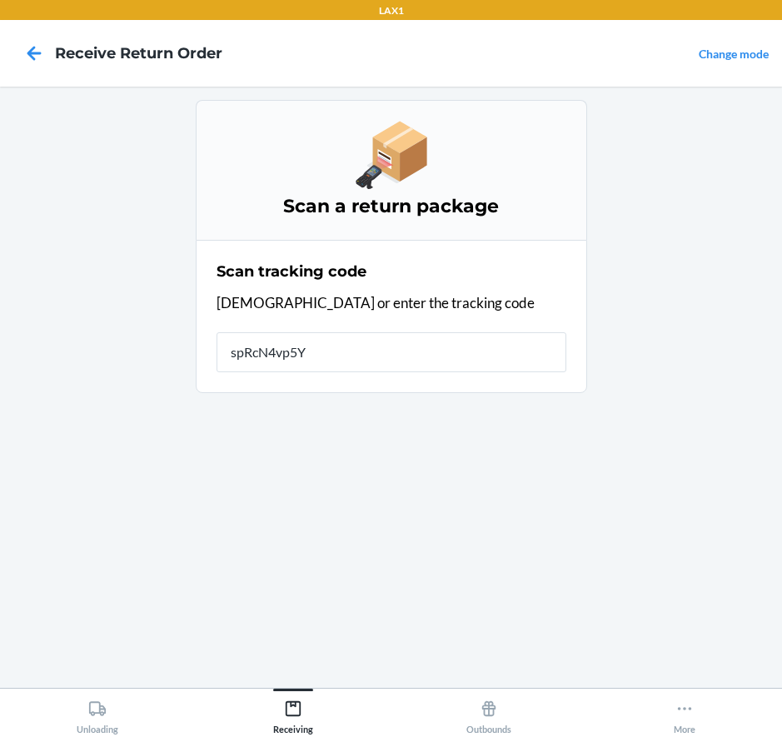
type input "spRcN4vp5Yn"
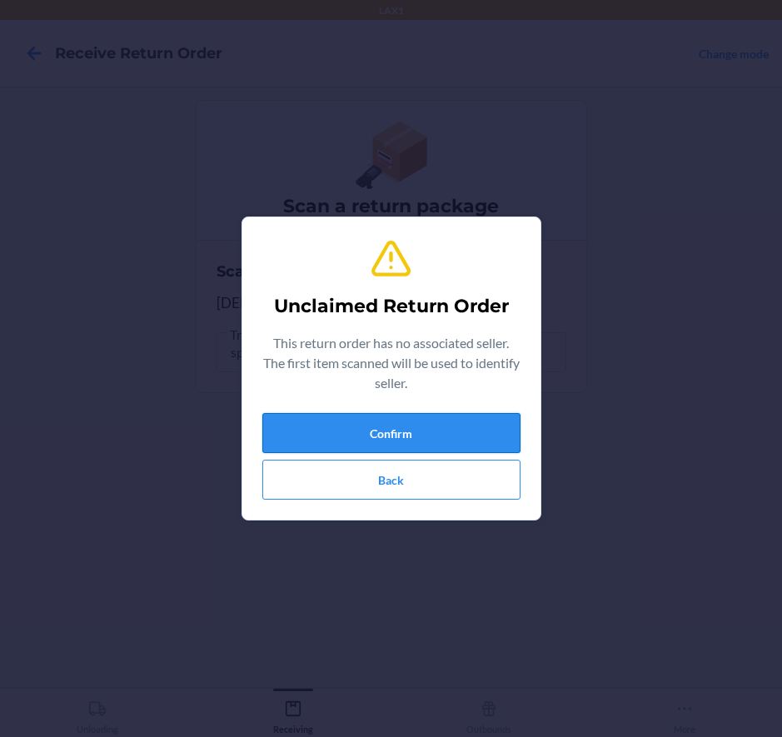
click at [476, 423] on button "Confirm" at bounding box center [391, 433] width 258 height 40
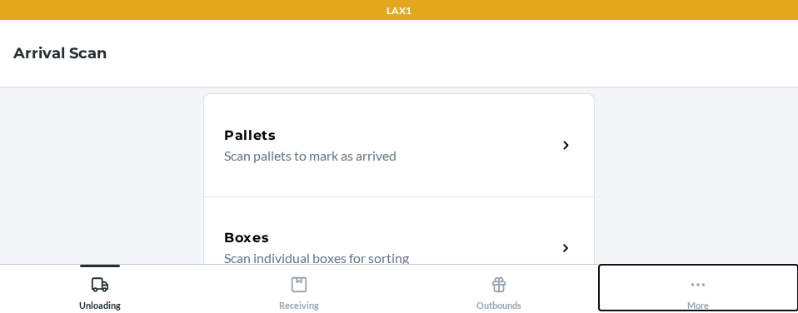
drag, startPoint x: 616, startPoint y: 309, endPoint x: 610, endPoint y: 416, distance: 107.6
click at [610, 313] on html "LAX1 Arrival Scan Pallets Scan pallets to mark as arrived Boxes Scan individual…" at bounding box center [399, 156] width 798 height 313
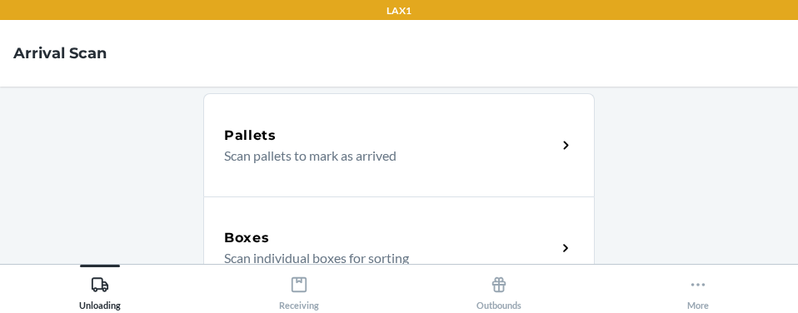
drag, startPoint x: 549, startPoint y: 311, endPoint x: 534, endPoint y: 411, distance: 101.9
click at [534, 313] on html "LAX1 Arrival Scan Pallets Scan pallets to mark as arrived Boxes Scan individual…" at bounding box center [399, 156] width 798 height 313
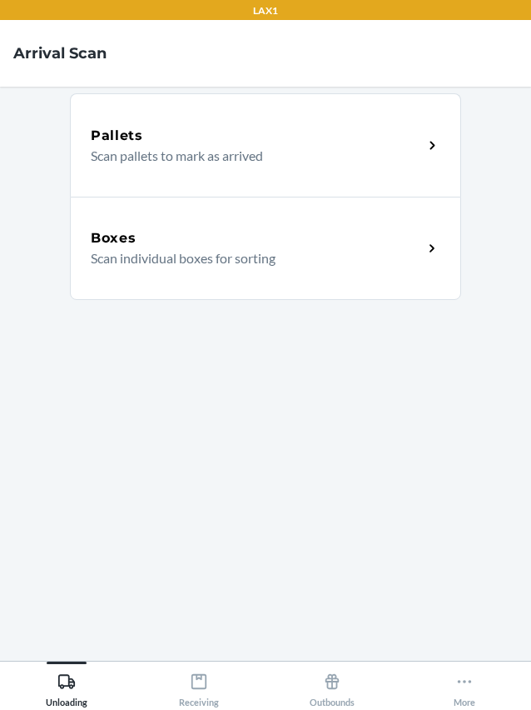
drag, startPoint x: 326, startPoint y: 524, endPoint x: 403, endPoint y: 519, distance: 77.6
click at [403, 519] on section "Pallets Scan pallets to mark as arrived Boxes Scan individual boxes for sorting" at bounding box center [265, 373] width 391 height 547
click at [267, 230] on div "Boxes" at bounding box center [257, 238] width 332 height 20
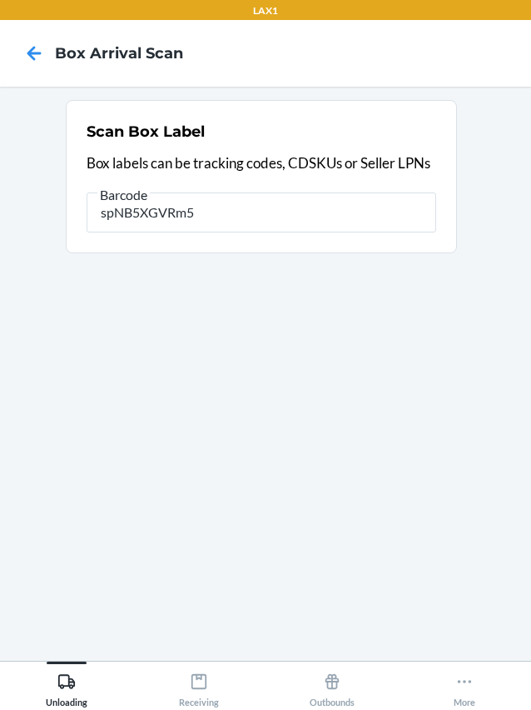
type input "spNB5XGVRm5"
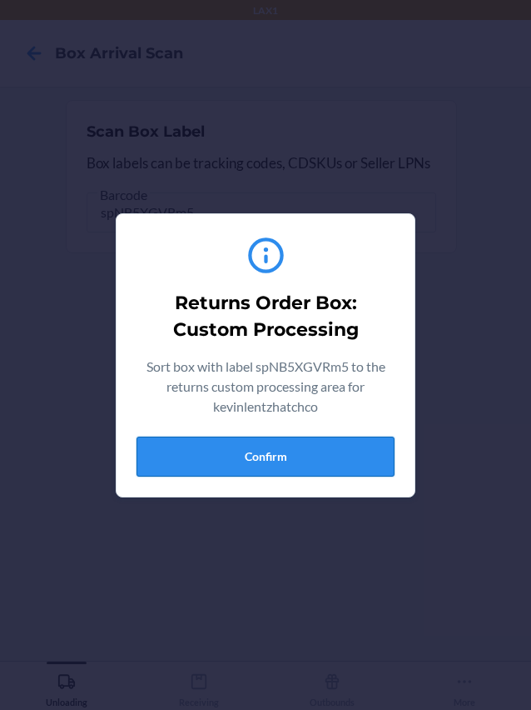
click at [243, 454] on button "Confirm" at bounding box center [266, 456] width 258 height 40
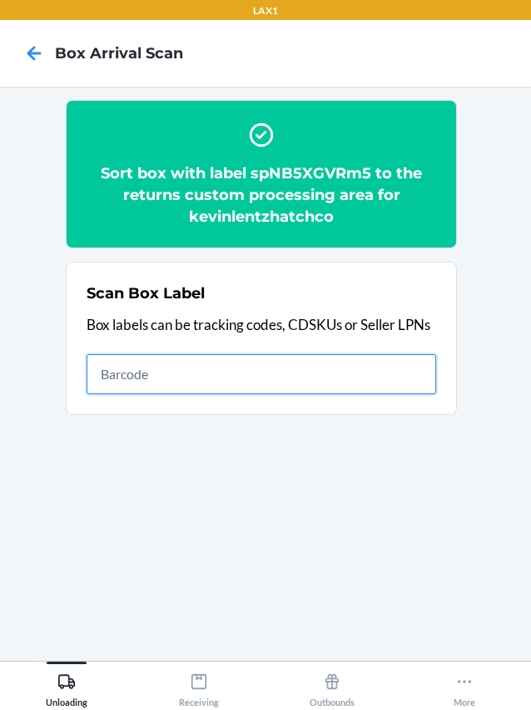
click at [199, 381] on input "text" at bounding box center [262, 374] width 350 height 40
type input "spNB5tBmvr2"
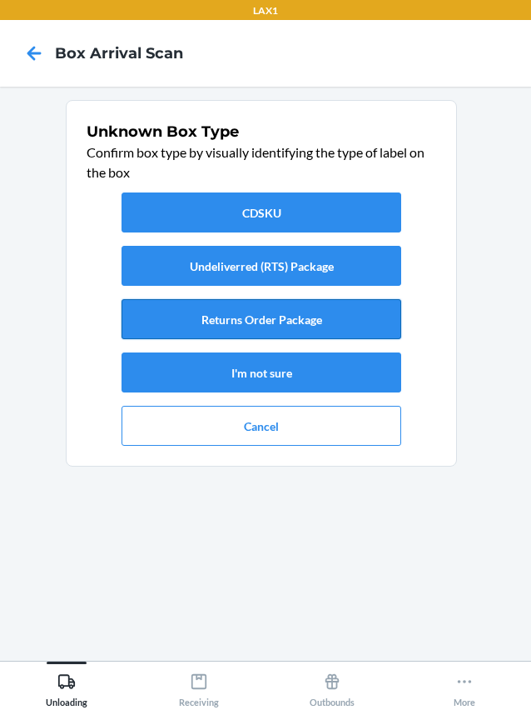
click at [177, 308] on button "Returns Order Package" at bounding box center [262, 319] width 280 height 40
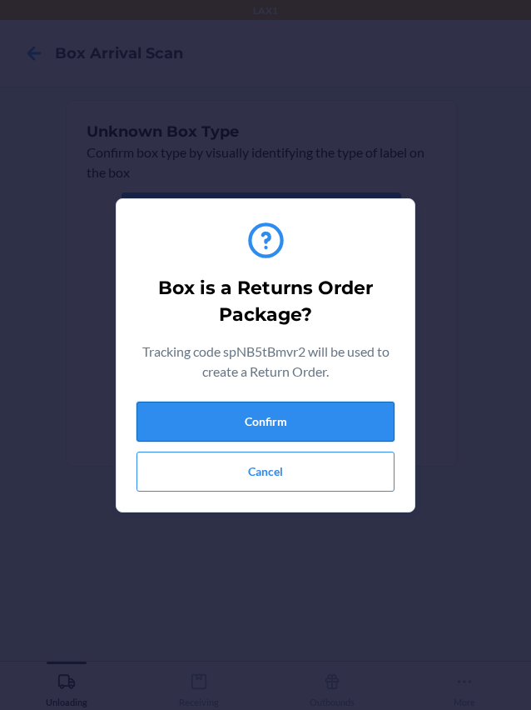
click at [251, 415] on button "Confirm" at bounding box center [266, 421] width 258 height 40
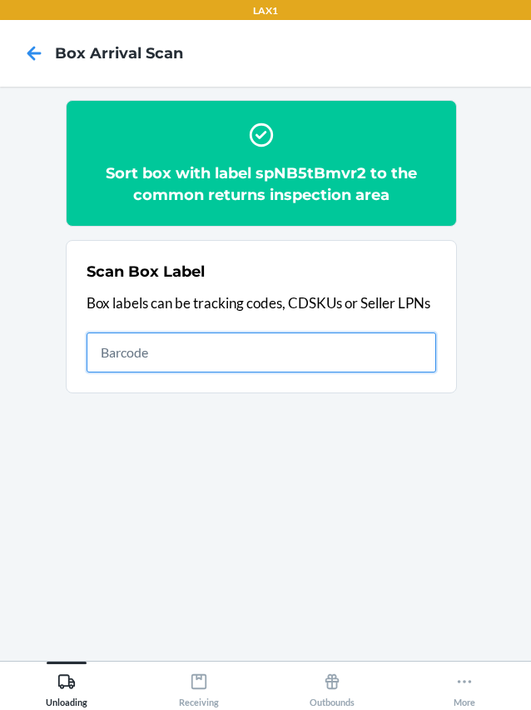
drag, startPoint x: 295, startPoint y: 345, endPoint x: 285, endPoint y: 340, distance: 11.2
click at [295, 346] on input "text" at bounding box center [262, 352] width 350 height 40
type input "spO6438QAD2"
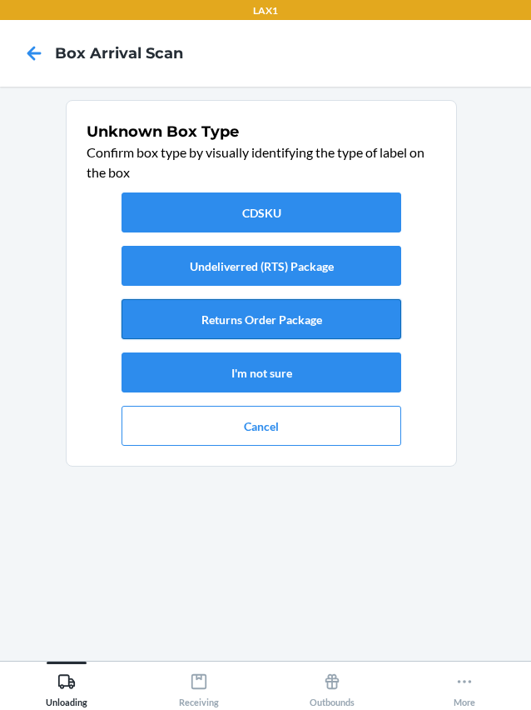
click at [242, 314] on button "Returns Order Package" at bounding box center [262, 319] width 280 height 40
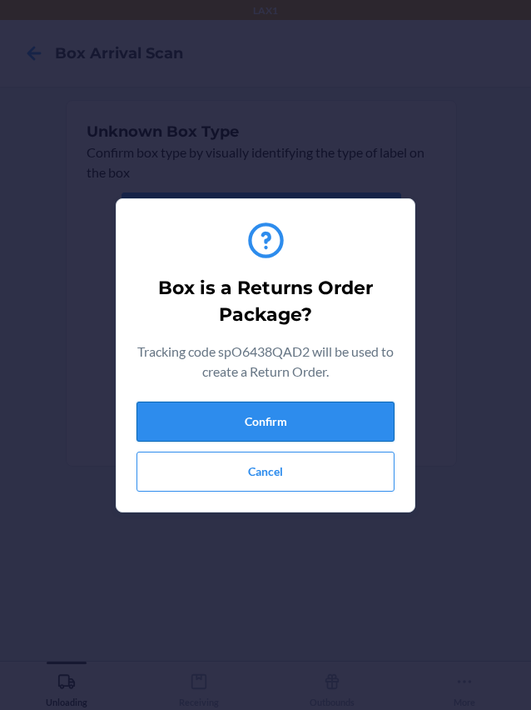
click at [284, 416] on button "Confirm" at bounding box center [266, 421] width 258 height 40
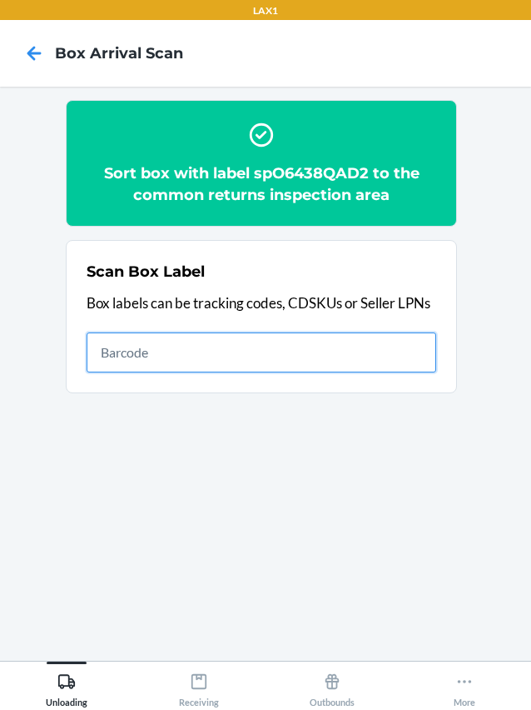
click at [287, 358] on input "text" at bounding box center [262, 352] width 350 height 40
type input "spRcN4vp5Yn"
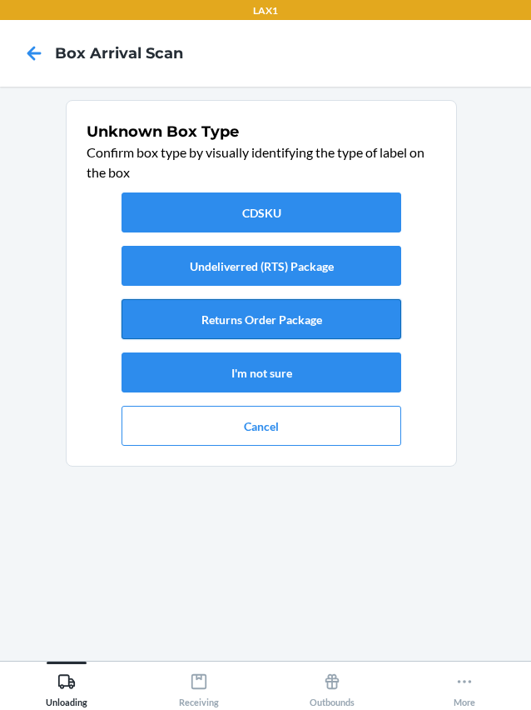
click at [340, 323] on button "Returns Order Package" at bounding box center [262, 319] width 280 height 40
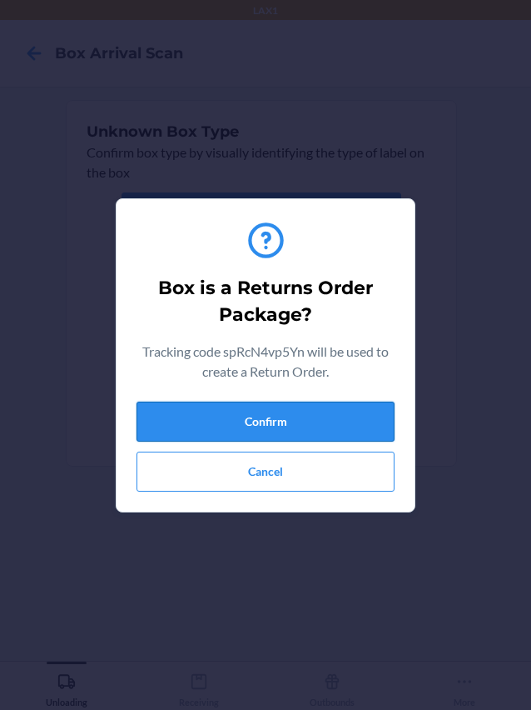
click at [361, 417] on button "Confirm" at bounding box center [266, 421] width 258 height 40
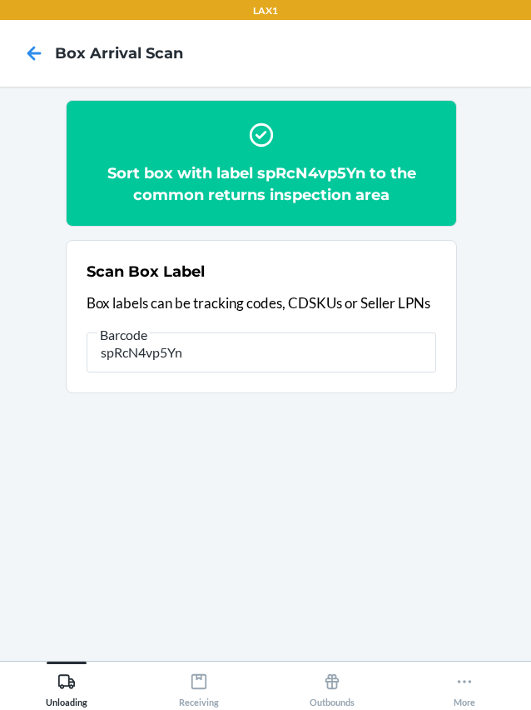
drag, startPoint x: 184, startPoint y: 354, endPoint x: 72, endPoint y: 367, distance: 112.4
click at [62, 368] on section "Sort box with label spRcN4vp5Yn to the common returns inspection area Scan Box …" at bounding box center [265, 373] width 505 height 547
type input "spRcN4vp5Yn"
